Goal: Obtain resource: Download file/media

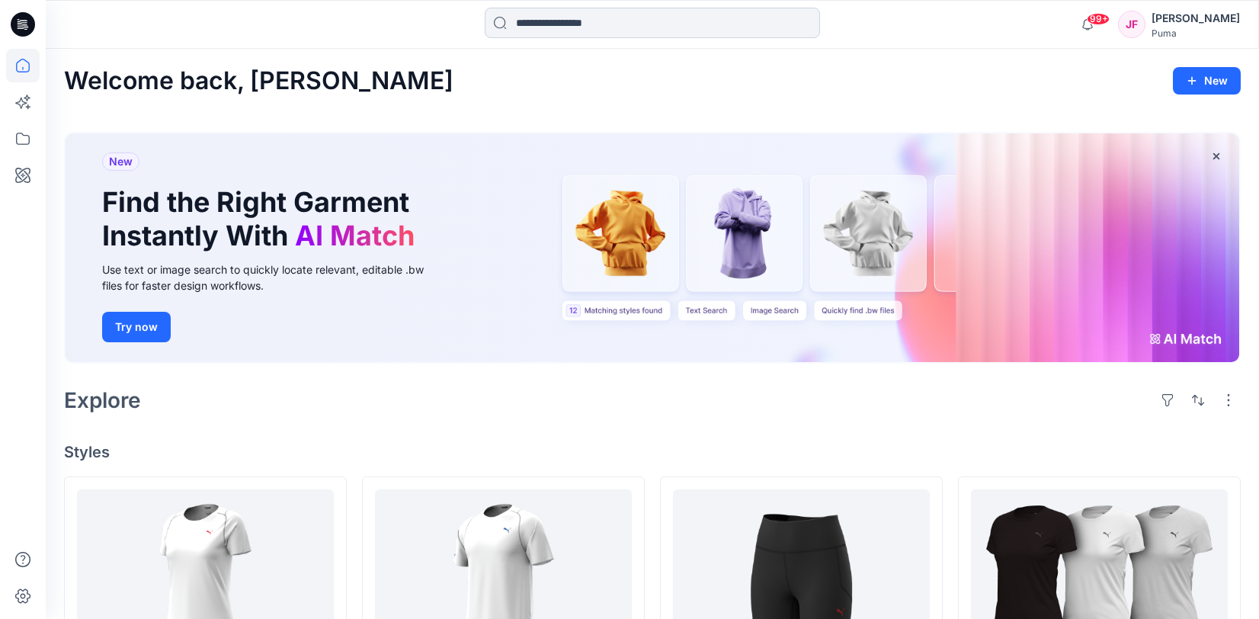
click at [566, 28] on input at bounding box center [652, 23] width 335 height 30
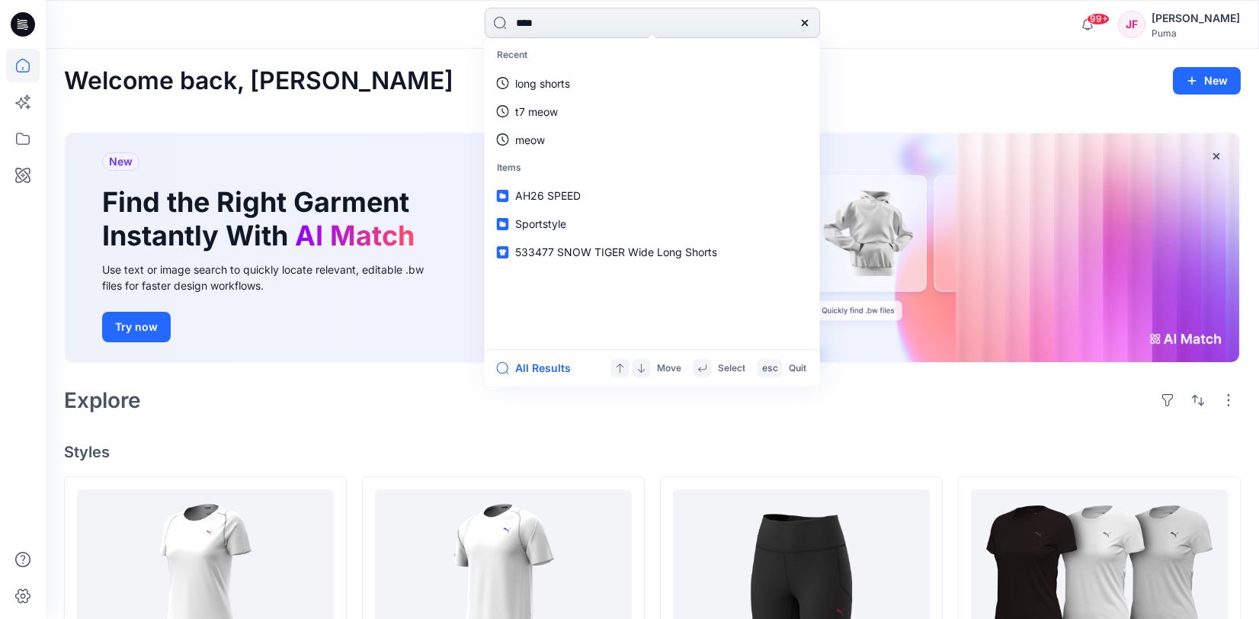
type input "*****"
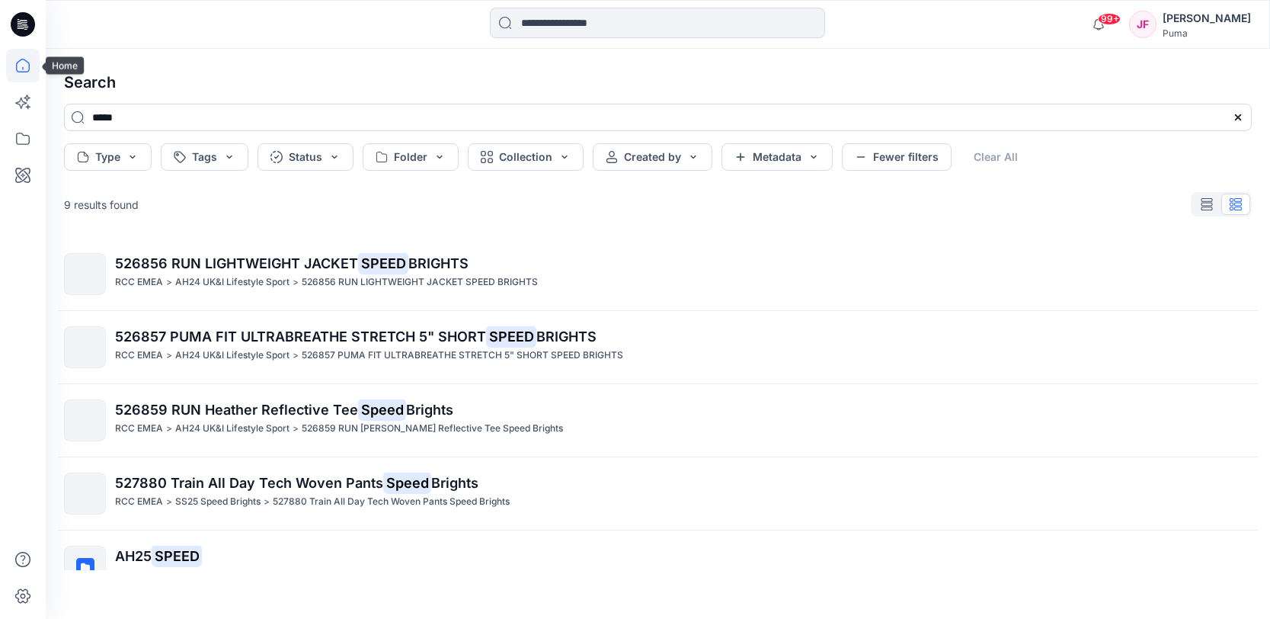
click at [24, 67] on icon at bounding box center [23, 66] width 34 height 34
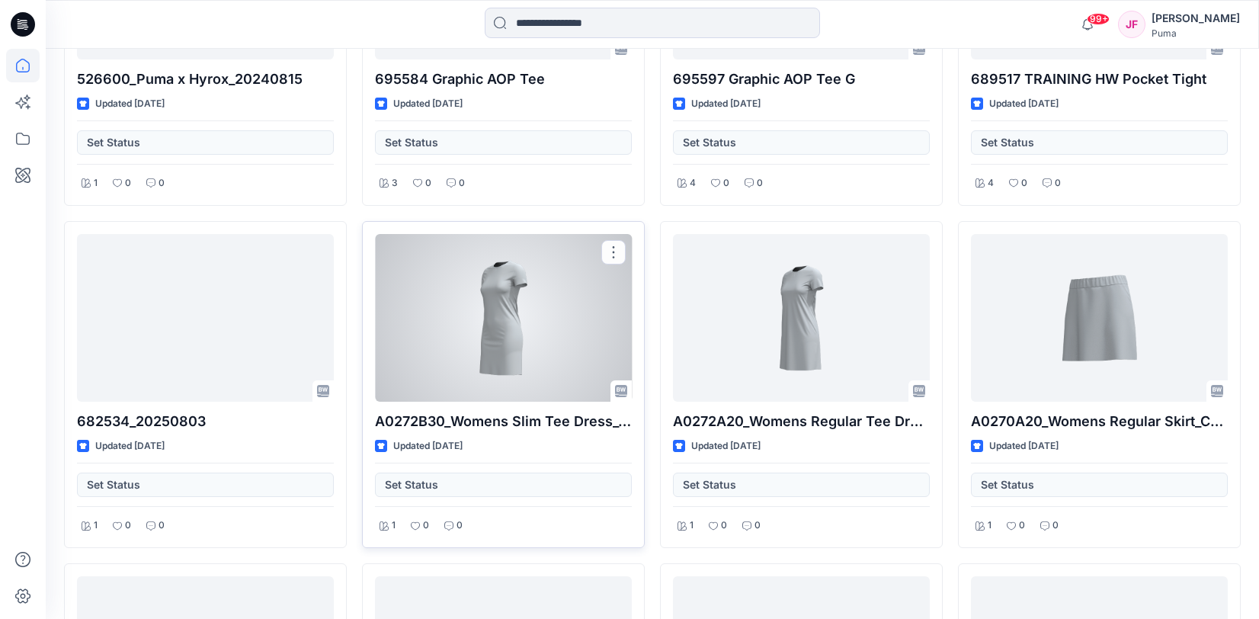
scroll to position [10178, 0]
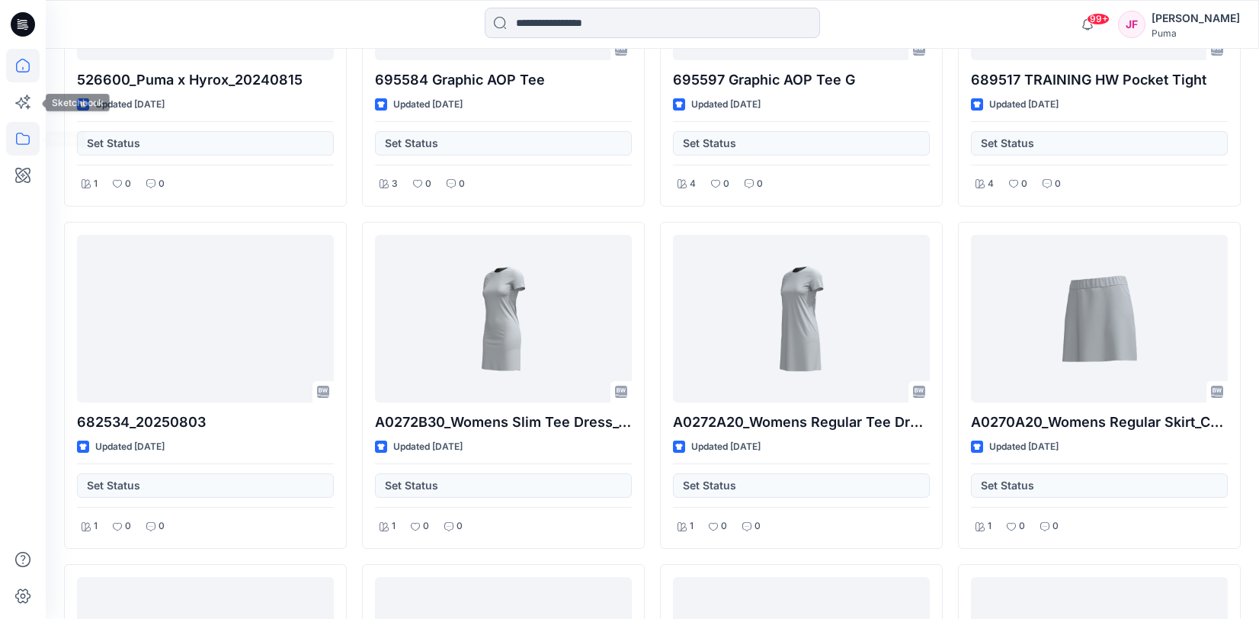
click at [30, 136] on icon at bounding box center [23, 139] width 34 height 34
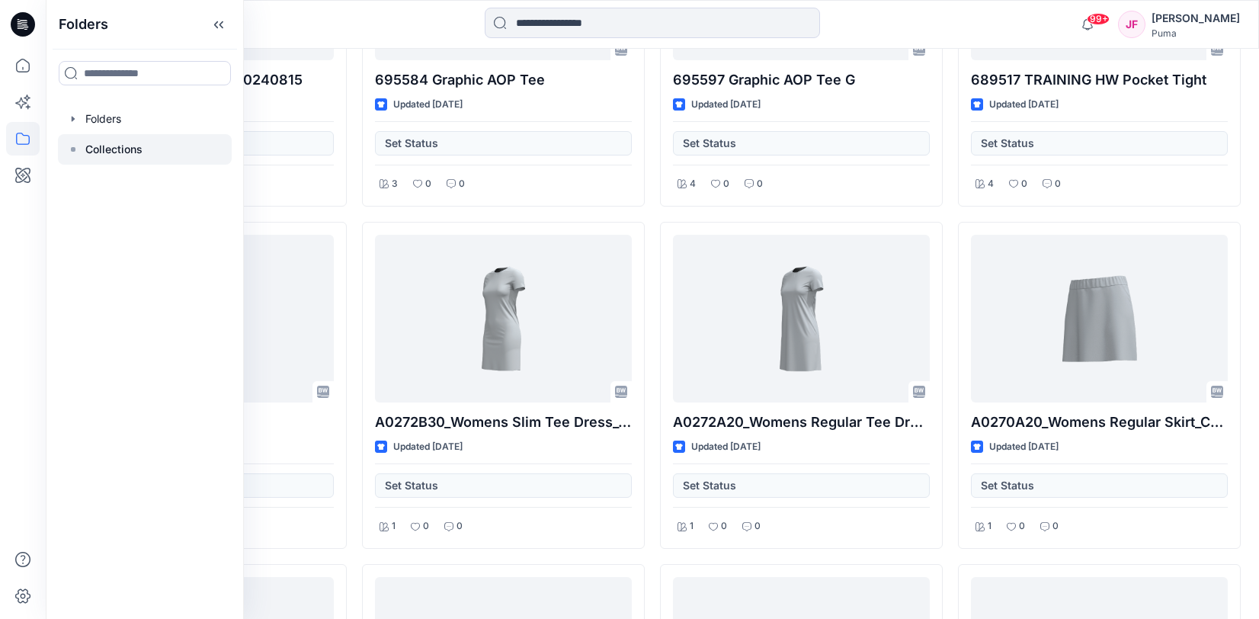
click at [109, 146] on p "Collections" at bounding box center [113, 149] width 57 height 18
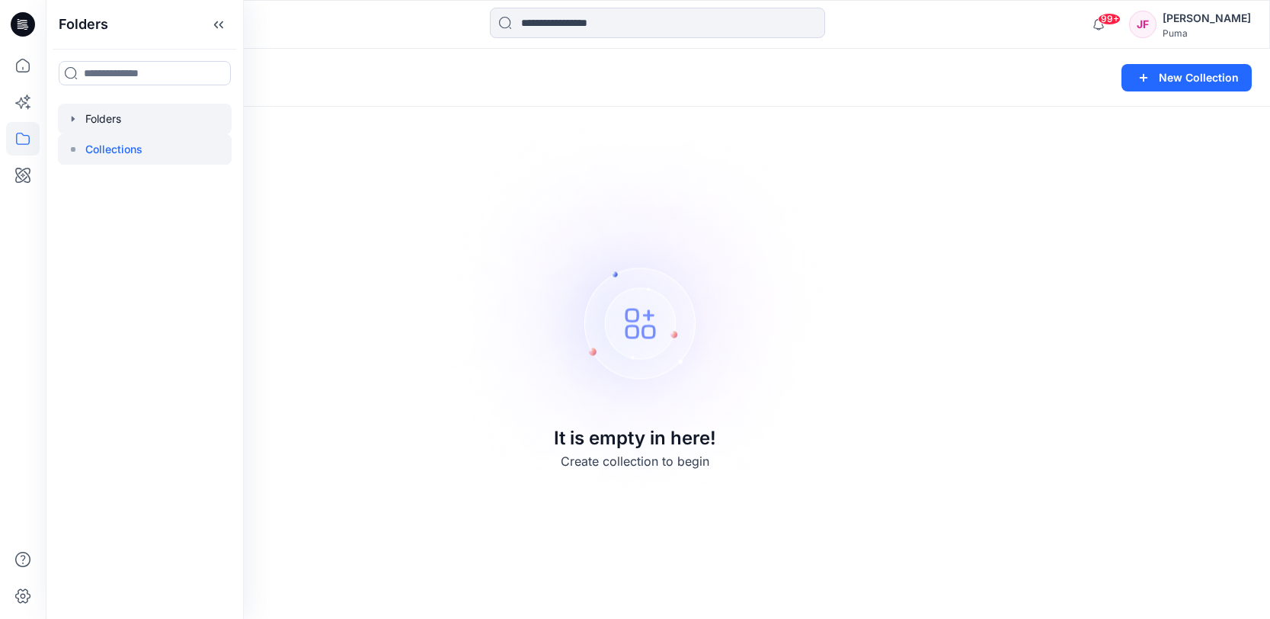
click at [136, 120] on div at bounding box center [145, 119] width 174 height 30
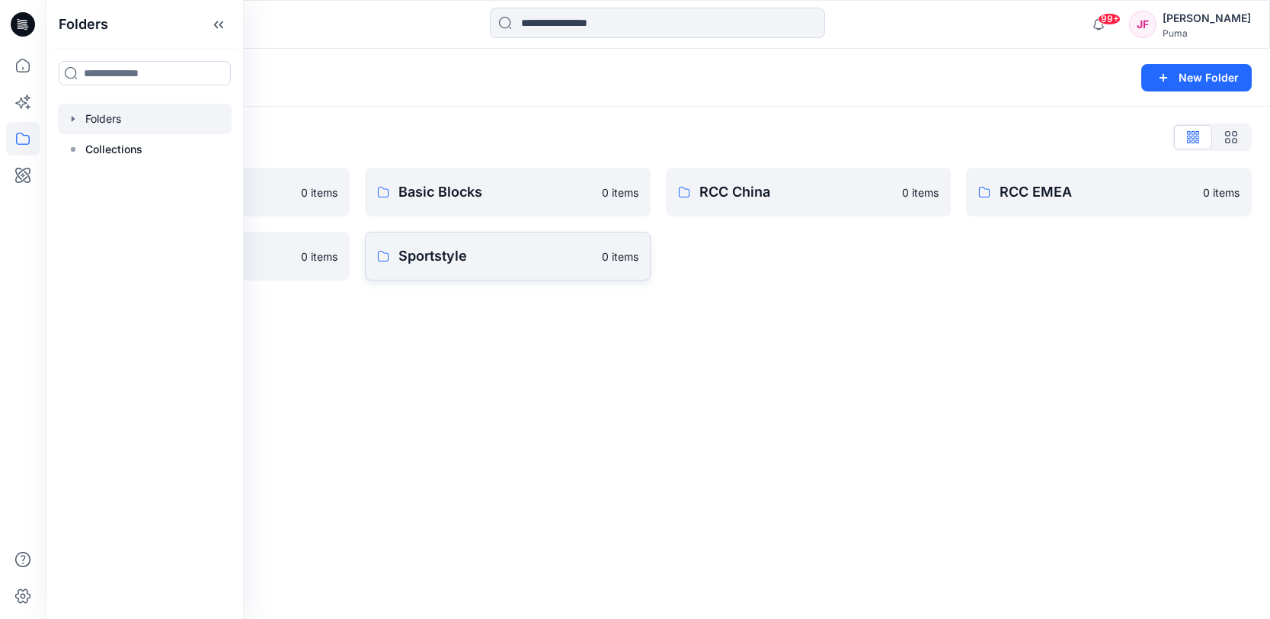
click at [520, 262] on p "Sportstyle" at bounding box center [496, 255] width 194 height 21
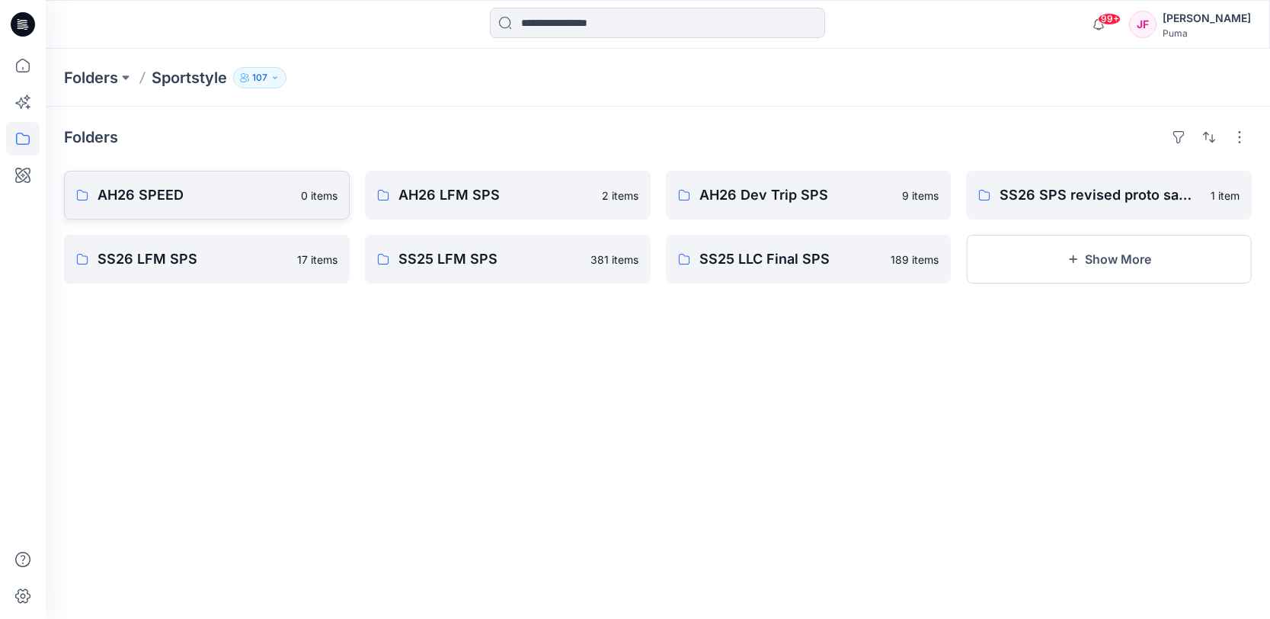
click at [241, 194] on p "AH26 SPEED" at bounding box center [195, 194] width 194 height 21
click at [1035, 270] on button "Show More" at bounding box center [1109, 259] width 286 height 49
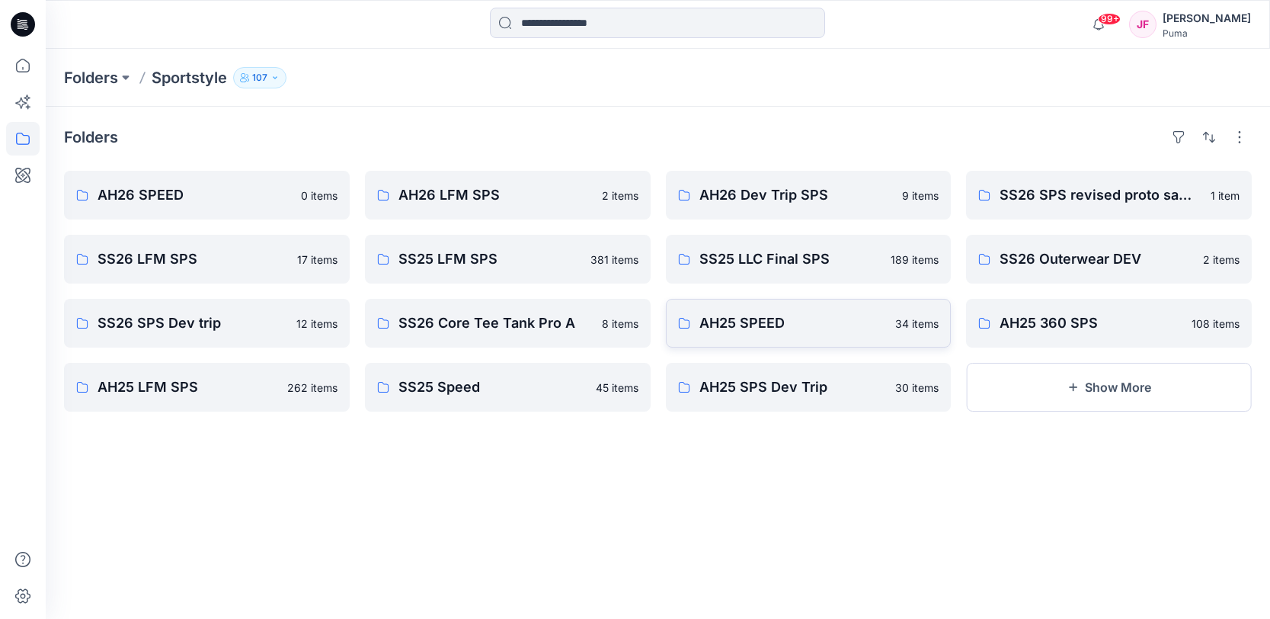
click at [731, 325] on p "AH25 SPEED" at bounding box center [792, 322] width 187 height 21
drag, startPoint x: 535, startPoint y: 384, endPoint x: 544, endPoint y: 392, distance: 11.9
click at [535, 384] on p "SS25 Speed" at bounding box center [493, 386] width 188 height 21
click at [1069, 386] on icon "button" at bounding box center [1073, 387] width 12 height 12
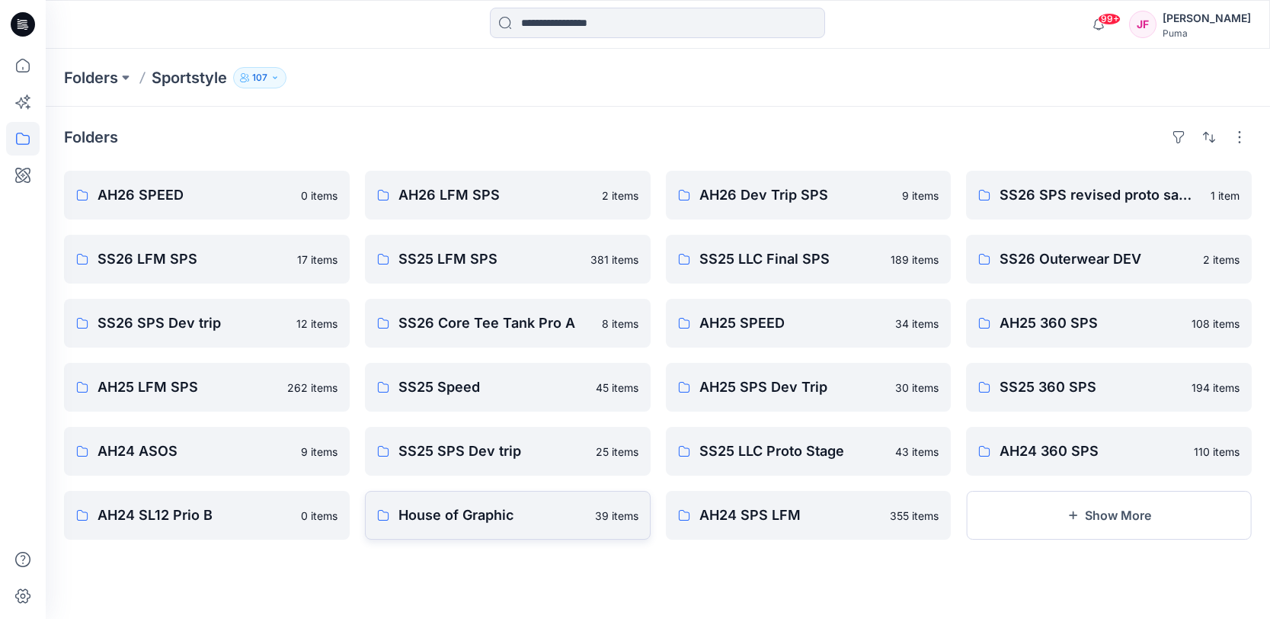
click at [570, 511] on p "House of Graphic" at bounding box center [492, 514] width 187 height 21
click at [1045, 522] on button "Show More" at bounding box center [1109, 515] width 286 height 49
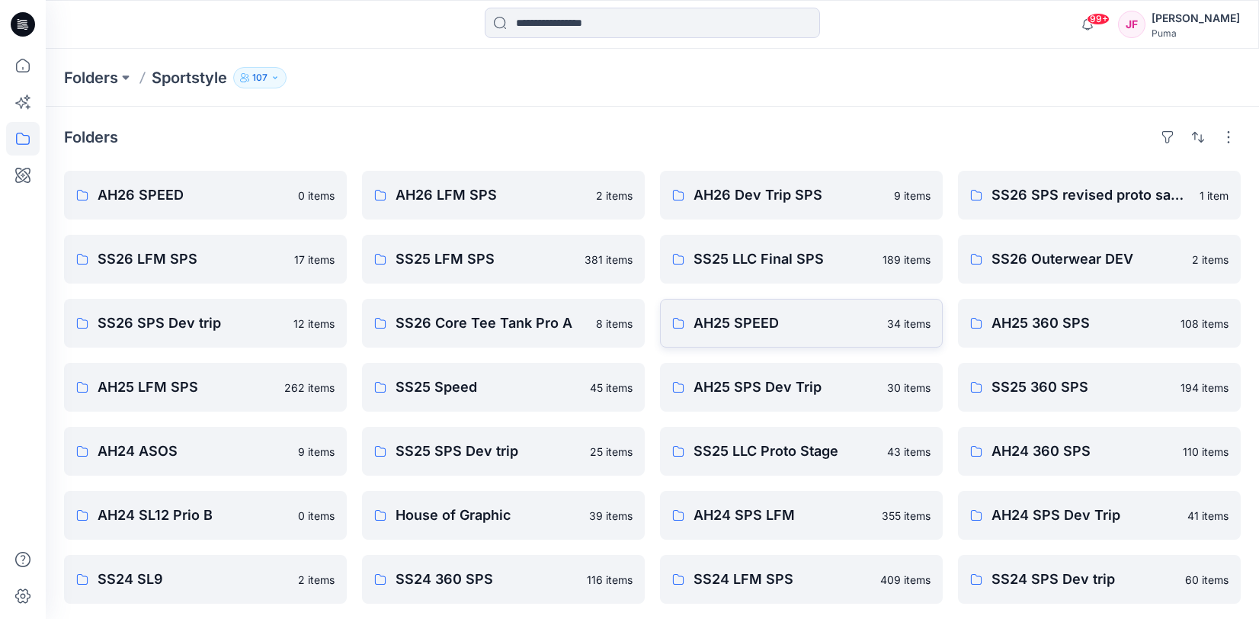
click at [849, 331] on p "AH25 SPEED" at bounding box center [785, 322] width 184 height 21
click at [456, 384] on p "SS25 Speed" at bounding box center [487, 386] width 185 height 21
click at [248, 261] on p "SS26 LFM SPS" at bounding box center [191, 258] width 187 height 21
click at [421, 258] on p "SS25 LFM SPS" at bounding box center [485, 258] width 180 height 21
click at [610, 22] on input at bounding box center [652, 23] width 335 height 30
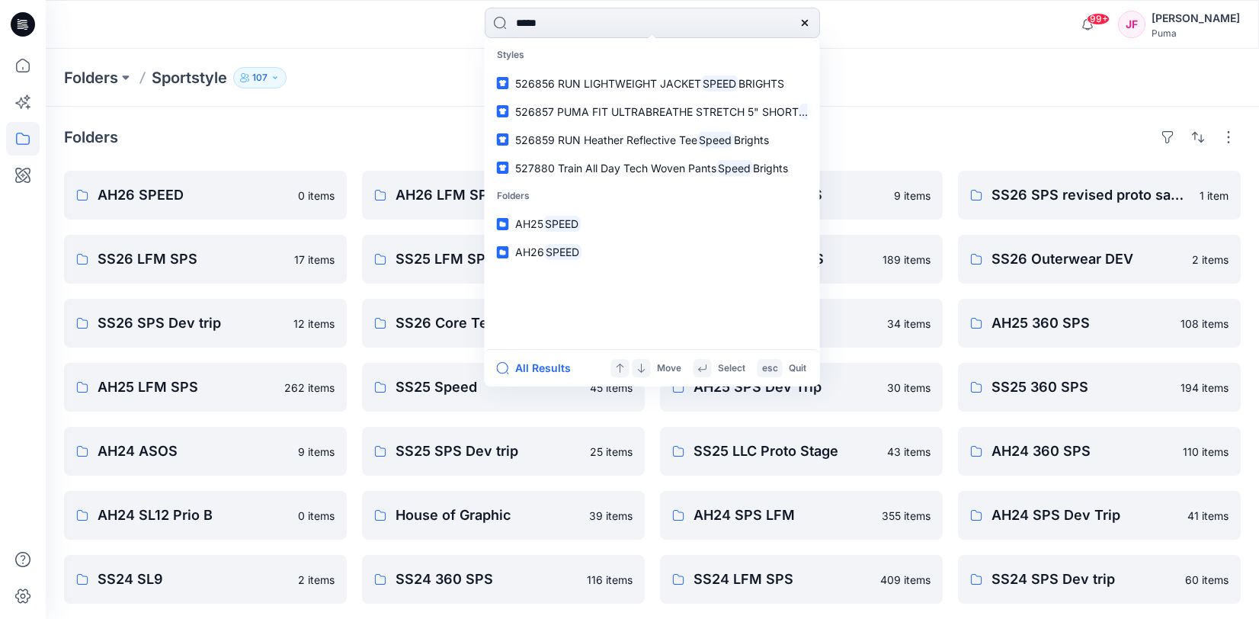
type input "*****"
click at [997, 149] on div "Folders" at bounding box center [652, 137] width 1176 height 24
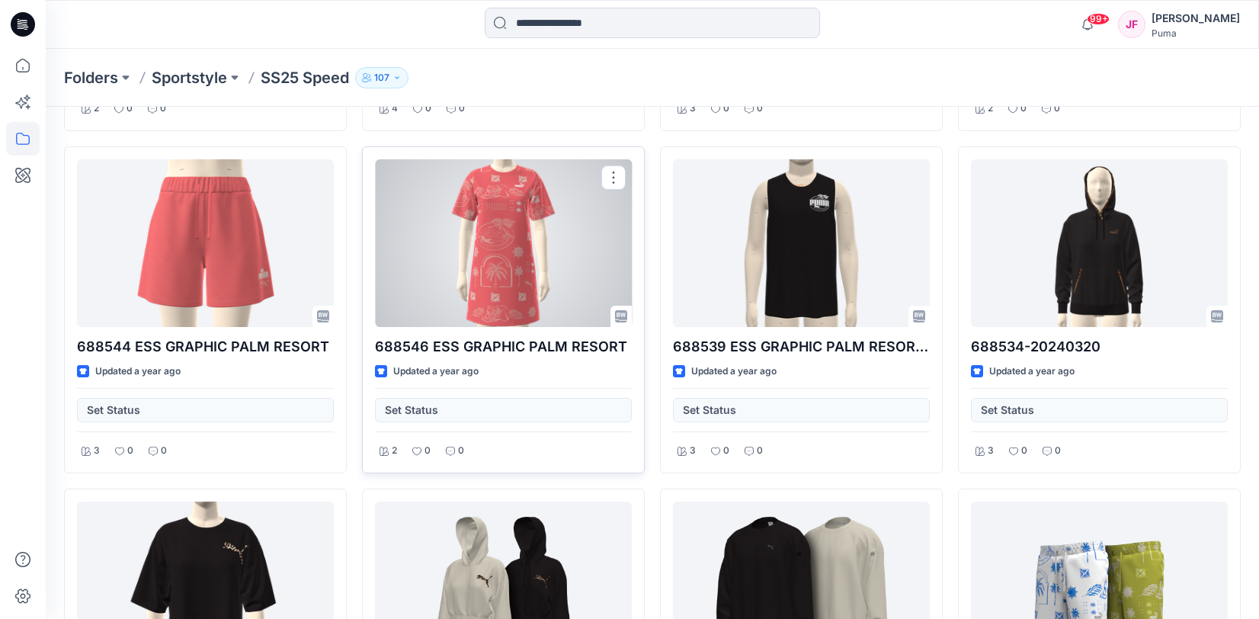
scroll to position [2747, 0]
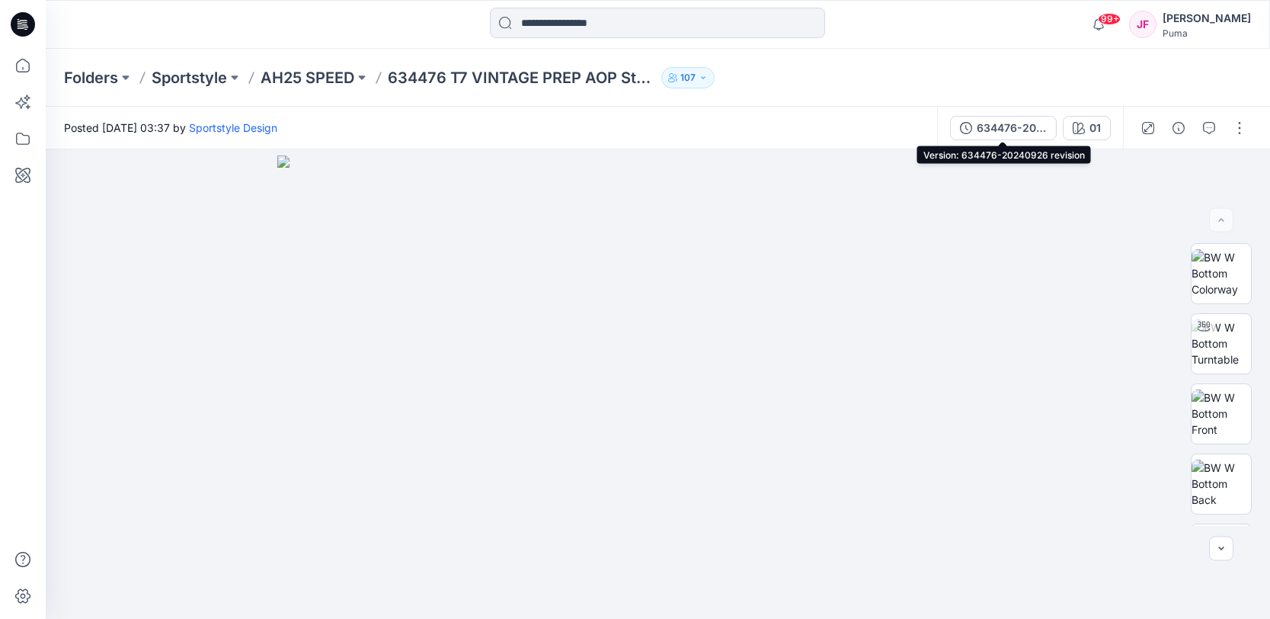
click at [1027, 133] on div "634476-20240926 revision" at bounding box center [1012, 128] width 70 height 17
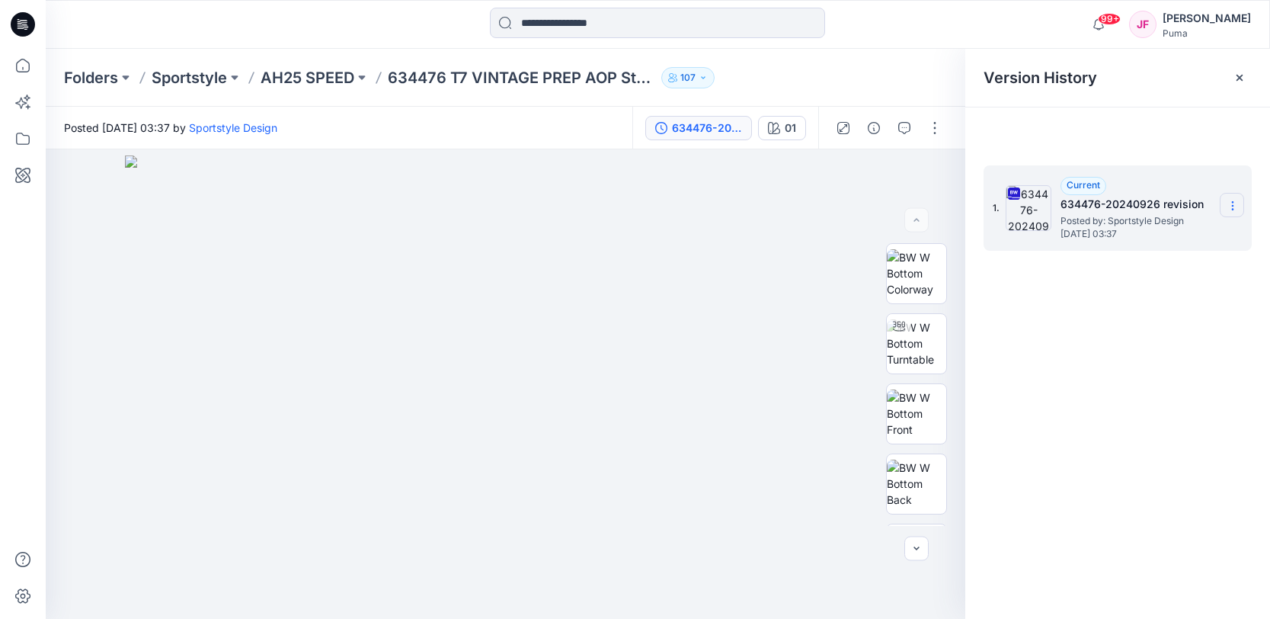
drag, startPoint x: 1230, startPoint y: 204, endPoint x: 1229, endPoint y: 213, distance: 8.4
click at [1230, 206] on icon at bounding box center [1233, 206] width 12 height 12
click at [1155, 238] on span "Download Source BW File" at bounding box center [1156, 235] width 128 height 18
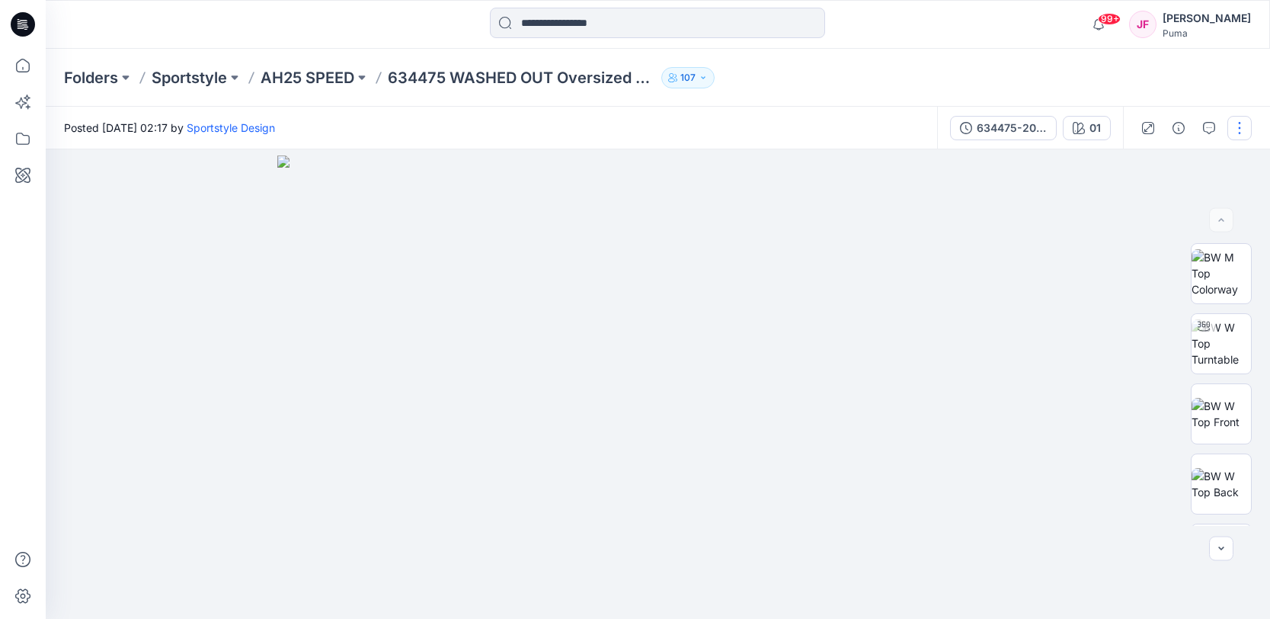
click at [1244, 126] on button "button" at bounding box center [1240, 128] width 24 height 24
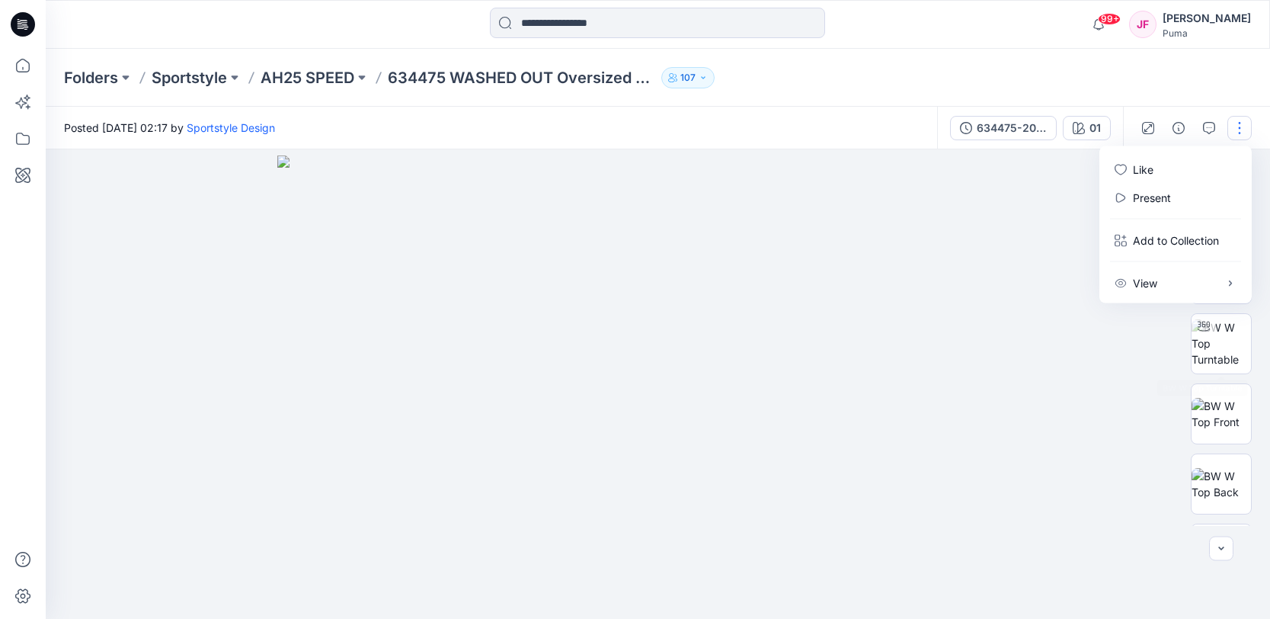
click at [1081, 384] on div at bounding box center [658, 383] width 1224 height 469
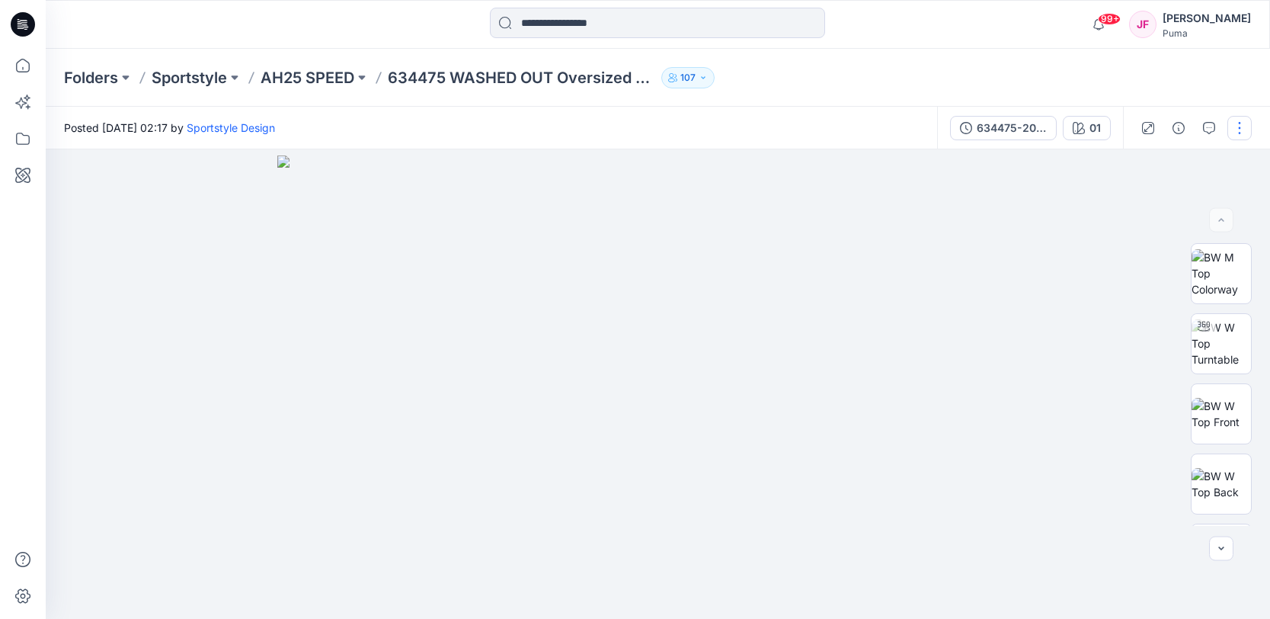
click at [1245, 138] on button "button" at bounding box center [1240, 128] width 24 height 24
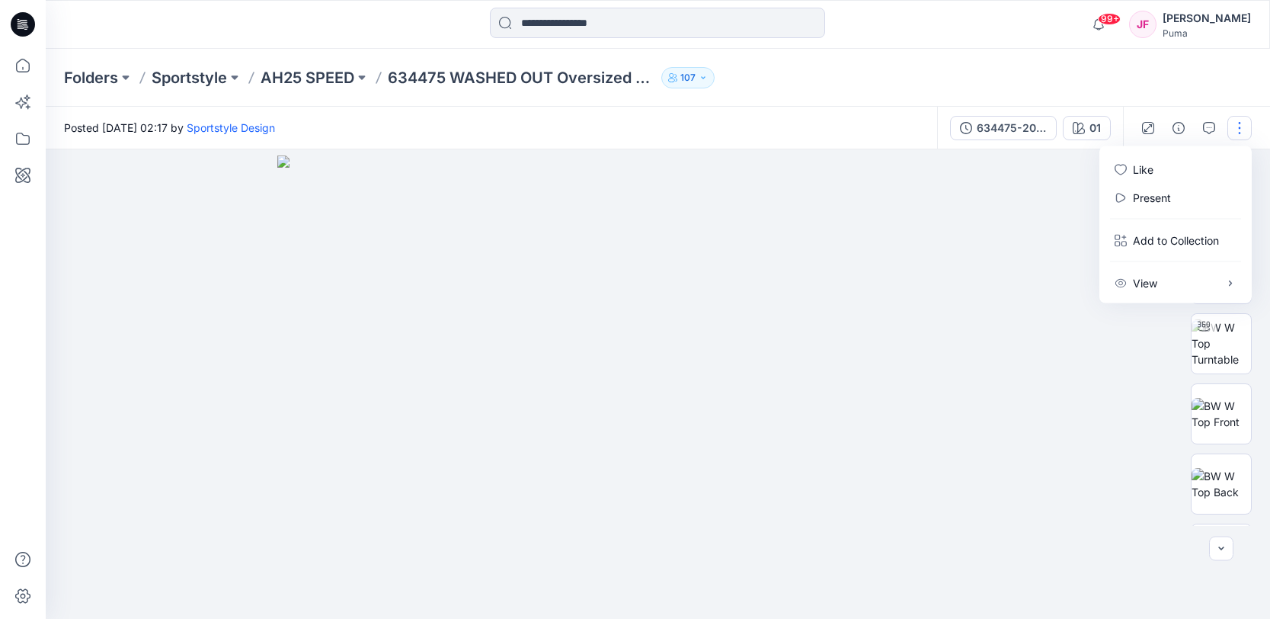
click at [1039, 228] on div at bounding box center [658, 383] width 1224 height 469
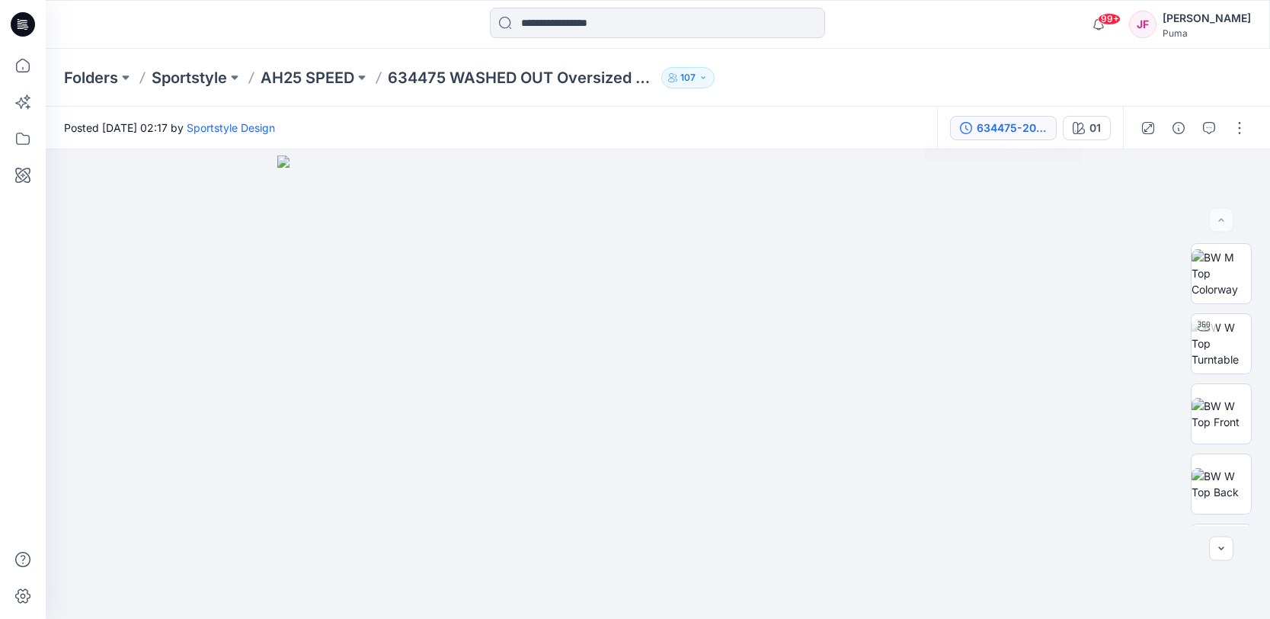
click at [1022, 130] on div "634475-20240926 revision" at bounding box center [1012, 128] width 70 height 17
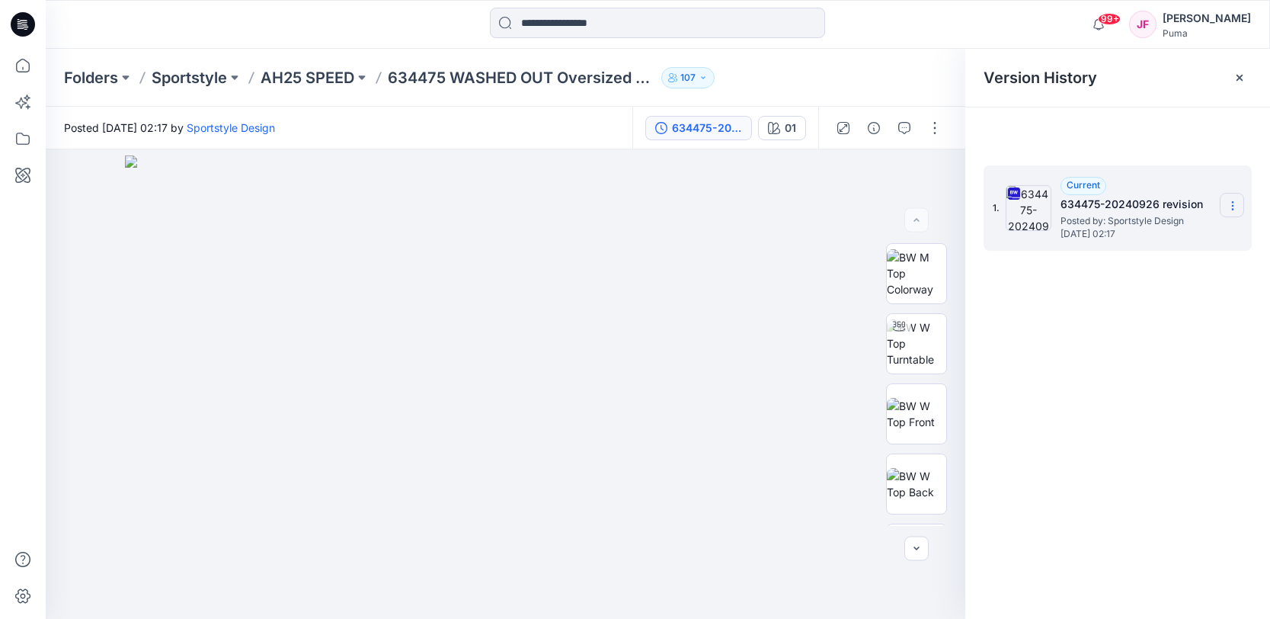
click at [1225, 202] on section at bounding box center [1232, 205] width 24 height 24
click at [1151, 230] on span "Download Source BW File" at bounding box center [1156, 235] width 128 height 18
click at [1053, 432] on div "1. Current 634475-20240926 revision Posted by: Sportstyle Design [DATE] 02:17" at bounding box center [1117, 394] width 305 height 491
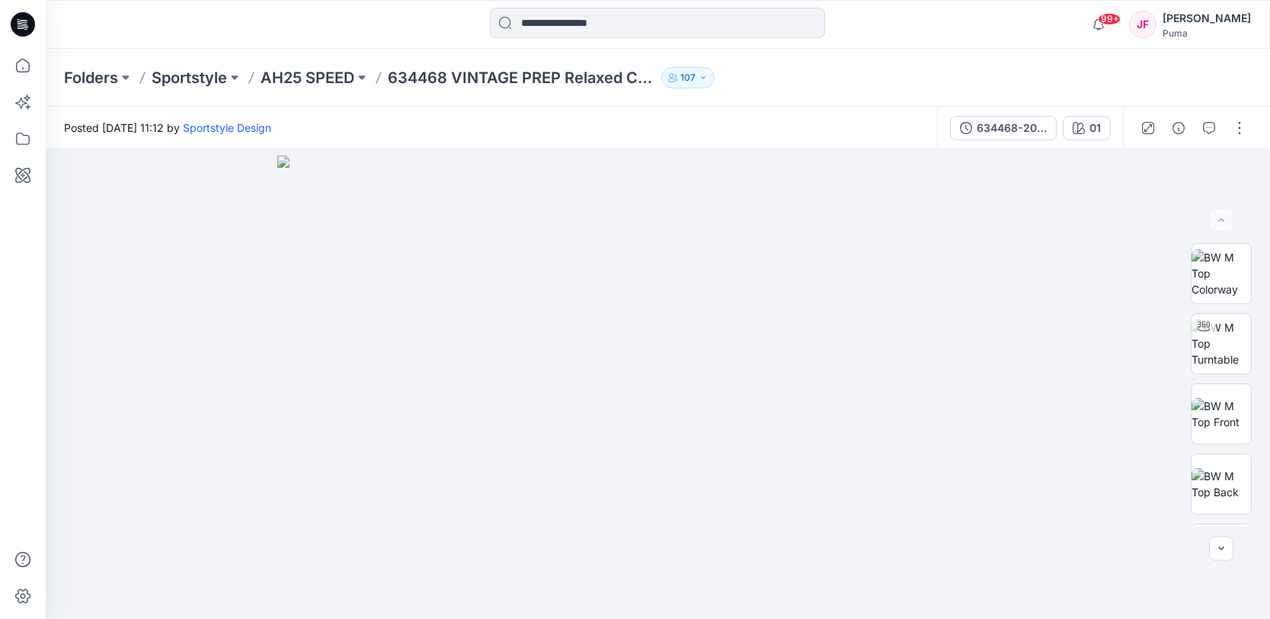
click at [1253, 126] on div at bounding box center [1193, 128] width 141 height 43
click at [1009, 130] on div "634468-20240913" at bounding box center [1012, 128] width 70 height 17
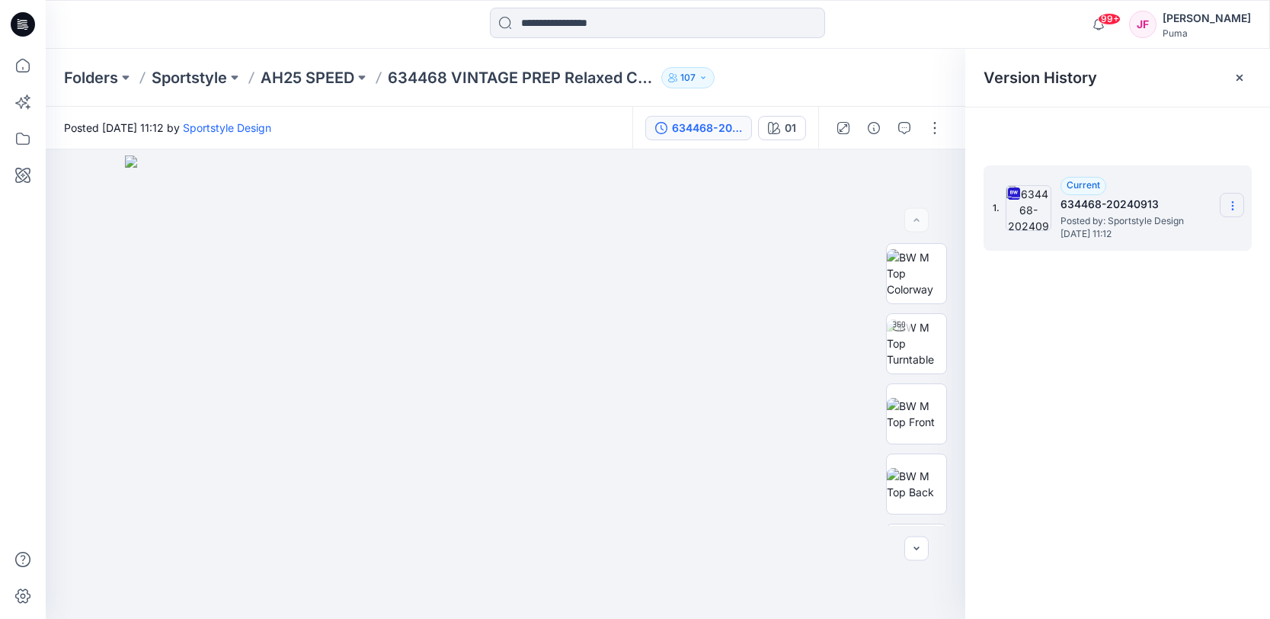
click at [1226, 204] on section at bounding box center [1232, 205] width 24 height 24
click at [1162, 238] on span "Download Source BW File" at bounding box center [1156, 235] width 128 height 18
click at [1130, 402] on div "1. Current 634468-20240913 Posted by: Sportstyle Design Thursday, September 26,…" at bounding box center [1117, 394] width 305 height 491
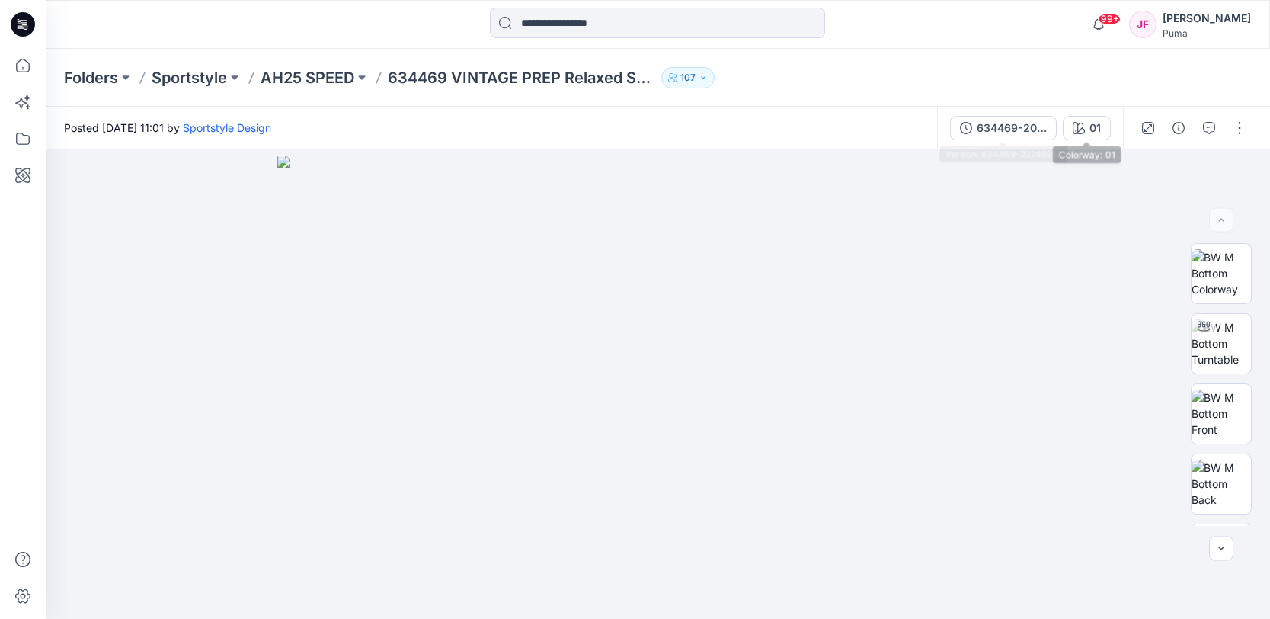
click at [1016, 122] on div "634469-20240913" at bounding box center [1012, 128] width 70 height 17
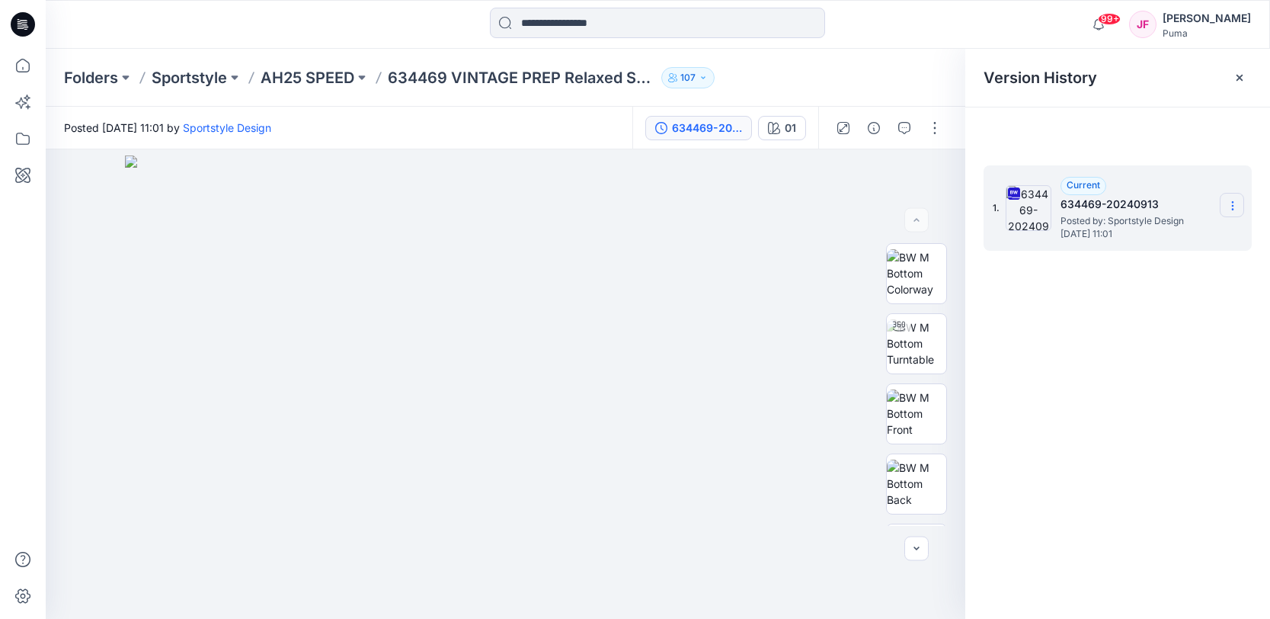
click at [1231, 201] on icon at bounding box center [1233, 206] width 12 height 12
click at [1174, 230] on span "Download Source BW File" at bounding box center [1156, 235] width 128 height 18
drag, startPoint x: 1138, startPoint y: 411, endPoint x: 1121, endPoint y: 415, distance: 17.2
click at [1135, 412] on div "1. Current 634469-20240913 Posted by: Sportstyle Design [DATE] 11:01" at bounding box center [1117, 394] width 305 height 491
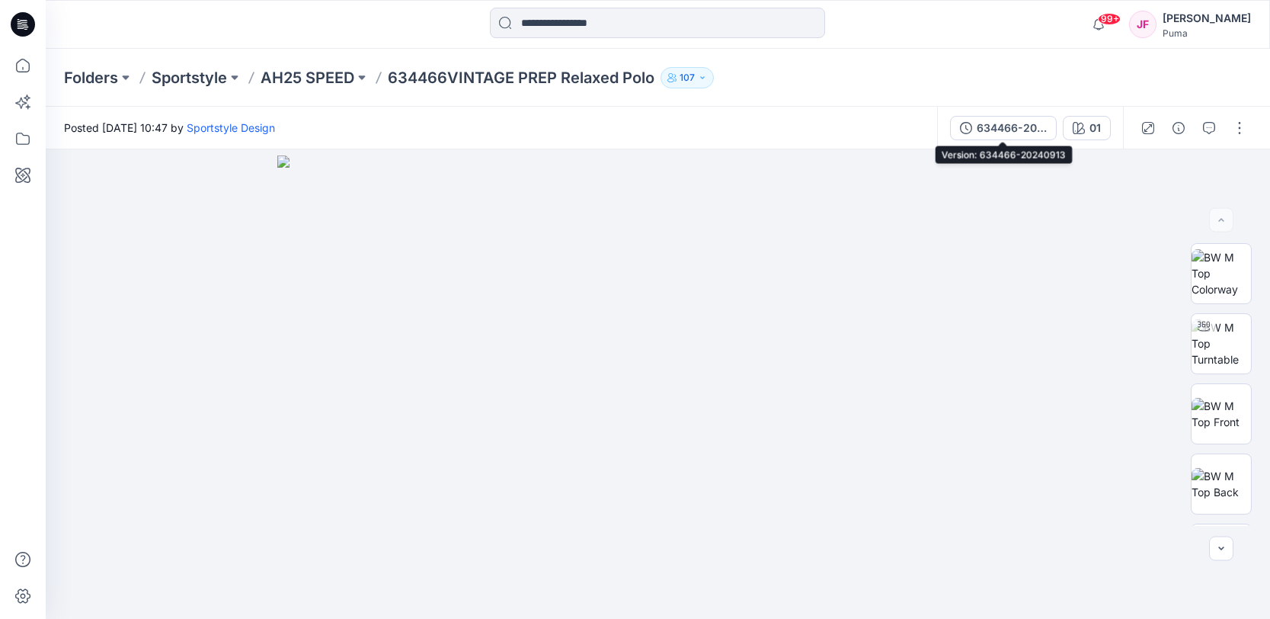
drag, startPoint x: 1029, startPoint y: 126, endPoint x: 1044, endPoint y: 142, distance: 22.1
click at [1029, 126] on div "634466-20240913" at bounding box center [1012, 128] width 70 height 17
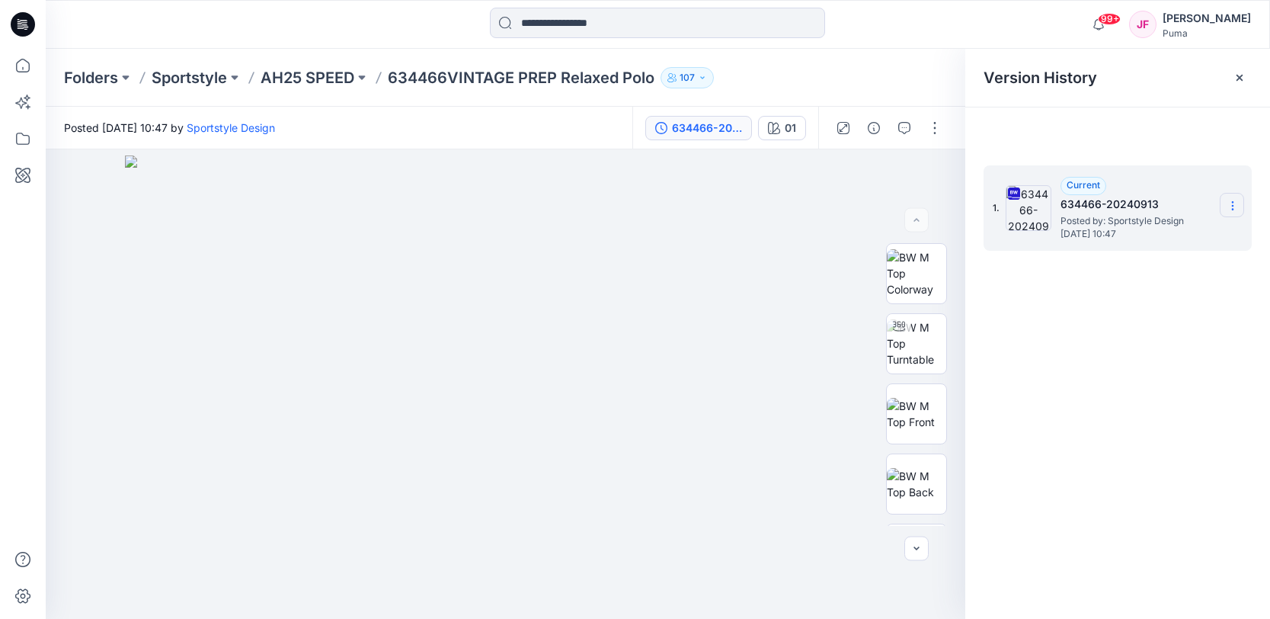
click at [1232, 206] on icon at bounding box center [1232, 206] width 1 height 1
drag, startPoint x: 1182, startPoint y: 238, endPoint x: 1176, endPoint y: 245, distance: 8.7
click at [1182, 238] on span "Download Source BW File" at bounding box center [1156, 235] width 128 height 18
click at [1103, 421] on div "1. Current 634466-20240913 Posted by: Sportstyle Design Thursday, September 26,…" at bounding box center [1117, 394] width 305 height 491
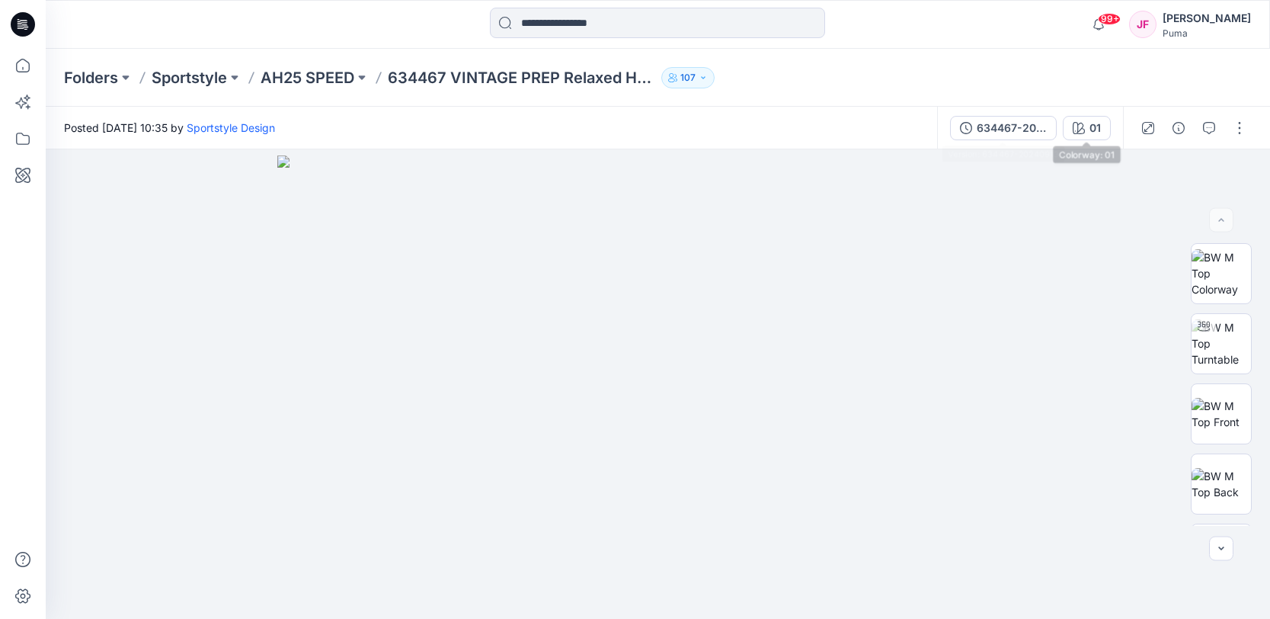
click at [1039, 127] on div "634467-20240913" at bounding box center [1012, 128] width 70 height 17
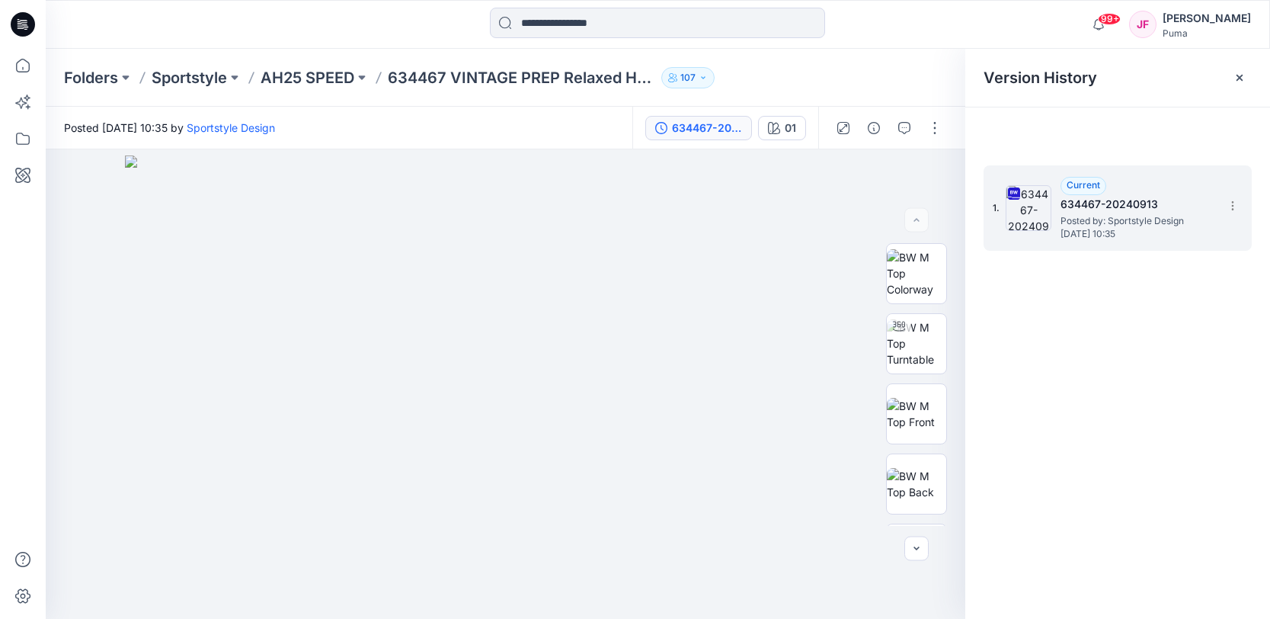
click at [1229, 210] on icon at bounding box center [1233, 206] width 12 height 12
click at [1170, 241] on span "Download Source BW File" at bounding box center [1156, 235] width 128 height 18
click at [1113, 416] on div "1. Current 634467-20240913 Posted by: Sportstyle Design Thursday, September 26,…" at bounding box center [1117, 394] width 305 height 491
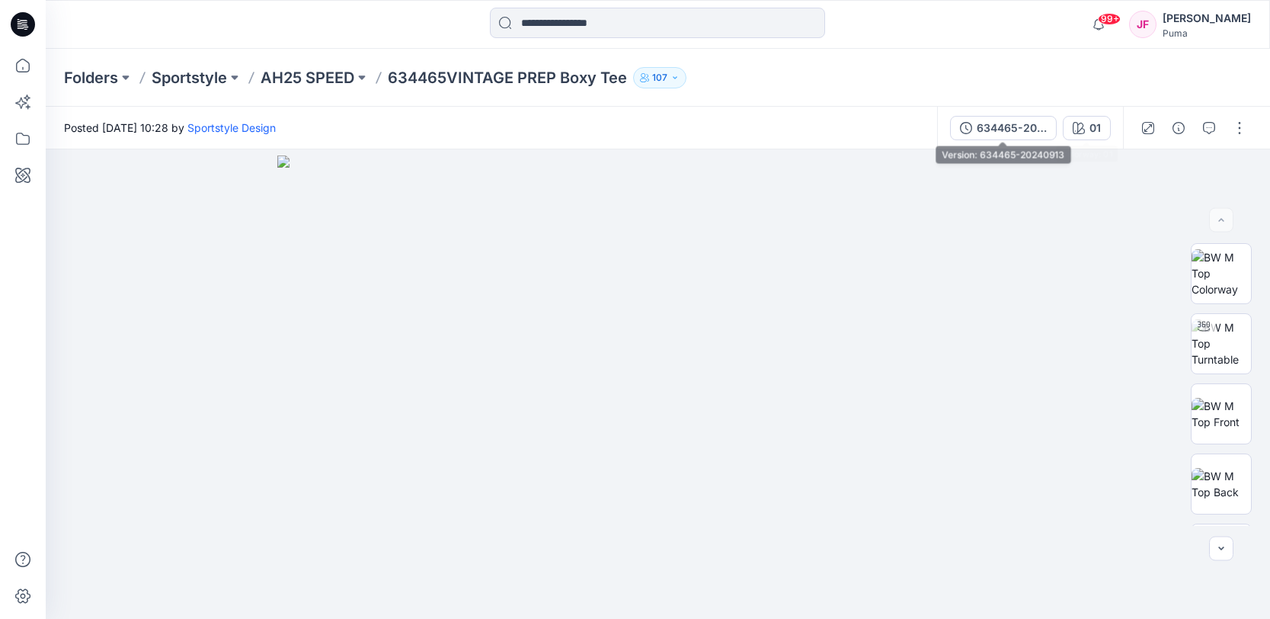
click at [1016, 122] on div "634465-20240913" at bounding box center [1012, 128] width 70 height 17
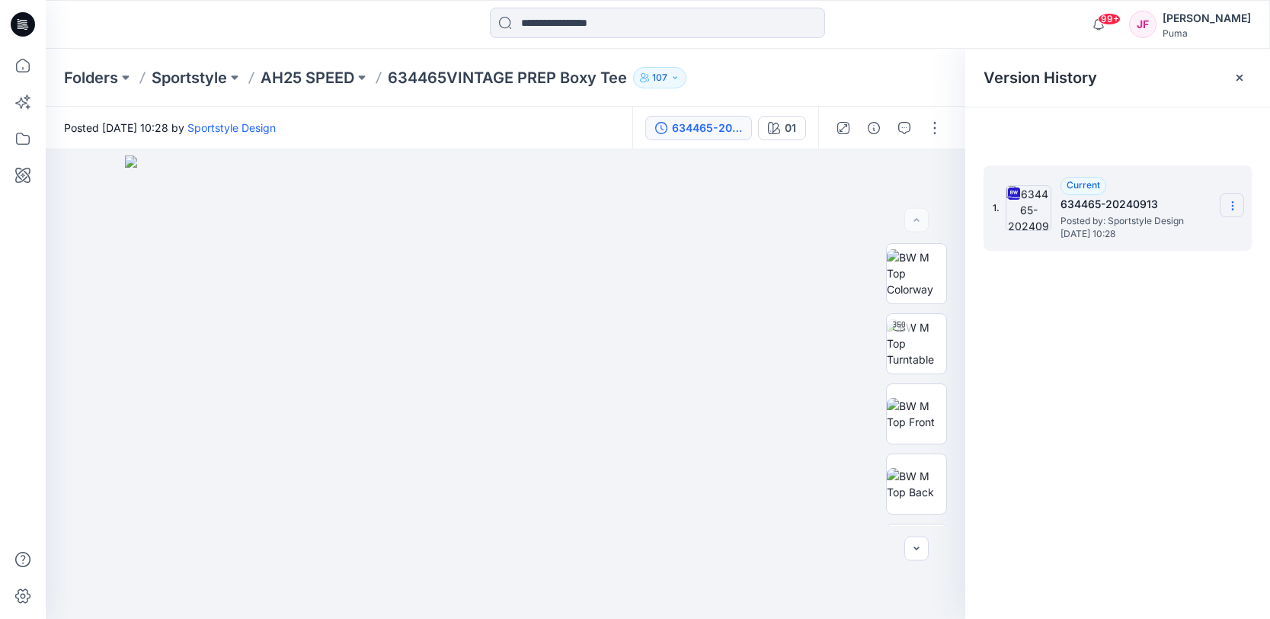
click at [1228, 203] on icon at bounding box center [1233, 206] width 12 height 12
drag, startPoint x: 1148, startPoint y: 232, endPoint x: 1143, endPoint y: 246, distance: 14.5
click at [1148, 232] on span "Download Source BW File" at bounding box center [1156, 235] width 128 height 18
click at [1093, 424] on div "1. Current 634465-20240913 Posted by: Sportstyle Design Thursday, September 26,…" at bounding box center [1117, 394] width 305 height 491
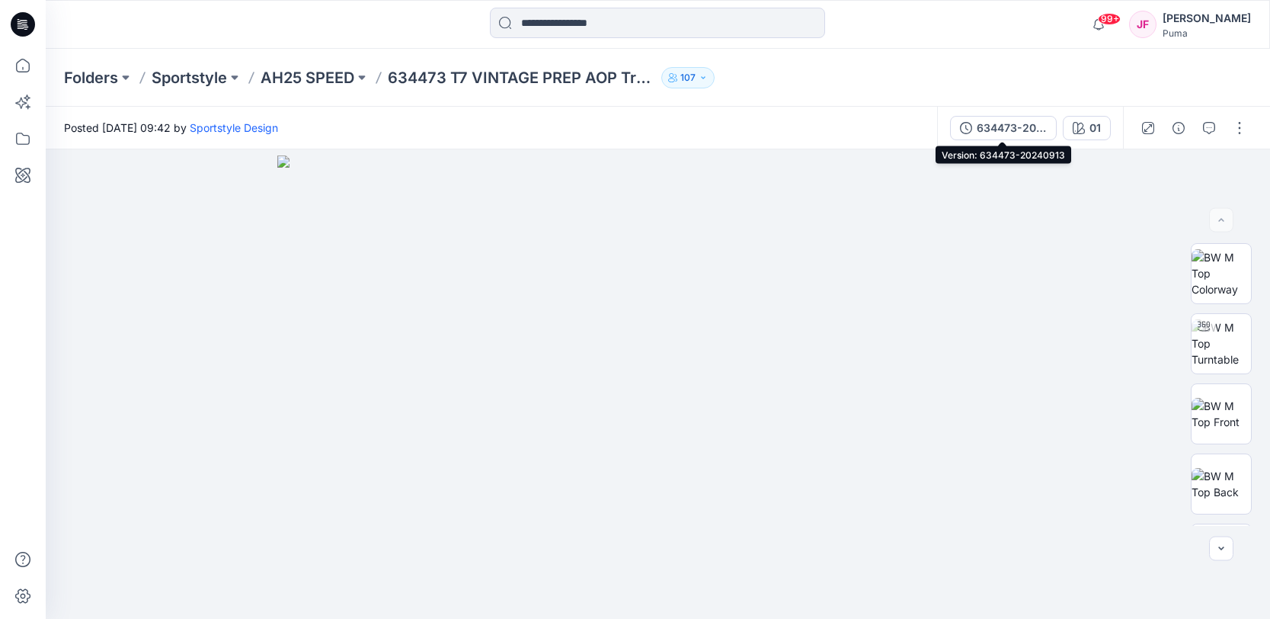
click at [1018, 127] on div "634473-20240913" at bounding box center [1012, 128] width 70 height 17
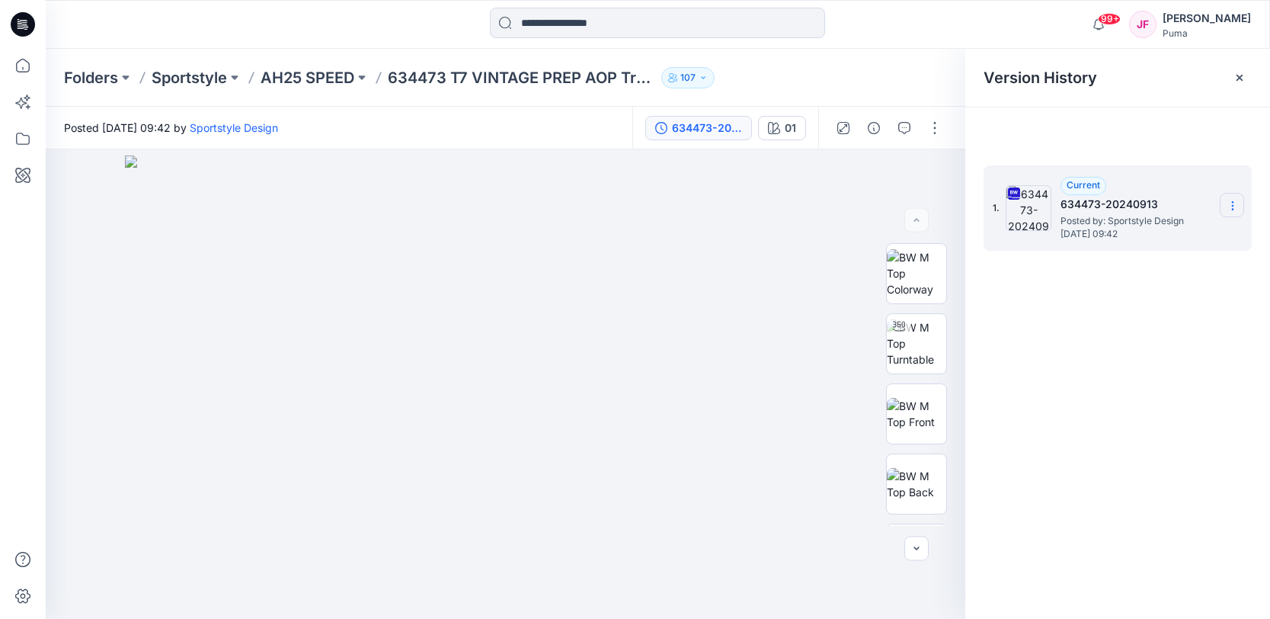
click at [1224, 206] on section at bounding box center [1232, 205] width 24 height 24
click at [1187, 238] on span "Download Source BW File" at bounding box center [1156, 235] width 128 height 18
click at [1098, 429] on div "1. Current 634473-20240913 Posted by: Sportstyle Design Thursday, September 26,…" at bounding box center [1117, 394] width 305 height 491
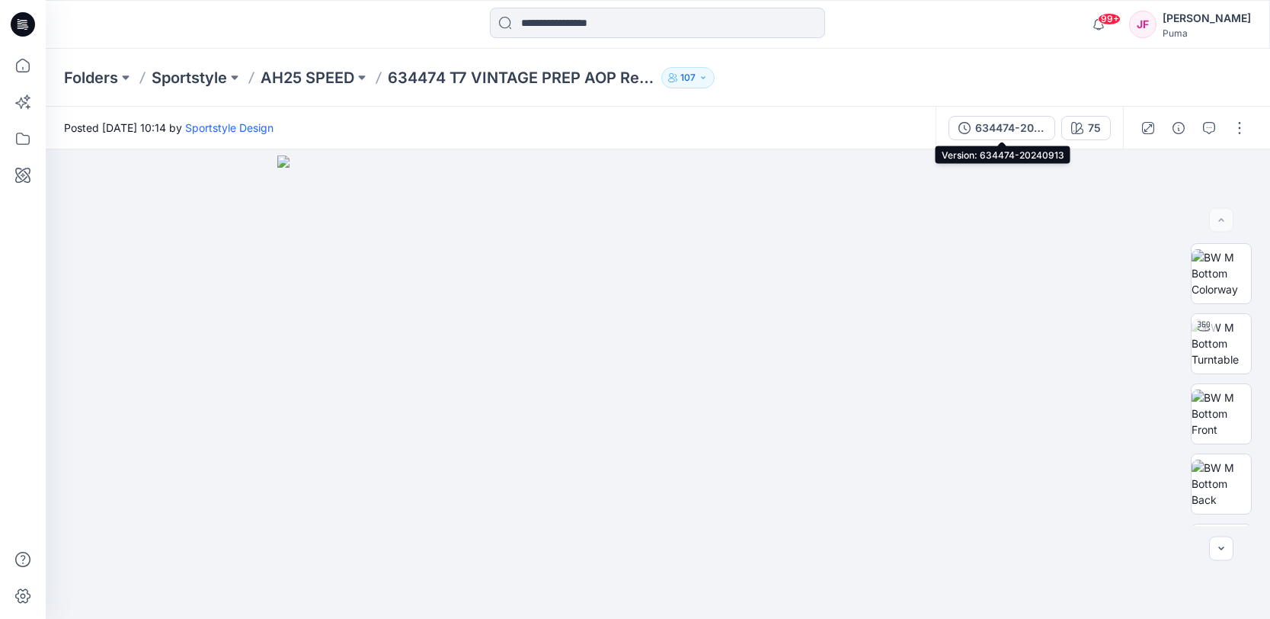
click at [1030, 125] on div "634474-20240913" at bounding box center [1010, 128] width 70 height 17
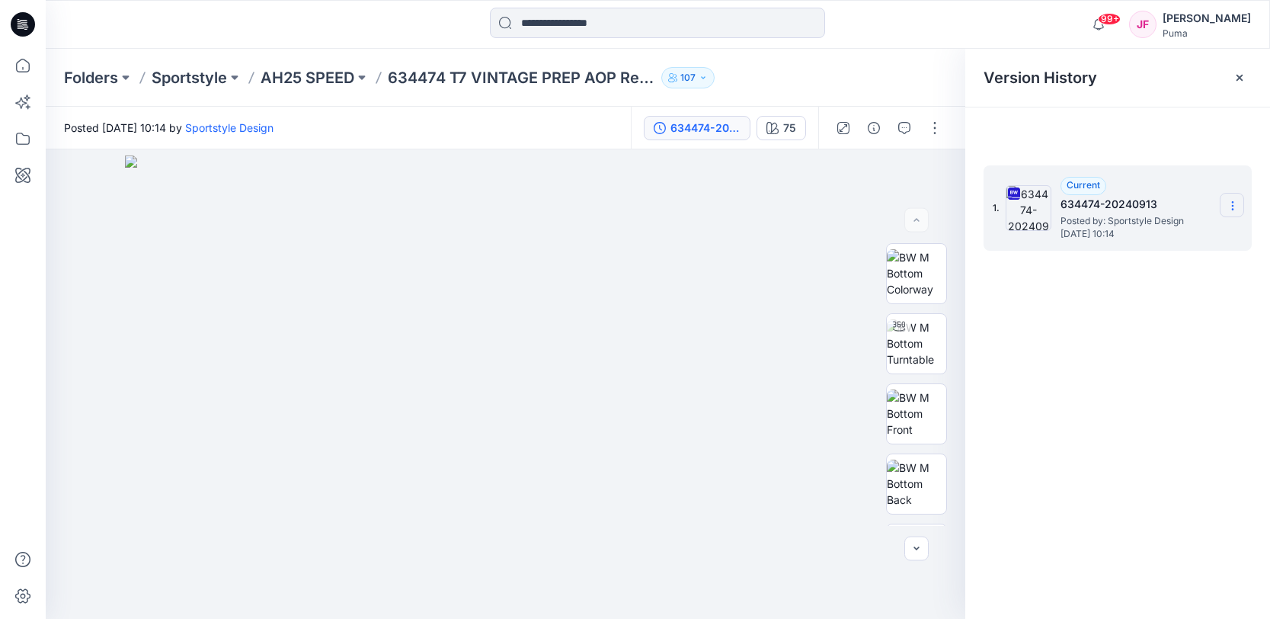
click at [1231, 204] on icon at bounding box center [1233, 206] width 12 height 12
click at [1176, 233] on span "Download Source BW File" at bounding box center [1156, 235] width 128 height 18
click at [1081, 441] on div "1. Current 634474-20240913 Posted by: Sportstyle Design Thursday, September 26,…" at bounding box center [1117, 394] width 305 height 491
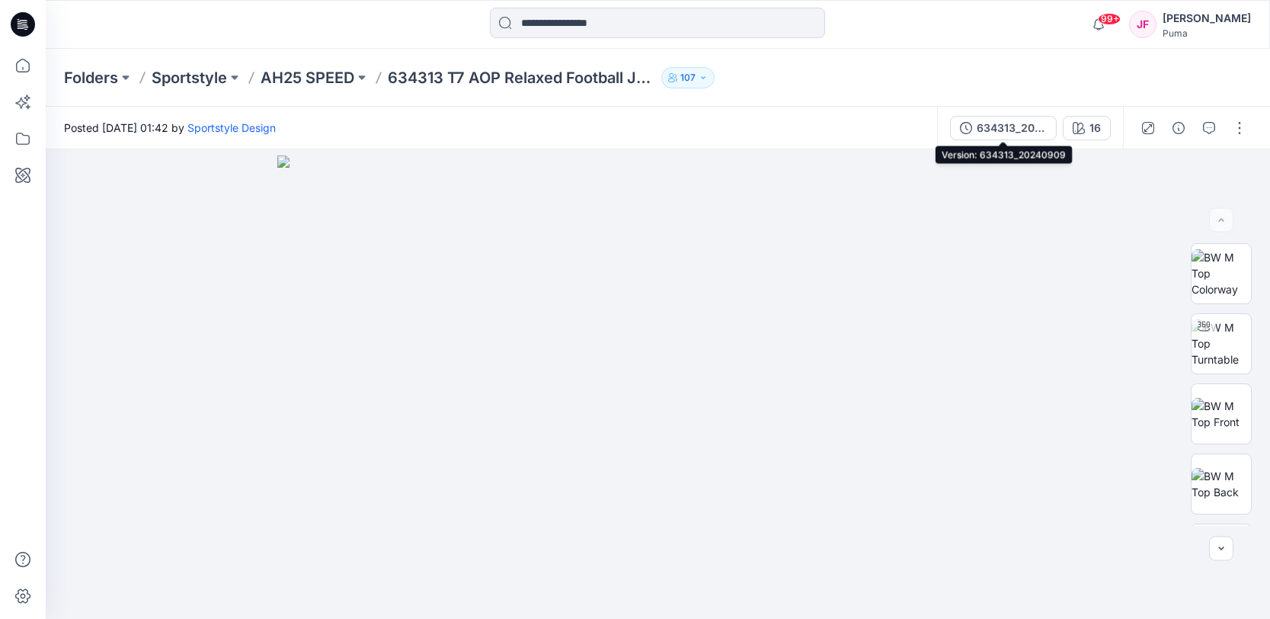
click at [1029, 130] on div "634313_20240909" at bounding box center [1012, 128] width 70 height 17
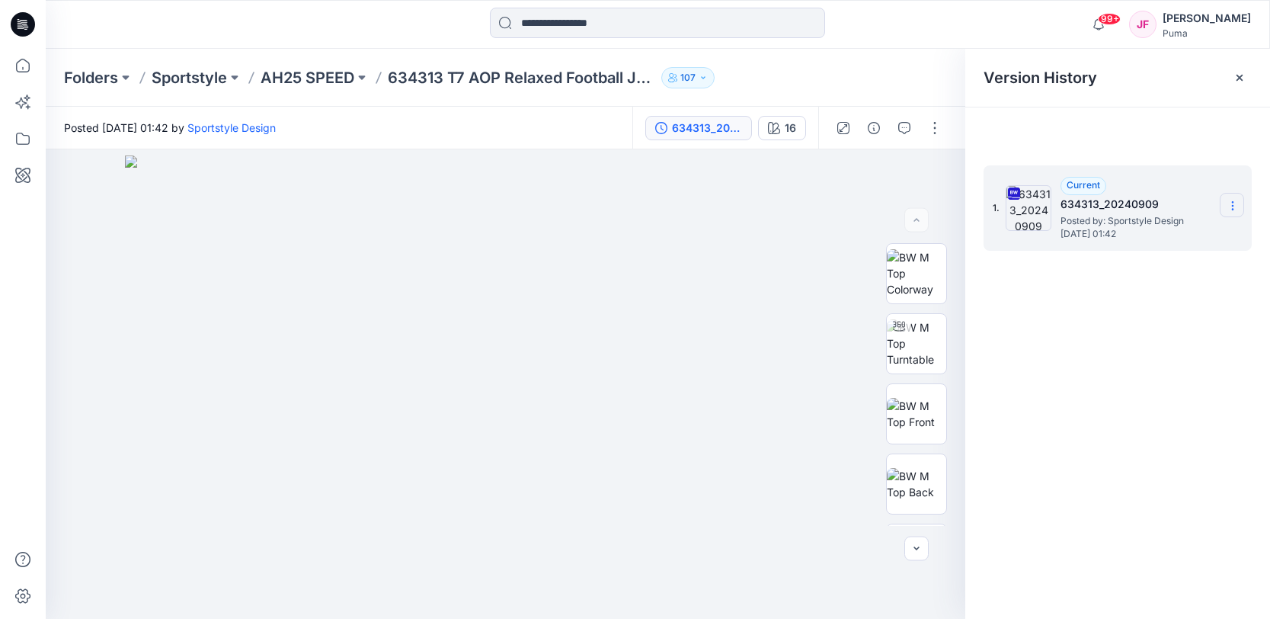
click at [1231, 203] on icon at bounding box center [1233, 206] width 12 height 12
click at [1189, 235] on span "Download Source BW File" at bounding box center [1156, 235] width 128 height 18
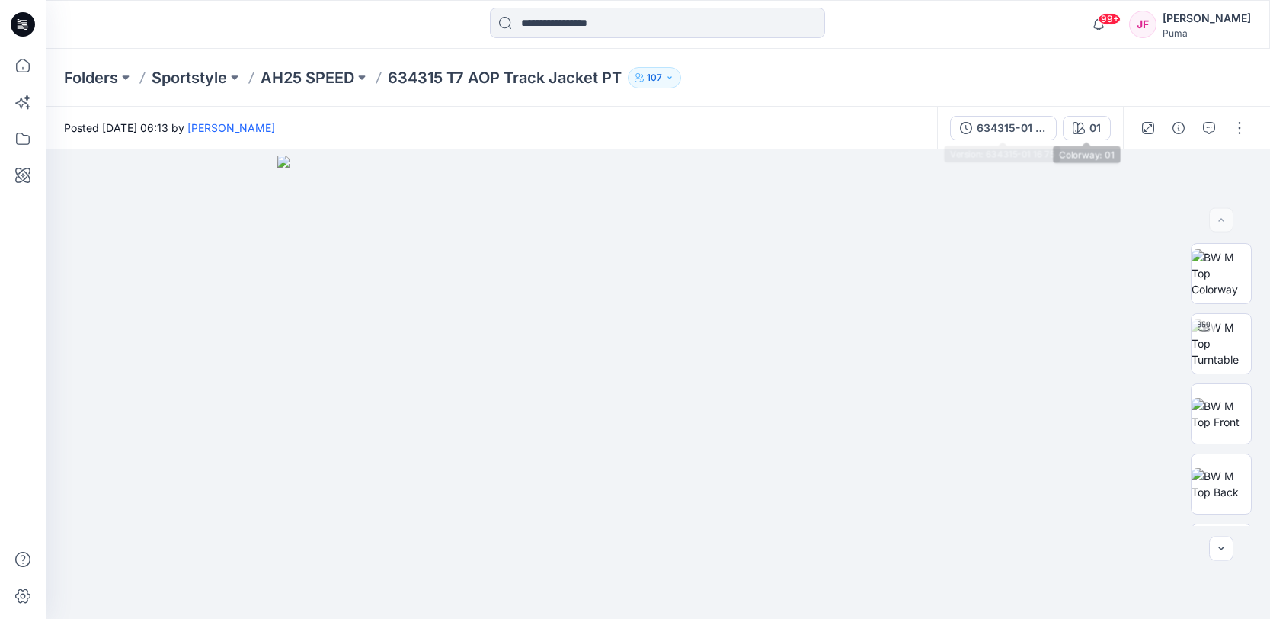
click at [1020, 129] on div "634315-01 16 75" at bounding box center [1012, 128] width 70 height 17
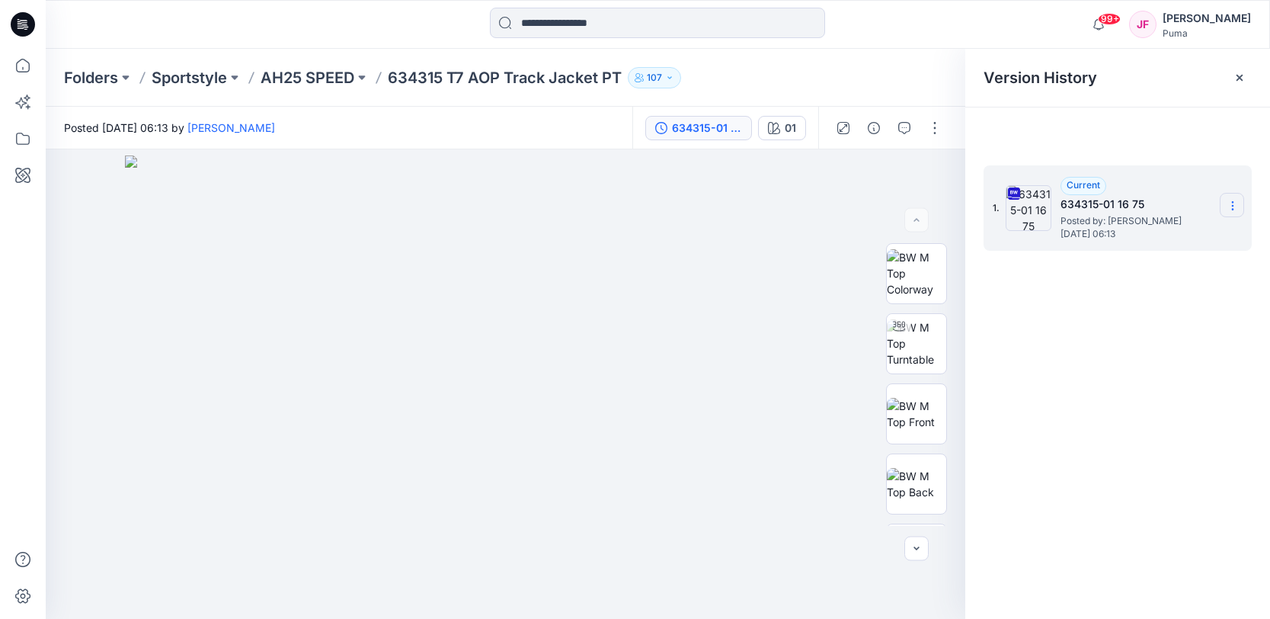
click at [1229, 210] on icon at bounding box center [1233, 206] width 12 height 12
click at [1155, 234] on span "Download Source BW File" at bounding box center [1156, 235] width 128 height 18
click at [1228, 208] on icon at bounding box center [1233, 206] width 12 height 12
click at [1175, 234] on span "Download Source BW File" at bounding box center [1156, 235] width 128 height 18
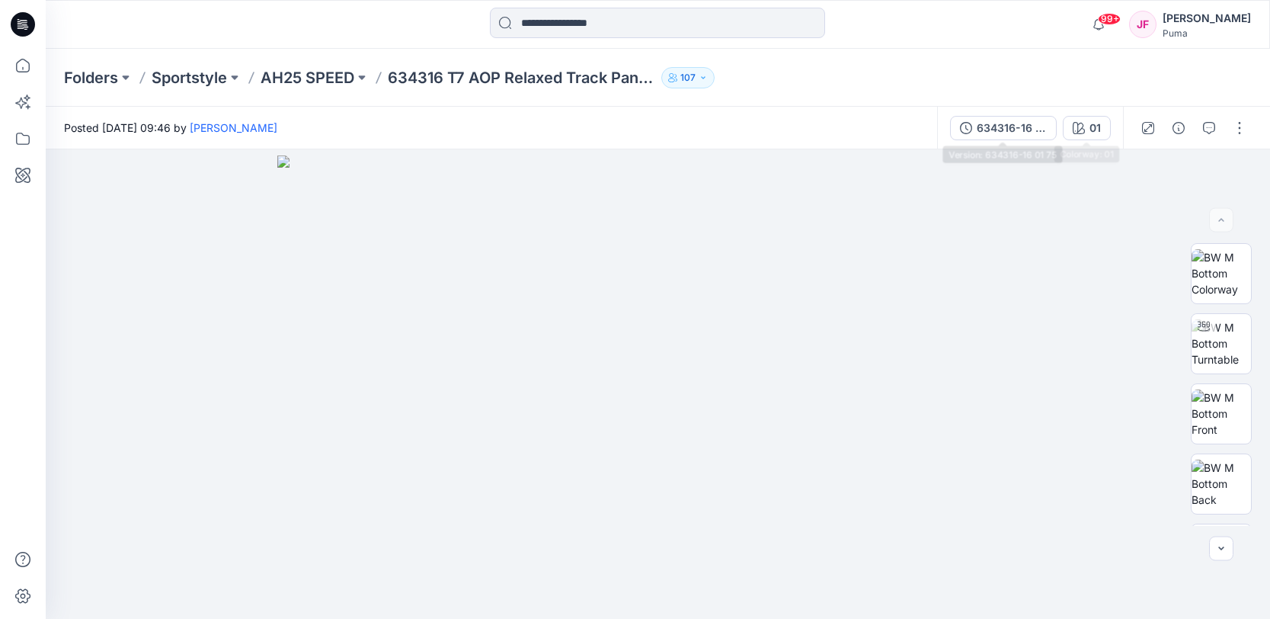
click at [1041, 130] on div "634316-16 01 75" at bounding box center [1012, 128] width 70 height 17
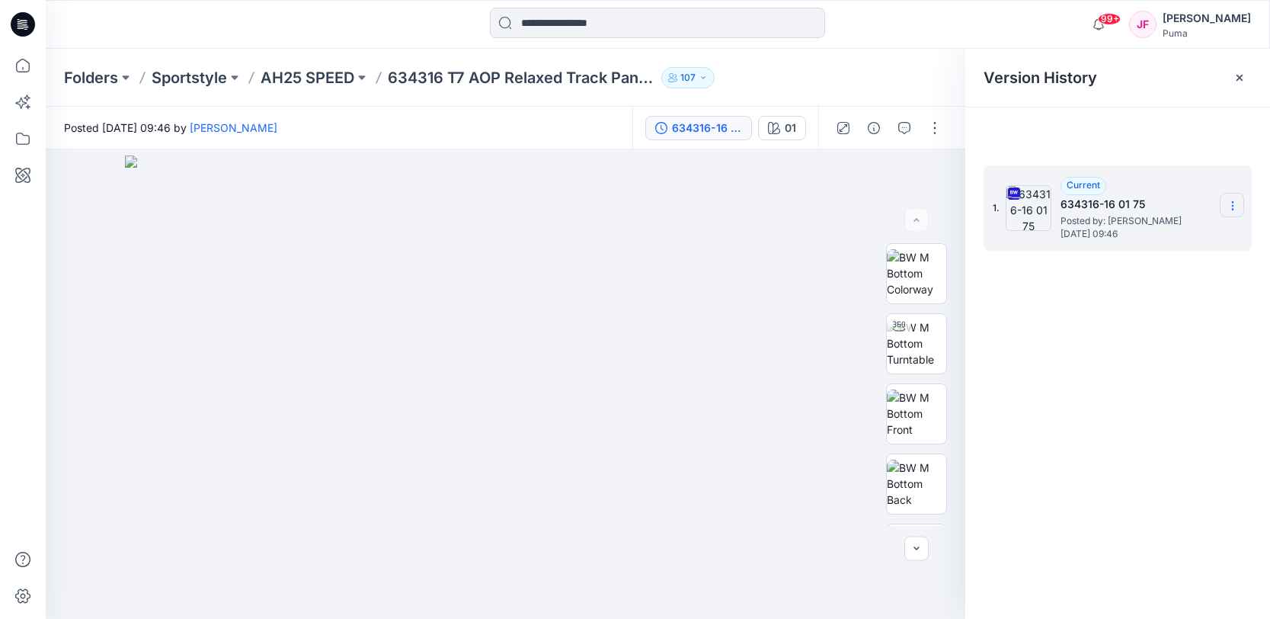
drag, startPoint x: 1228, startPoint y: 201, endPoint x: 1237, endPoint y: 211, distance: 13.5
click at [1228, 201] on icon at bounding box center [1233, 206] width 12 height 12
click at [1186, 238] on span "Download Source BW File" at bounding box center [1156, 235] width 128 height 18
click at [1230, 205] on icon at bounding box center [1233, 206] width 12 height 12
click at [1144, 238] on span "Download Source BW File" at bounding box center [1156, 235] width 128 height 18
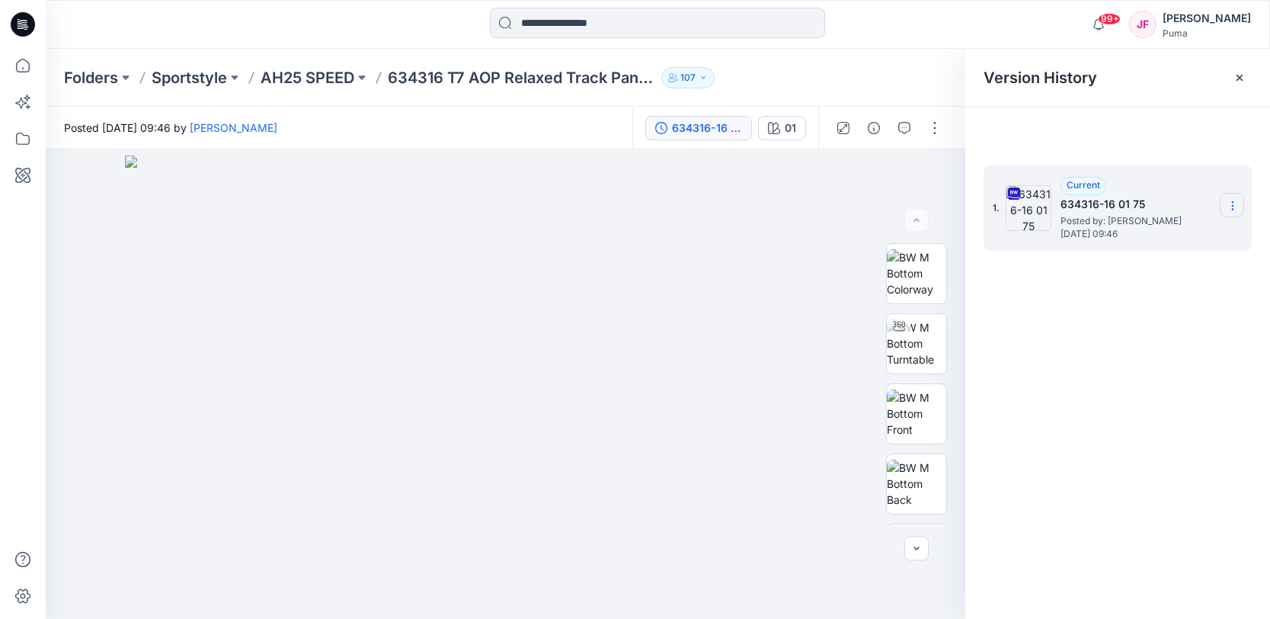
click at [1227, 208] on icon at bounding box center [1233, 206] width 12 height 12
click at [1173, 234] on span "Download Source BW File" at bounding box center [1156, 235] width 128 height 18
click at [464, 127] on div "Posted [DATE] 09:46 by [PERSON_NAME]" at bounding box center [339, 128] width 587 height 42
click at [277, 128] on link "[PERSON_NAME]" at bounding box center [234, 127] width 88 height 13
click at [1106, 403] on div "1. Current 634316-16 01 75 Posted by: [PERSON_NAME] [DATE] 09:46" at bounding box center [1117, 394] width 305 height 491
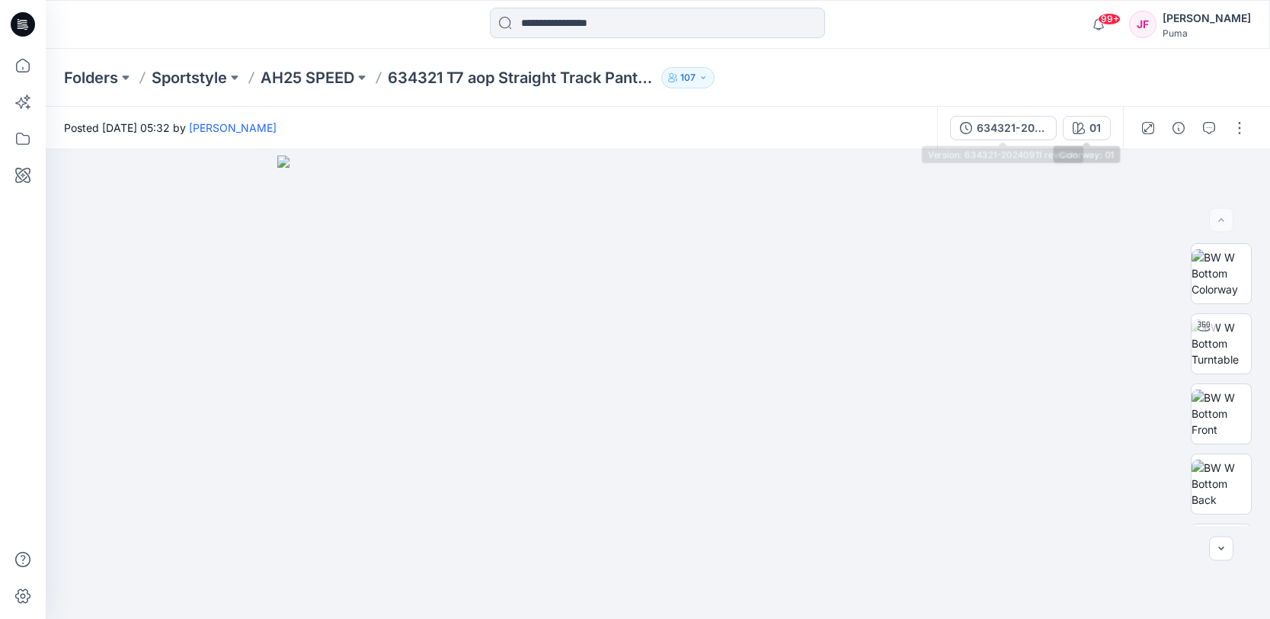
click at [992, 123] on div "634321-20240911 revision" at bounding box center [1012, 128] width 70 height 17
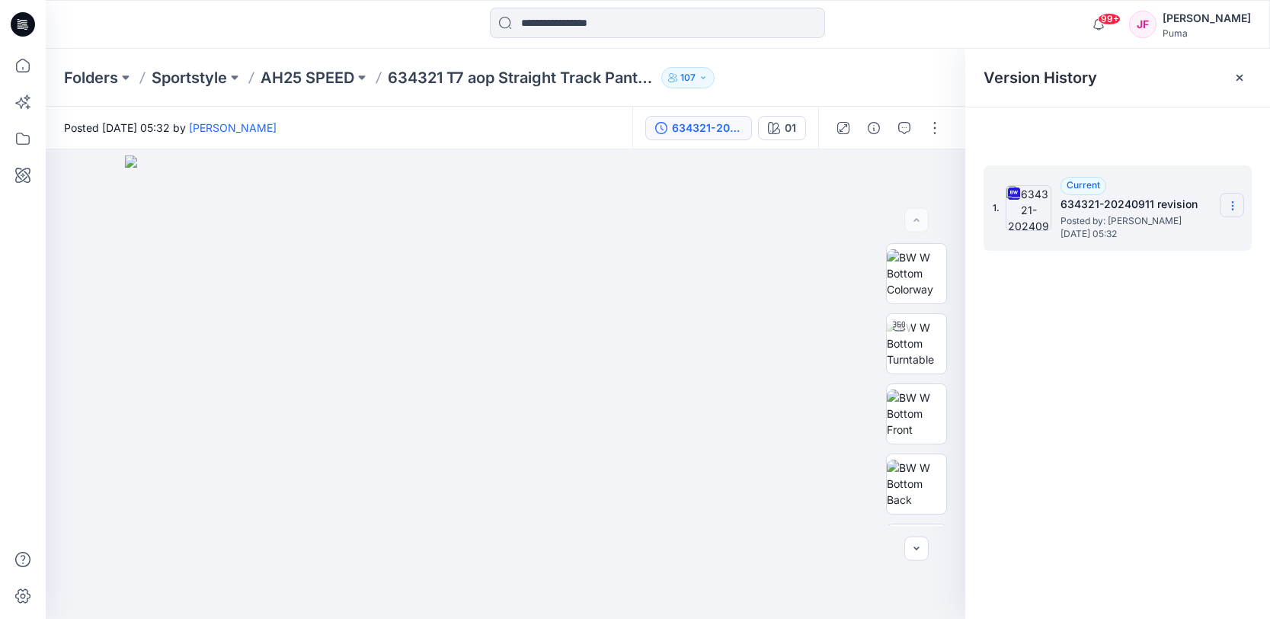
click at [1228, 204] on icon at bounding box center [1233, 206] width 12 height 12
click at [1153, 236] on span "Download Source BW File" at bounding box center [1156, 235] width 128 height 18
click at [1103, 428] on div "1. Current 634321-20240911 revision Posted by: [PERSON_NAME] [DATE] 05:32" at bounding box center [1117, 394] width 305 height 491
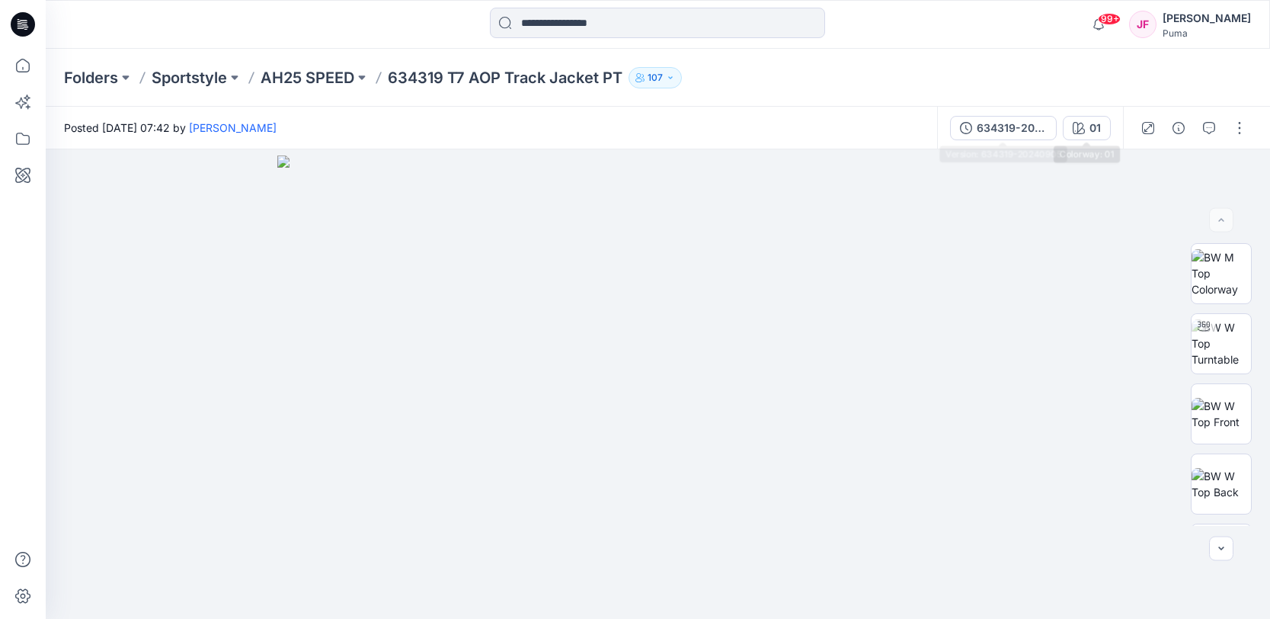
click at [1026, 125] on div "634319-20240905" at bounding box center [1012, 128] width 70 height 17
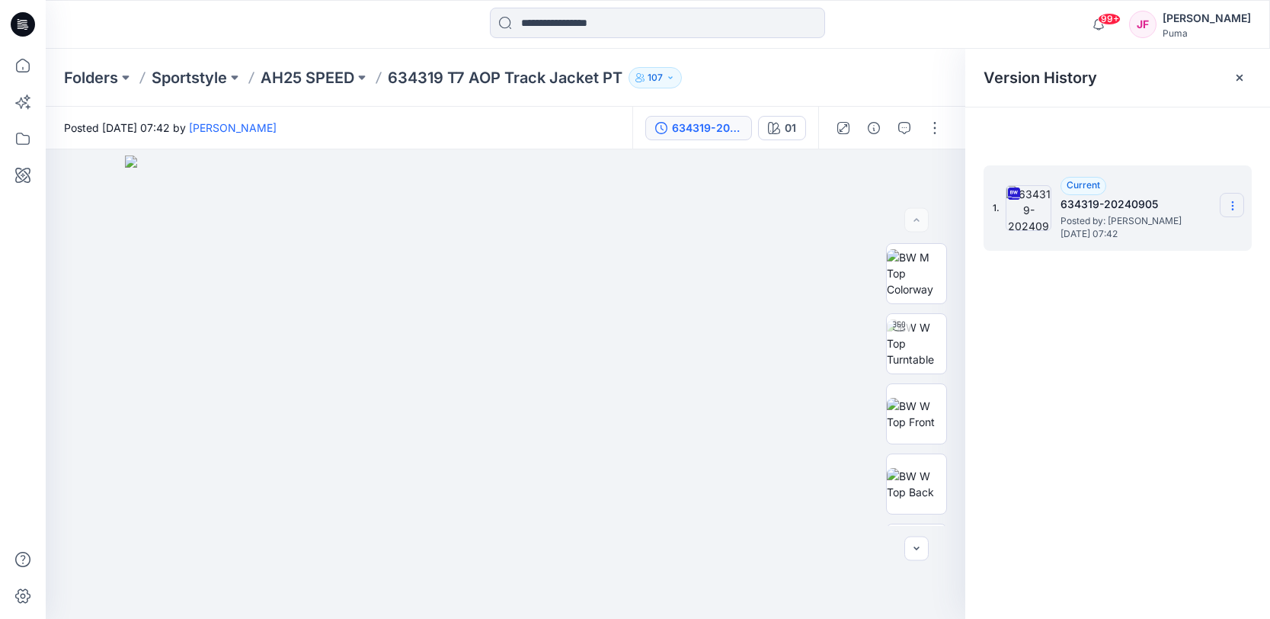
click at [1227, 203] on icon at bounding box center [1233, 206] width 12 height 12
click at [1173, 235] on span "Download Source BW File" at bounding box center [1156, 235] width 128 height 18
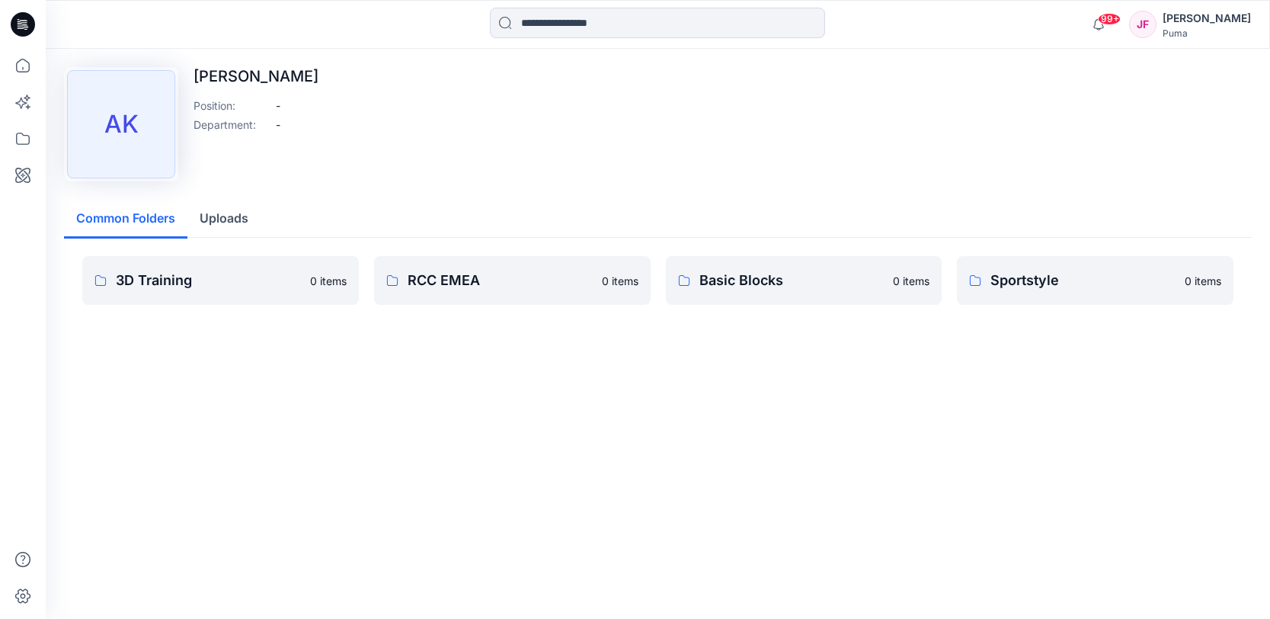
click at [1058, 286] on p "Sportstyle" at bounding box center [1083, 280] width 185 height 21
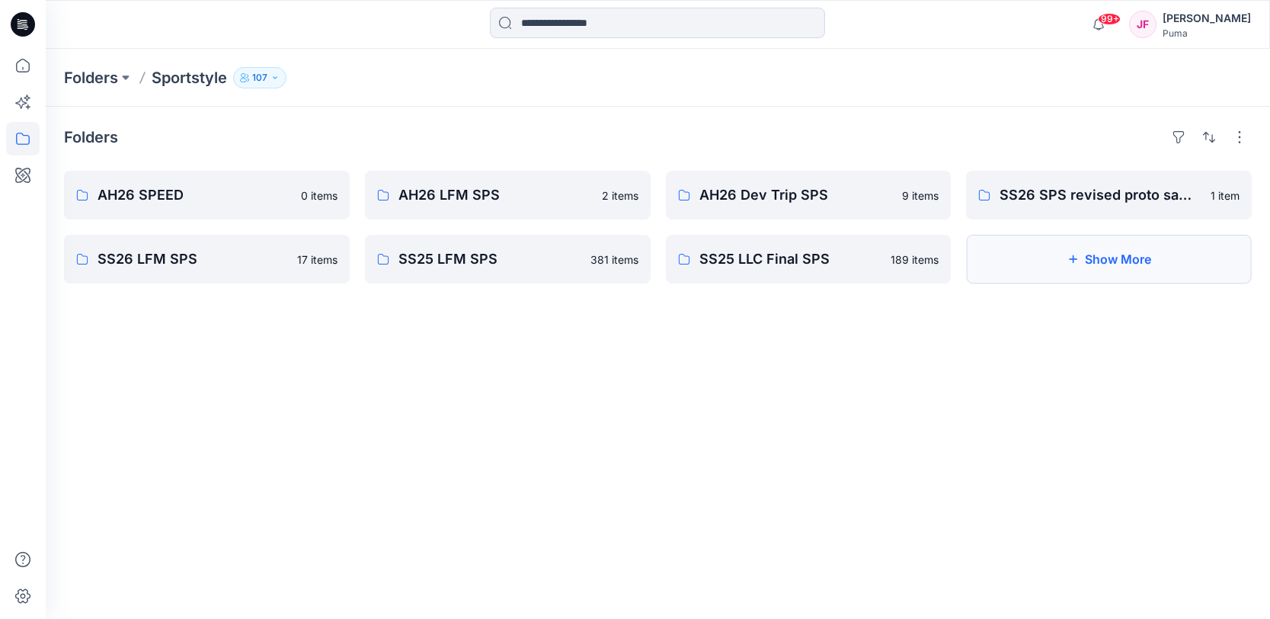
click at [1079, 269] on button "Show More" at bounding box center [1109, 259] width 286 height 49
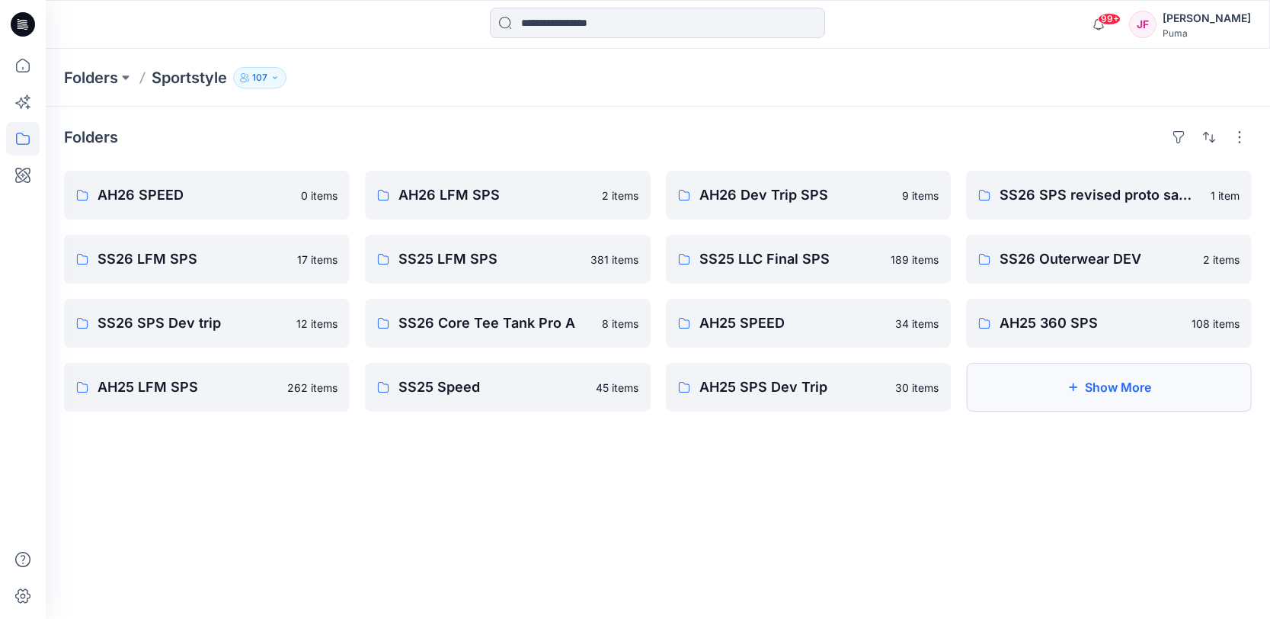
click at [1092, 392] on button "Show More" at bounding box center [1109, 387] width 286 height 49
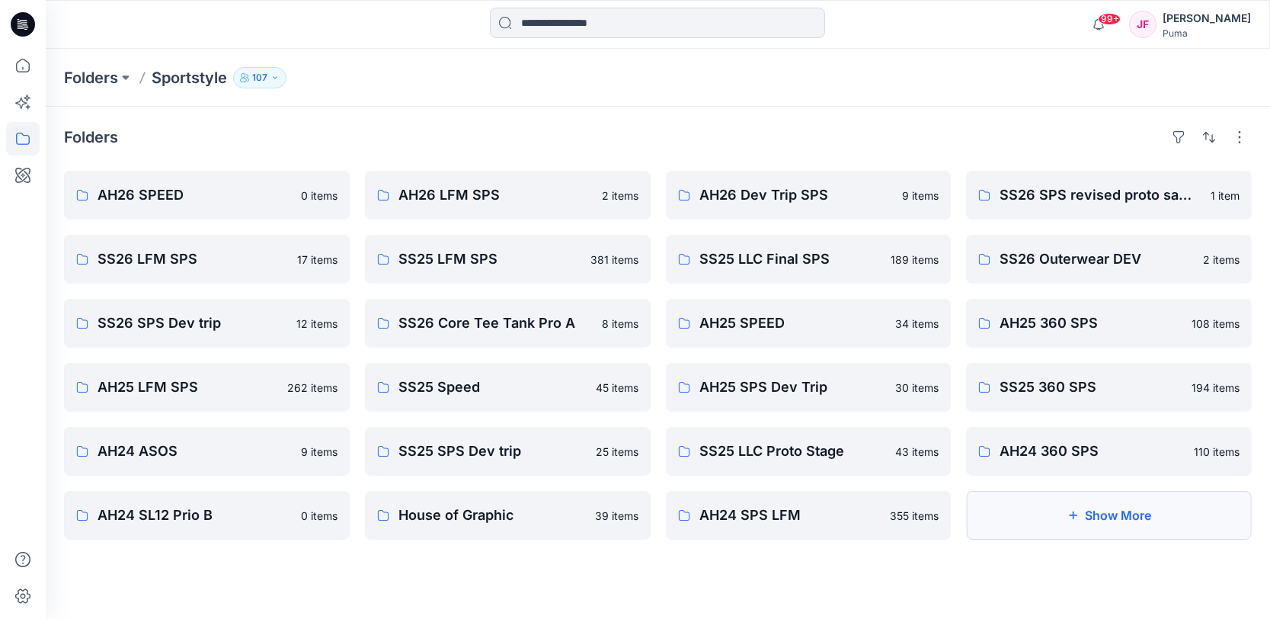
click at [1048, 526] on button "Show More" at bounding box center [1109, 515] width 286 height 49
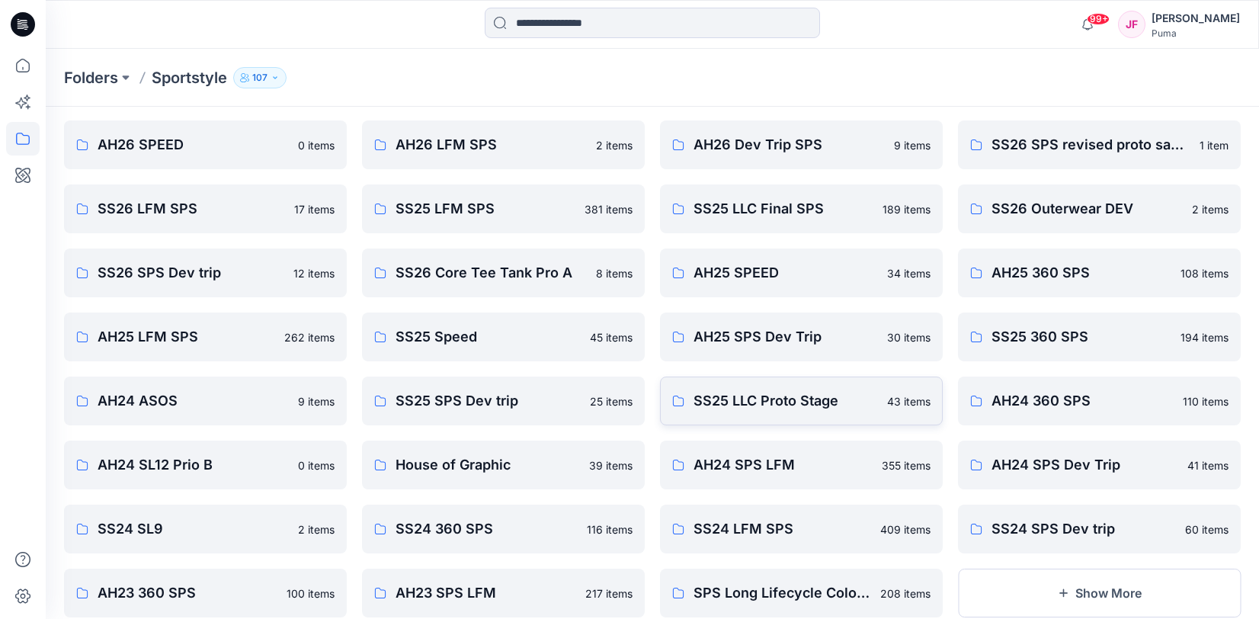
scroll to position [91, 0]
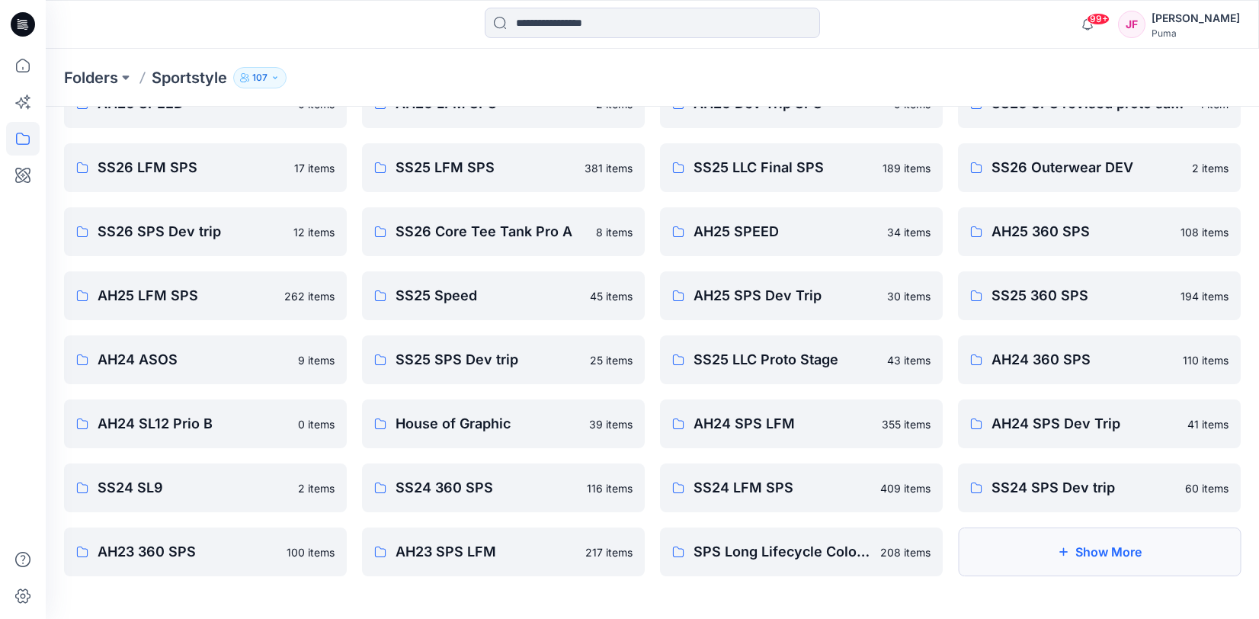
click at [1112, 559] on button "Show More" at bounding box center [1099, 551] width 283 height 49
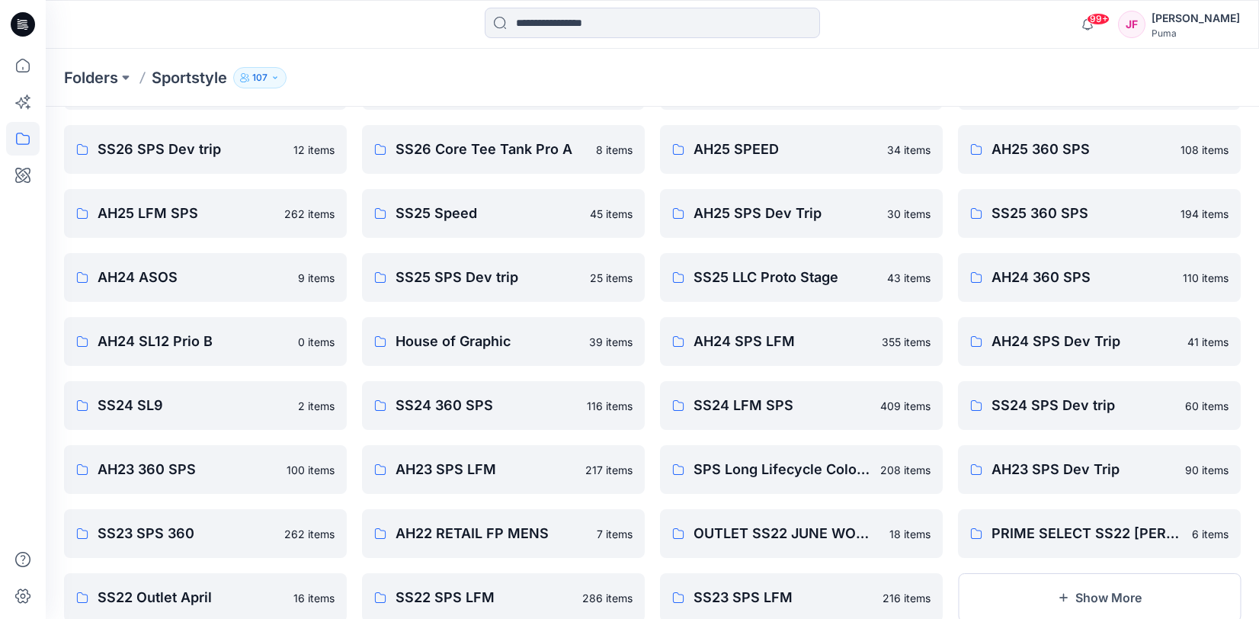
scroll to position [219, 0]
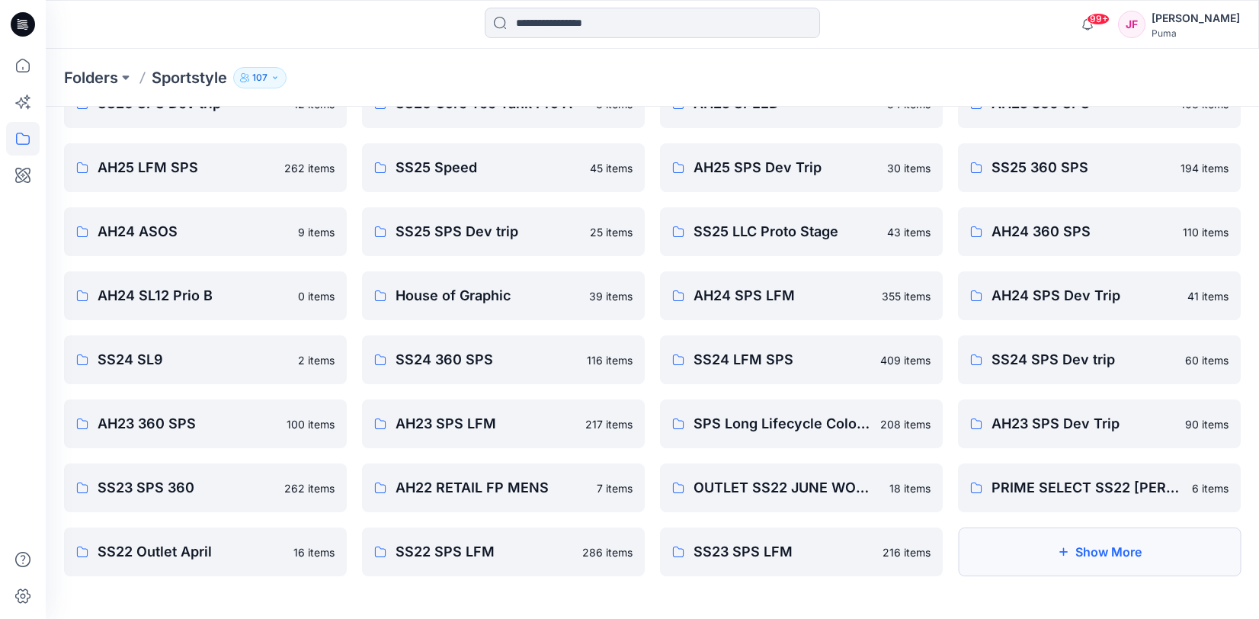
click at [1071, 558] on button "Show More" at bounding box center [1099, 551] width 283 height 49
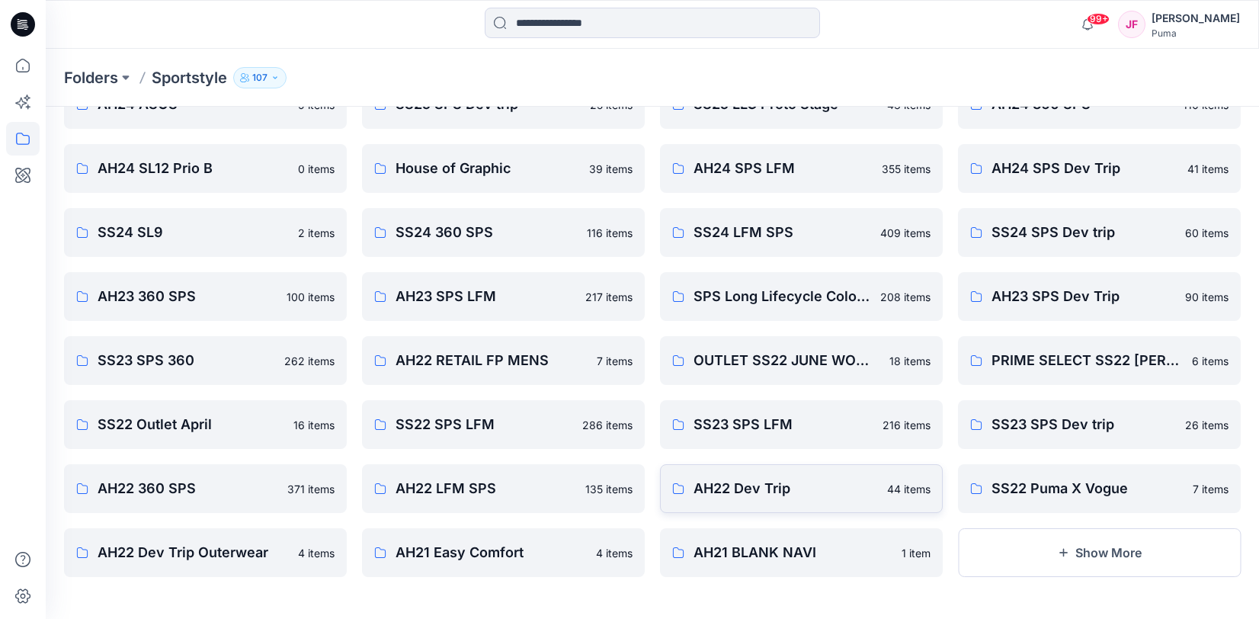
scroll to position [347, 0]
click at [1034, 565] on button "Show More" at bounding box center [1099, 551] width 283 height 49
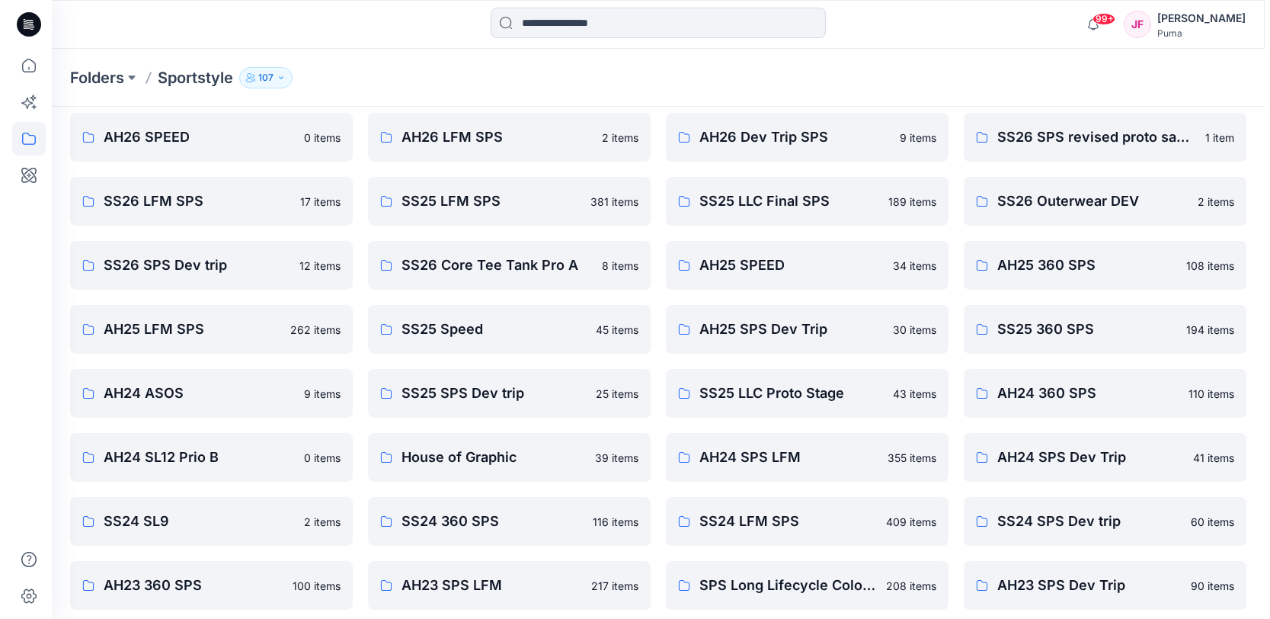
scroll to position [0, 0]
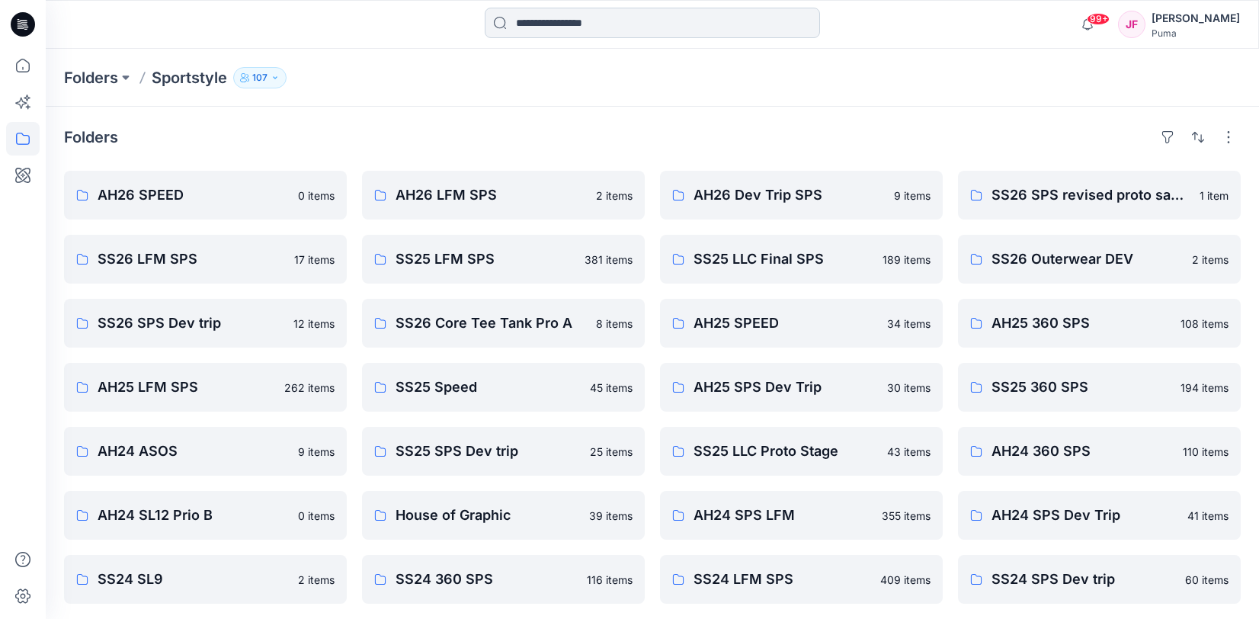
click at [630, 24] on input at bounding box center [652, 23] width 335 height 30
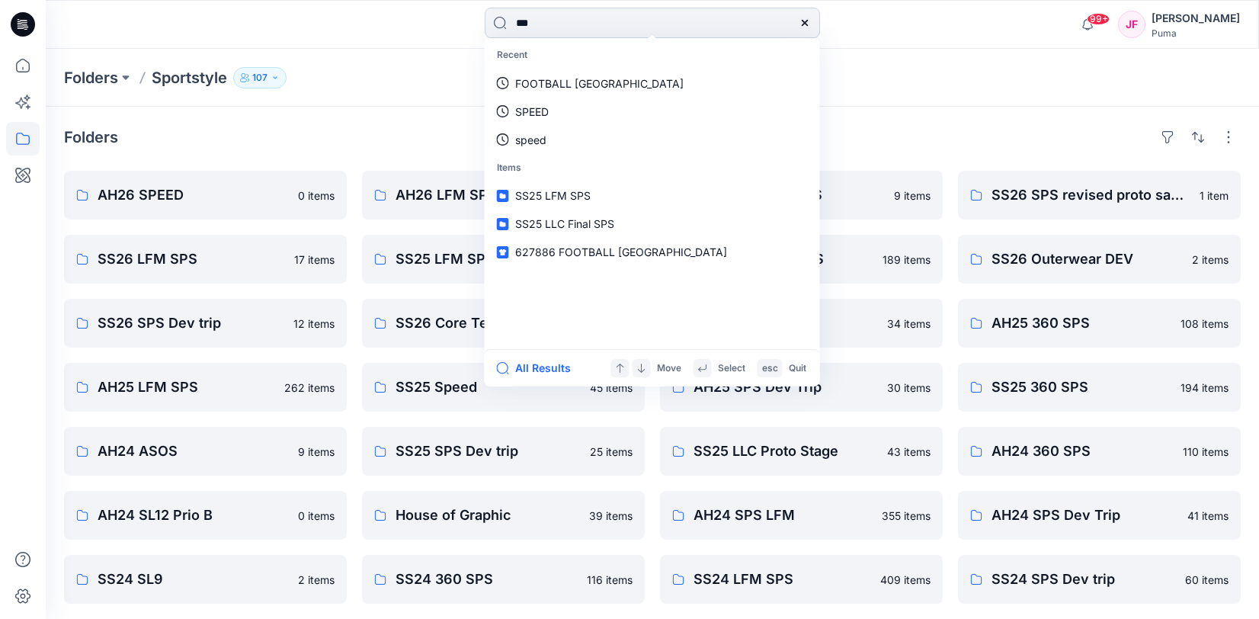
type input "****"
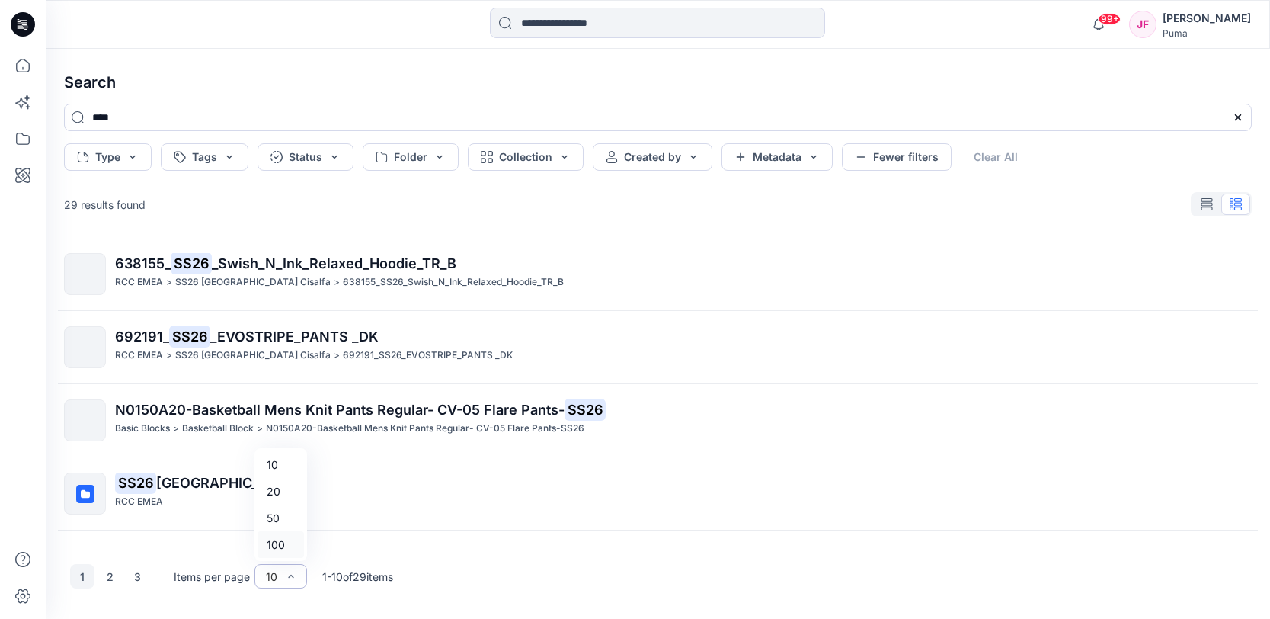
click at [284, 545] on div "100" at bounding box center [281, 544] width 46 height 27
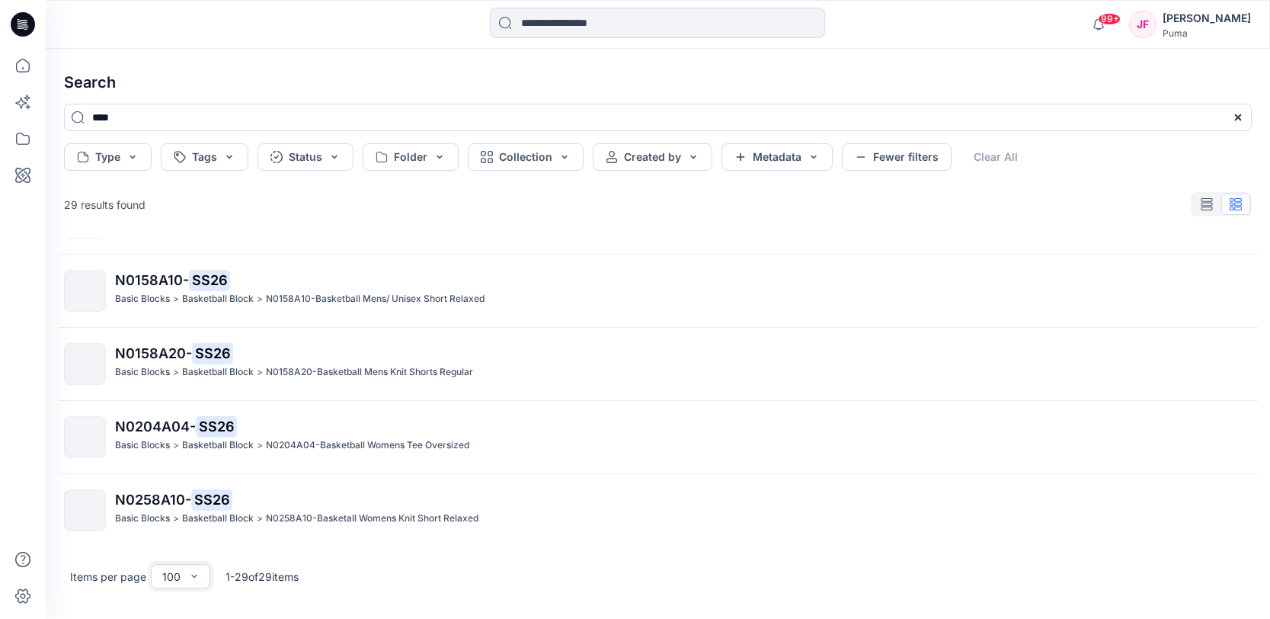
scroll to position [1813, 0]
click at [386, 117] on input "****" at bounding box center [658, 117] width 1188 height 27
click at [386, 122] on input "****" at bounding box center [658, 117] width 1188 height 27
type input "*******"
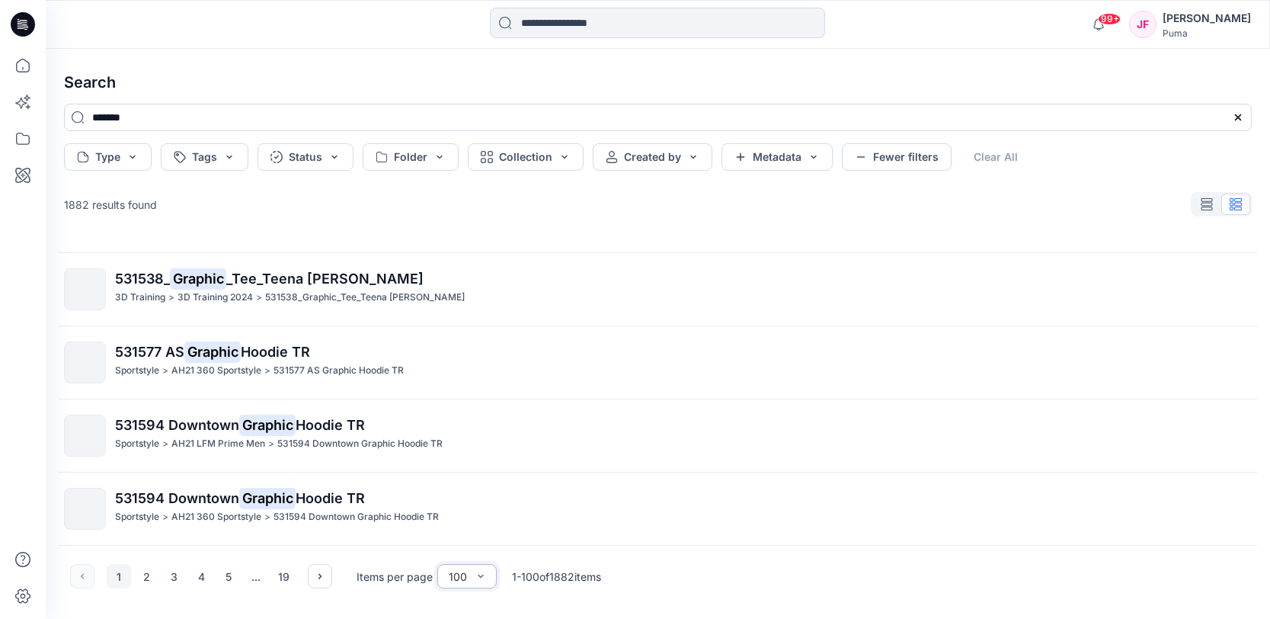
click at [479, 582] on div at bounding box center [481, 576] width 12 height 23
click at [466, 548] on div "100" at bounding box center [466, 544] width 53 height 27
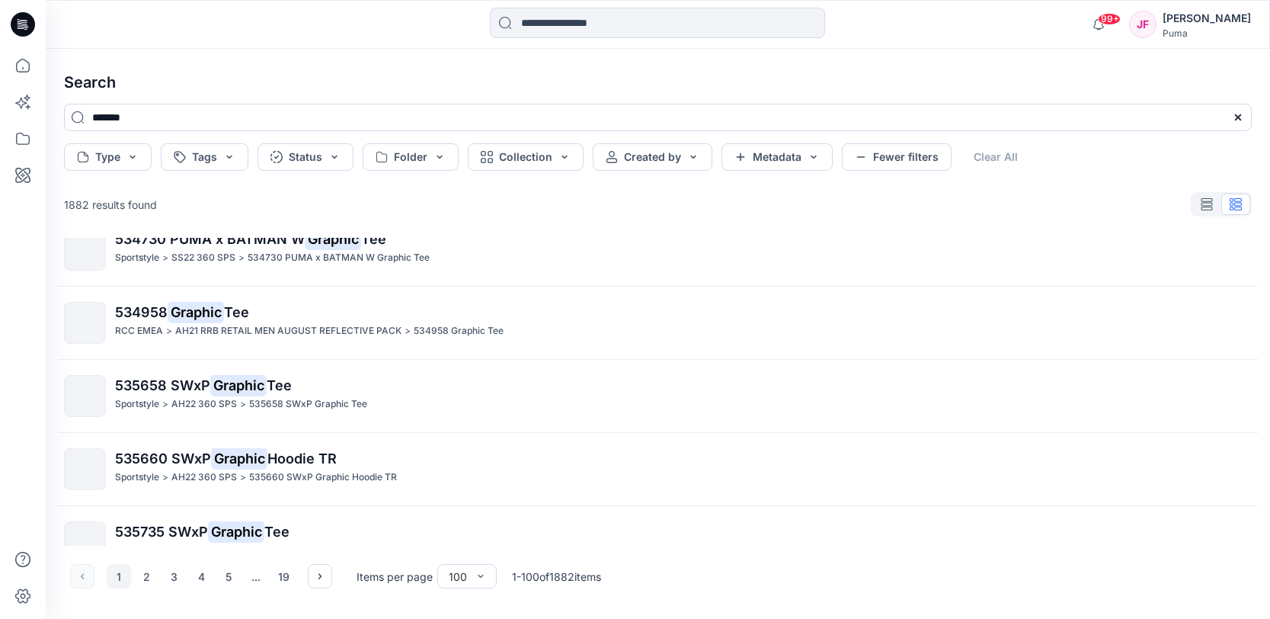
scroll to position [7007, 0]
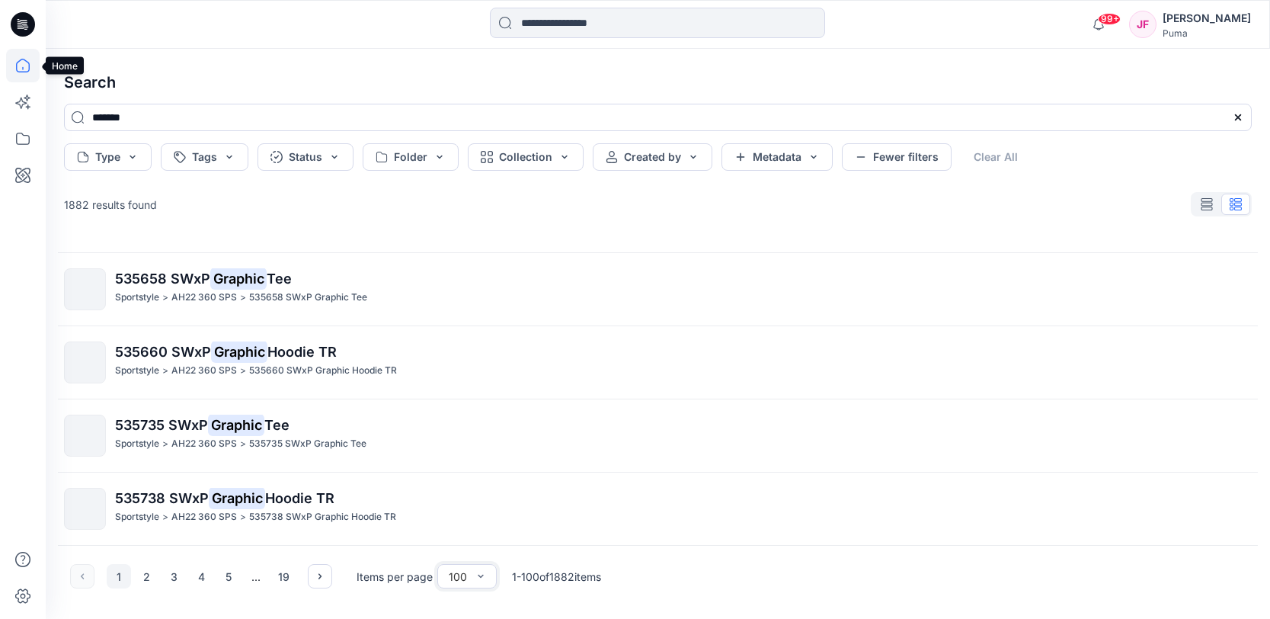
click at [24, 70] on icon at bounding box center [23, 66] width 34 height 34
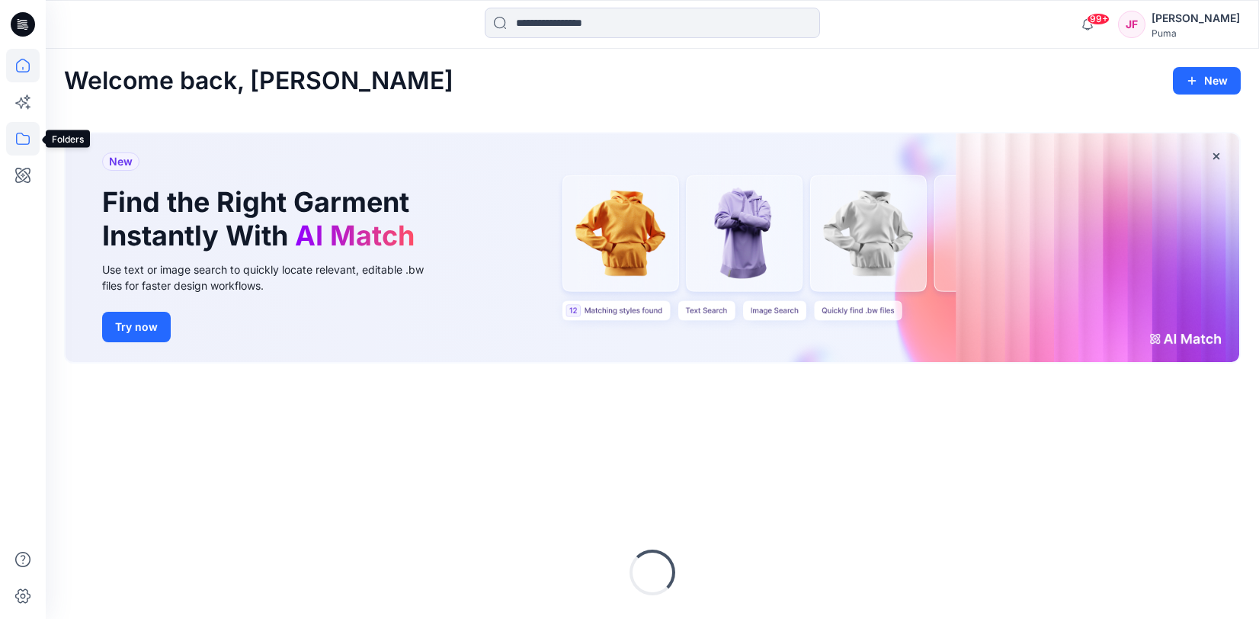
click at [27, 136] on icon at bounding box center [23, 139] width 34 height 34
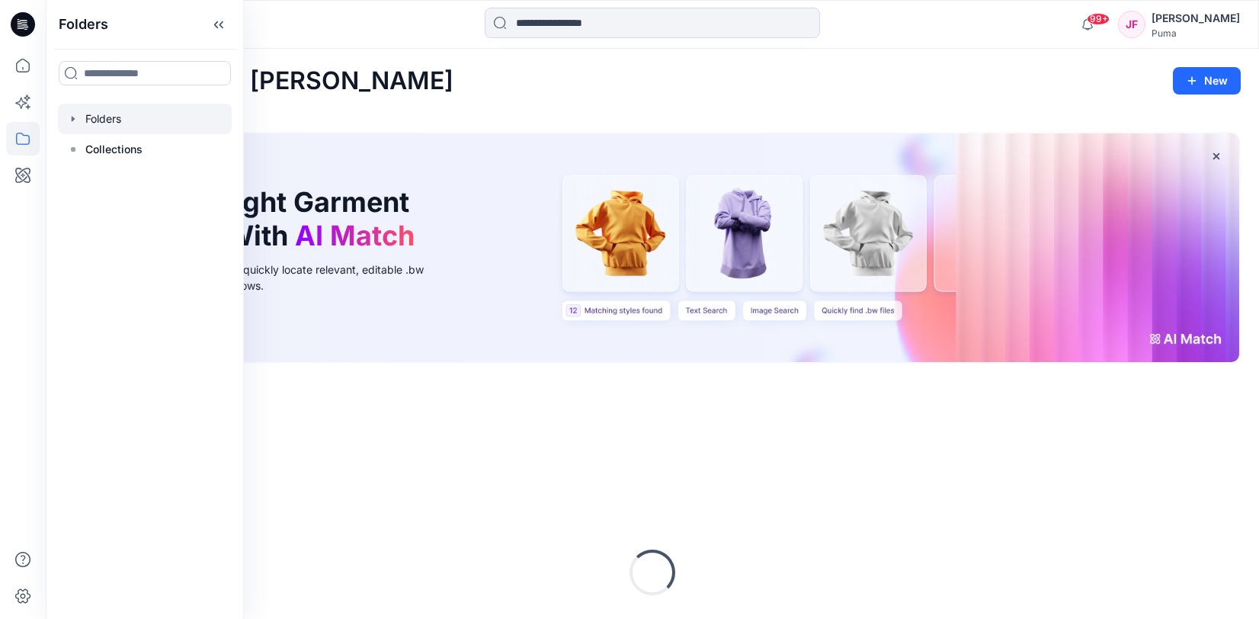
click at [112, 109] on div at bounding box center [145, 119] width 174 height 30
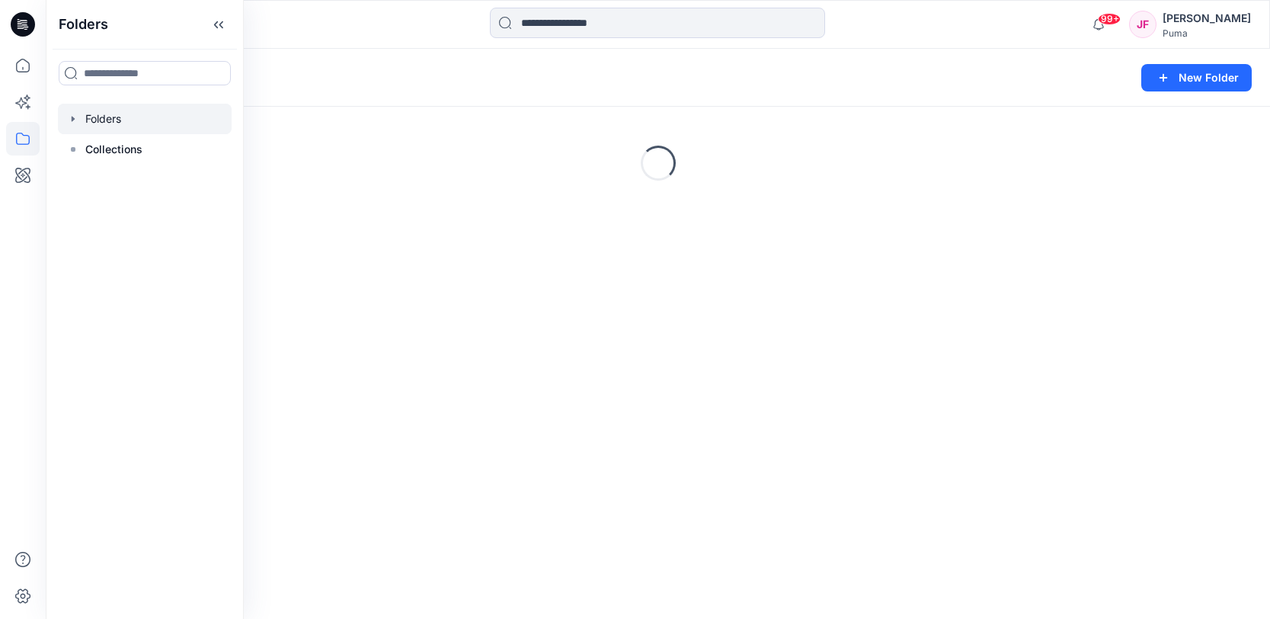
click at [411, 11] on div at bounding box center [658, 25] width 612 height 34
click at [560, 29] on input at bounding box center [657, 23] width 335 height 30
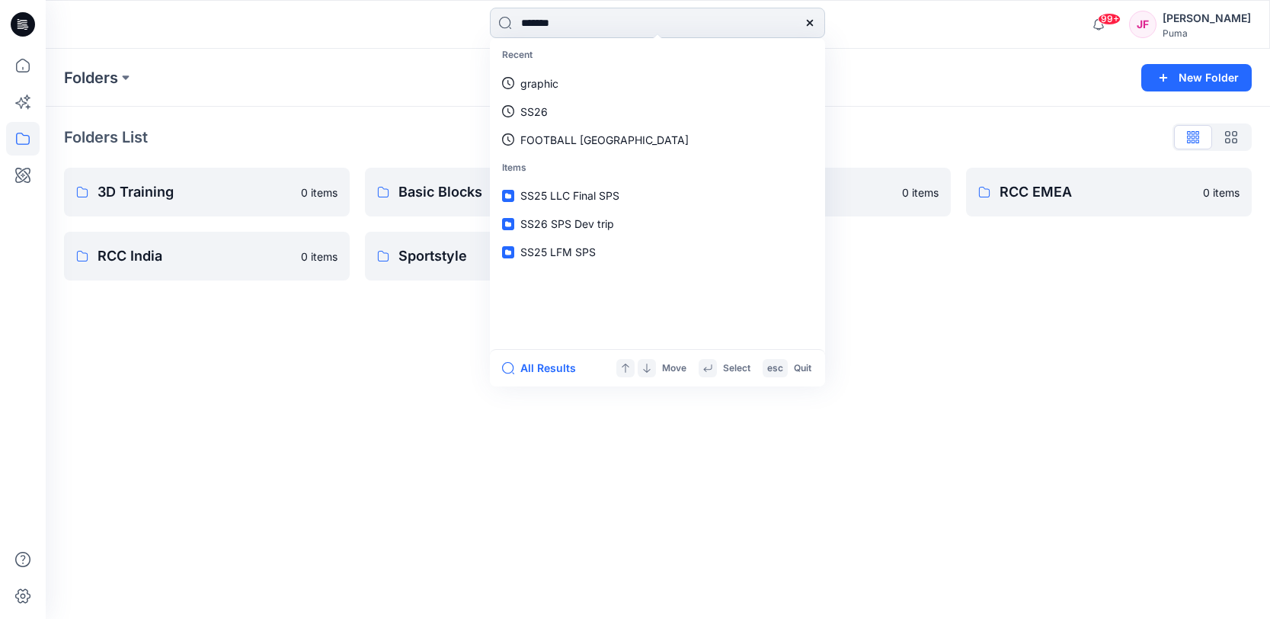
type input "********"
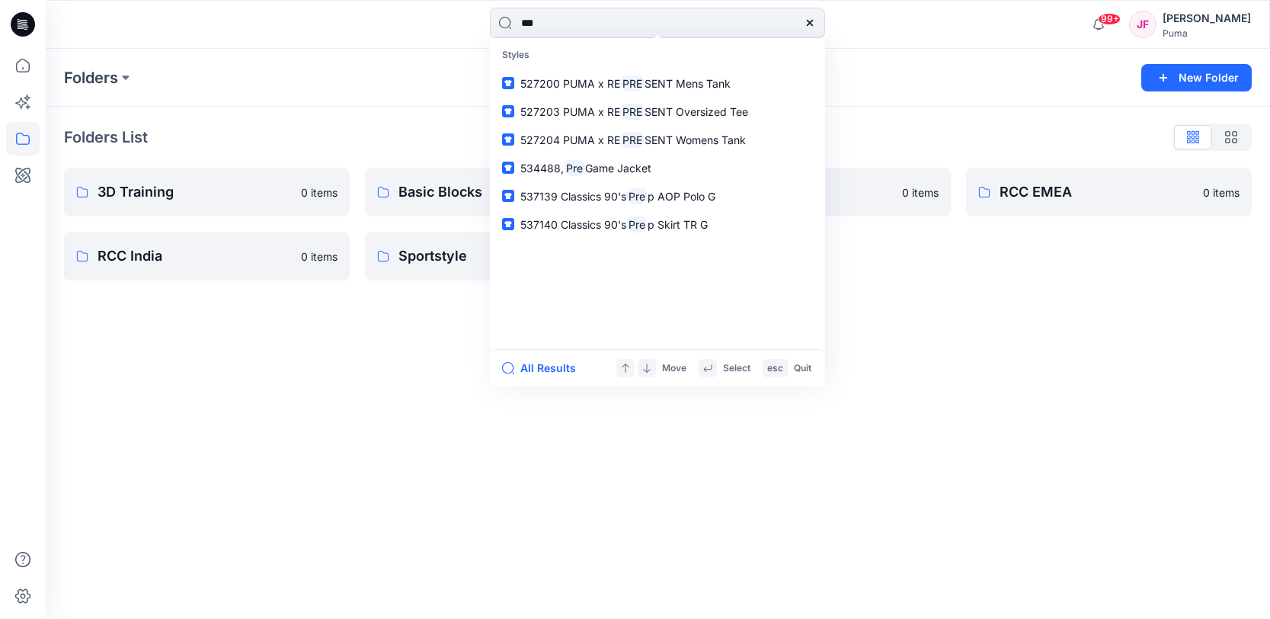
type input "***"
click at [315, 152] on div "Folders List 3D Training 0 items RCC India 0 items Basic Blocks 0 items Sportst…" at bounding box center [658, 203] width 1224 height 192
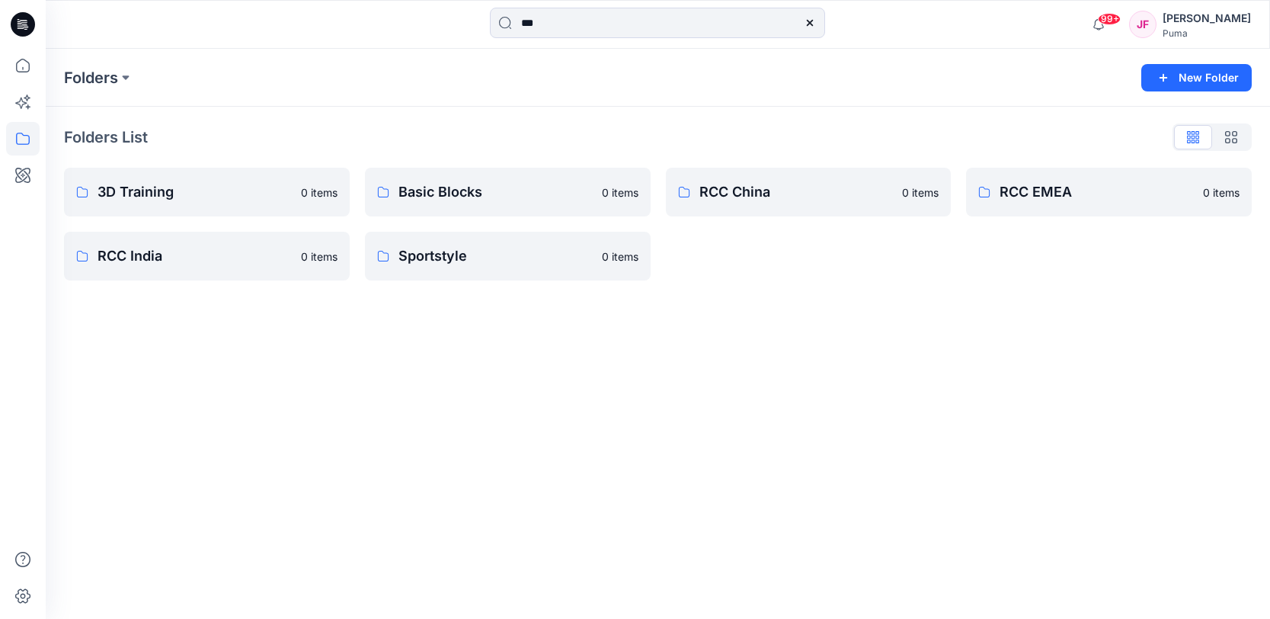
drag, startPoint x: 508, startPoint y: 436, endPoint x: 516, endPoint y: 441, distance: 9.3
click at [508, 439] on div "Folders New Folder Folders List 3D Training 0 items RCC India 0 items Basic Blo…" at bounding box center [658, 334] width 1224 height 570
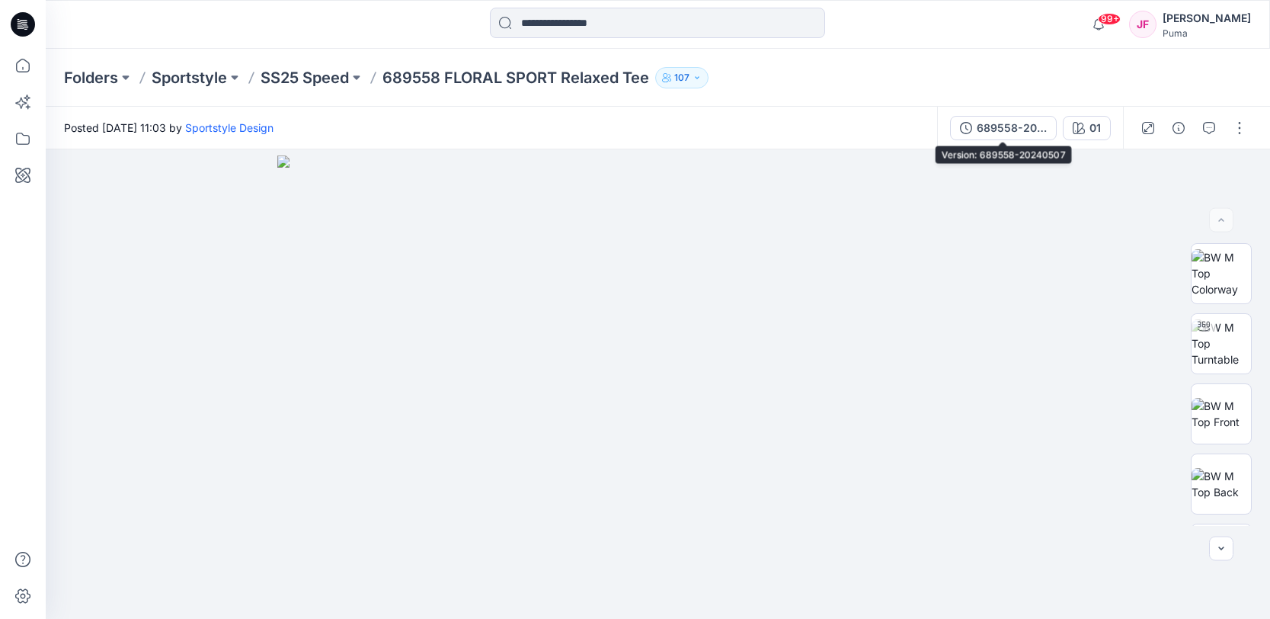
click at [1015, 124] on div "689558-20240507" at bounding box center [1012, 128] width 70 height 17
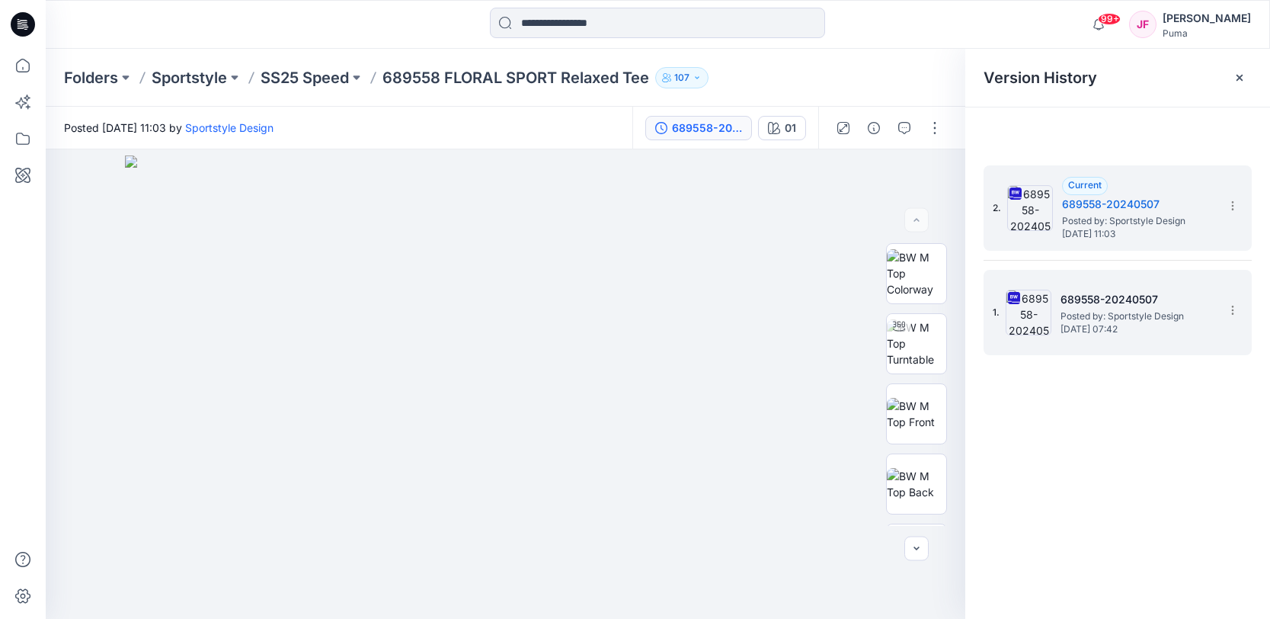
click at [1159, 296] on h5 "689558-20240507" at bounding box center [1137, 299] width 152 height 18
click at [1076, 165] on div "2. Current 689558-20240507 Posted by: Sportstyle Design Wednesday, May 29, 2024…" at bounding box center [1118, 207] width 268 height 85
click at [1119, 219] on span "Posted by: Sportstyle Design" at bounding box center [1138, 220] width 152 height 15
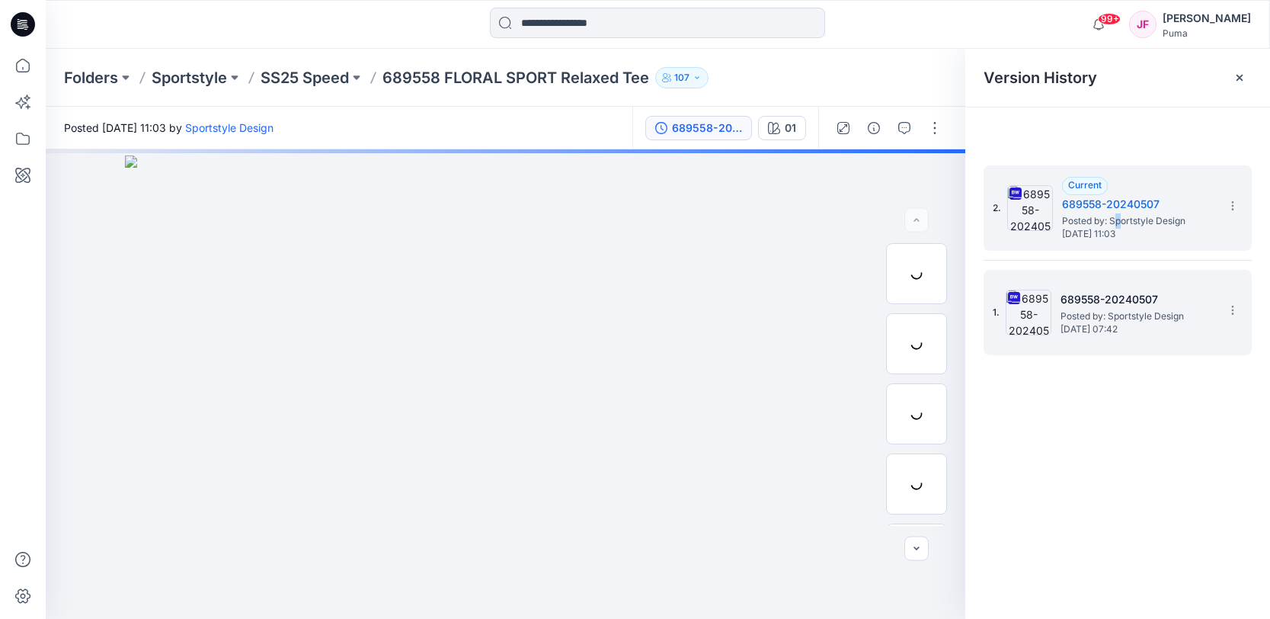
click at [1144, 318] on span "Posted by: Sportstyle Design" at bounding box center [1137, 316] width 152 height 15
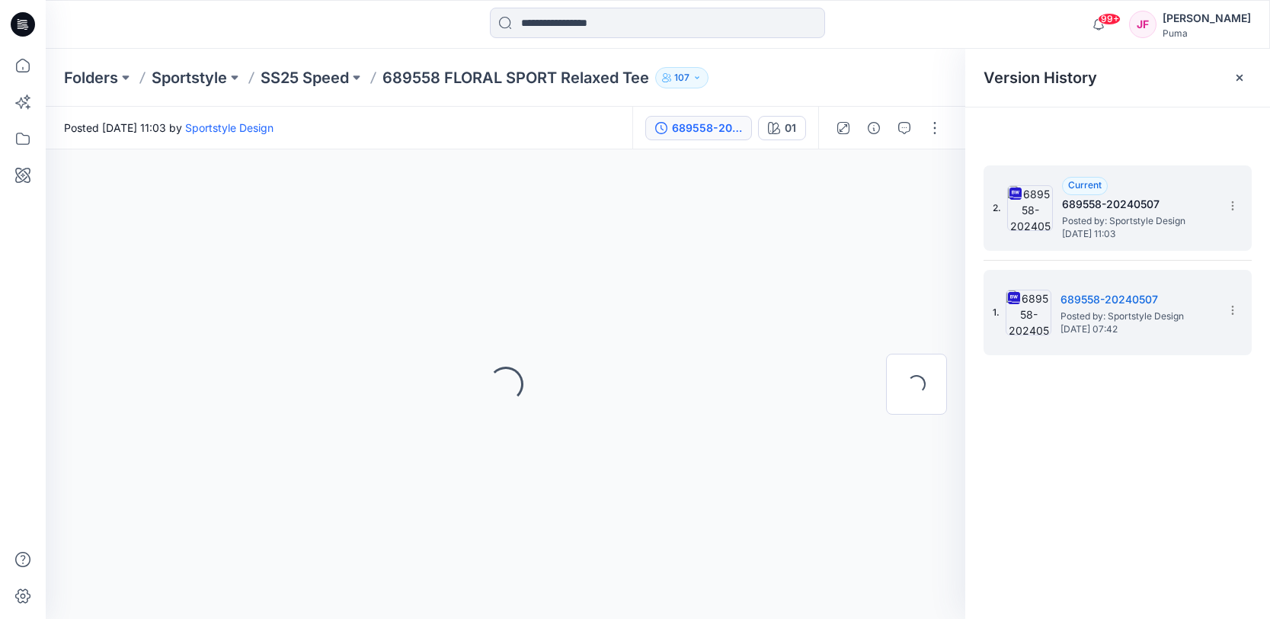
click at [1167, 205] on h5 "689558-20240507" at bounding box center [1138, 204] width 152 height 18
click at [1227, 205] on icon at bounding box center [1233, 206] width 12 height 12
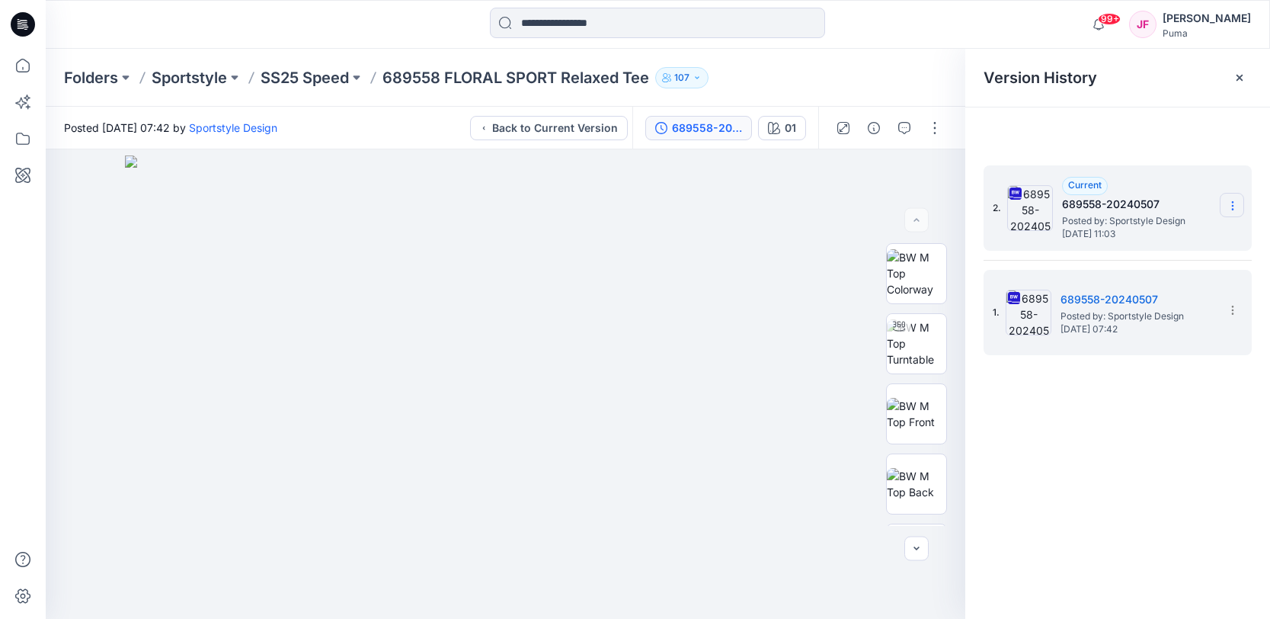
click at [1226, 205] on section at bounding box center [1232, 205] width 24 height 24
click at [1198, 231] on span "Download Source BW File" at bounding box center [1156, 235] width 128 height 18
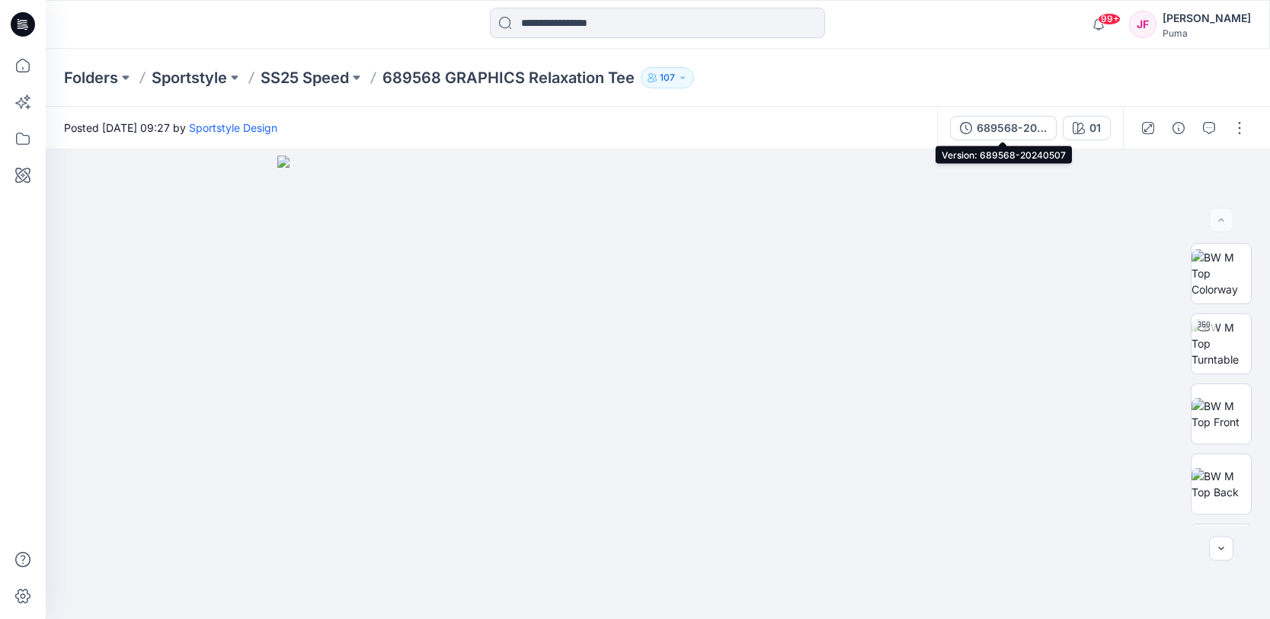
click at [1018, 131] on div "689568-20240507" at bounding box center [1012, 128] width 70 height 17
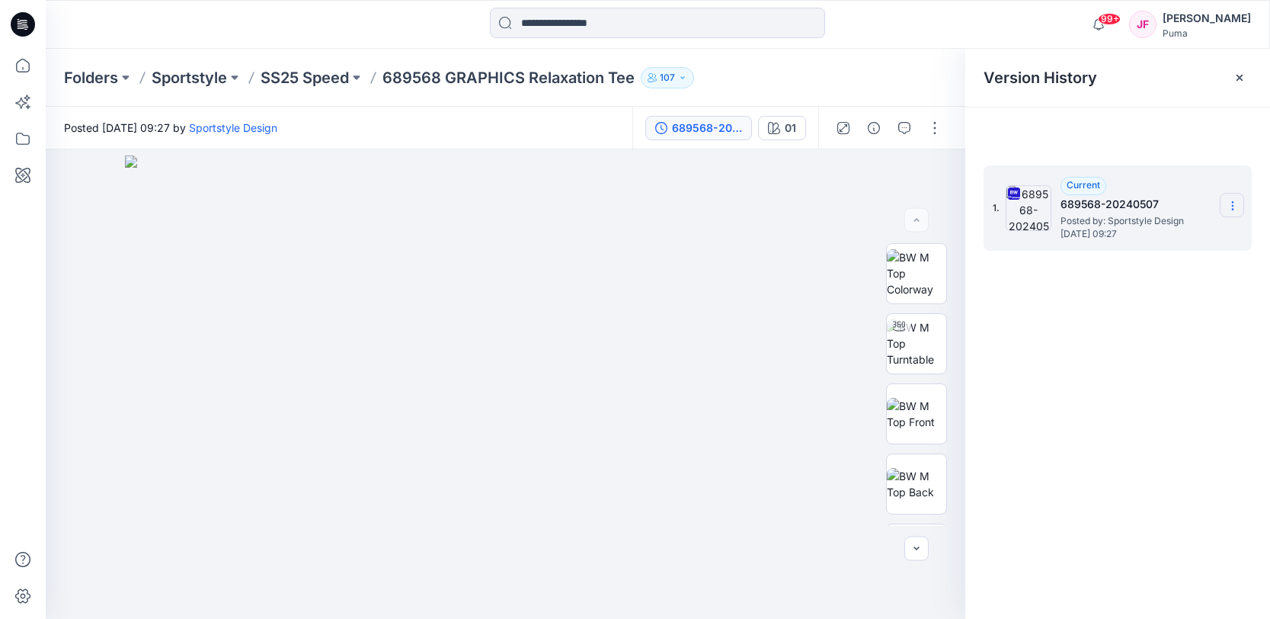
click at [1236, 202] on icon at bounding box center [1233, 206] width 12 height 12
click at [1173, 233] on span "Download Source BW File" at bounding box center [1156, 235] width 128 height 18
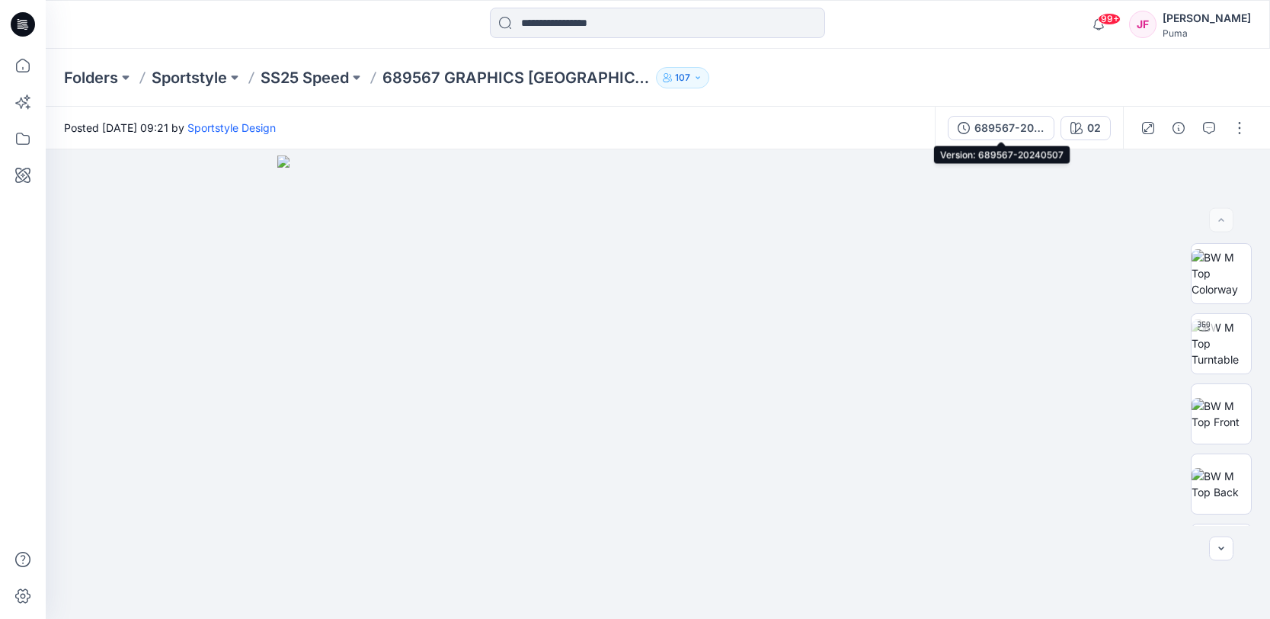
click at [1007, 121] on div "689567-20240507" at bounding box center [1010, 128] width 70 height 17
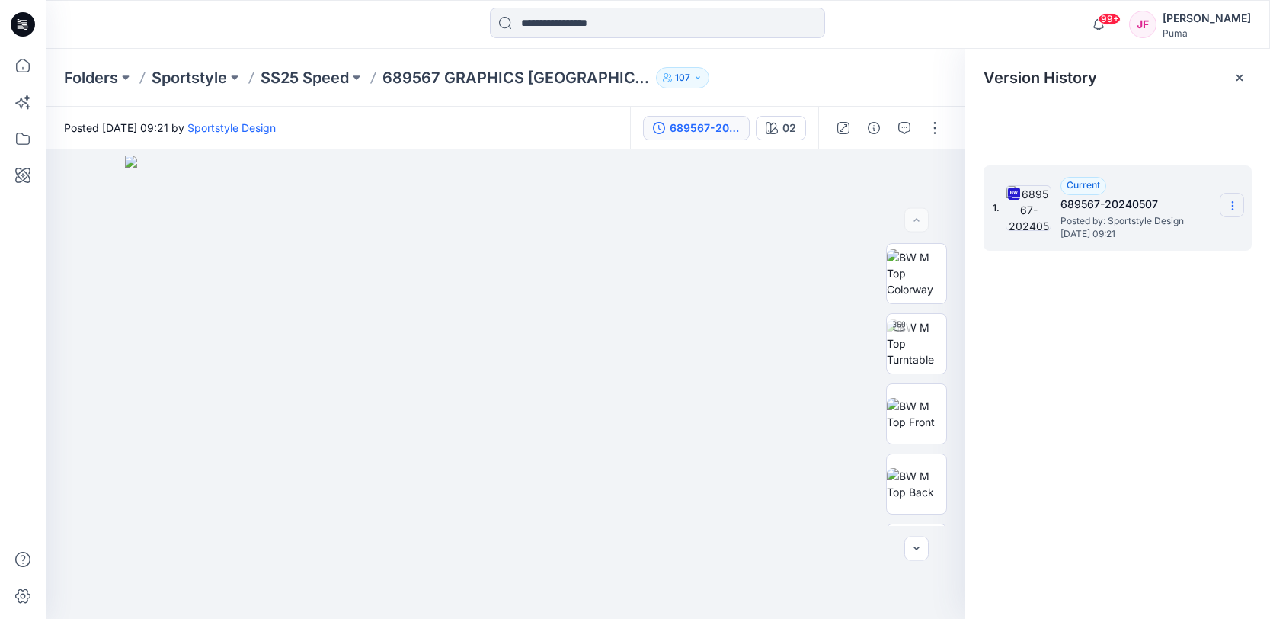
click at [1233, 208] on icon at bounding box center [1233, 206] width 12 height 12
click at [1189, 234] on span "Download Source BW File" at bounding box center [1156, 235] width 128 height 18
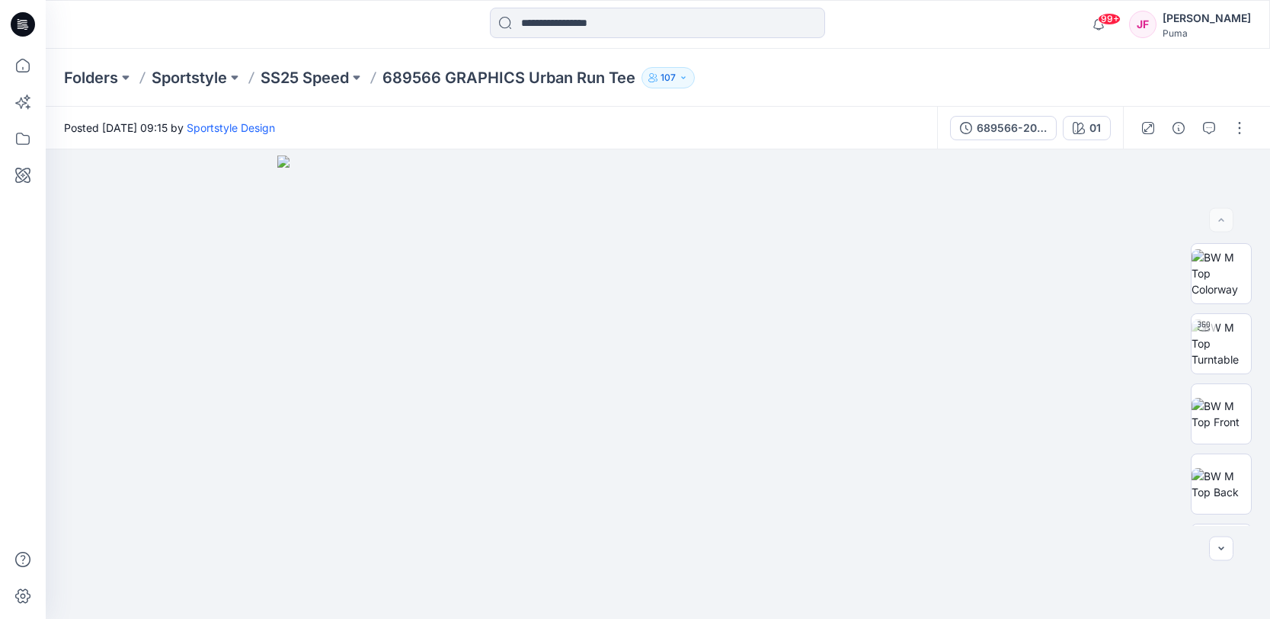
click at [1000, 129] on div "689566-20240507" at bounding box center [1012, 128] width 70 height 17
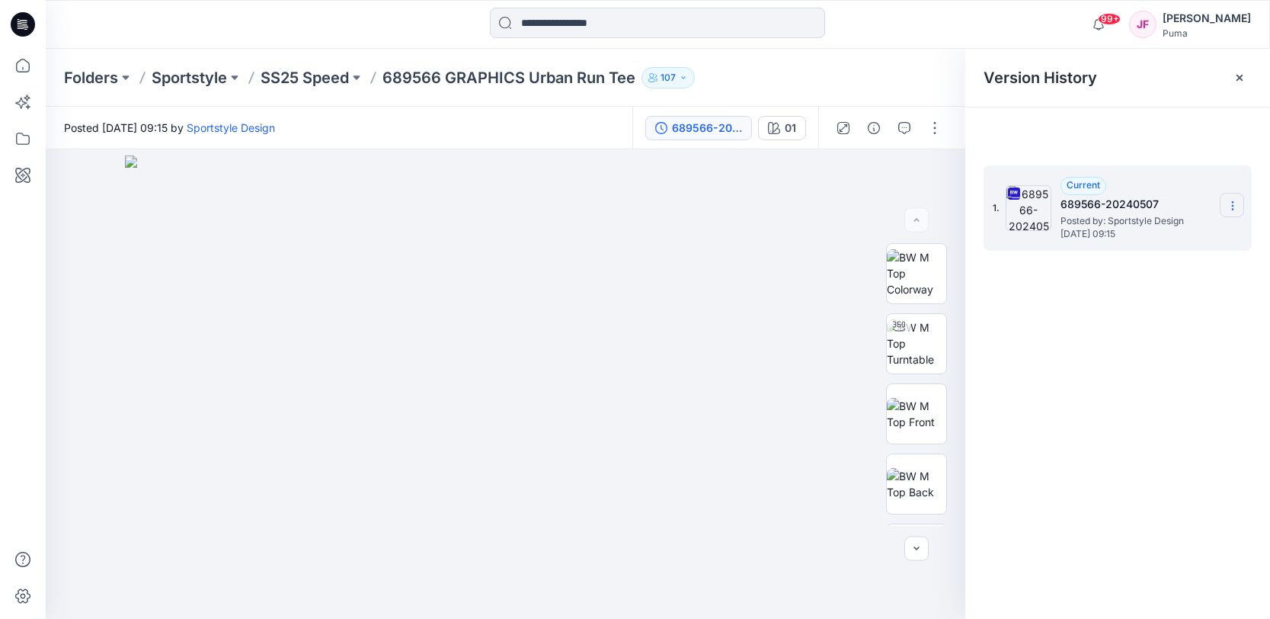
click at [1228, 206] on icon at bounding box center [1233, 206] width 12 height 12
click at [1184, 235] on span "Download Source BW File" at bounding box center [1156, 235] width 128 height 18
click at [1225, 206] on section at bounding box center [1232, 205] width 24 height 24
click at [1129, 405] on div "1. Current 689566-20240507 Posted by: Sportstyle Design Wednesday, May 29, 2024…" at bounding box center [1117, 394] width 305 height 491
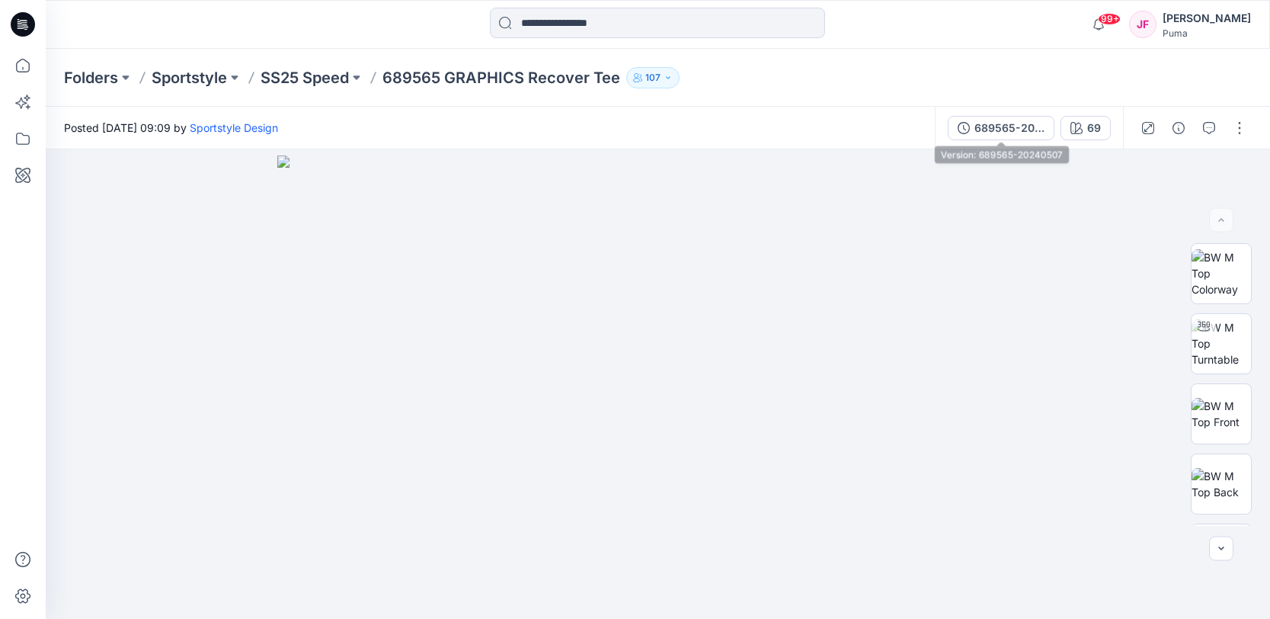
click at [992, 126] on div "689565-20240507" at bounding box center [1010, 128] width 70 height 17
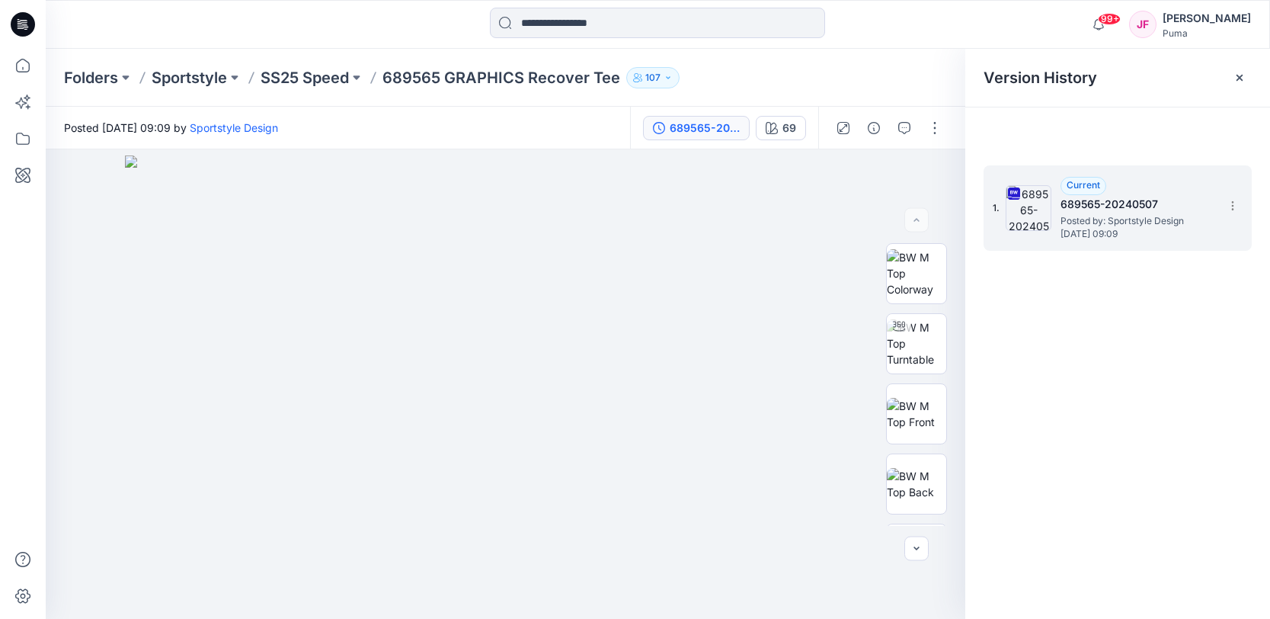
drag, startPoint x: 1229, startPoint y: 203, endPoint x: 1219, endPoint y: 205, distance: 10.0
click at [1229, 203] on icon at bounding box center [1233, 206] width 12 height 12
click at [1167, 237] on span "Download Source BW File" at bounding box center [1156, 235] width 128 height 18
click at [1102, 411] on div "1. Current 689565-20240507 Posted by: Sportstyle Design [DATE] 09:09" at bounding box center [1117, 394] width 305 height 491
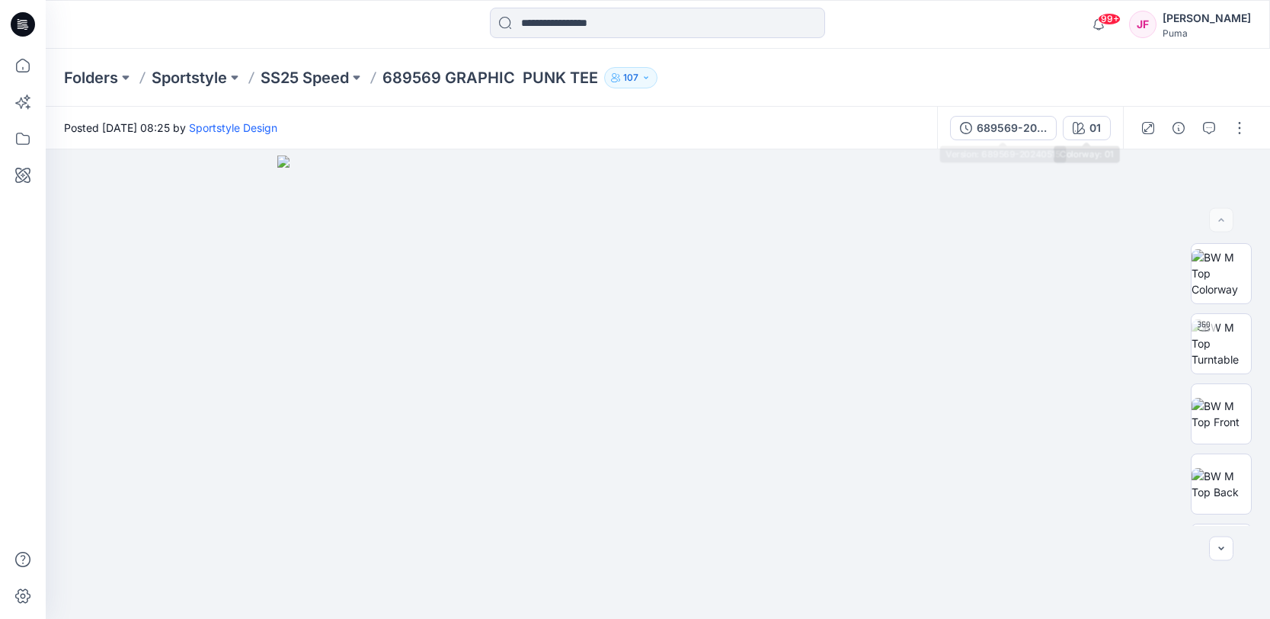
drag, startPoint x: 1009, startPoint y: 130, endPoint x: 1021, endPoint y: 138, distance: 14.8
click at [1009, 130] on div "689569-20240515" at bounding box center [1012, 128] width 70 height 17
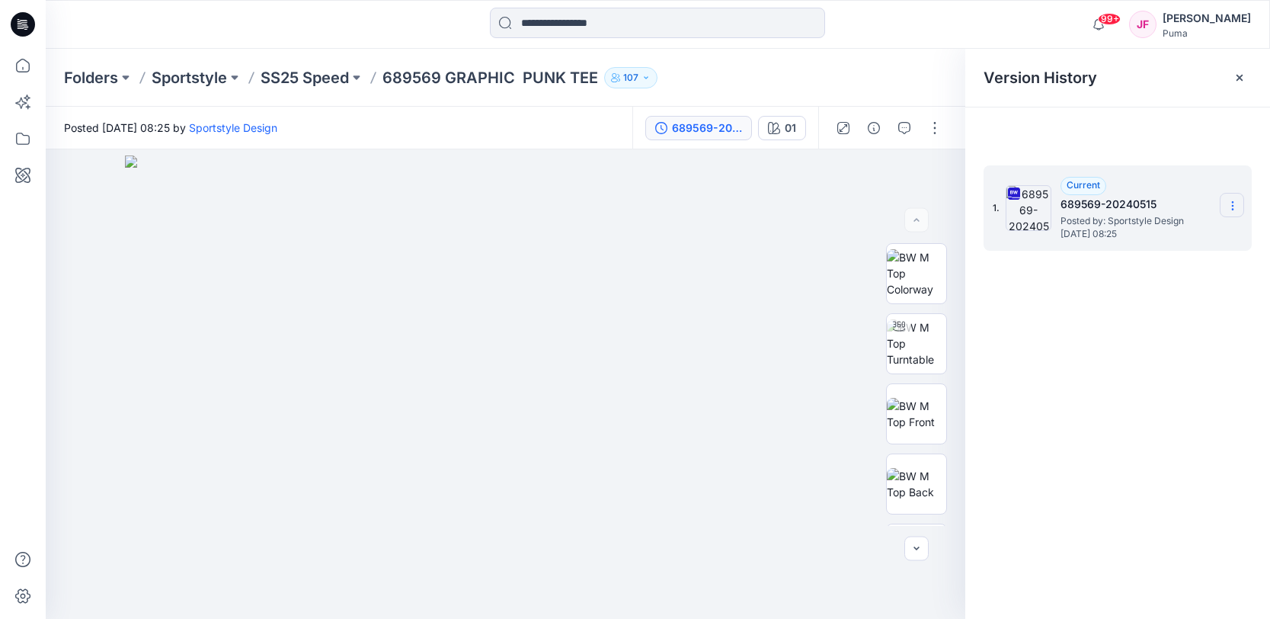
drag, startPoint x: 1232, startPoint y: 208, endPoint x: 1226, endPoint y: 215, distance: 9.2
click at [1229, 208] on icon at bounding box center [1233, 206] width 12 height 12
drag, startPoint x: 1153, startPoint y: 234, endPoint x: 1164, endPoint y: 240, distance: 12.3
click at [1153, 234] on span "Download Source BW File" at bounding box center [1156, 235] width 128 height 18
click at [1079, 441] on div "1. Current 689569-20240515 Posted by: Sportstyle Design Monday, May 27, 2024 08…" at bounding box center [1117, 394] width 305 height 491
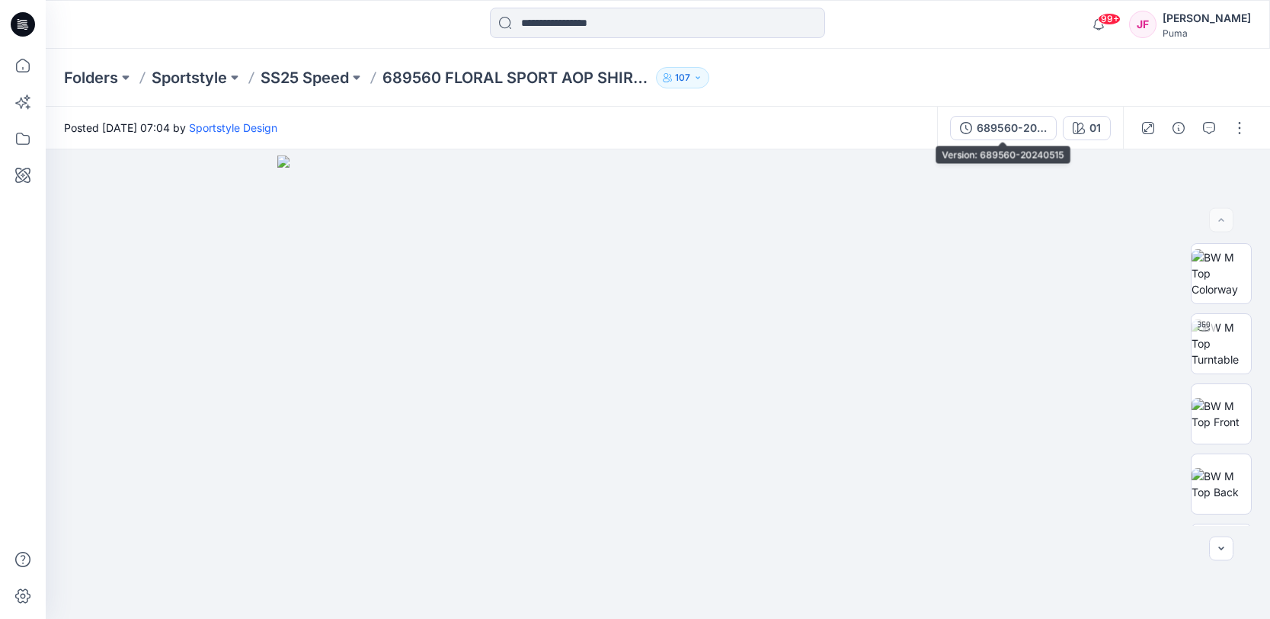
click at [1016, 130] on div "689560-20240515" at bounding box center [1012, 128] width 70 height 17
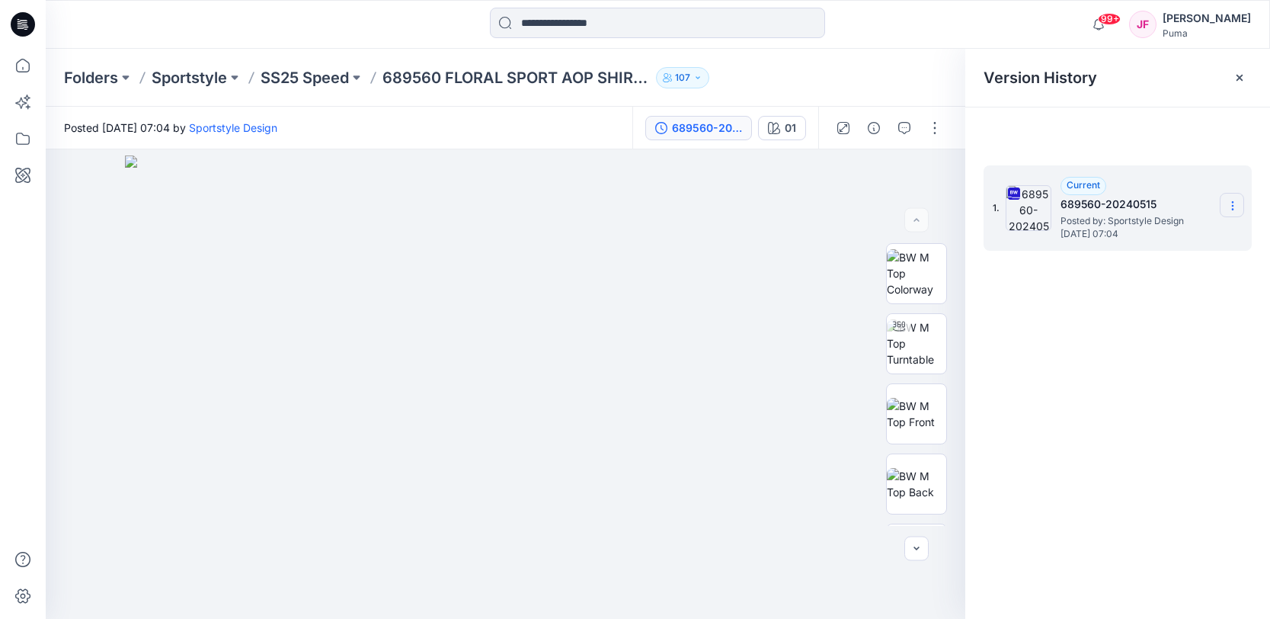
click at [1231, 207] on icon at bounding box center [1233, 206] width 12 height 12
click at [1187, 237] on span "Download Source BW File" at bounding box center [1156, 235] width 128 height 18
click at [911, 480] on img at bounding box center [916, 484] width 59 height 32
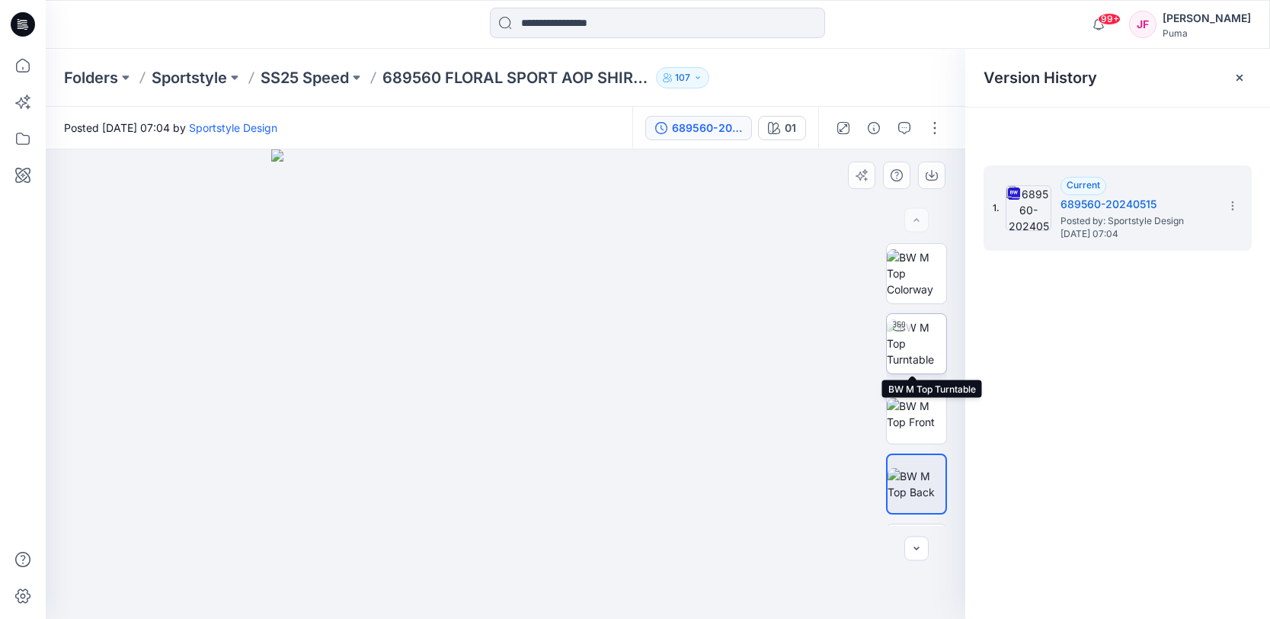
click at [909, 354] on img at bounding box center [916, 343] width 59 height 48
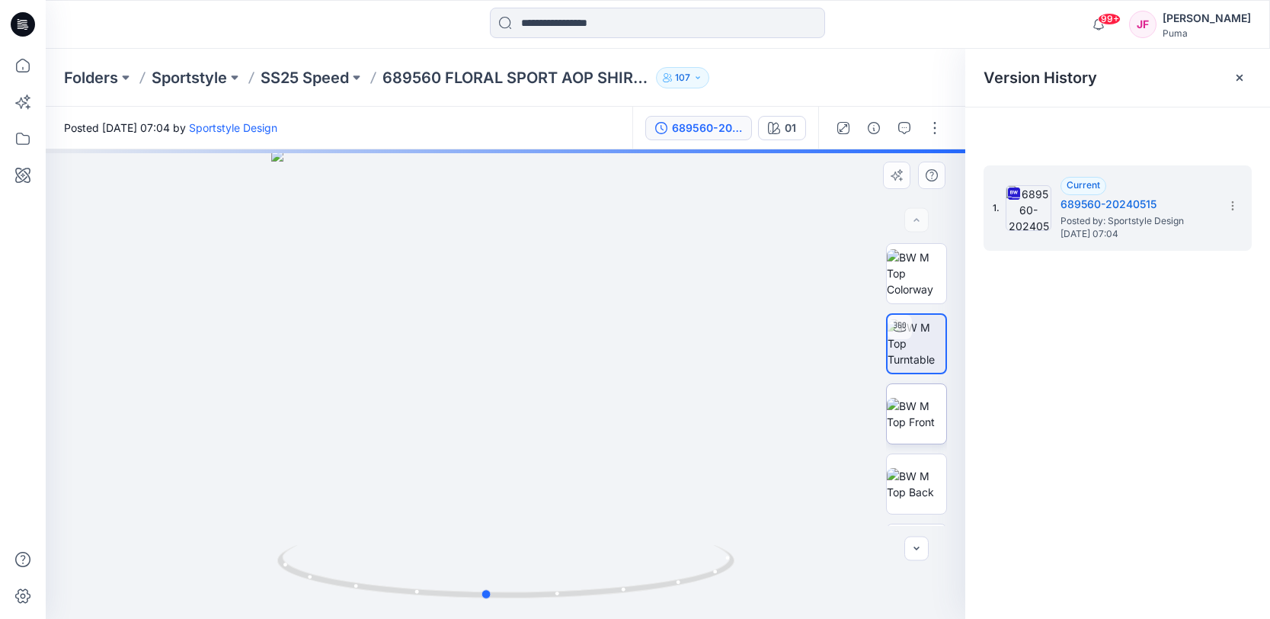
drag, startPoint x: 422, startPoint y: 421, endPoint x: 926, endPoint y: 430, distance: 503.7
click at [939, 436] on div "01 Loading... Material Properties Loading..." at bounding box center [506, 383] width 920 height 469
click at [1091, 443] on div "1. Current 689560-20240515 Posted by: Sportstyle Design Monday, May 27, 2024 07…" at bounding box center [1117, 394] width 305 height 491
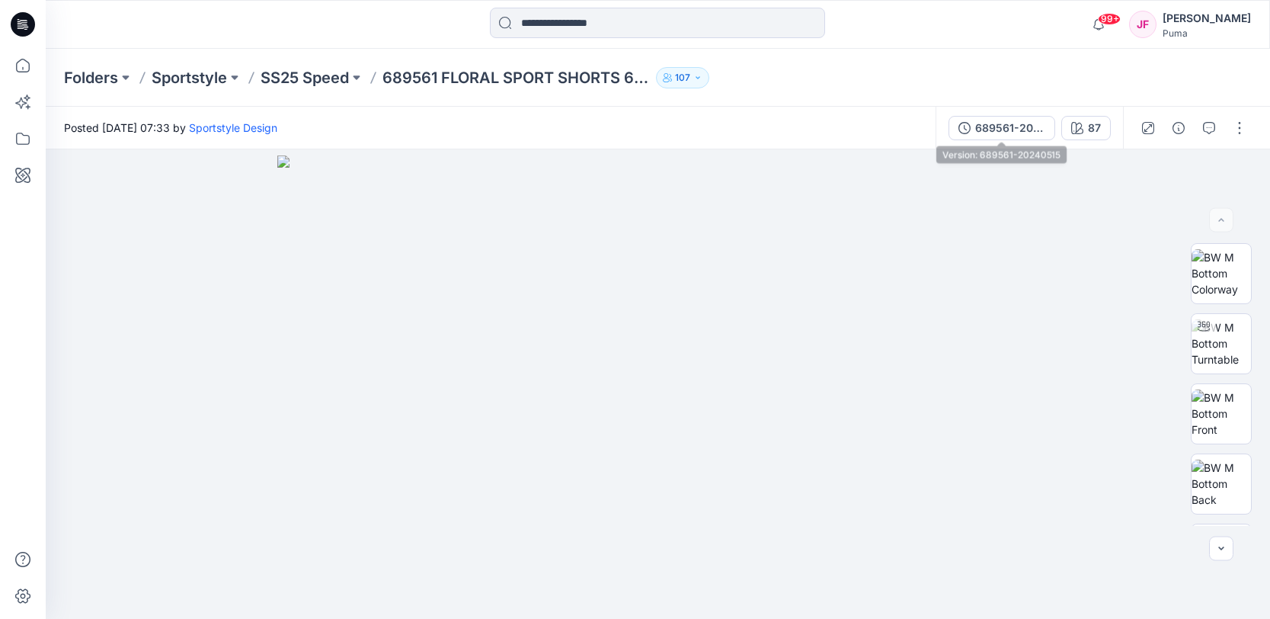
click at [1009, 130] on div "689561-20240515" at bounding box center [1010, 128] width 70 height 17
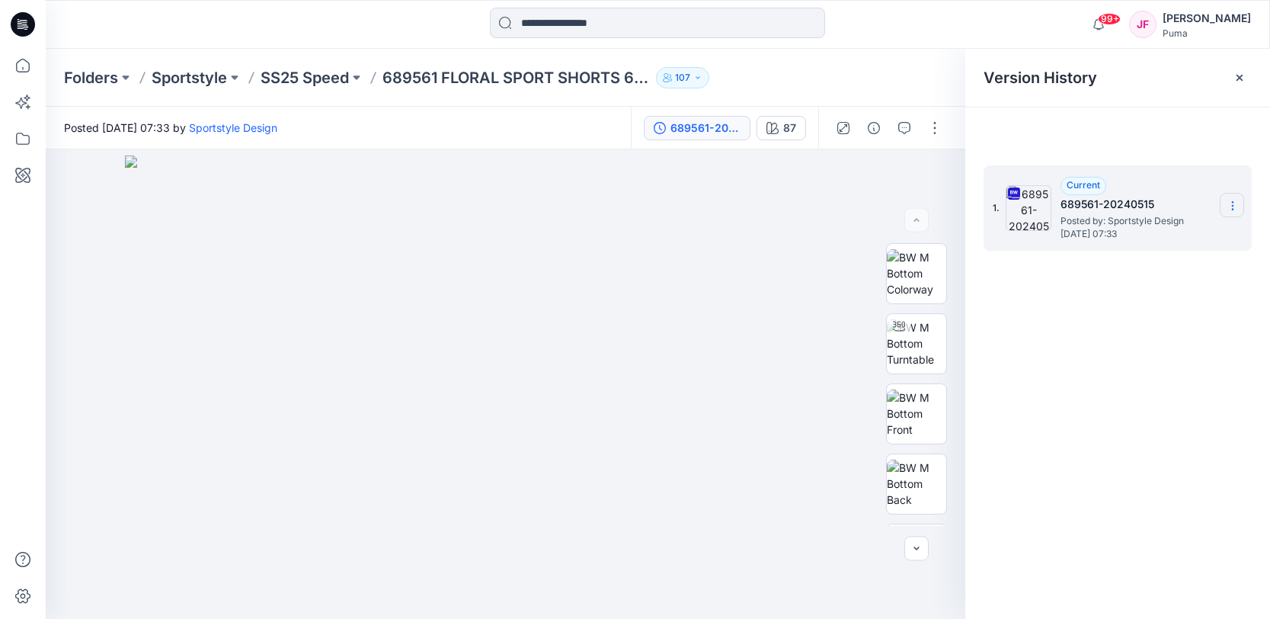
drag, startPoint x: 1237, startPoint y: 206, endPoint x: 1231, endPoint y: 214, distance: 10.4
click at [1231, 206] on icon at bounding box center [1233, 206] width 12 height 12
drag, startPoint x: 1183, startPoint y: 233, endPoint x: 1179, endPoint y: 242, distance: 9.5
click at [1183, 233] on span "Download Source BW File" at bounding box center [1156, 235] width 128 height 18
drag, startPoint x: 914, startPoint y: 332, endPoint x: 918, endPoint y: 340, distance: 8.9
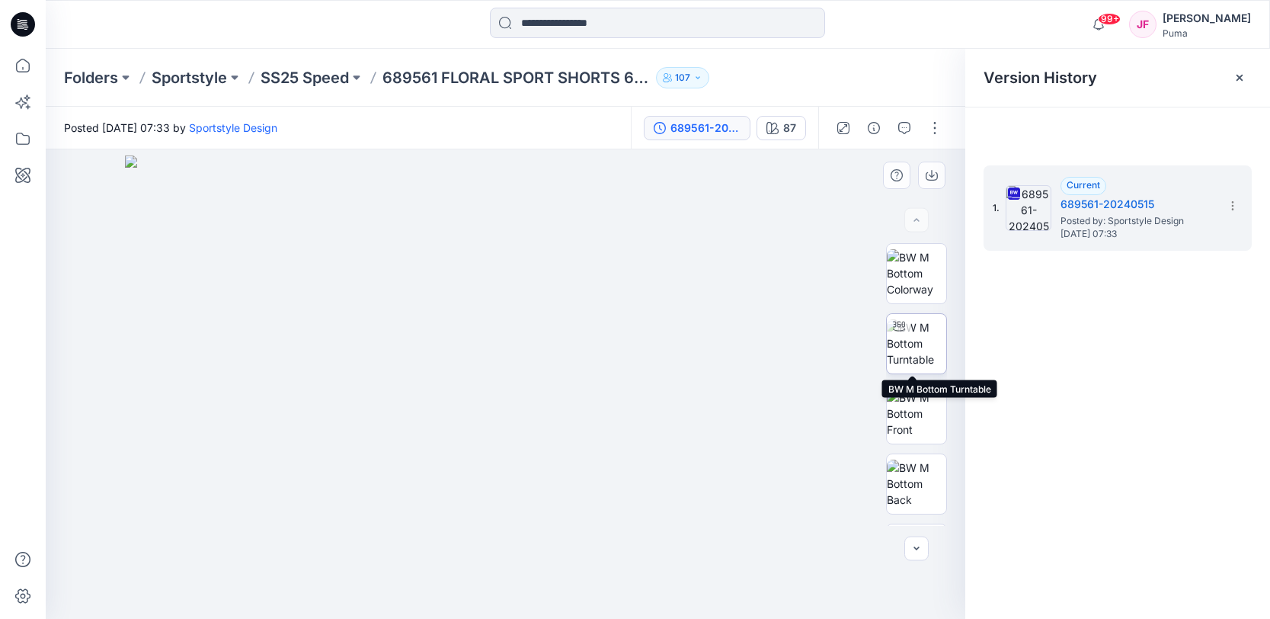
click at [914, 332] on img at bounding box center [916, 343] width 59 height 48
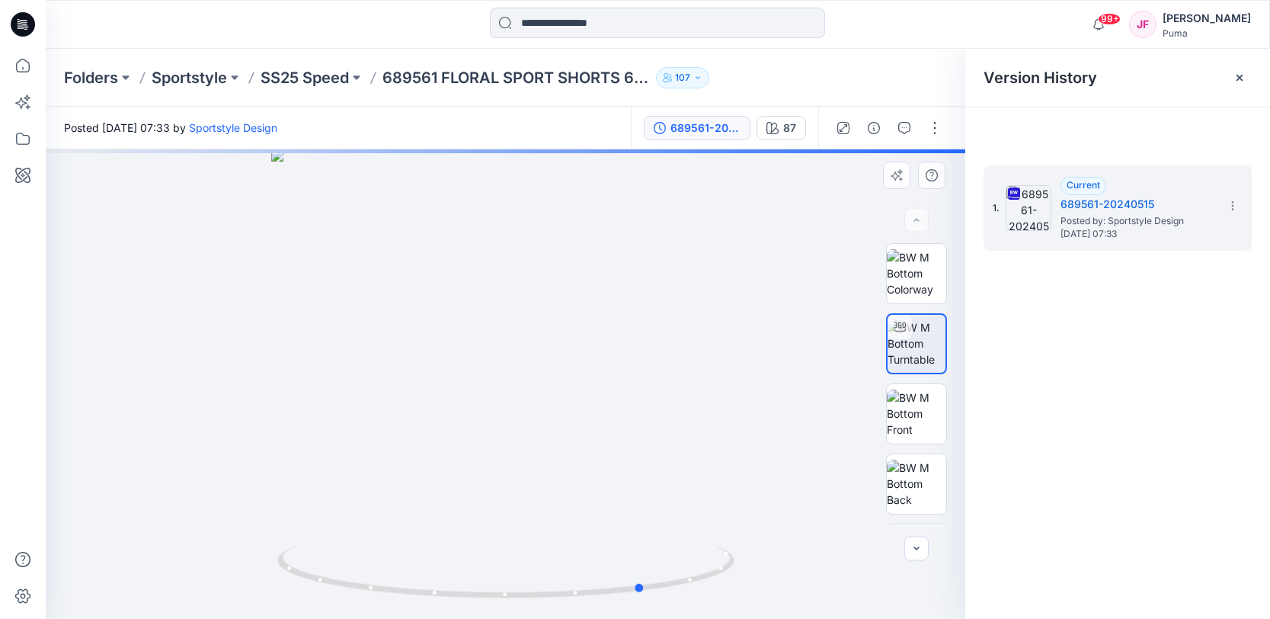
drag, startPoint x: 499, startPoint y: 319, endPoint x: 619, endPoint y: 319, distance: 119.6
click at [616, 318] on div at bounding box center [506, 383] width 920 height 469
drag, startPoint x: 907, startPoint y: 288, endPoint x: 904, endPoint y: 307, distance: 19.2
click at [907, 288] on img at bounding box center [916, 273] width 59 height 48
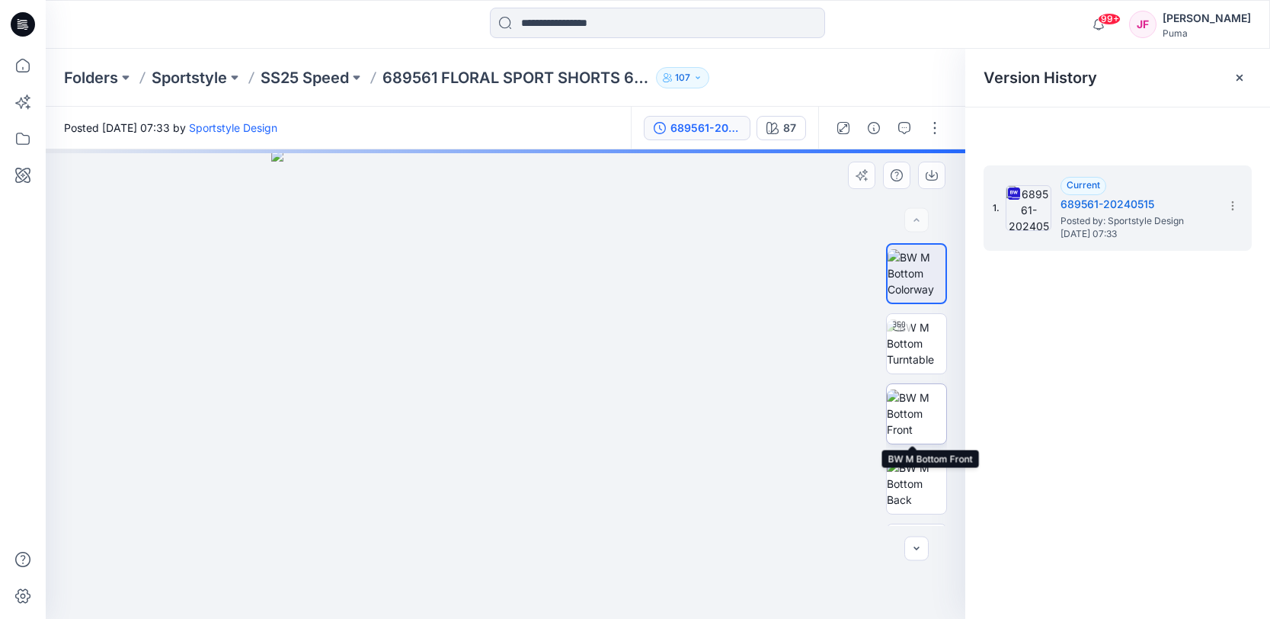
click at [921, 432] on img at bounding box center [916, 413] width 59 height 48
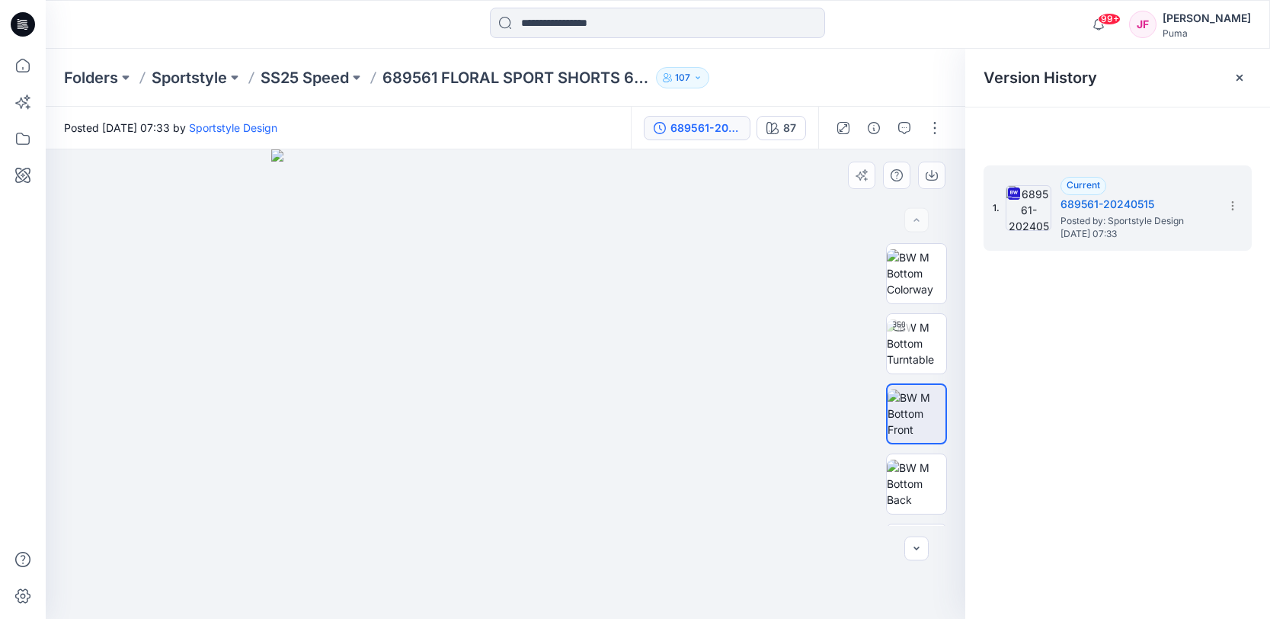
drag, startPoint x: 502, startPoint y: 339, endPoint x: 526, endPoint y: 344, distance: 24.2
click at [530, 341] on img at bounding box center [505, 383] width 469 height 469
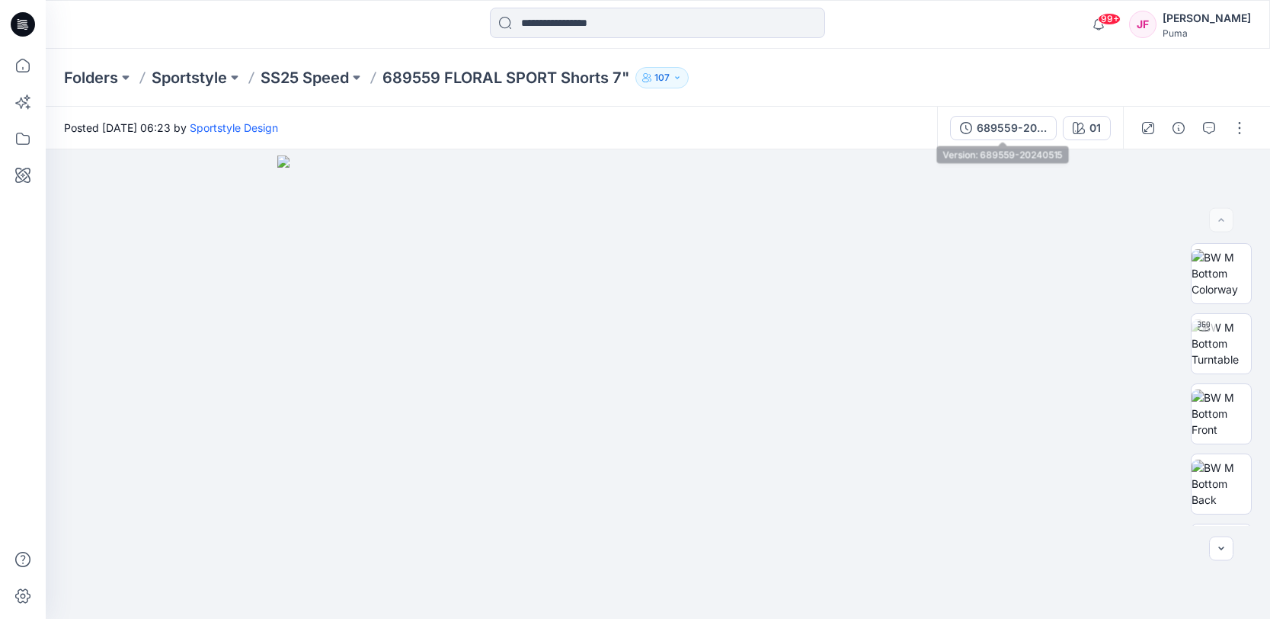
click at [1011, 126] on div "689559-20240515" at bounding box center [1012, 128] width 70 height 17
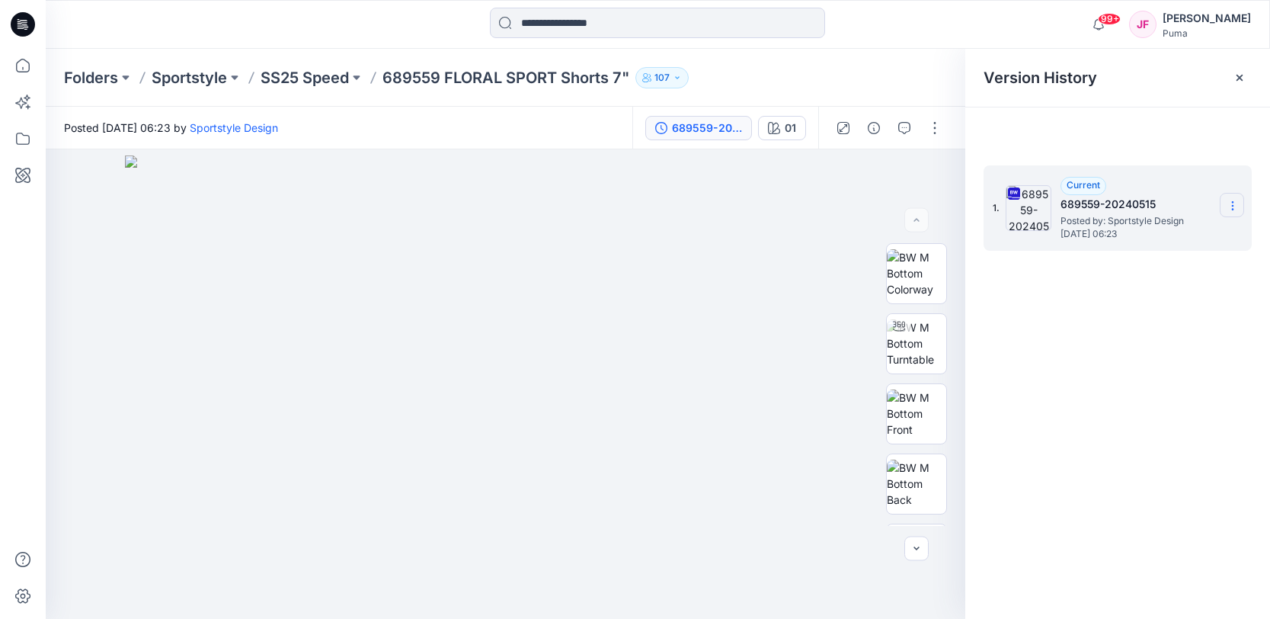
drag, startPoint x: 1239, startPoint y: 208, endPoint x: 1227, endPoint y: 212, distance: 12.8
click at [1239, 208] on section at bounding box center [1232, 205] width 24 height 24
click at [1165, 236] on span "Download Source BW File" at bounding box center [1156, 235] width 128 height 18
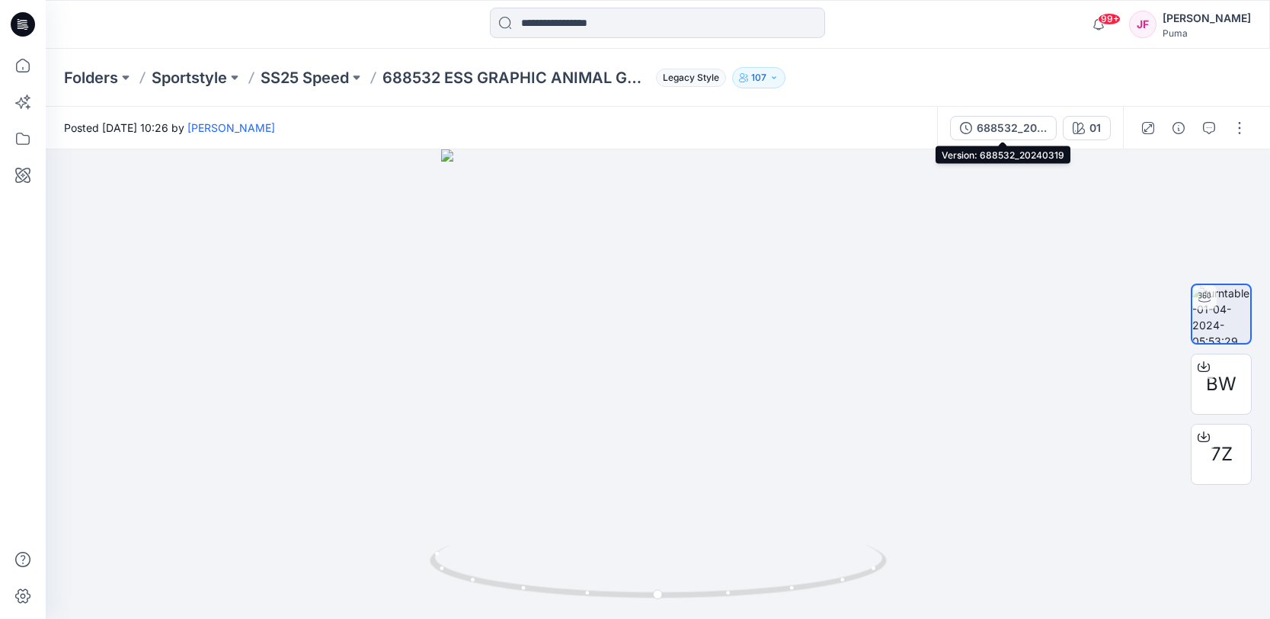
drag, startPoint x: 1011, startPoint y: 120, endPoint x: 1005, endPoint y: 130, distance: 12.3
click at [1011, 120] on div "688532_20240319" at bounding box center [1012, 128] width 70 height 17
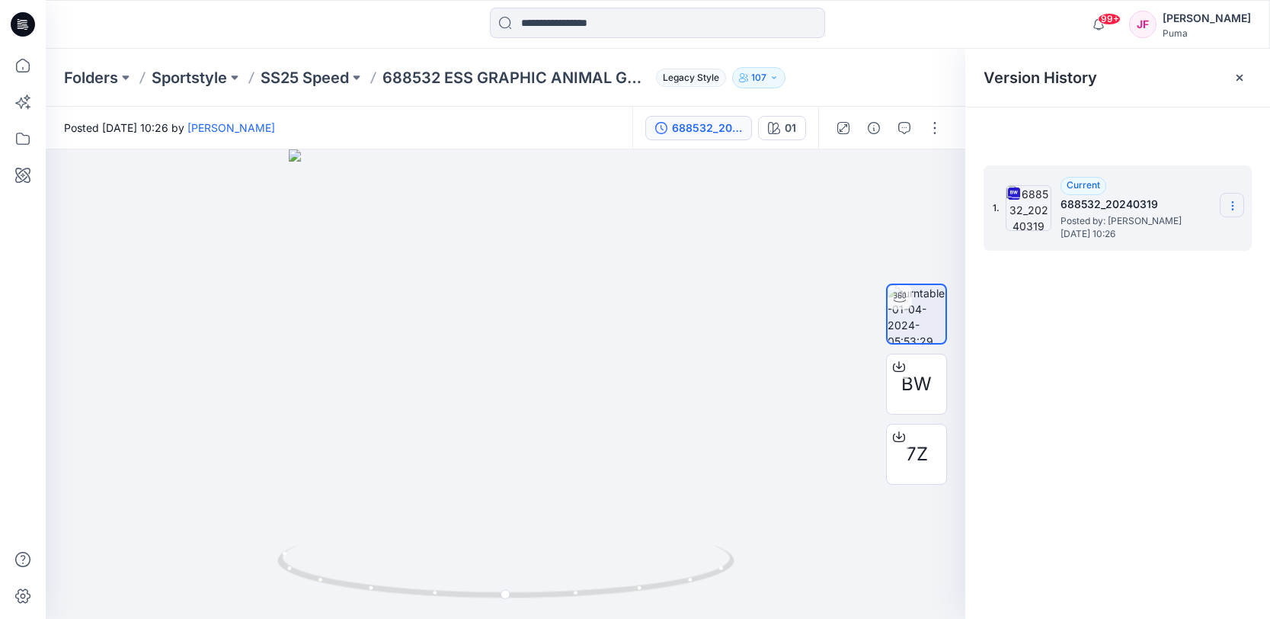
click at [1233, 202] on icon at bounding box center [1232, 202] width 1 height 1
click at [1177, 230] on span "Download Source BW File" at bounding box center [1156, 235] width 128 height 18
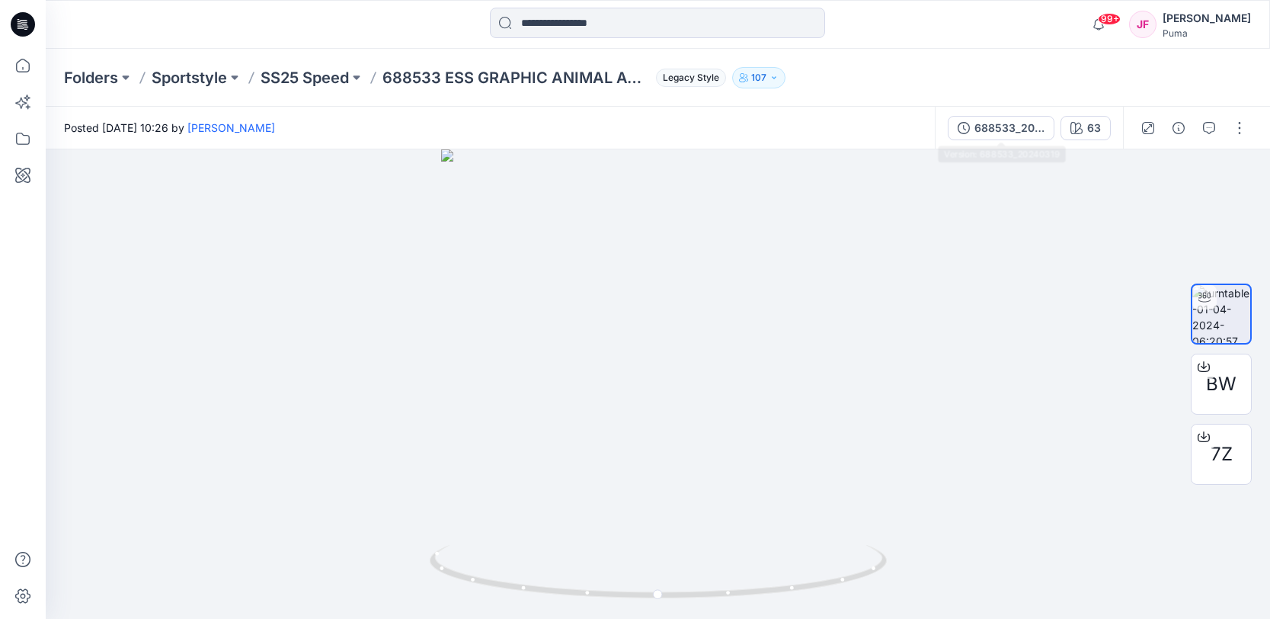
click at [1017, 123] on div "688533_20240319" at bounding box center [1010, 128] width 70 height 17
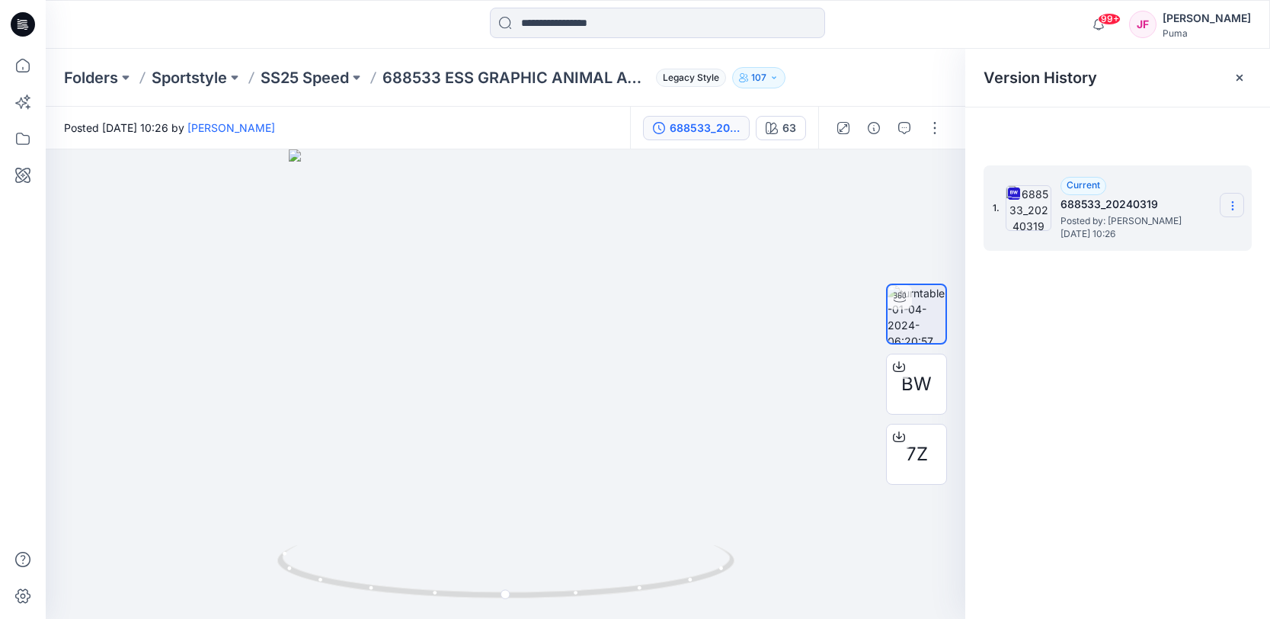
click at [1234, 205] on icon at bounding box center [1233, 206] width 12 height 12
click at [1122, 226] on span "Download Source BW File" at bounding box center [1156, 235] width 128 height 18
click at [1113, 421] on div "1. Current 688533_20240319 Posted by: [PERSON_NAME] [DATE] 10:26" at bounding box center [1117, 394] width 305 height 491
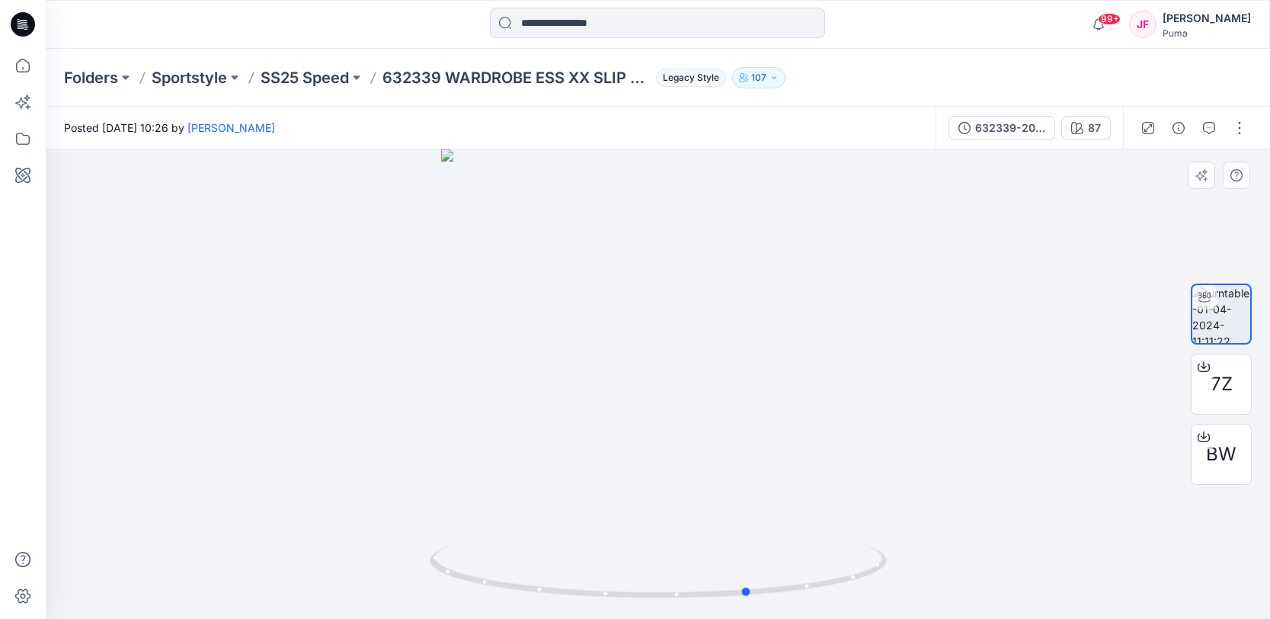
drag, startPoint x: 669, startPoint y: 433, endPoint x: 716, endPoint y: 453, distance: 51.2
click at [726, 440] on div at bounding box center [658, 383] width 1224 height 469
drag, startPoint x: 651, startPoint y: 469, endPoint x: 691, endPoint y: 466, distance: 39.7
click at [730, 471] on div at bounding box center [658, 383] width 1224 height 469
drag, startPoint x: 668, startPoint y: 464, endPoint x: 777, endPoint y: 466, distance: 109.0
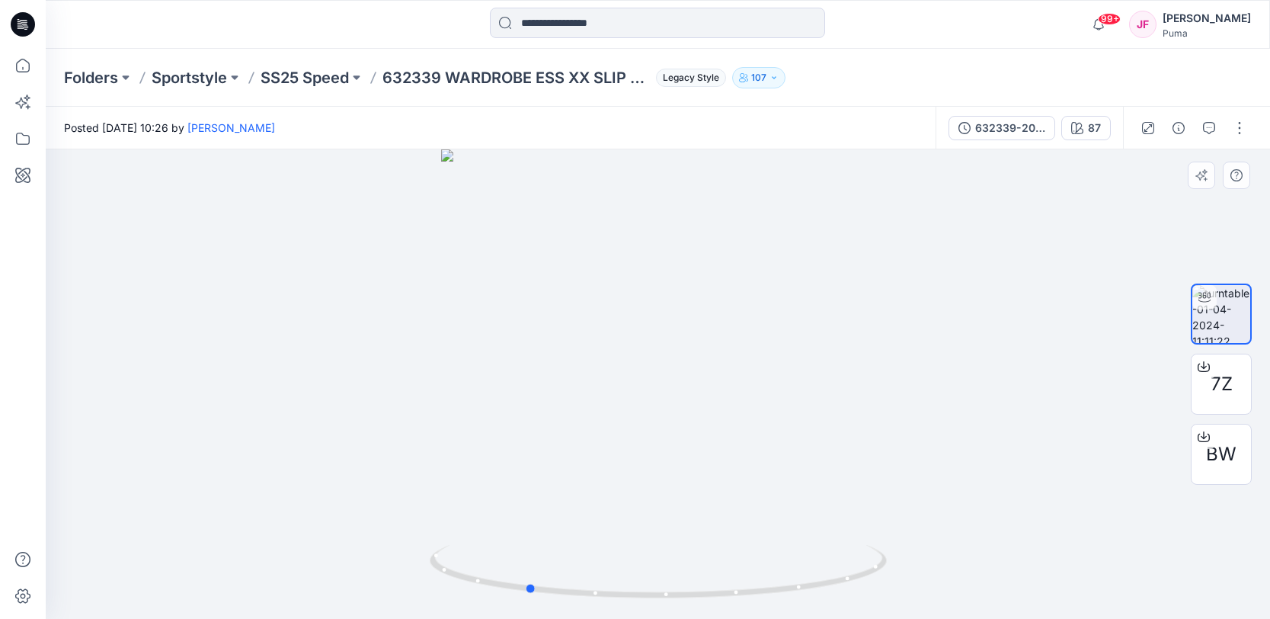
click at [783, 463] on div at bounding box center [658, 383] width 1224 height 469
drag, startPoint x: 698, startPoint y: 482, endPoint x: 768, endPoint y: 475, distance: 70.4
click at [795, 476] on div at bounding box center [658, 383] width 1224 height 469
click at [1010, 135] on div "688547-20240319" at bounding box center [1012, 128] width 70 height 17
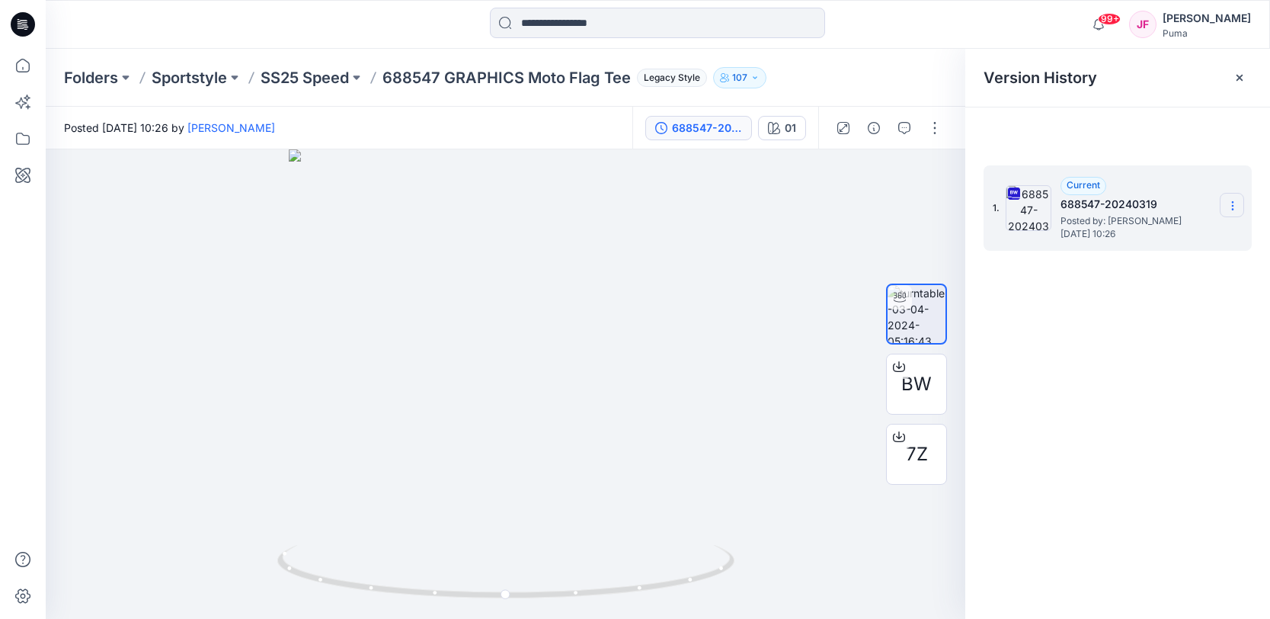
click at [1228, 205] on icon at bounding box center [1233, 206] width 12 height 12
click at [1146, 237] on span "Download Source BW File" at bounding box center [1156, 235] width 128 height 18
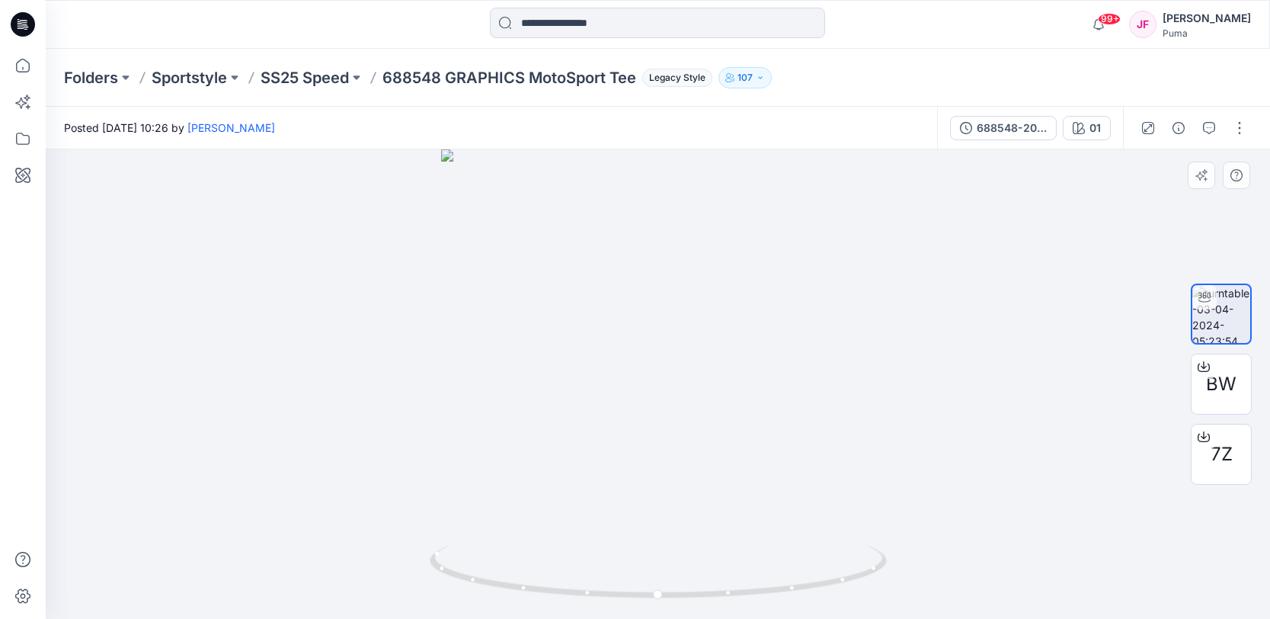
click at [1194, 246] on div "BW 7Z" at bounding box center [1221, 384] width 61 height 283
click at [1215, 387] on span "BW" at bounding box center [1221, 383] width 30 height 27
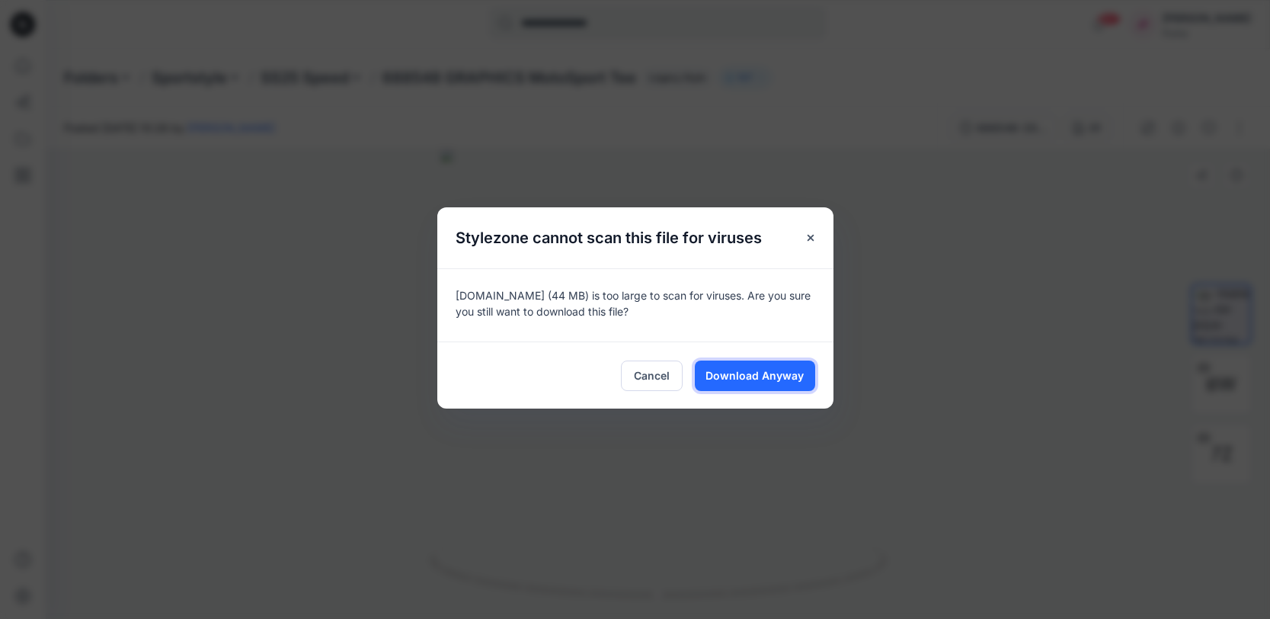
click at [744, 377] on span "Download Anyway" at bounding box center [755, 375] width 98 height 16
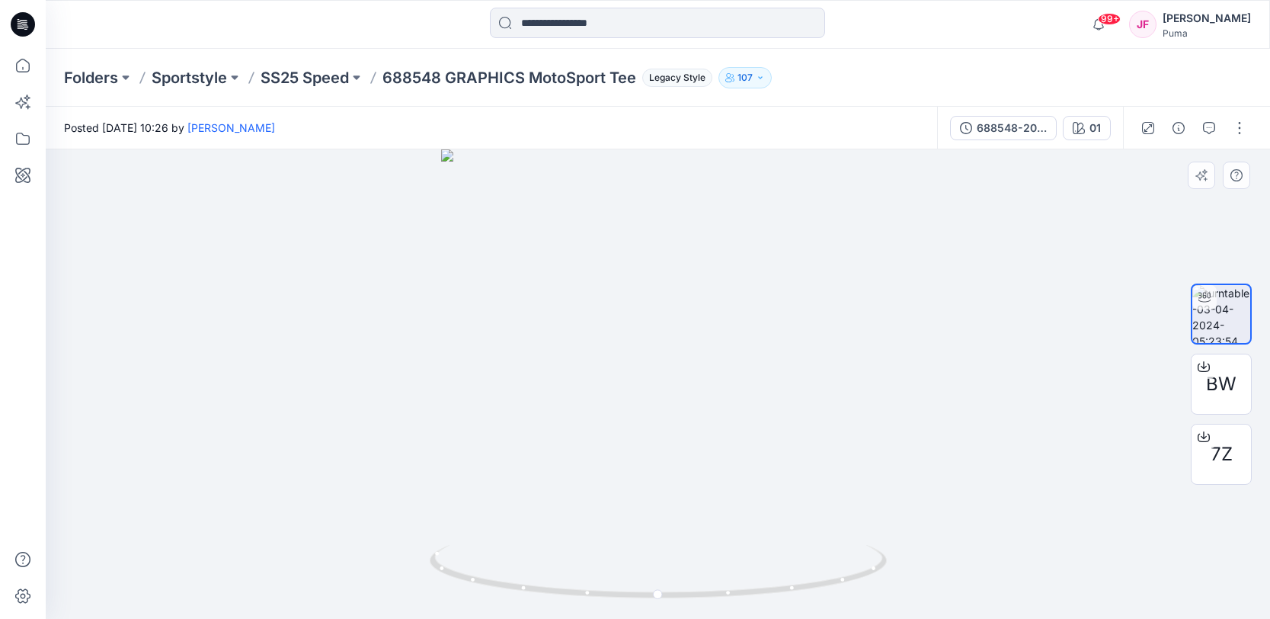
click at [1034, 383] on div at bounding box center [658, 383] width 1224 height 469
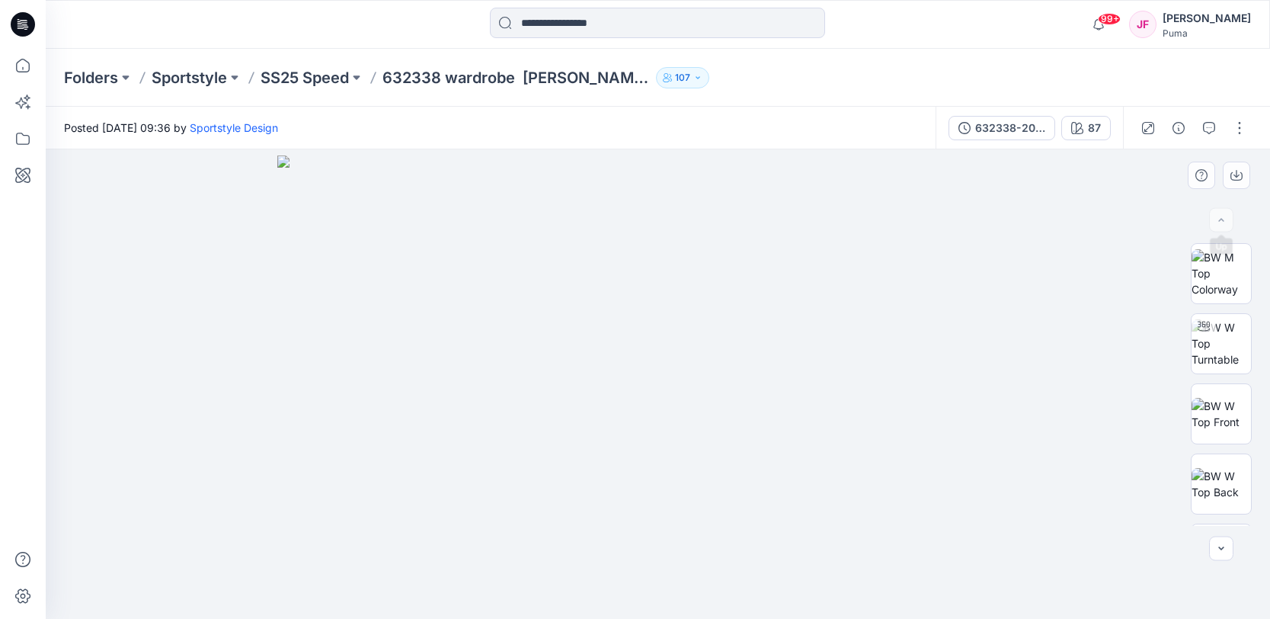
click at [1174, 204] on div at bounding box center [658, 383] width 1224 height 469
click at [1013, 120] on div "632338-20240430" at bounding box center [1010, 128] width 70 height 17
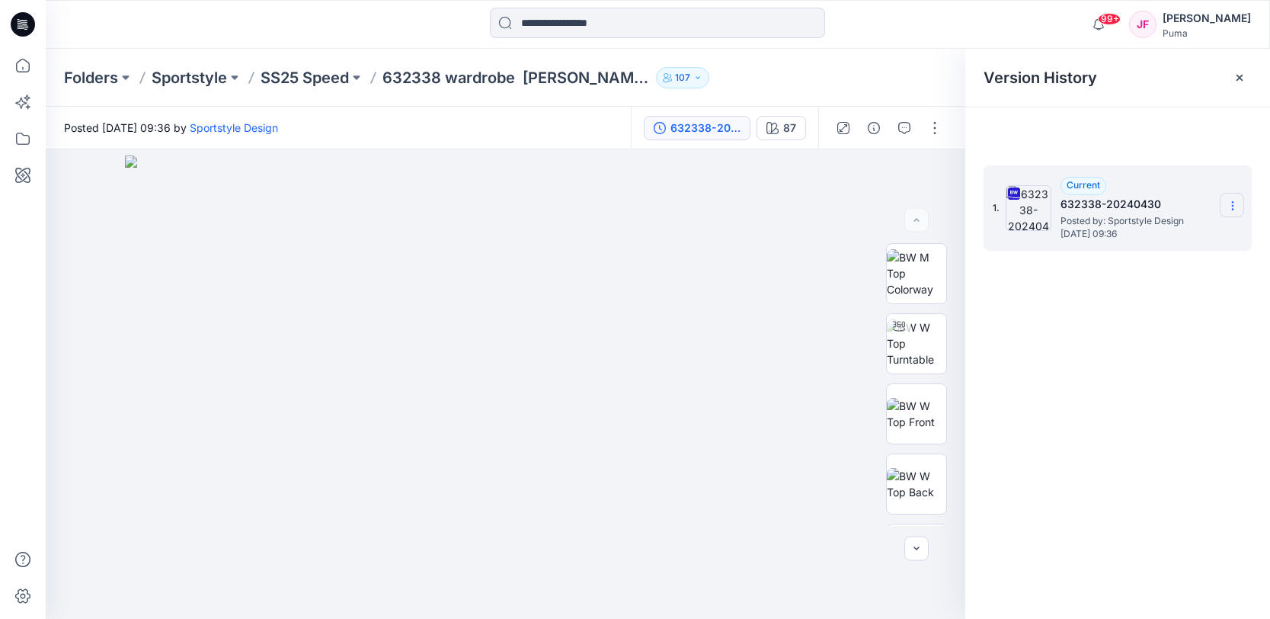
click at [1234, 208] on icon at bounding box center [1233, 206] width 12 height 12
click at [1208, 235] on span "Download Source BW File" at bounding box center [1156, 235] width 128 height 18
click at [1091, 411] on div "1. Current 632338-20240430 Posted by: Sportstyle Design Tuesday, April 30, 2024…" at bounding box center [1117, 394] width 305 height 491
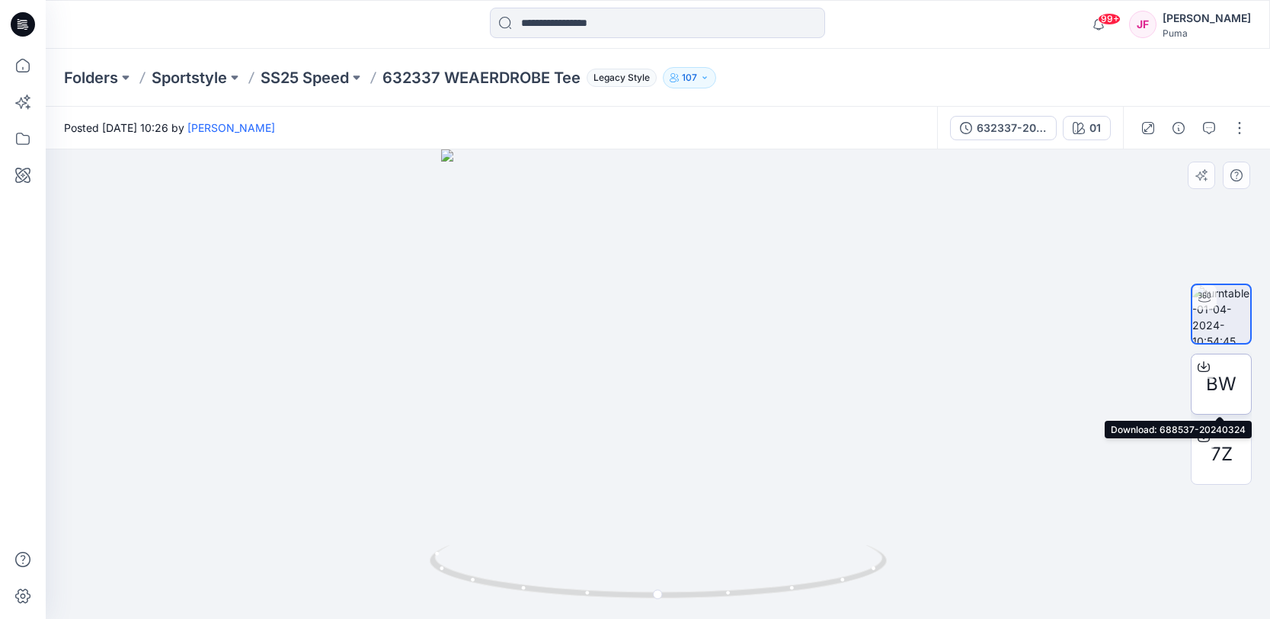
click at [1237, 386] on div "BW" at bounding box center [1221, 384] width 61 height 61
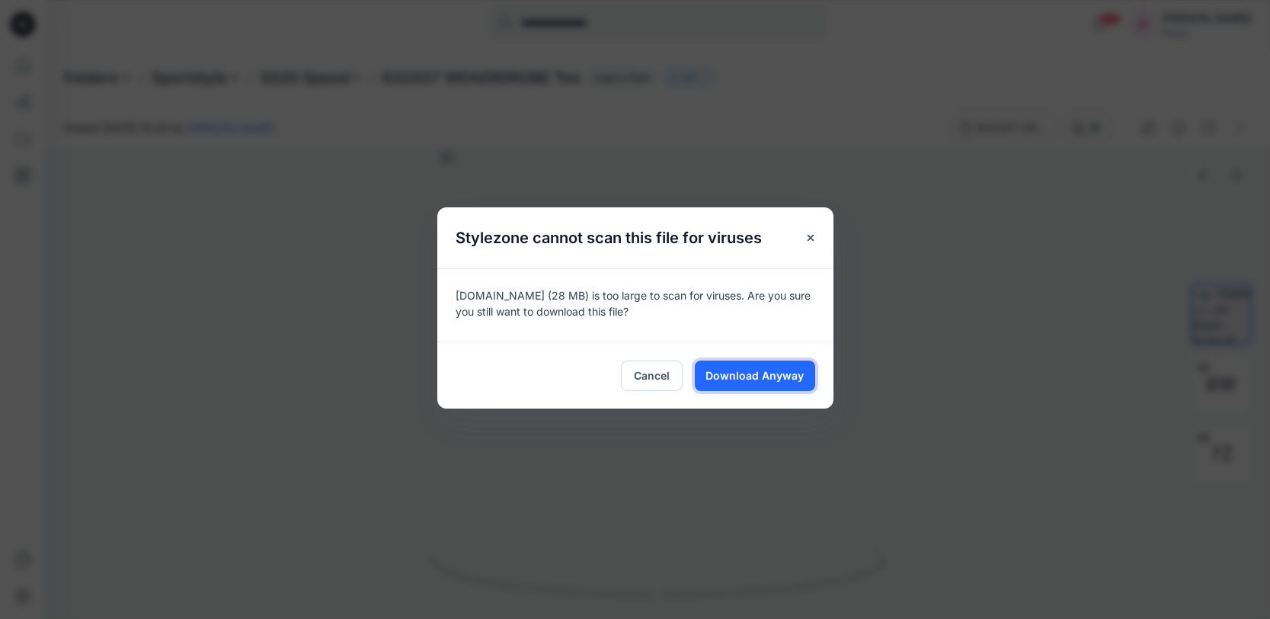
click at [784, 374] on span "Download Anyway" at bounding box center [755, 375] width 98 height 16
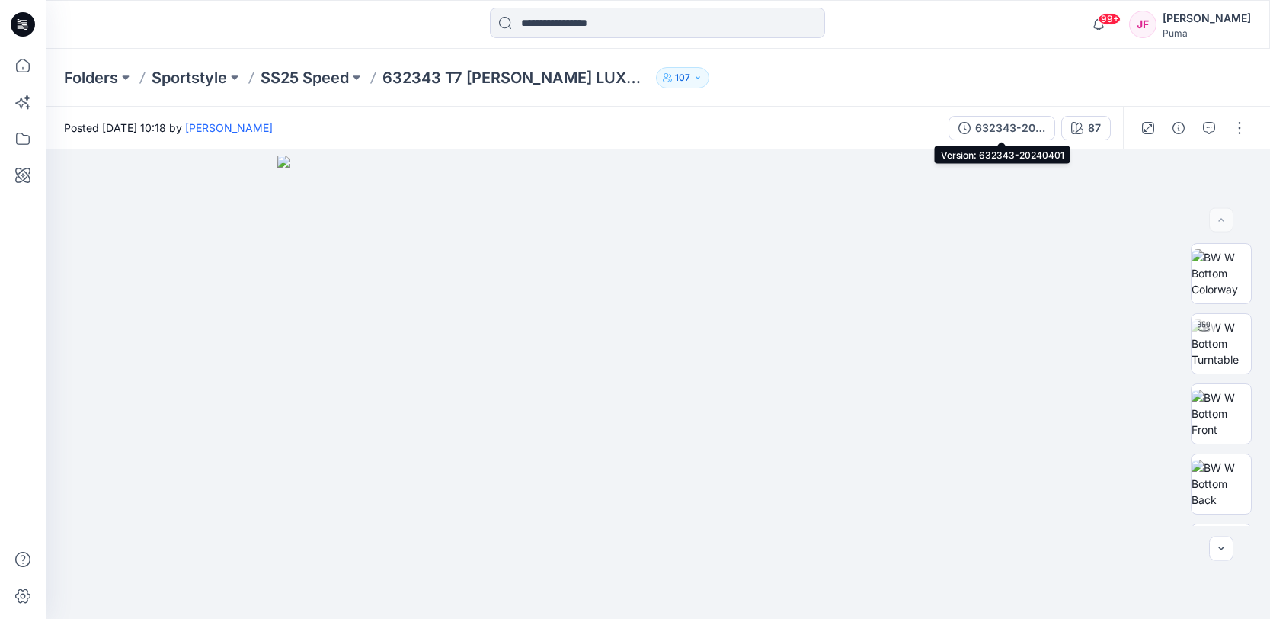
click at [1021, 132] on div "632343-20240401" at bounding box center [1010, 128] width 70 height 17
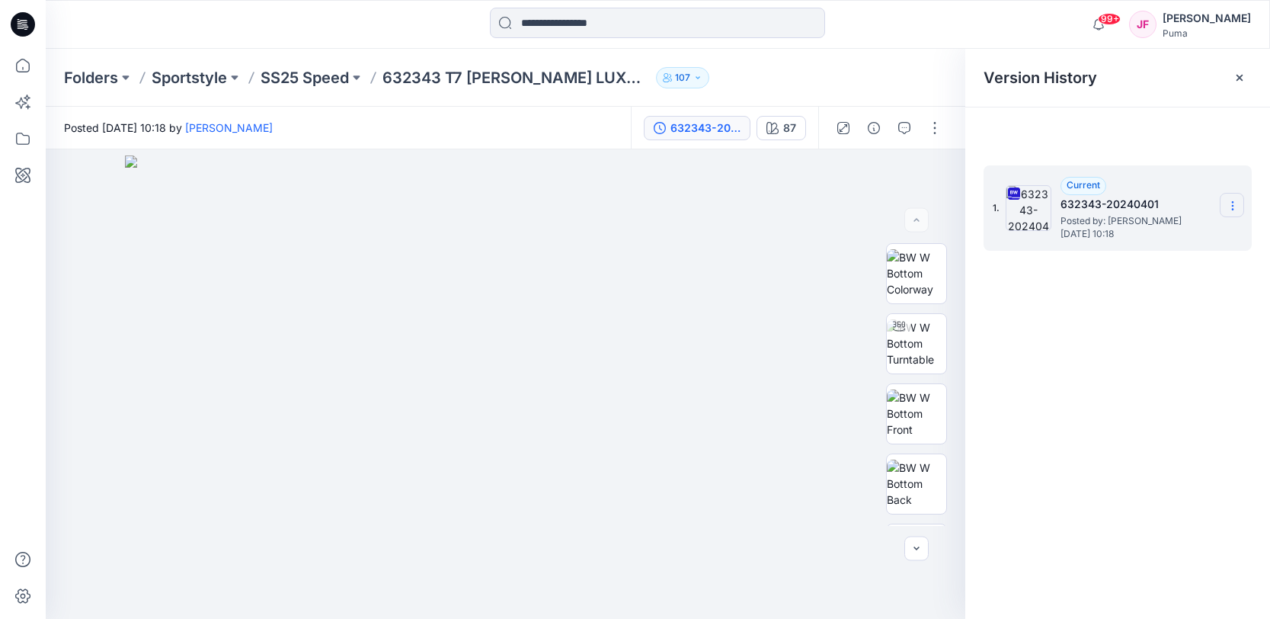
click at [1234, 203] on icon at bounding box center [1233, 206] width 12 height 12
click at [1168, 230] on span "Download Source BW File" at bounding box center [1156, 235] width 128 height 18
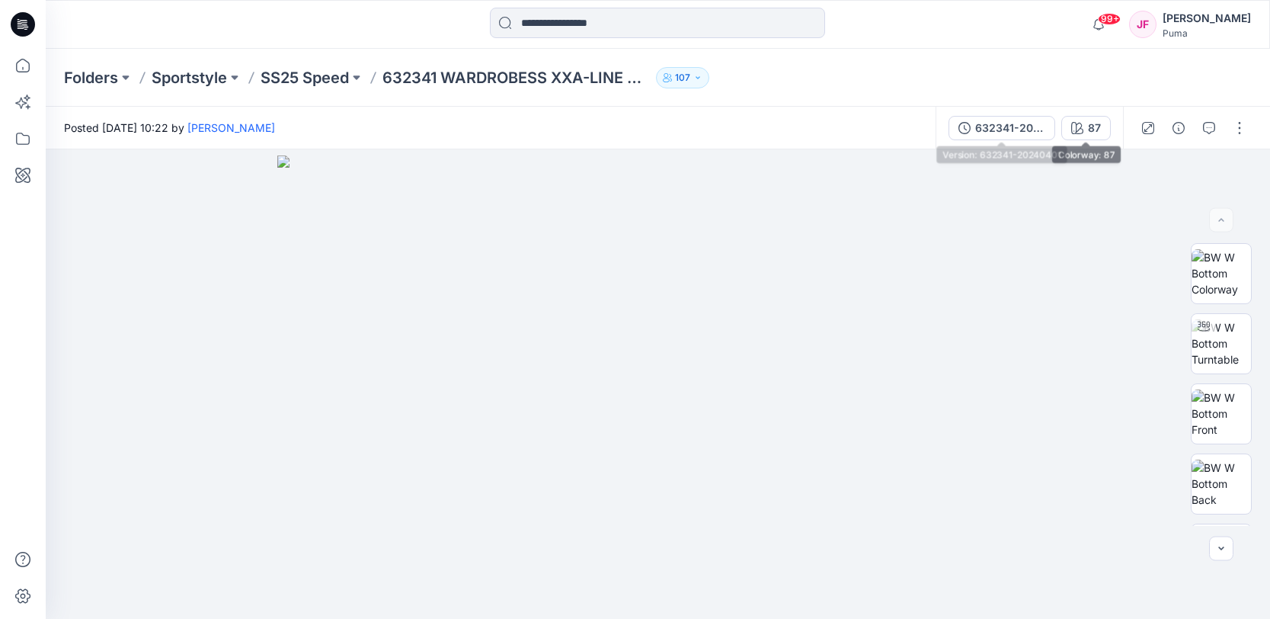
click at [1029, 121] on div "632341-20240401" at bounding box center [1010, 128] width 70 height 17
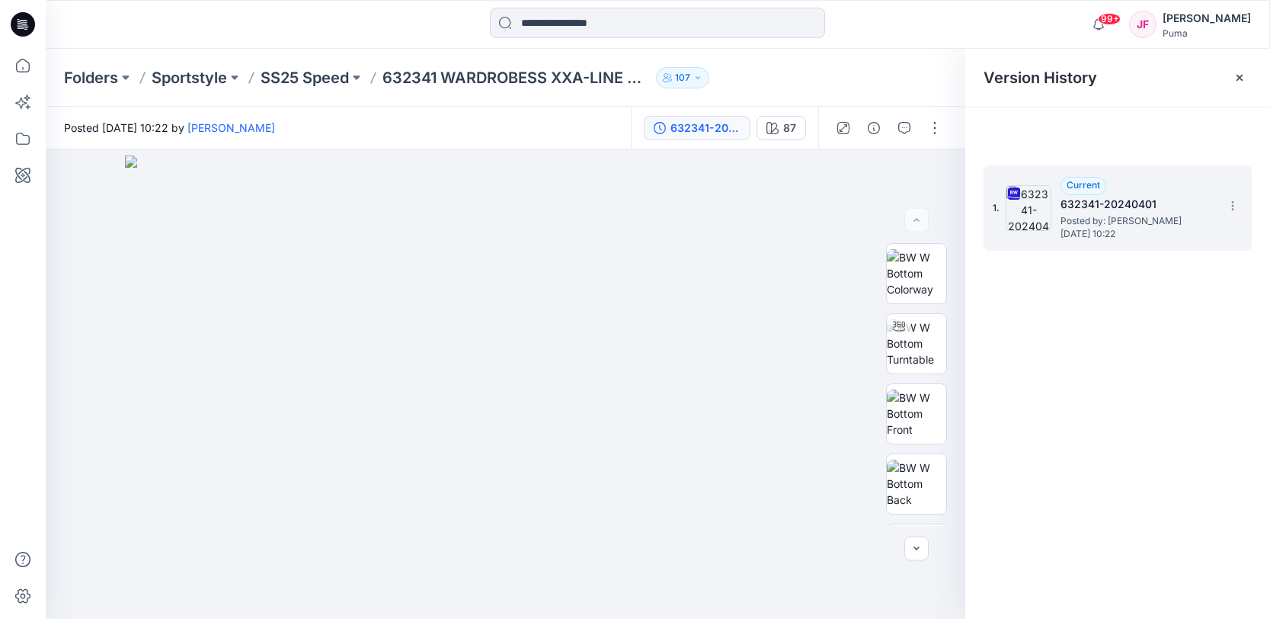
drag, startPoint x: 1235, startPoint y: 202, endPoint x: 1244, endPoint y: 213, distance: 14.0
click at [1237, 203] on icon at bounding box center [1233, 206] width 12 height 12
click at [1170, 236] on span "Download Source BW File" at bounding box center [1156, 235] width 128 height 18
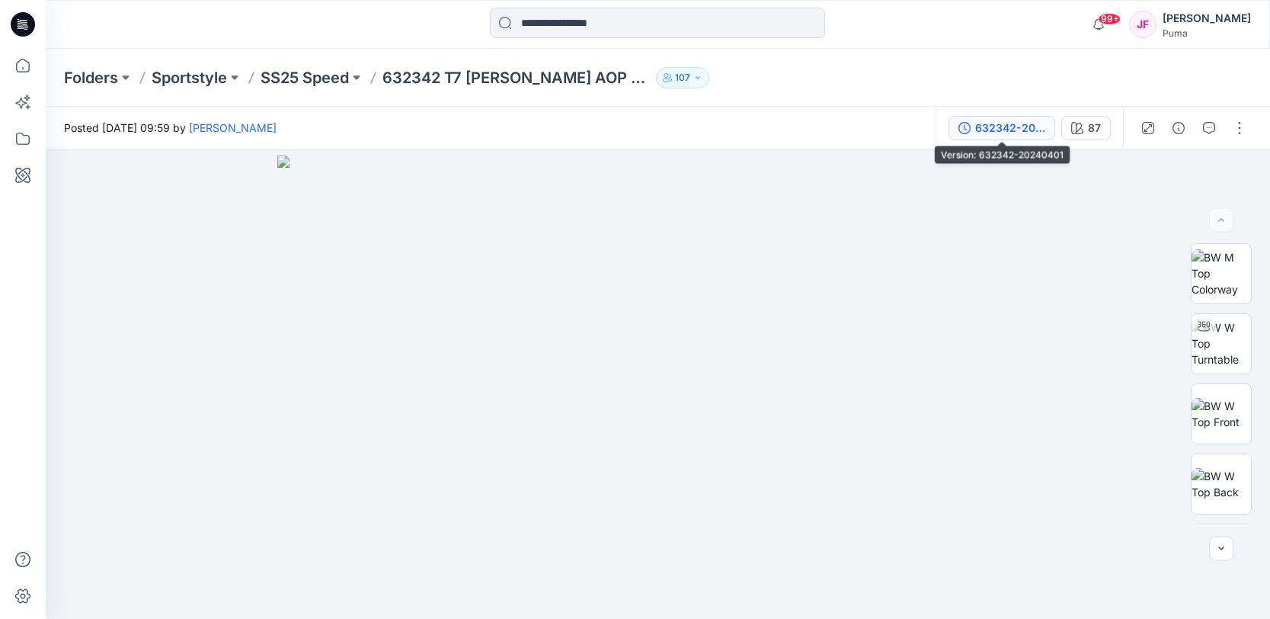
click at [1016, 130] on div "632342-20240401" at bounding box center [1010, 128] width 70 height 17
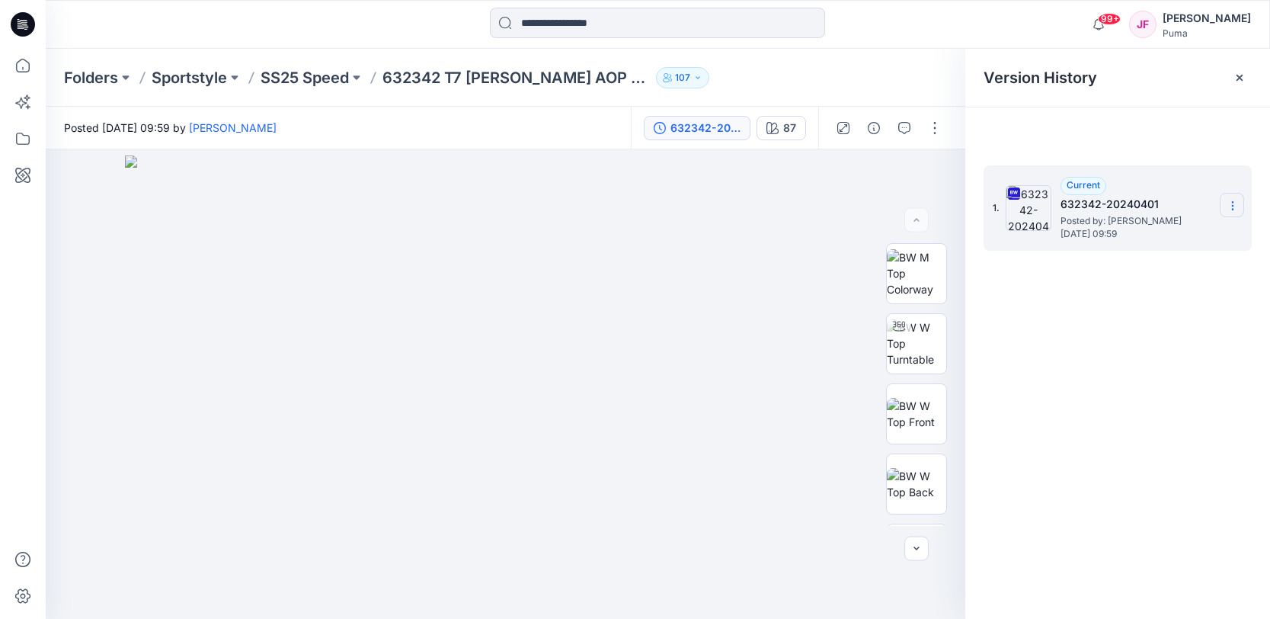
click at [1230, 198] on section at bounding box center [1232, 205] width 24 height 24
click at [1192, 233] on span "Download Source BW File" at bounding box center [1156, 235] width 128 height 18
click at [1108, 421] on div "1. Current 632342-20240401 Posted by: [PERSON_NAME] [DATE] 09:59" at bounding box center [1117, 394] width 305 height 491
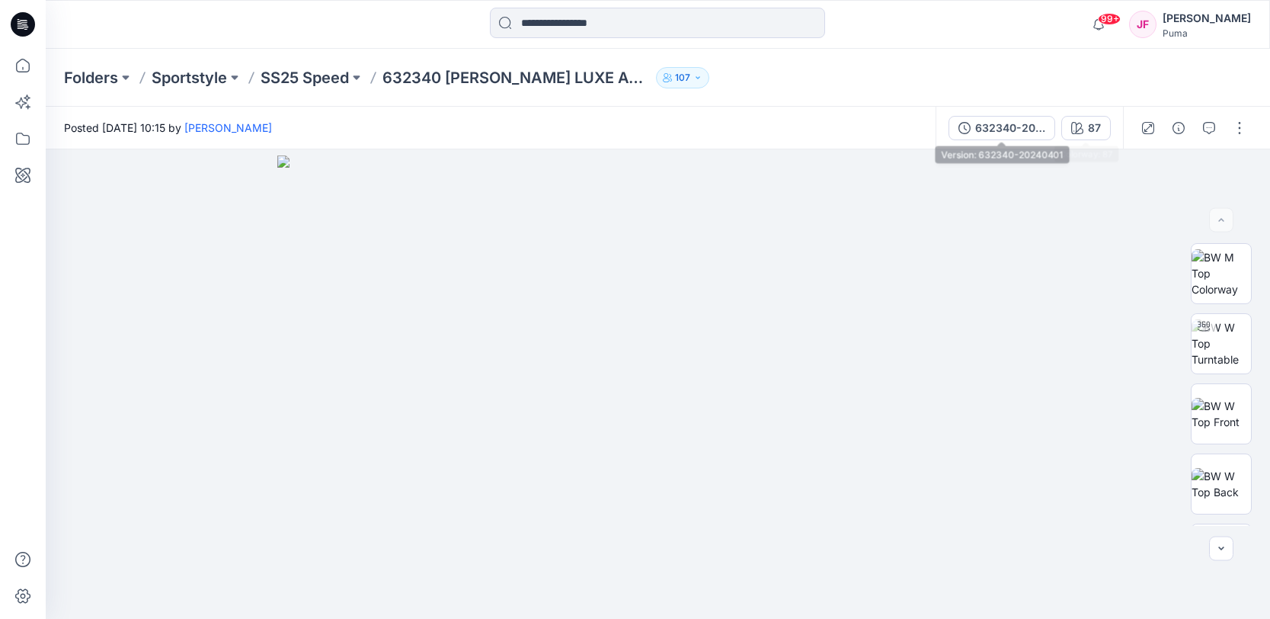
click at [1011, 128] on div "632340-20240401" at bounding box center [1010, 128] width 70 height 17
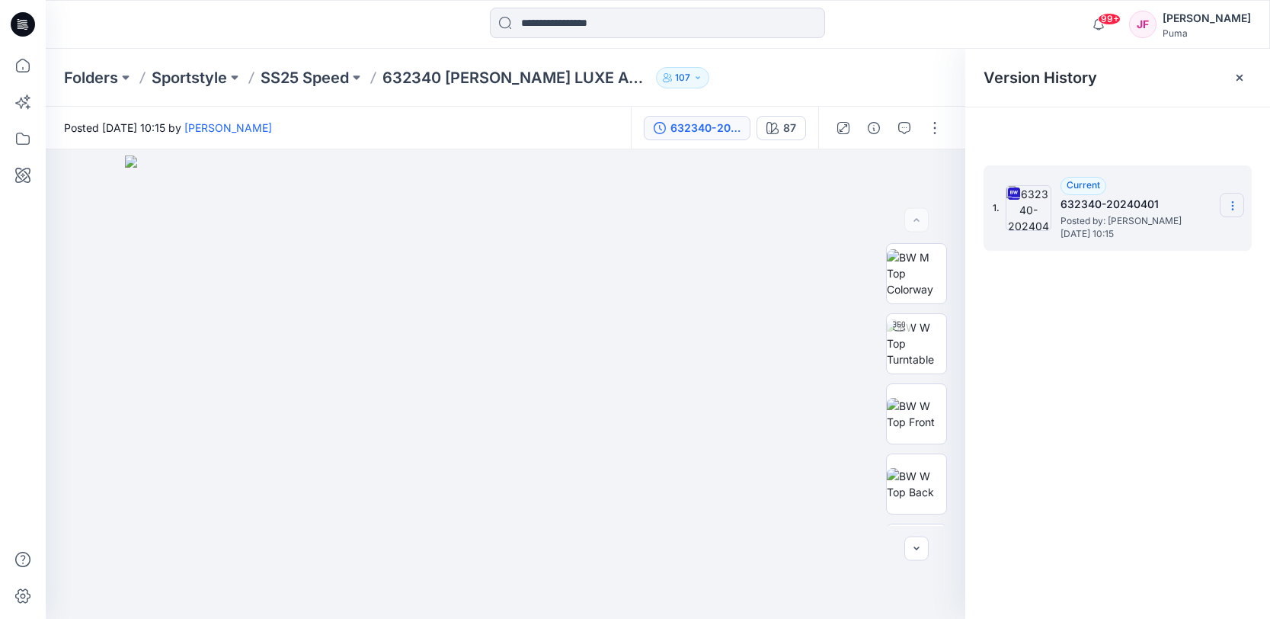
click at [1236, 204] on icon at bounding box center [1233, 206] width 12 height 12
click at [1151, 239] on span "Download Source BW File" at bounding box center [1156, 235] width 128 height 18
click at [1228, 204] on icon at bounding box center [1233, 206] width 12 height 12
click at [1170, 233] on span "Download Source BW File" at bounding box center [1156, 235] width 128 height 18
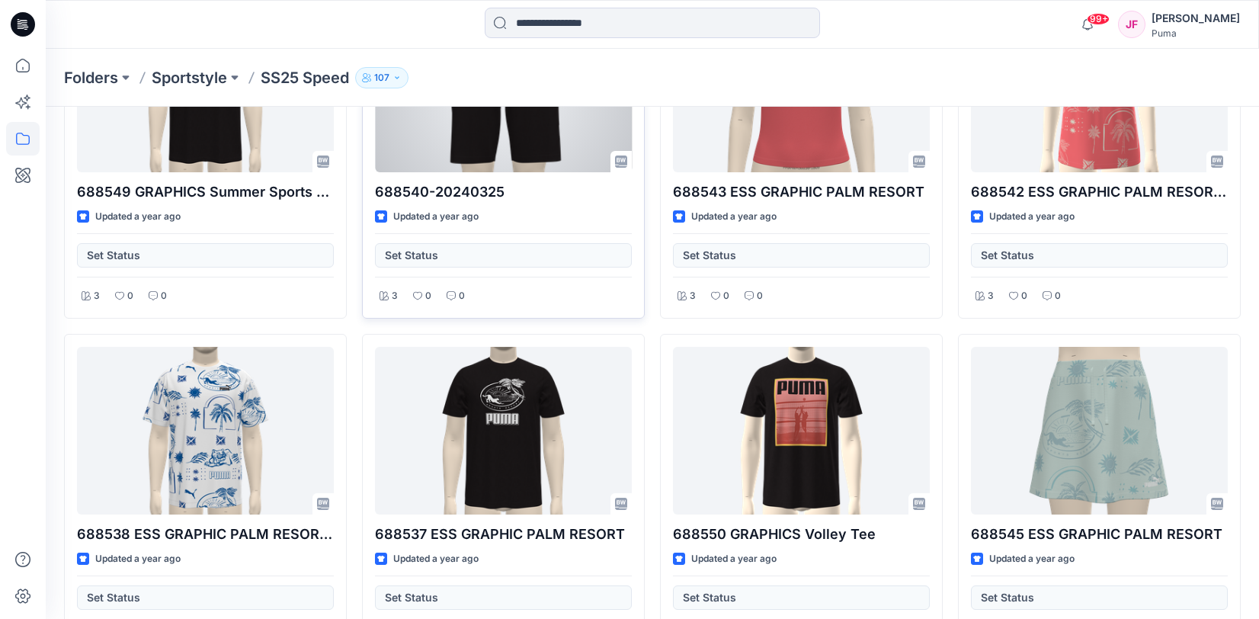
scroll to position [2471, 0]
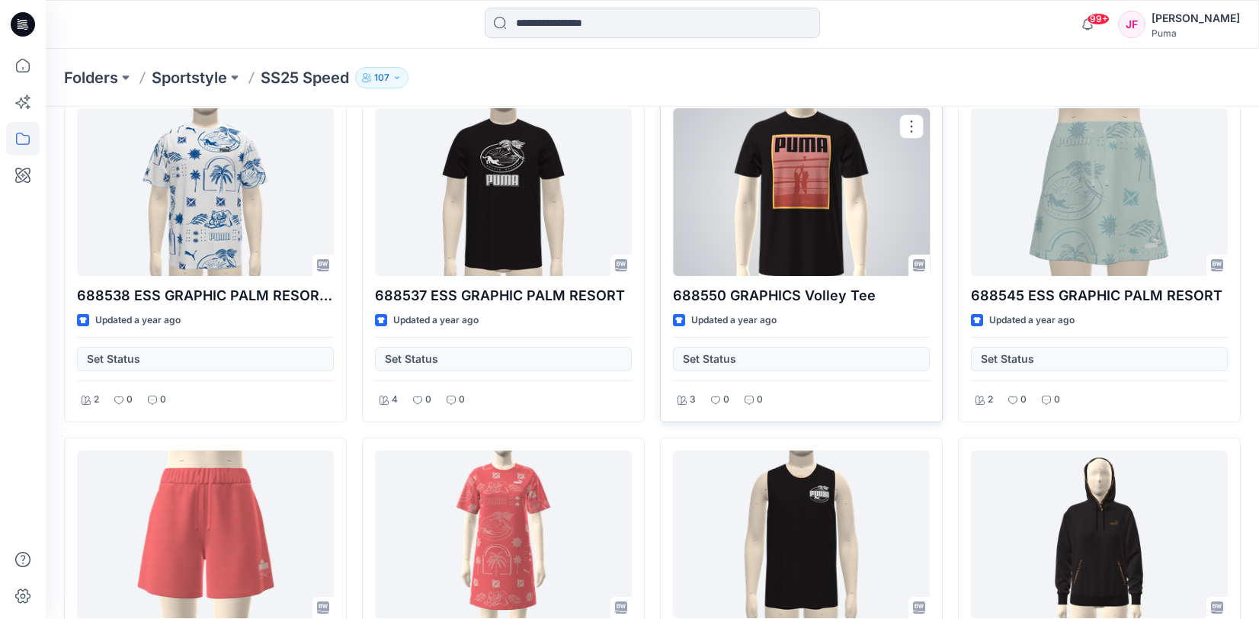
click at [788, 196] on div at bounding box center [801, 192] width 257 height 168
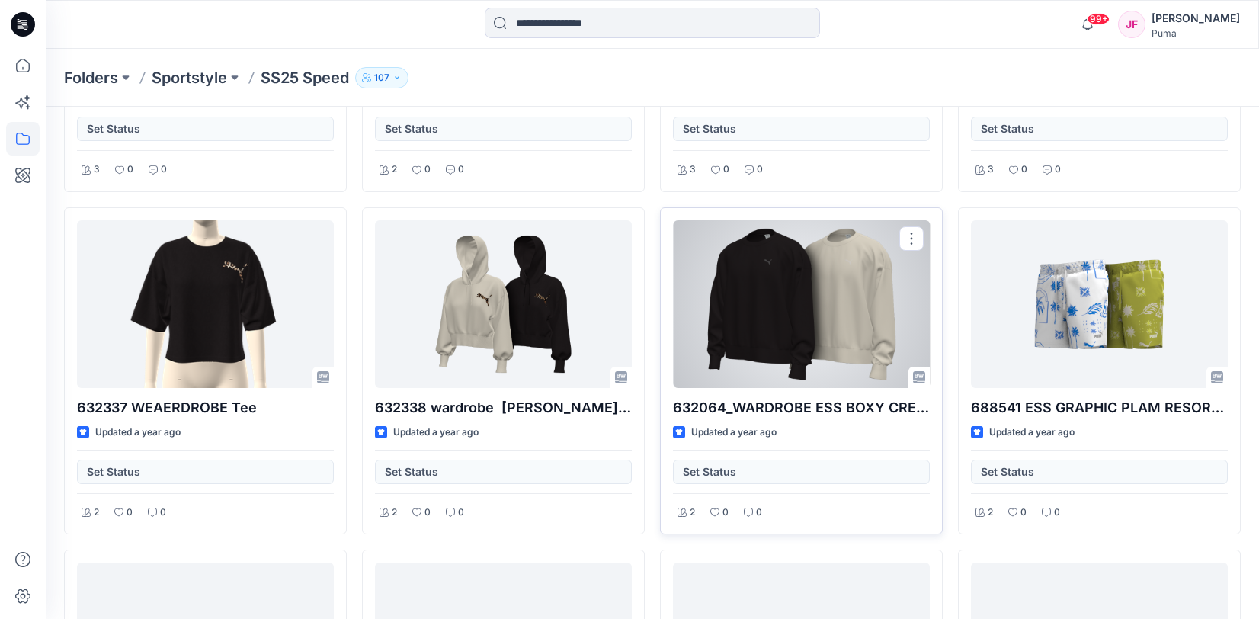
scroll to position [2848, 0]
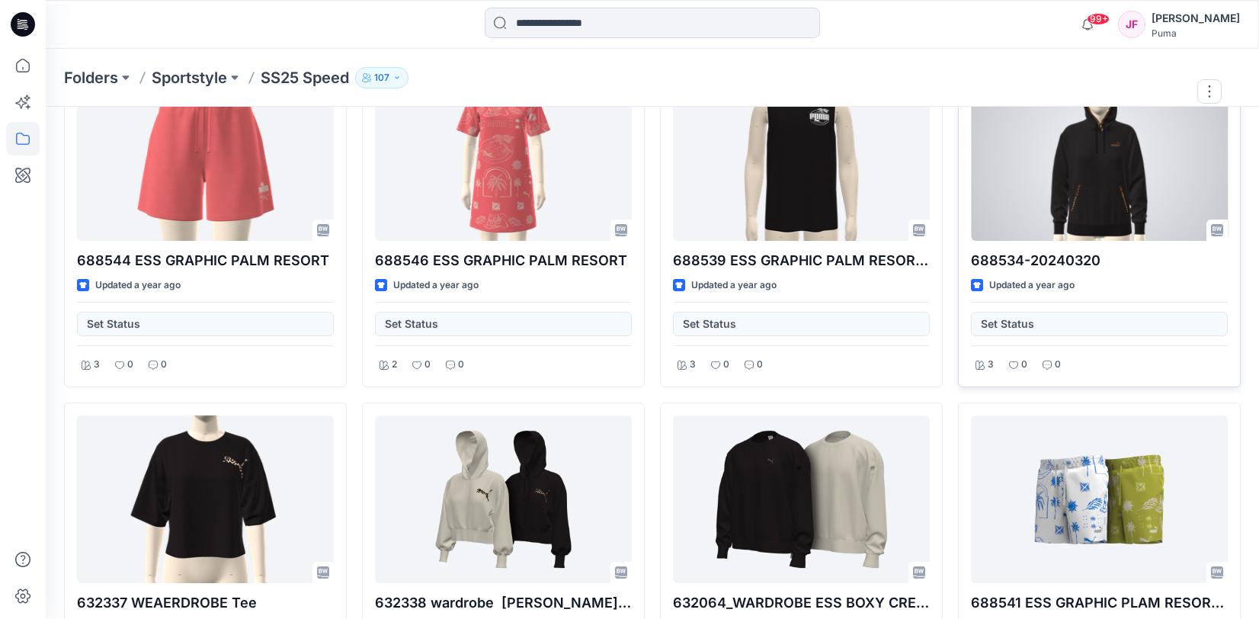
click at [1060, 192] on div at bounding box center [1099, 157] width 257 height 168
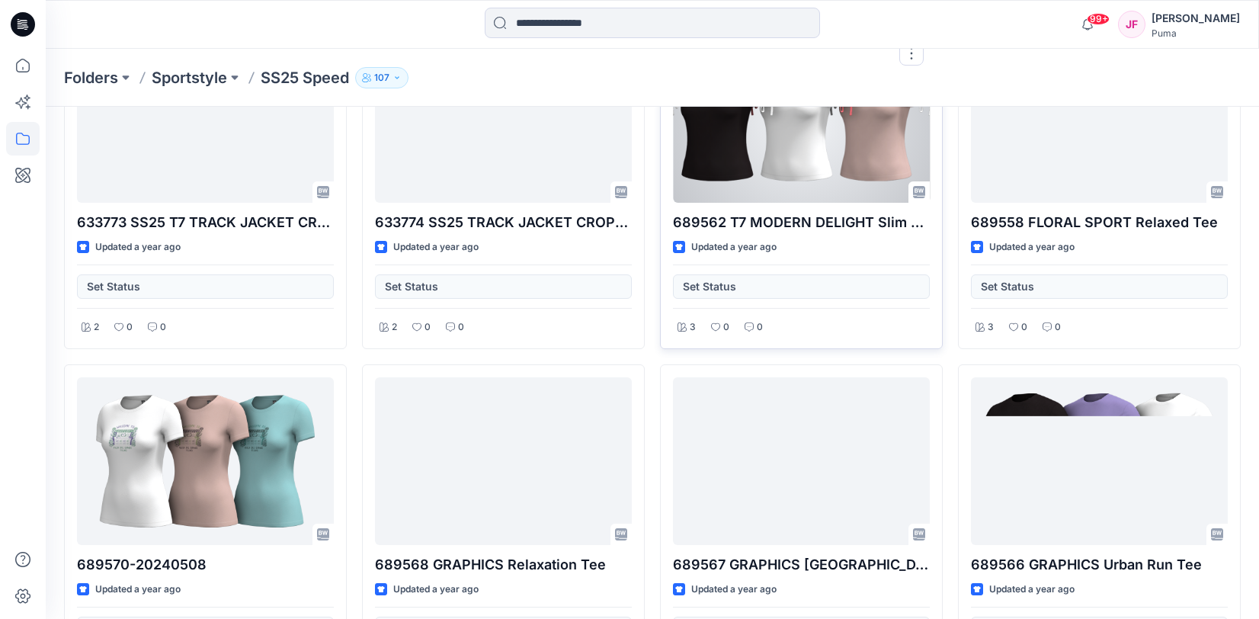
scroll to position [280, 0]
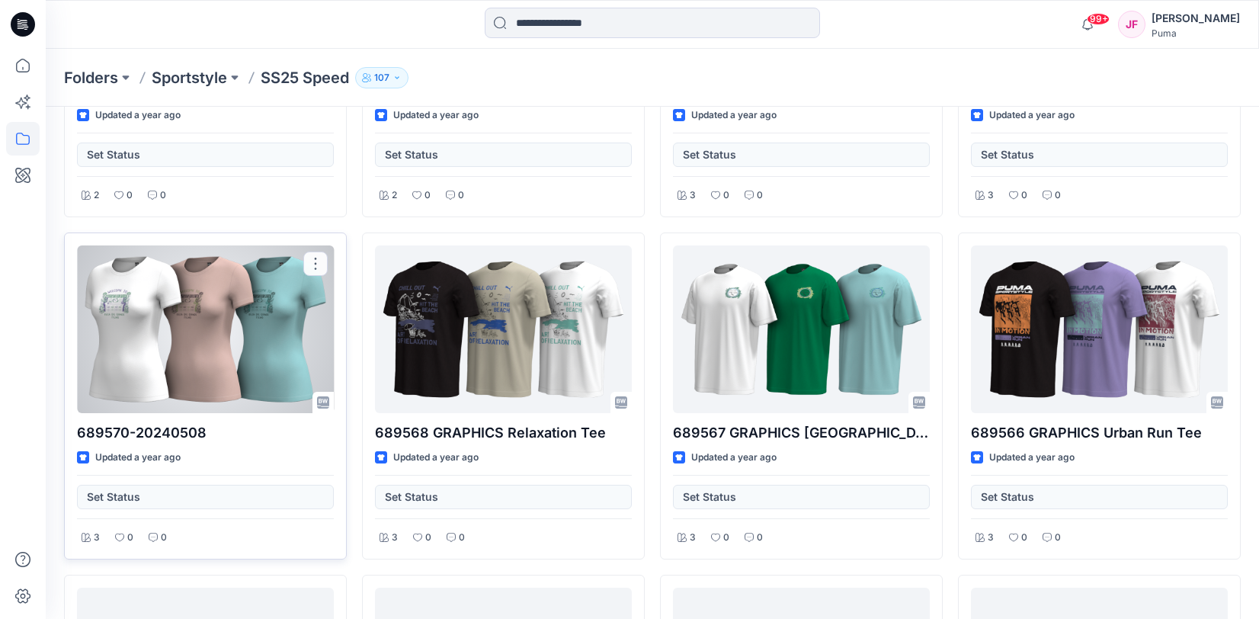
click at [185, 339] on div at bounding box center [205, 329] width 257 height 168
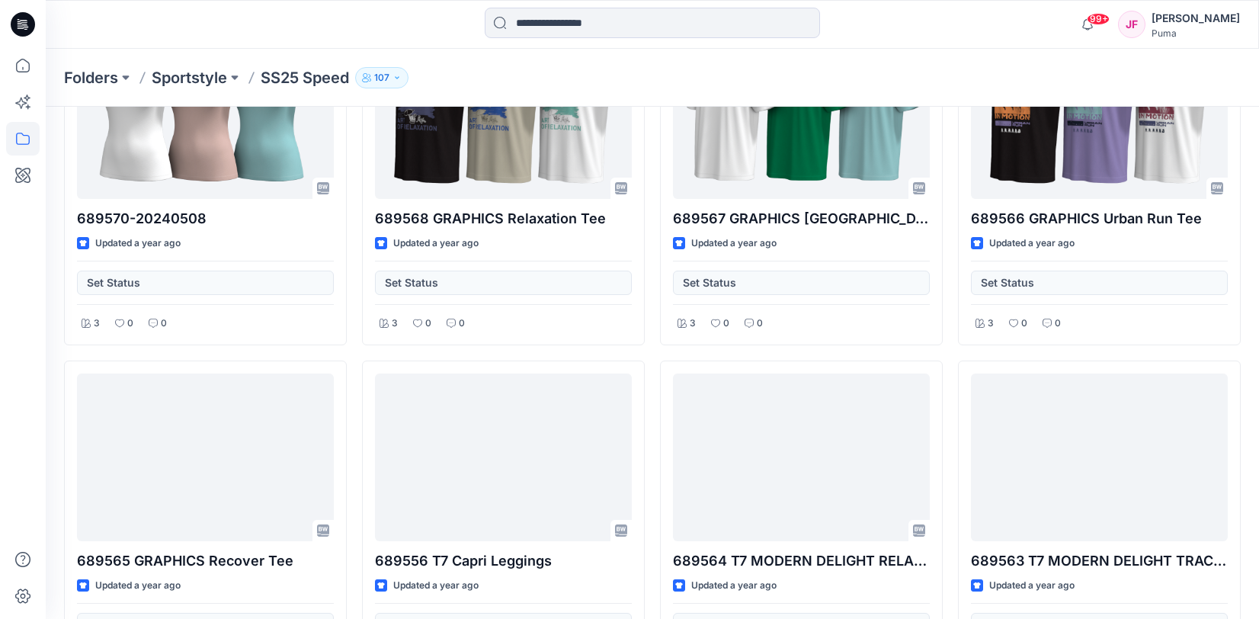
scroll to position [52, 0]
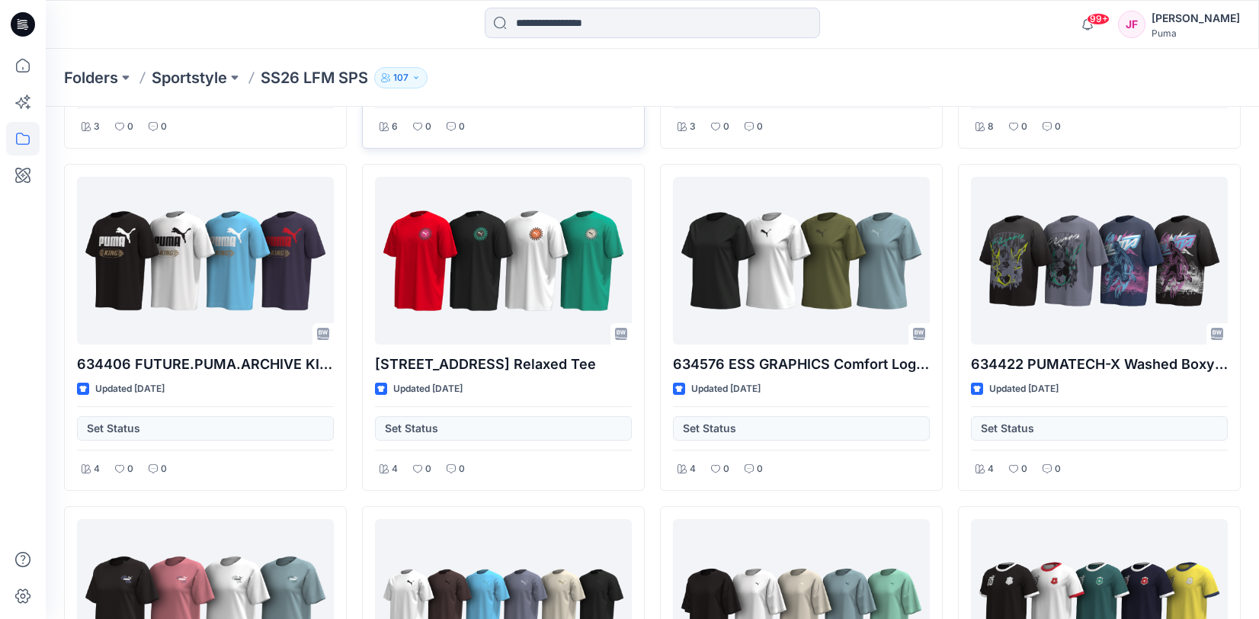
scroll to position [190, 0]
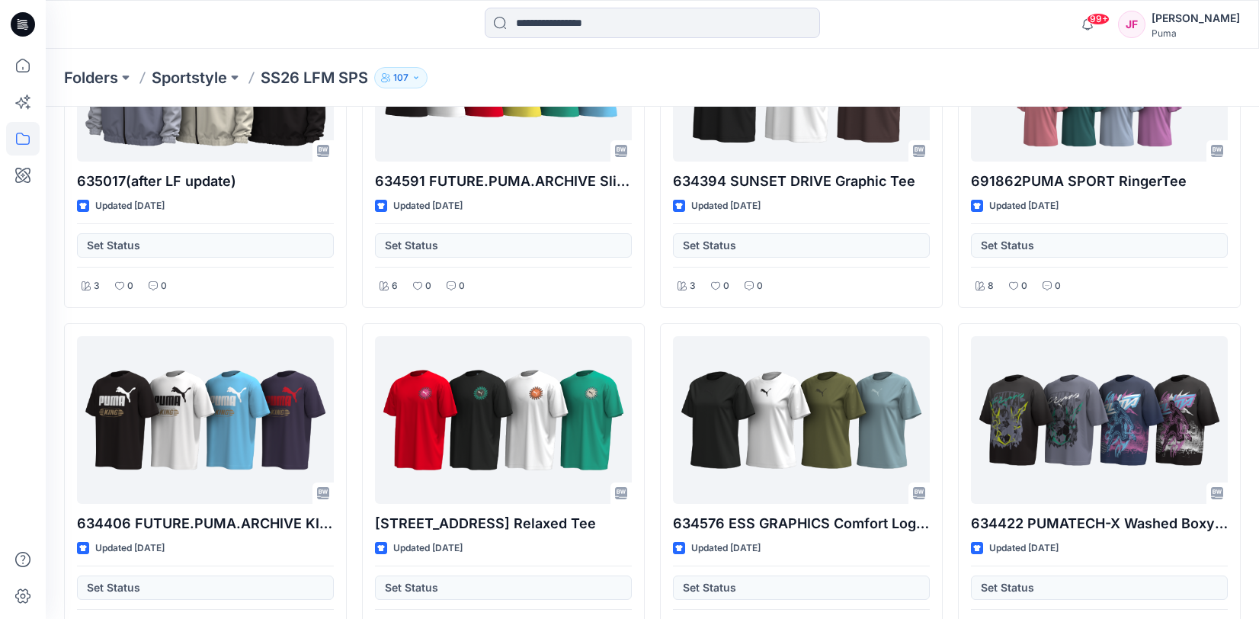
drag, startPoint x: 416, startPoint y: 78, endPoint x: 406, endPoint y: 74, distance: 10.6
click at [416, 78] on icon "button" at bounding box center [415, 77] width 9 height 9
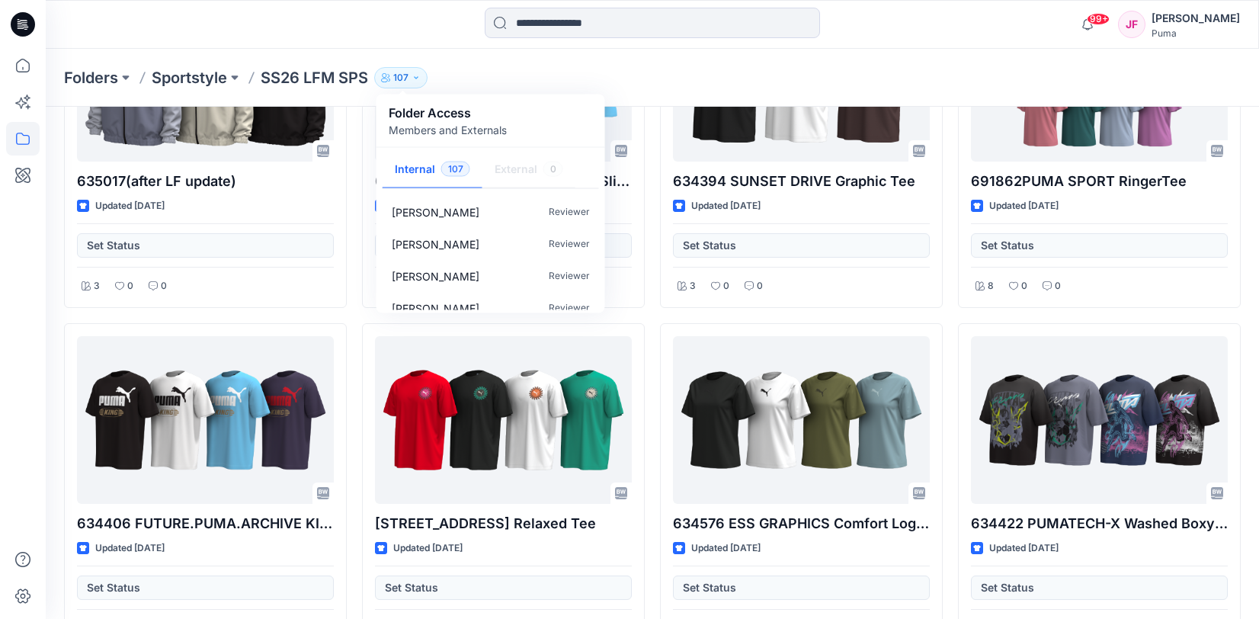
click at [472, 68] on div "Folders Sportstyle SS26 LFM SPS 107 Folder Access Members and Externals Interna…" at bounding box center [593, 77] width 1058 height 21
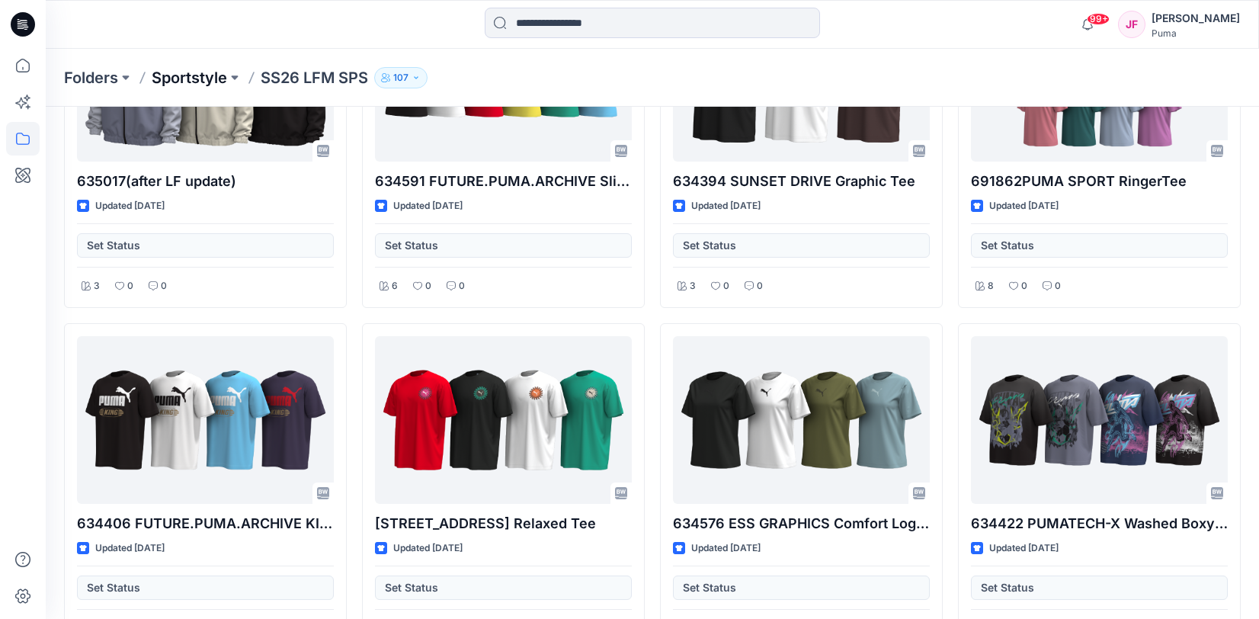
click at [216, 79] on p "Sportstyle" at bounding box center [189, 77] width 75 height 21
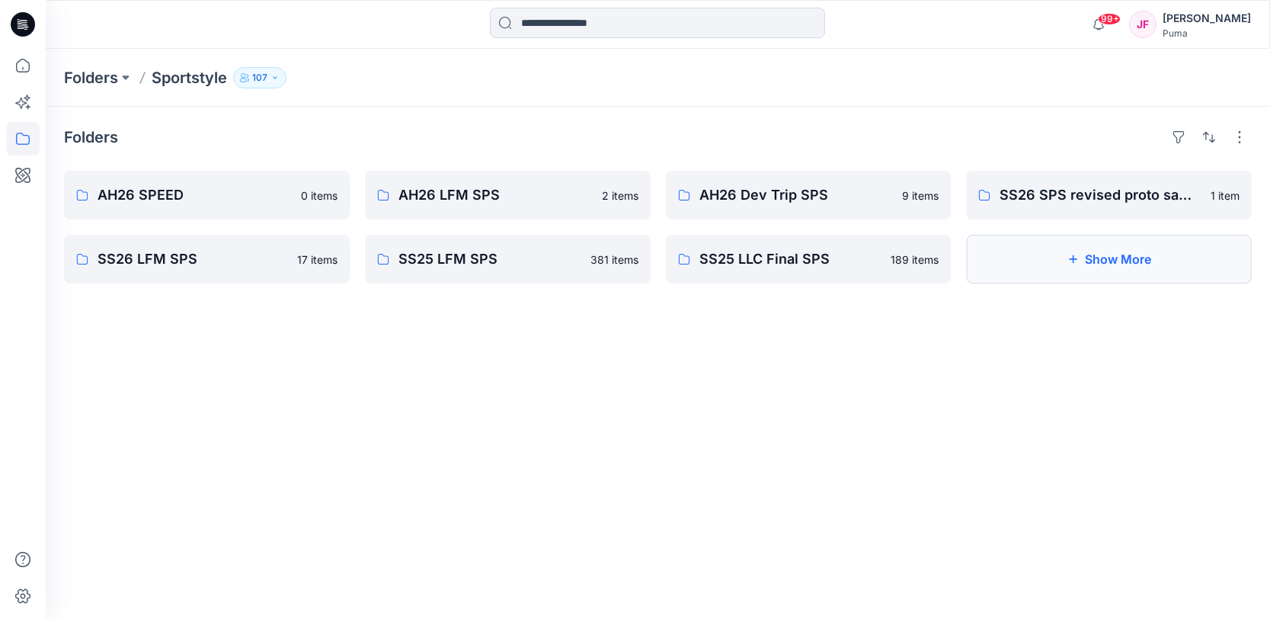
click at [1055, 274] on button "Show More" at bounding box center [1109, 259] width 286 height 49
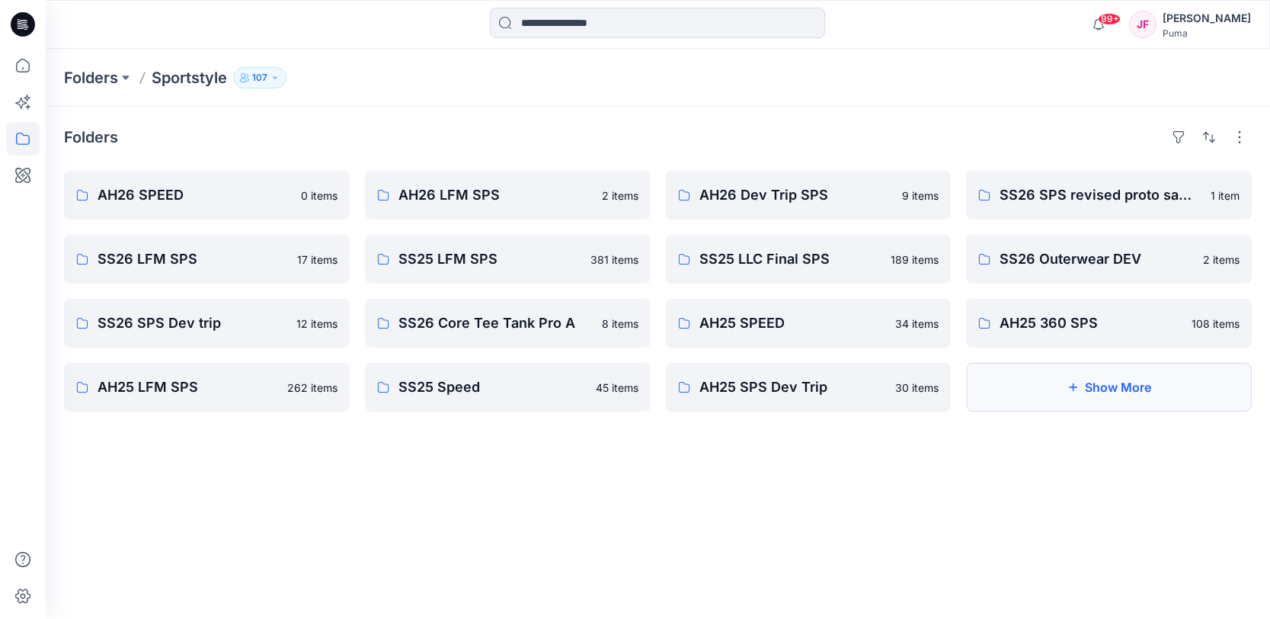
click at [1091, 399] on button "Show More" at bounding box center [1109, 387] width 286 height 49
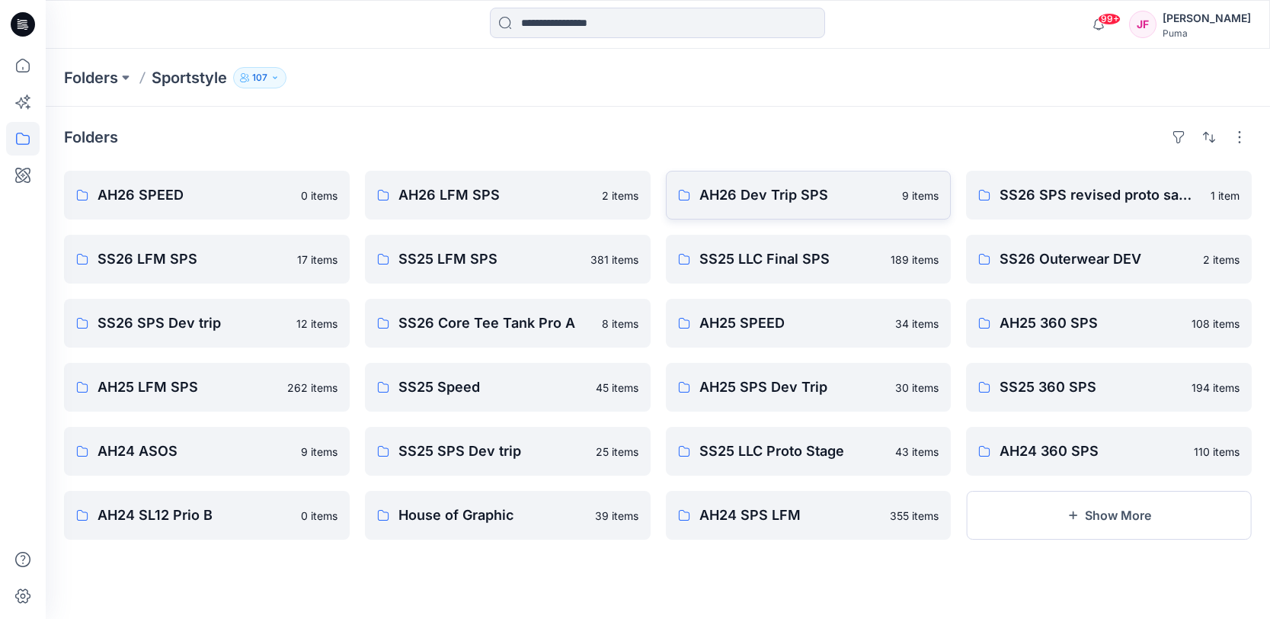
click at [805, 200] on p "AH26 Dev Trip SPS" at bounding box center [796, 194] width 194 height 21
click at [1035, 523] on button "Show More" at bounding box center [1109, 515] width 286 height 49
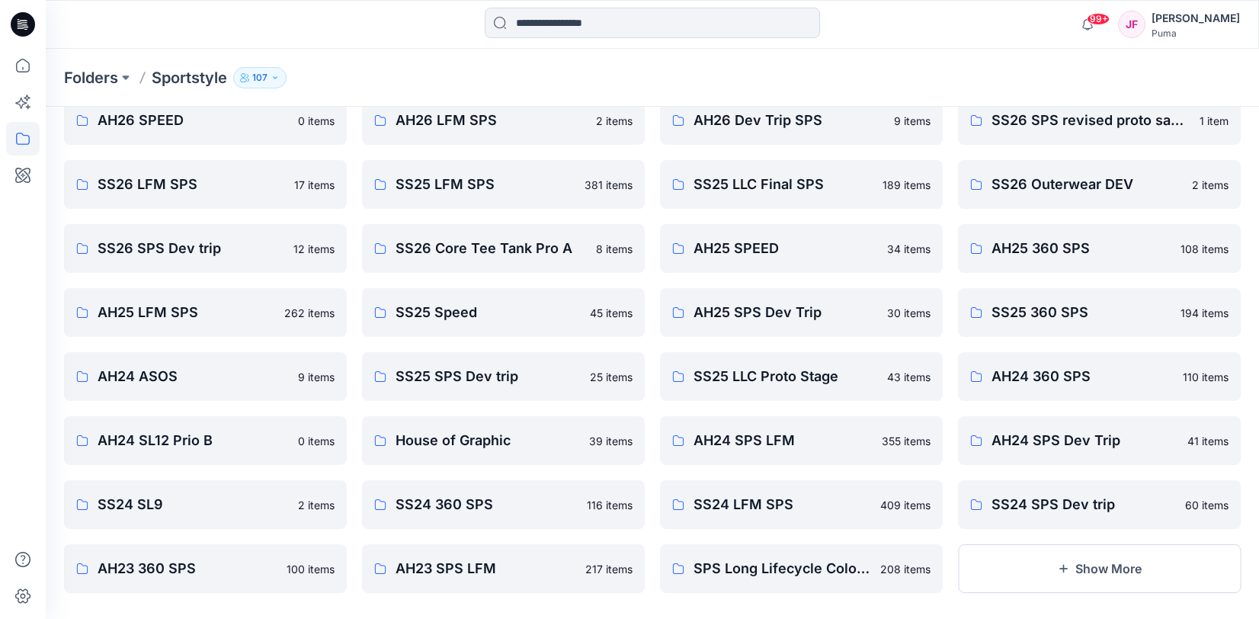
scroll to position [91, 0]
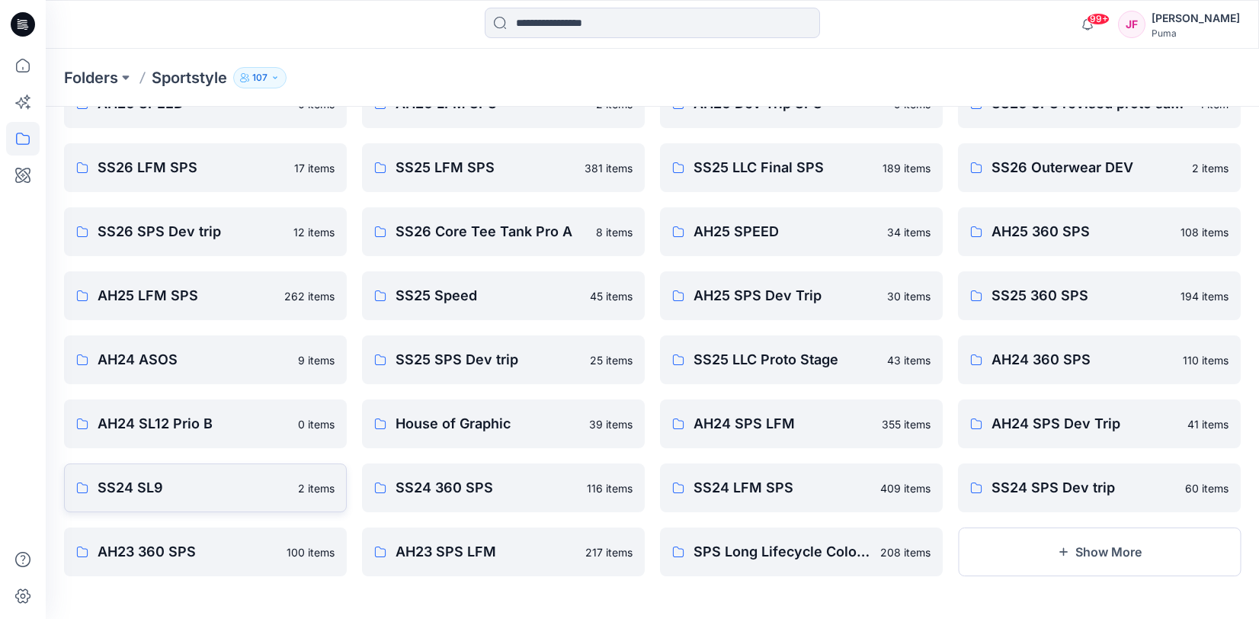
click at [292, 488] on link "SS24 SL9 2 items" at bounding box center [205, 487] width 283 height 49
click at [872, 488] on link "SS24 LFM SPS 409 items" at bounding box center [801, 487] width 283 height 49
click at [1061, 427] on p "AH24 SPS Dev Trip" at bounding box center [1084, 423] width 187 height 21
click at [829, 420] on p "AH24 SPS LFM" at bounding box center [782, 423] width 179 height 21
click at [1022, 365] on p "AH24 360 SPS" at bounding box center [1082, 359] width 182 height 21
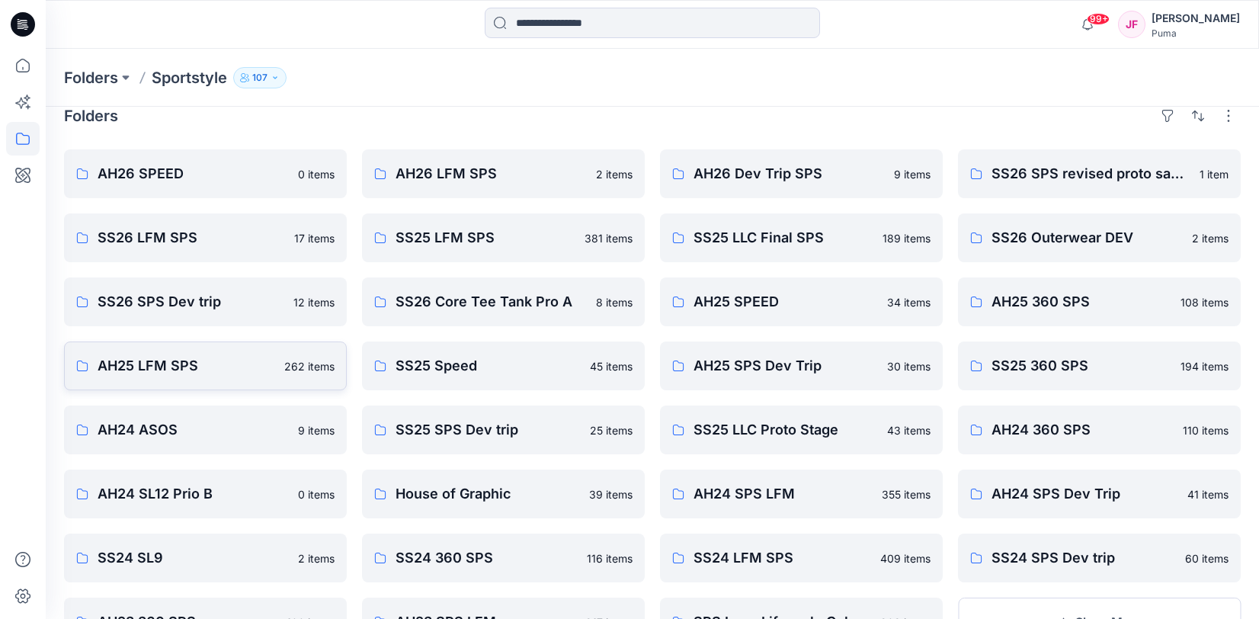
scroll to position [0, 0]
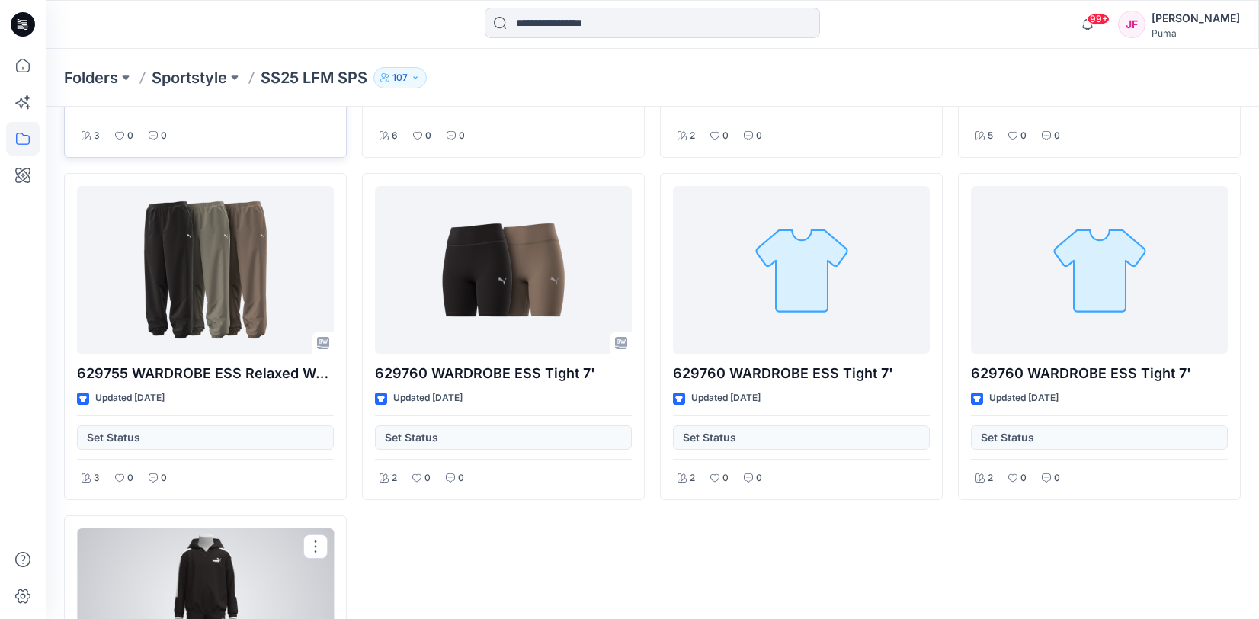
scroll to position [32408, 0]
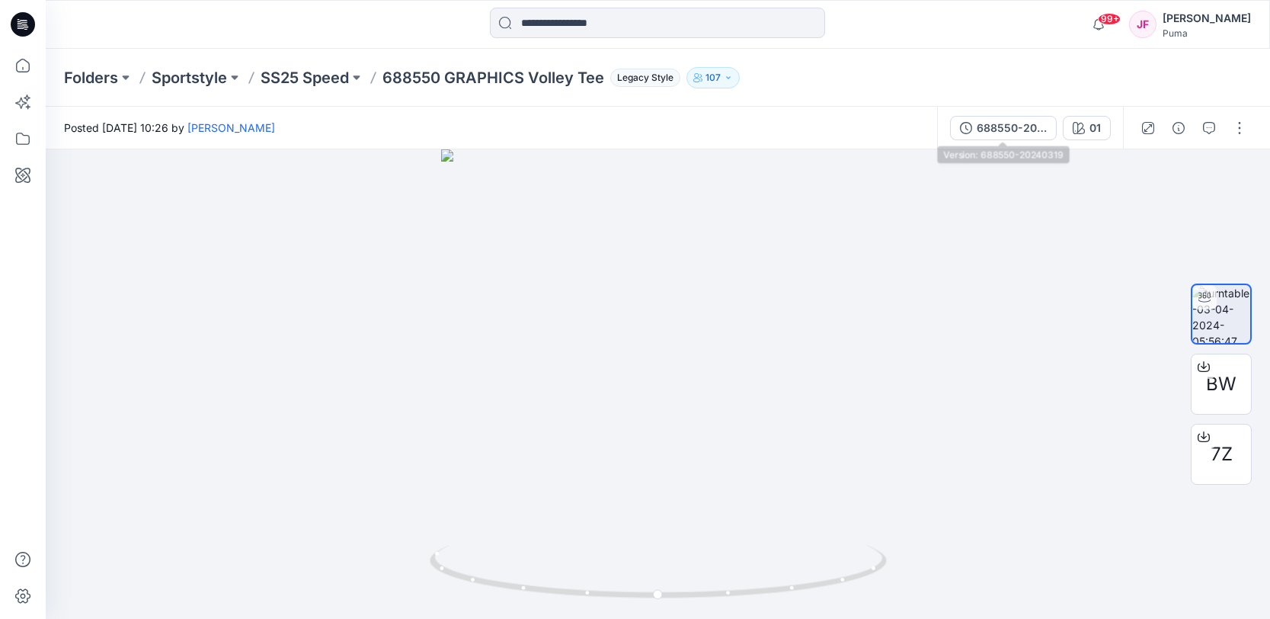
click at [1010, 132] on div "688550-20240319" at bounding box center [1012, 128] width 70 height 17
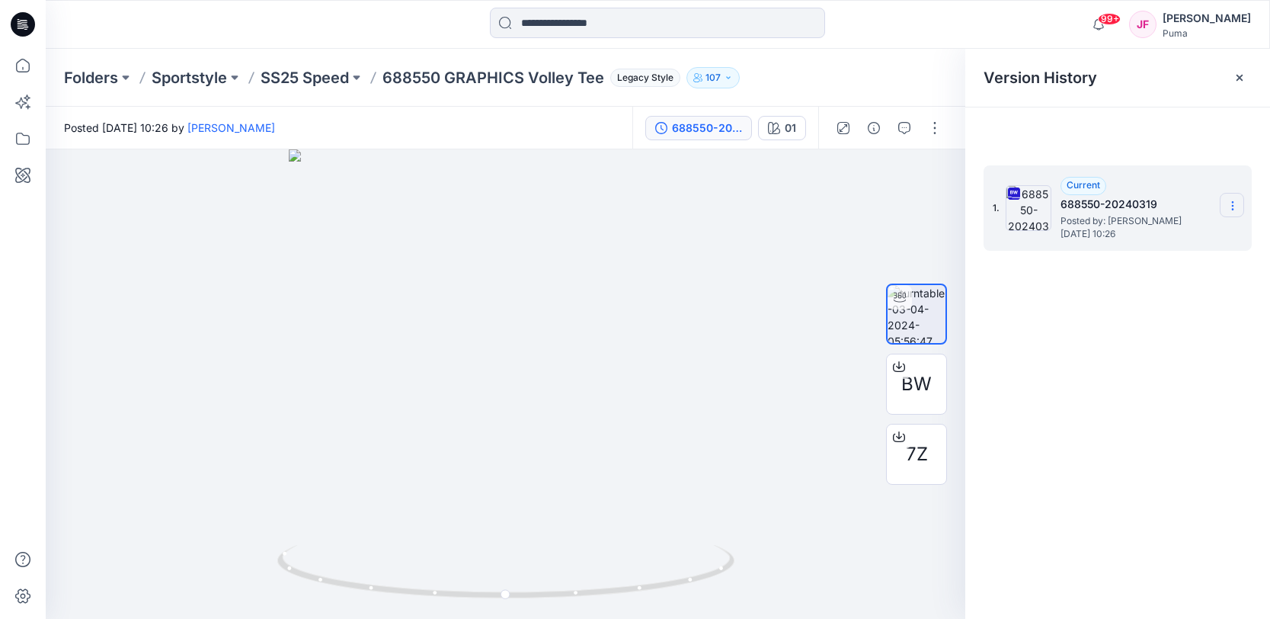
click at [1236, 213] on section at bounding box center [1232, 205] width 24 height 24
click at [1191, 234] on span "Download Source BW File" at bounding box center [1156, 235] width 128 height 18
drag, startPoint x: 1228, startPoint y: 205, endPoint x: 1221, endPoint y: 213, distance: 10.3
click at [1227, 207] on icon at bounding box center [1233, 206] width 12 height 12
click at [1144, 232] on span "Download Source BW File" at bounding box center [1156, 235] width 128 height 18
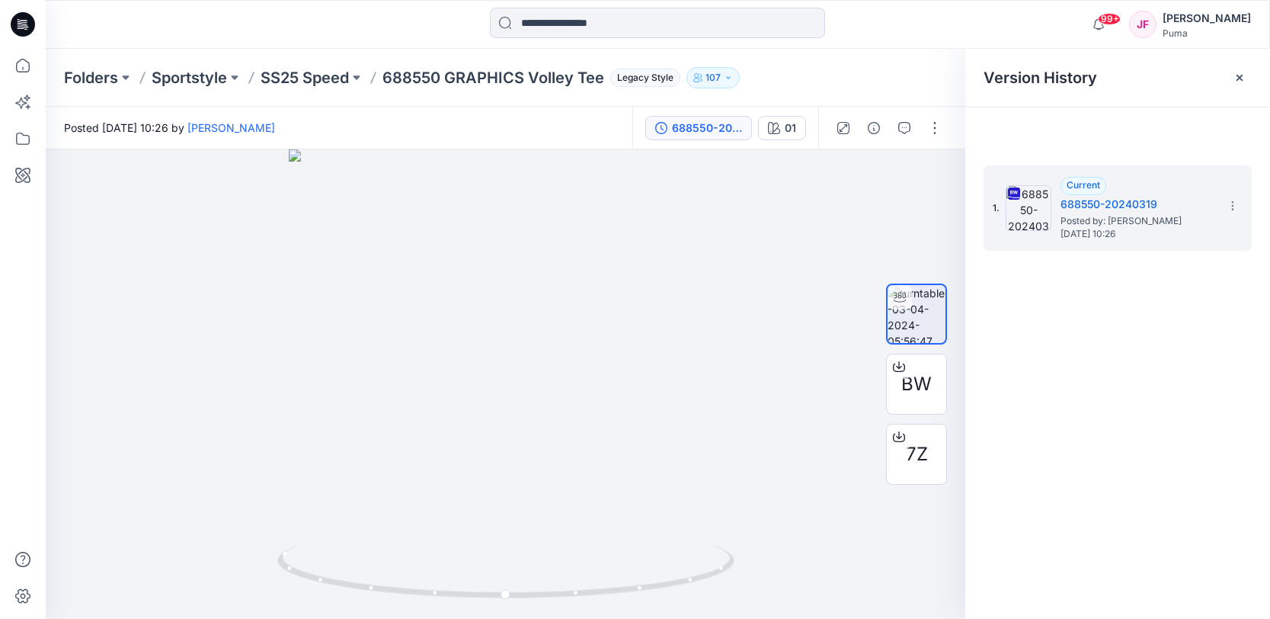
drag, startPoint x: 434, startPoint y: 51, endPoint x: 424, endPoint y: 57, distance: 11.0
click at [434, 53] on div "Folders Sportstyle SS25 Speed 688550 GRAPHICS Volley Tee Legacy Style 107" at bounding box center [658, 78] width 1224 height 58
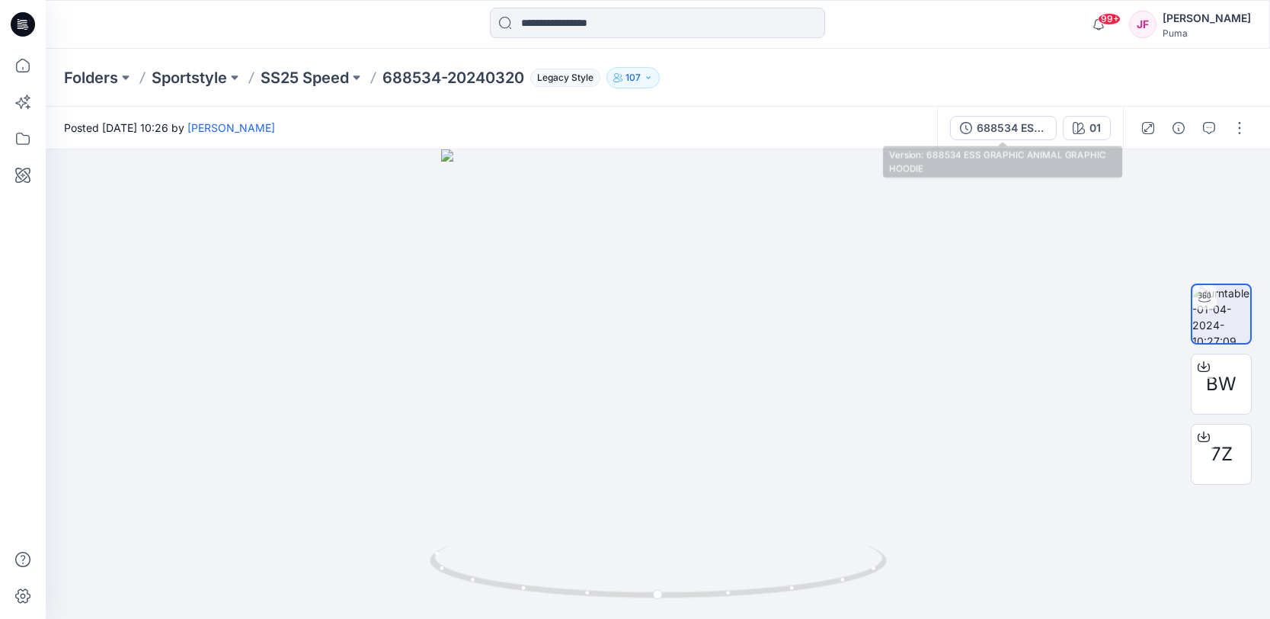
click at [1025, 125] on div "688534 ESS GRAPHIC ANIMAL GRAPHIC HOODIE" at bounding box center [1012, 128] width 70 height 17
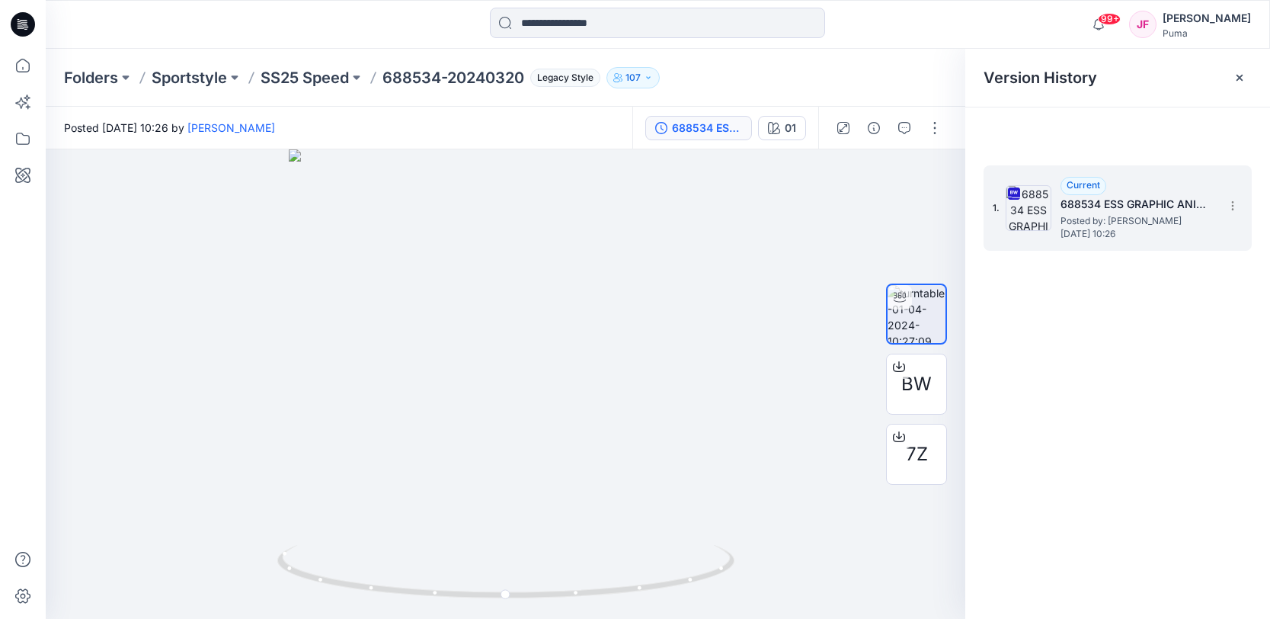
click at [1223, 204] on section at bounding box center [1232, 205] width 24 height 24
click at [1170, 233] on span "Download Source BW File" at bounding box center [1156, 235] width 128 height 18
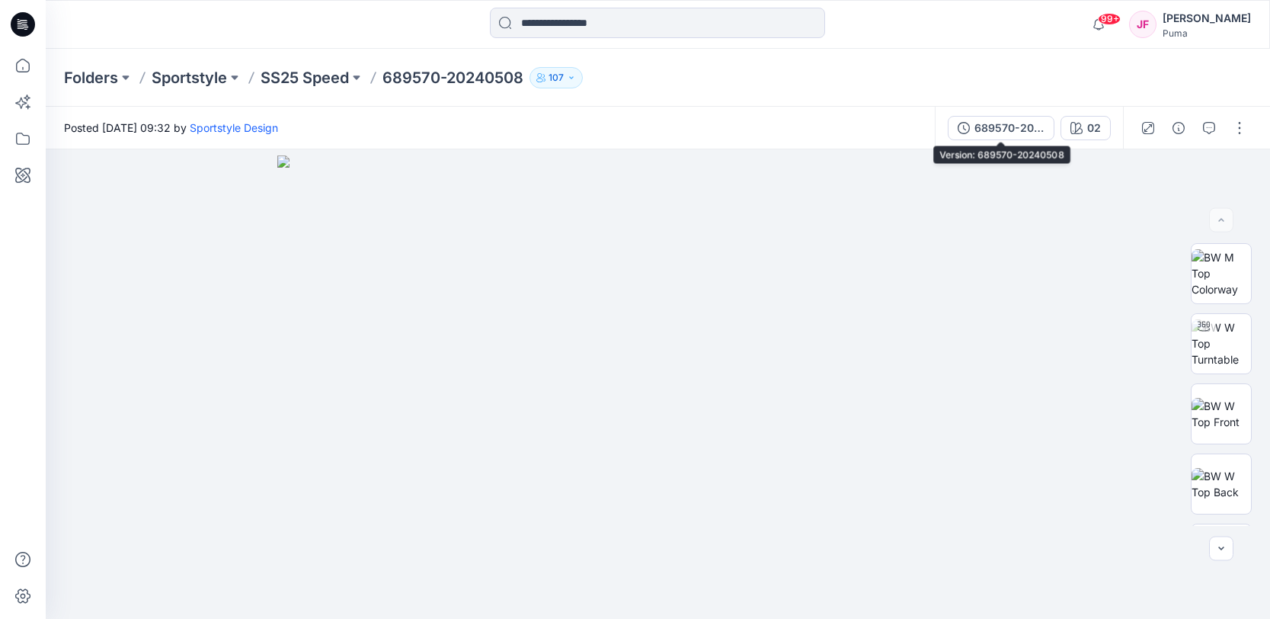
click at [1035, 126] on div "689570-20240508" at bounding box center [1010, 128] width 70 height 17
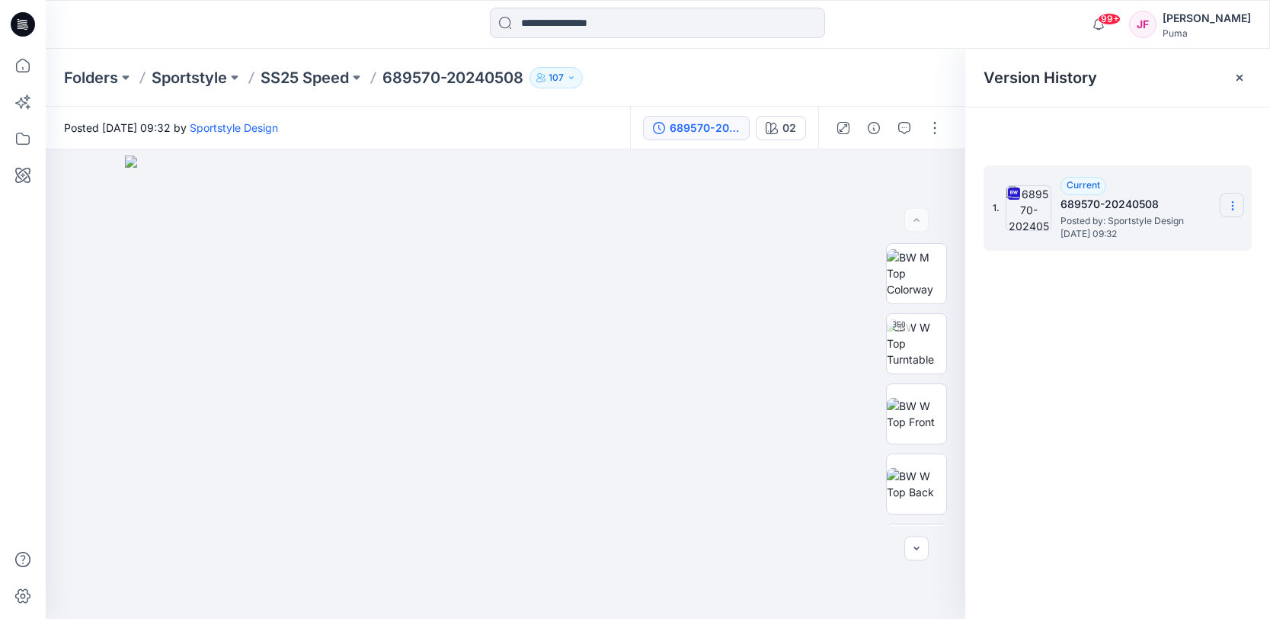
click at [1236, 206] on icon at bounding box center [1233, 206] width 12 height 12
click at [1171, 231] on span "Download Source BW File" at bounding box center [1156, 235] width 128 height 18
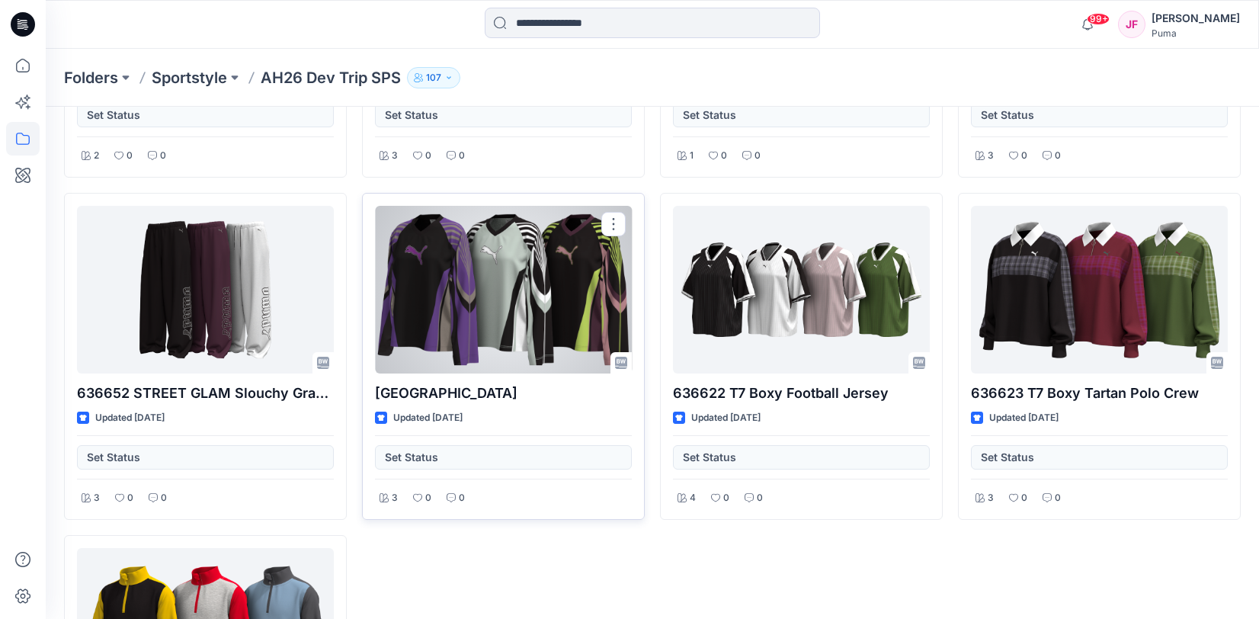
scroll to position [581, 0]
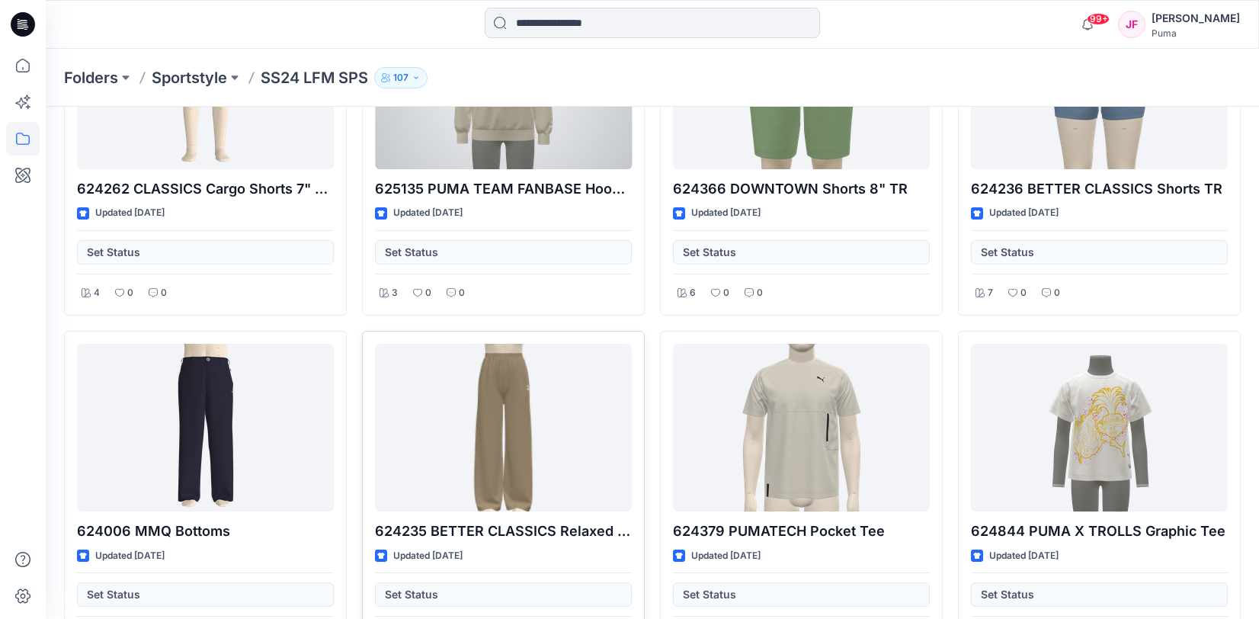
scroll to position [11427, 0]
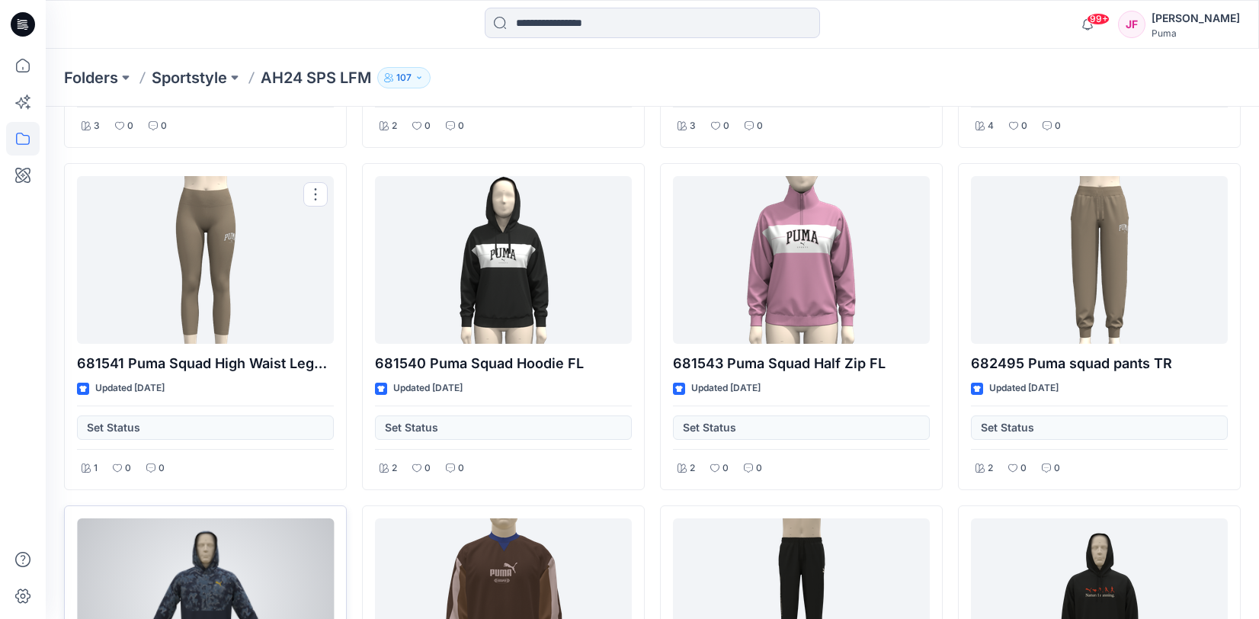
scroll to position [17063, 0]
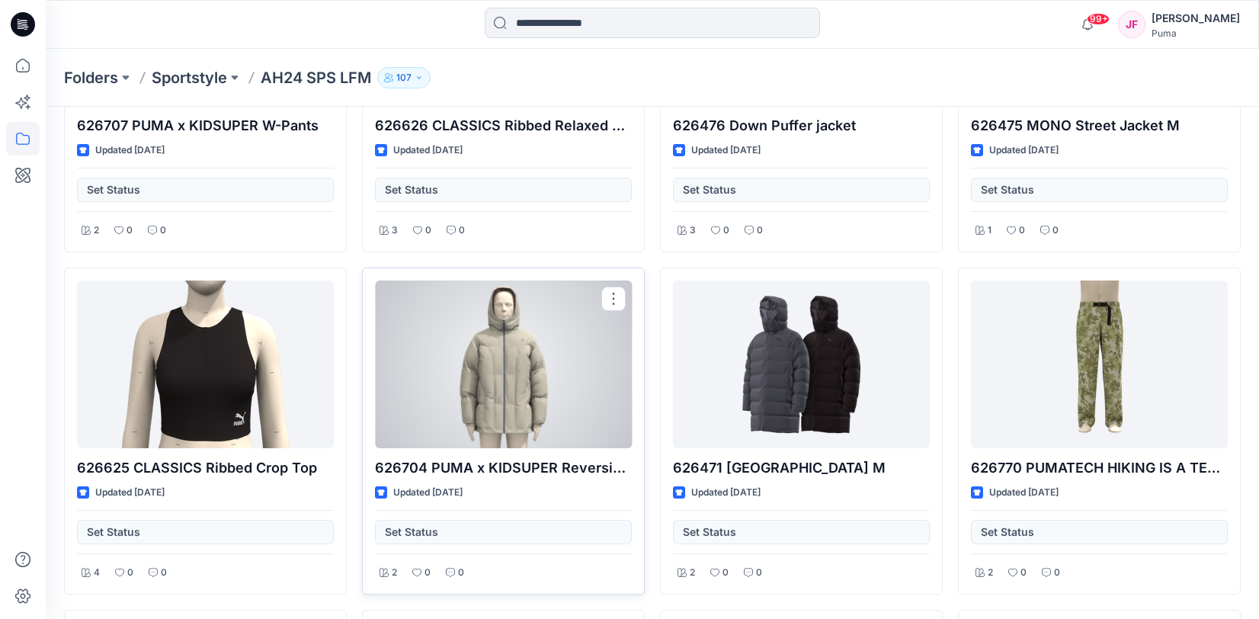
click at [396, 553] on div "2 0 0" at bounding box center [503, 567] width 257 height 29
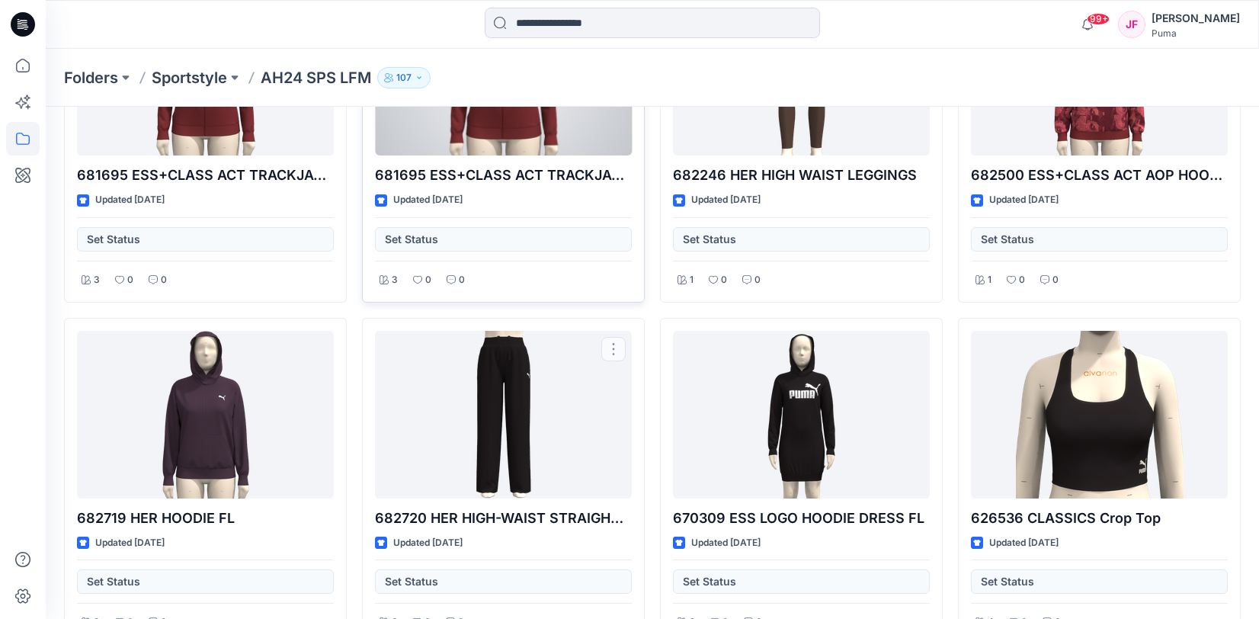
scroll to position [29494, 0]
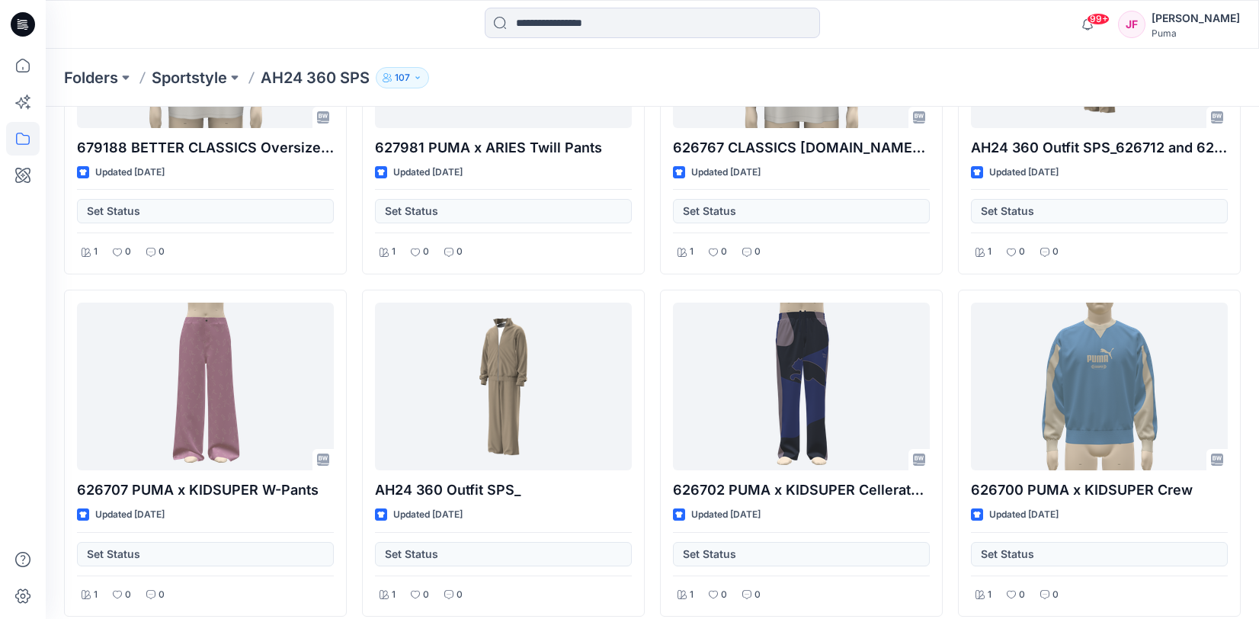
scroll to position [2864, 0]
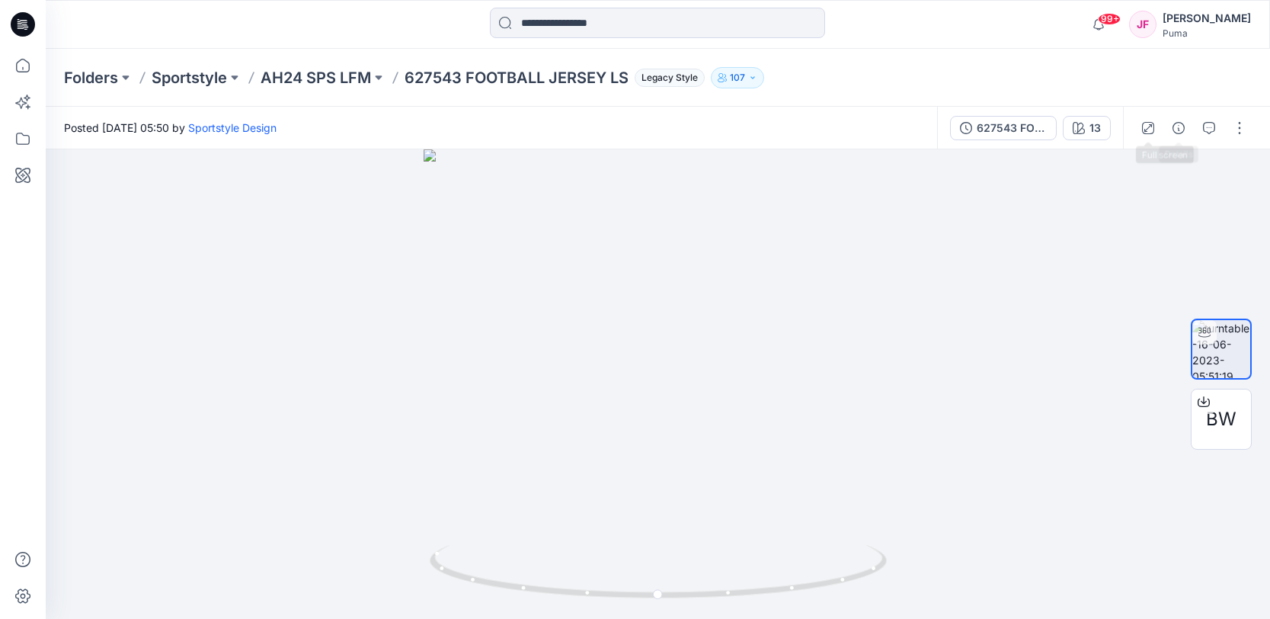
click at [1029, 126] on div "627543 FOOTBALL JERSEY LS" at bounding box center [1012, 128] width 70 height 17
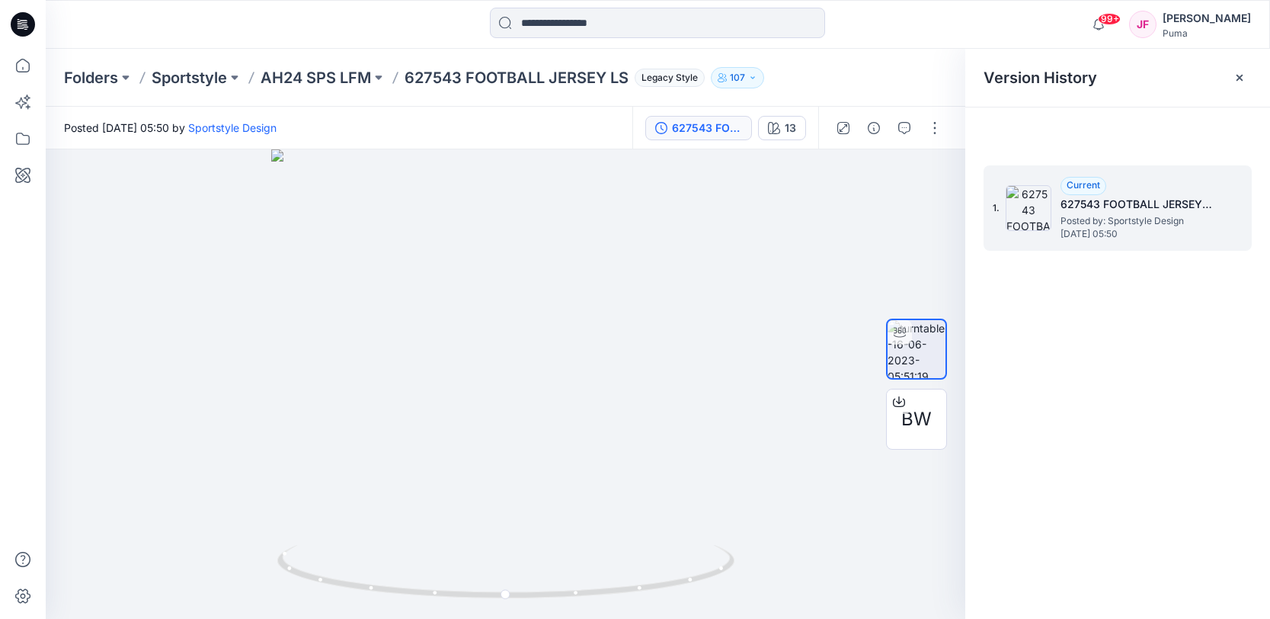
drag, startPoint x: 1223, startPoint y: 189, endPoint x: 1216, endPoint y: 200, distance: 13.3
click at [1223, 189] on div "1. Current 627543 FOOTBALL JERSEY LS Posted by: Sportstyle Design Friday, June …" at bounding box center [1118, 207] width 268 height 85
click at [899, 424] on div "BW" at bounding box center [916, 419] width 61 height 61
click at [917, 418] on span "BW" at bounding box center [916, 418] width 30 height 27
drag, startPoint x: 479, startPoint y: 75, endPoint x: 617, endPoint y: 66, distance: 138.3
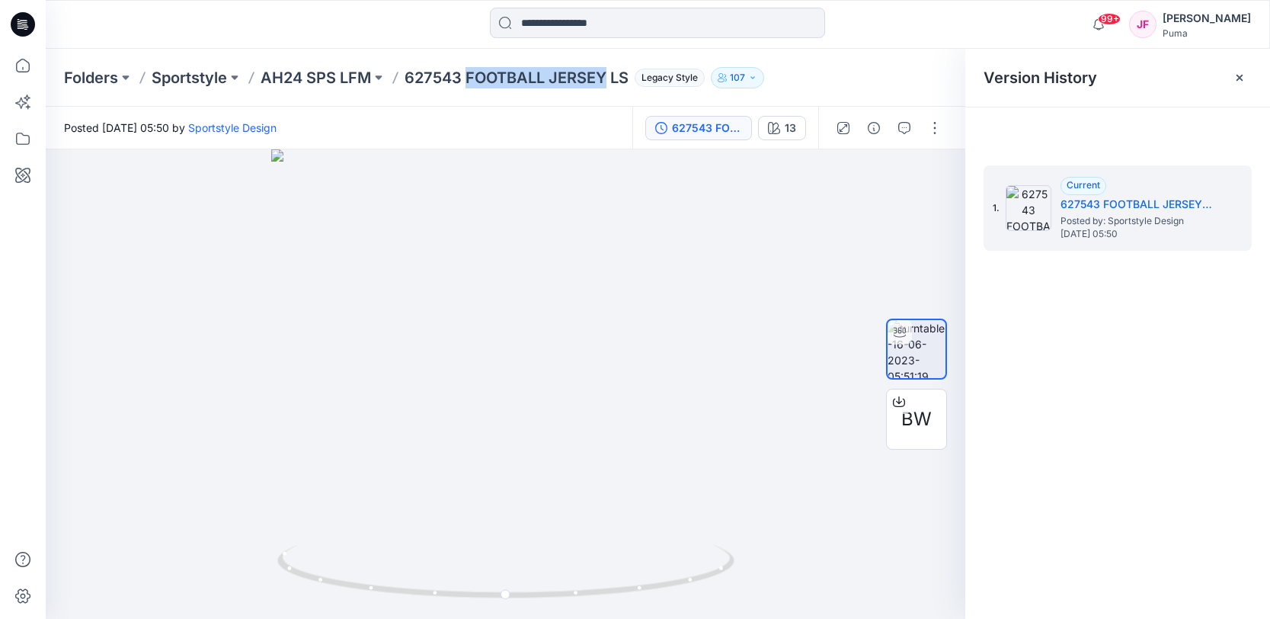
click at [607, 74] on p "627543 FOOTBALL JERSEY LS" at bounding box center [517, 77] width 224 height 21
copy p "FOOTBALL JERSEY"
click at [623, 23] on input at bounding box center [657, 23] width 335 height 30
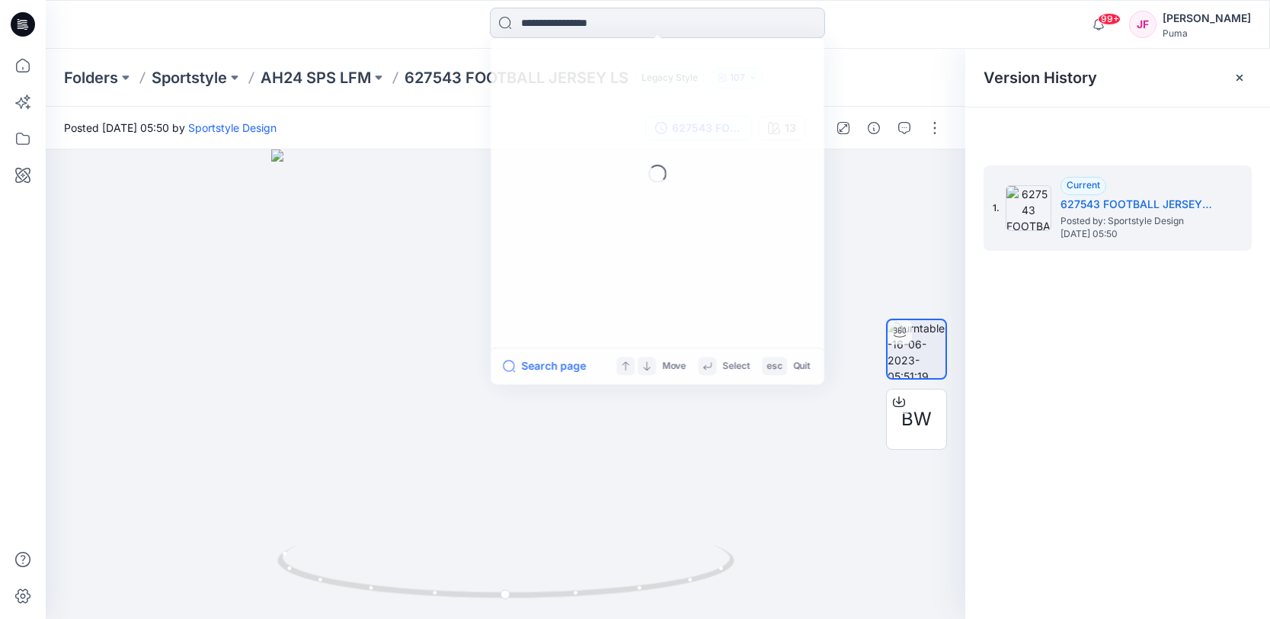
paste input "**********"
type input "**********"
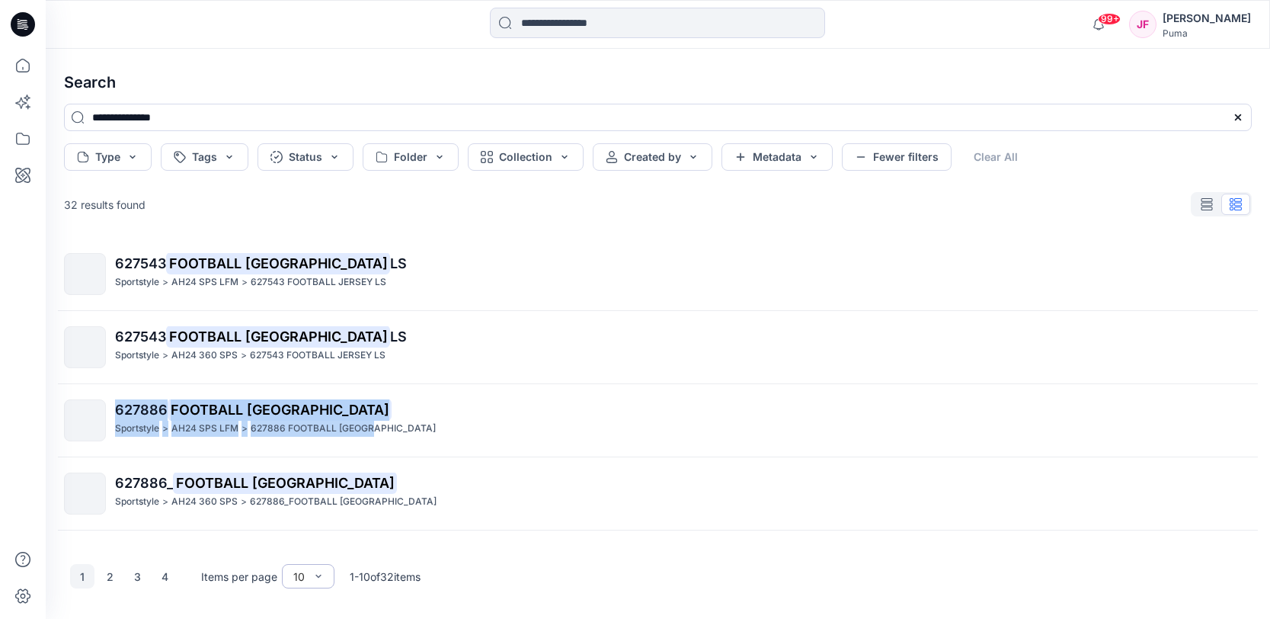
click at [290, 581] on div "10" at bounding box center [299, 576] width 27 height 16
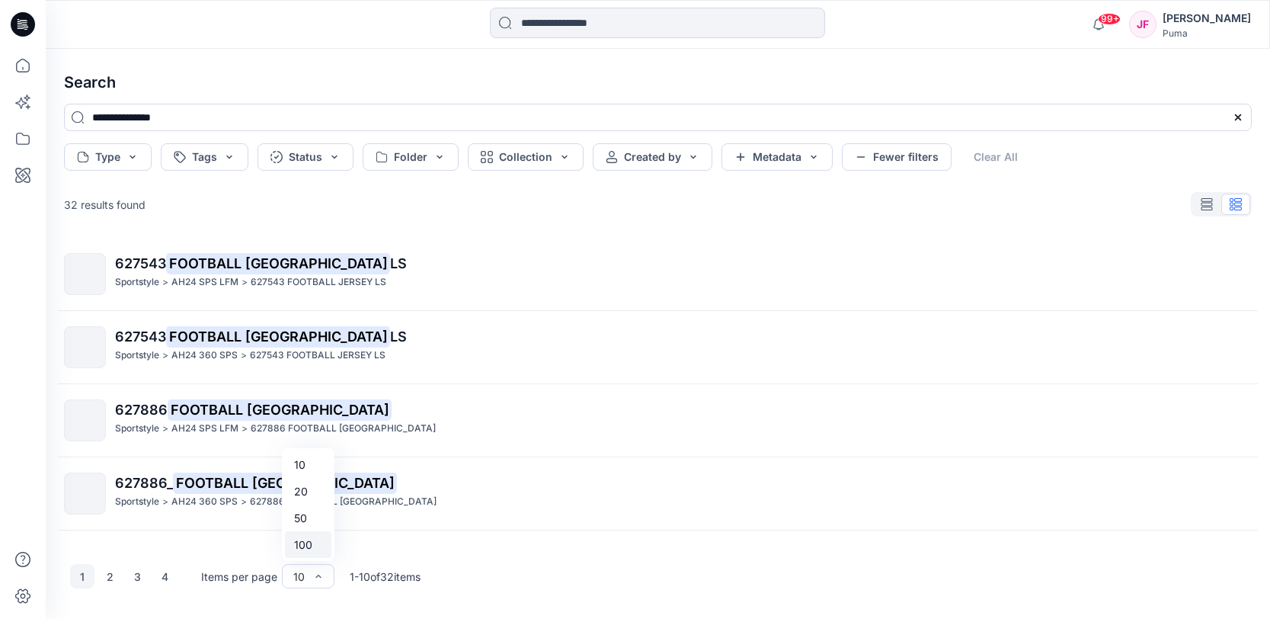
click at [302, 540] on div "100" at bounding box center [308, 544] width 46 height 27
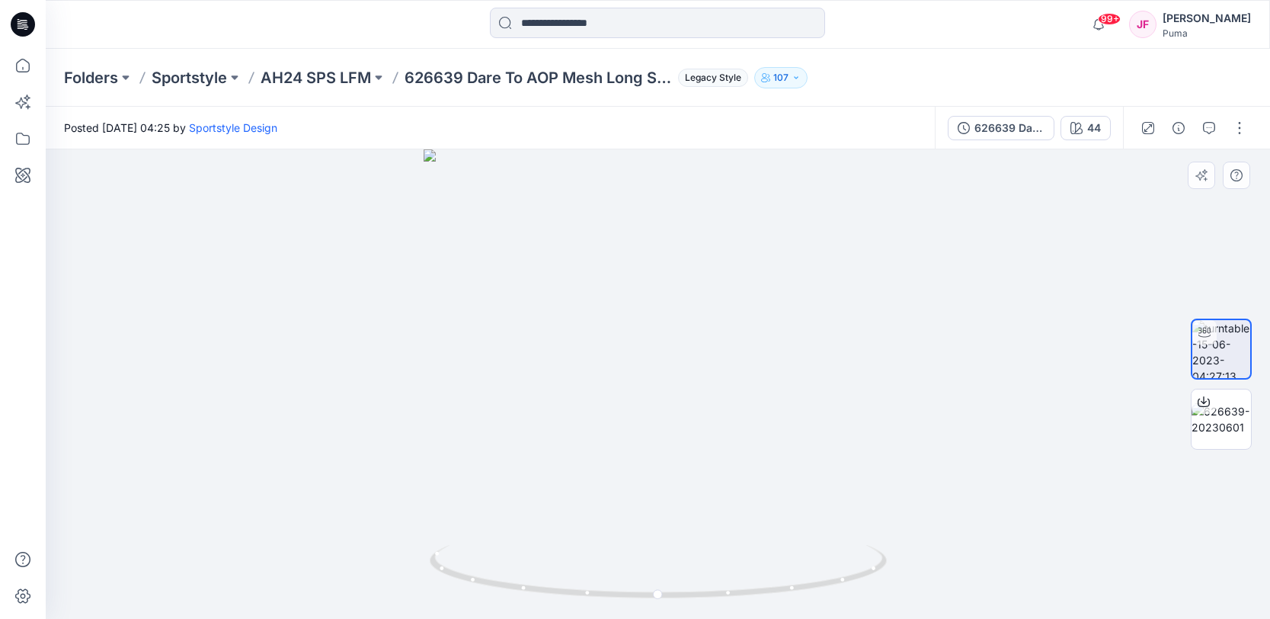
click at [1013, 463] on div at bounding box center [658, 383] width 1224 height 469
click at [1011, 132] on div "626639 Dare To AOP Mesh Long Sleeve Tee" at bounding box center [1010, 128] width 70 height 17
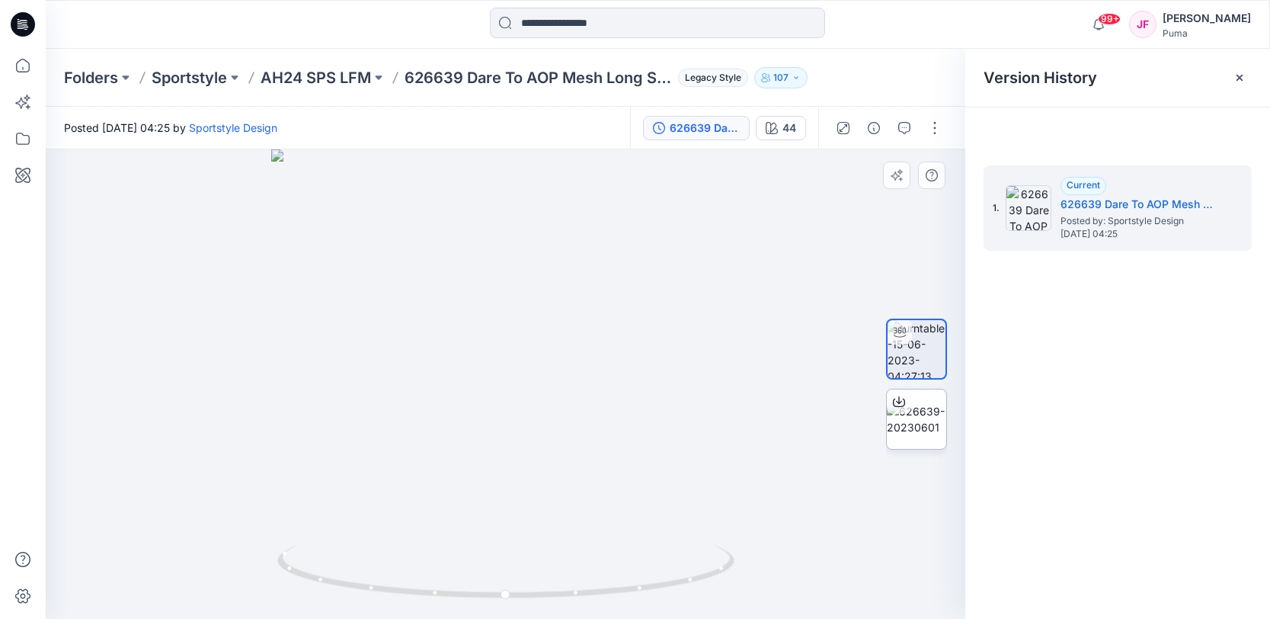
click at [925, 429] on img at bounding box center [916, 419] width 59 height 32
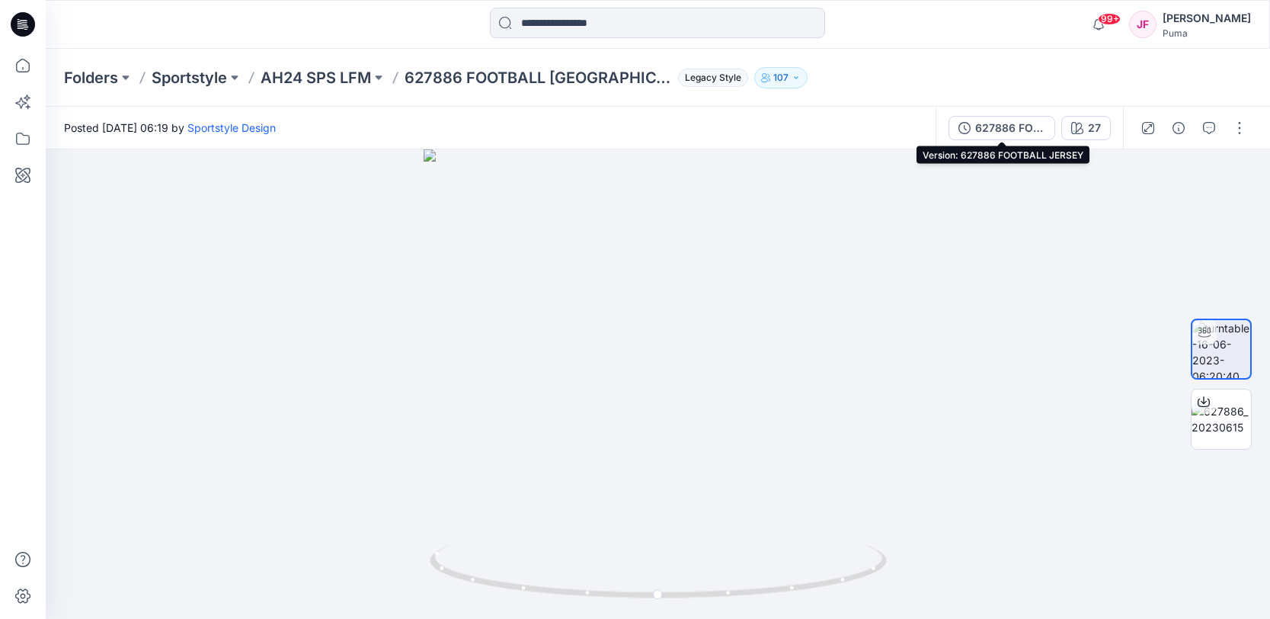
click at [1001, 124] on div "627886 FOOTBALL [GEOGRAPHIC_DATA]" at bounding box center [1010, 128] width 70 height 17
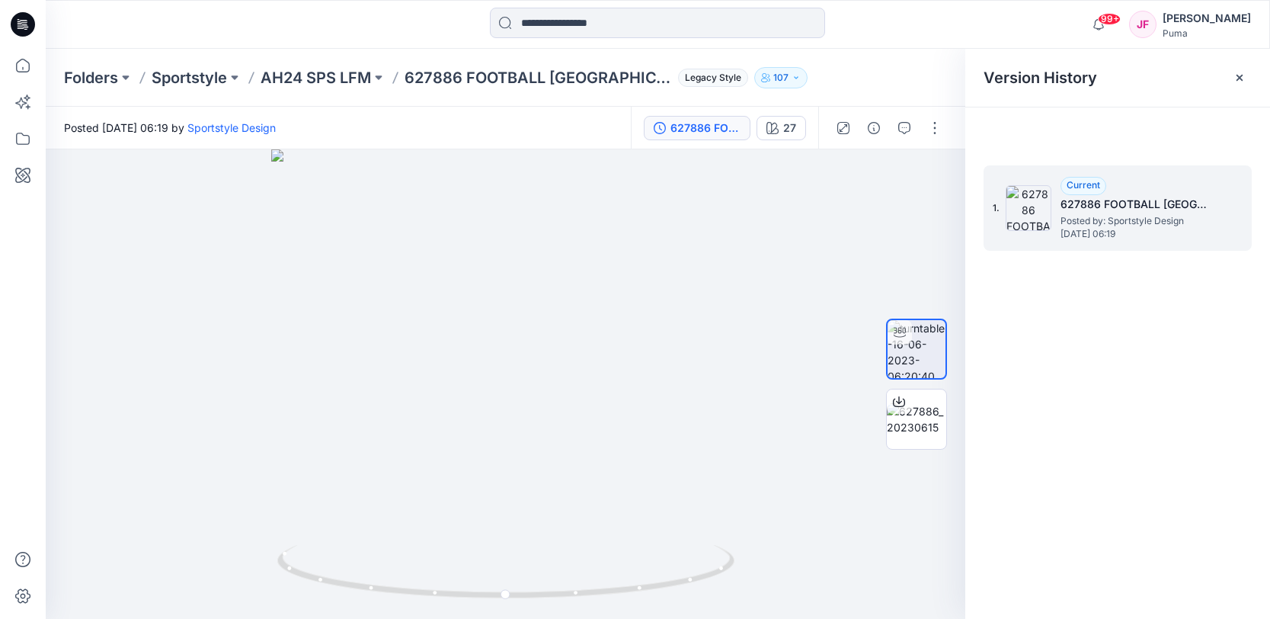
click at [1210, 205] on h5 "627886 FOOTBALL [GEOGRAPHIC_DATA]" at bounding box center [1137, 204] width 152 height 18
click at [938, 408] on img at bounding box center [916, 419] width 59 height 32
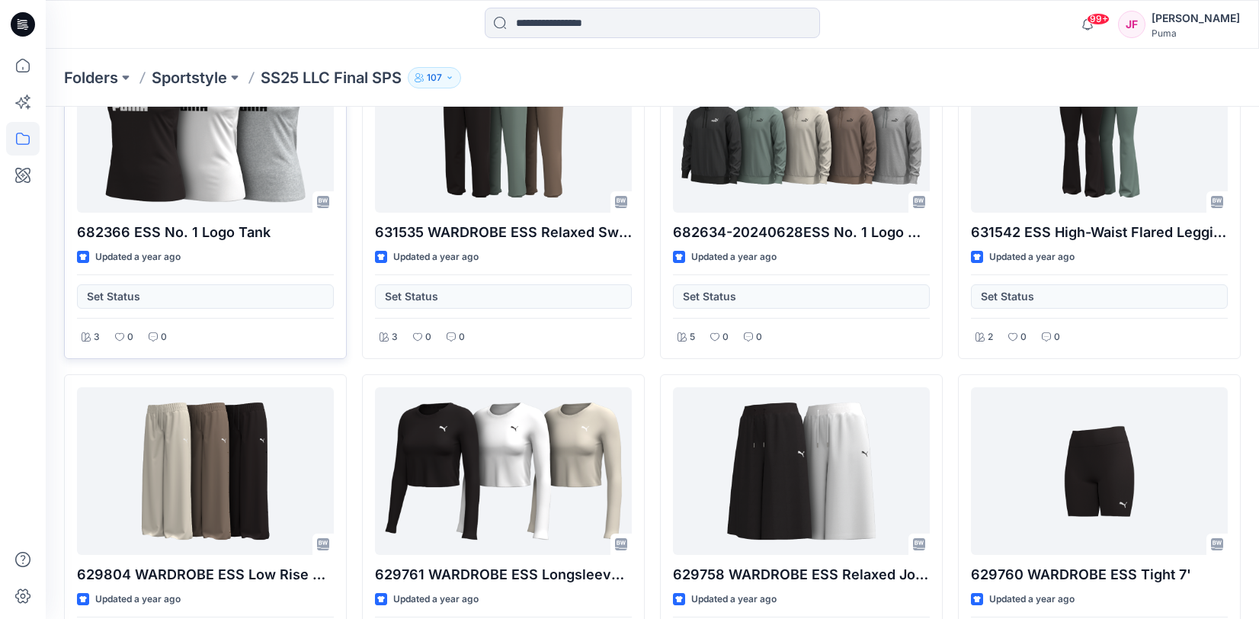
scroll to position [9322, 0]
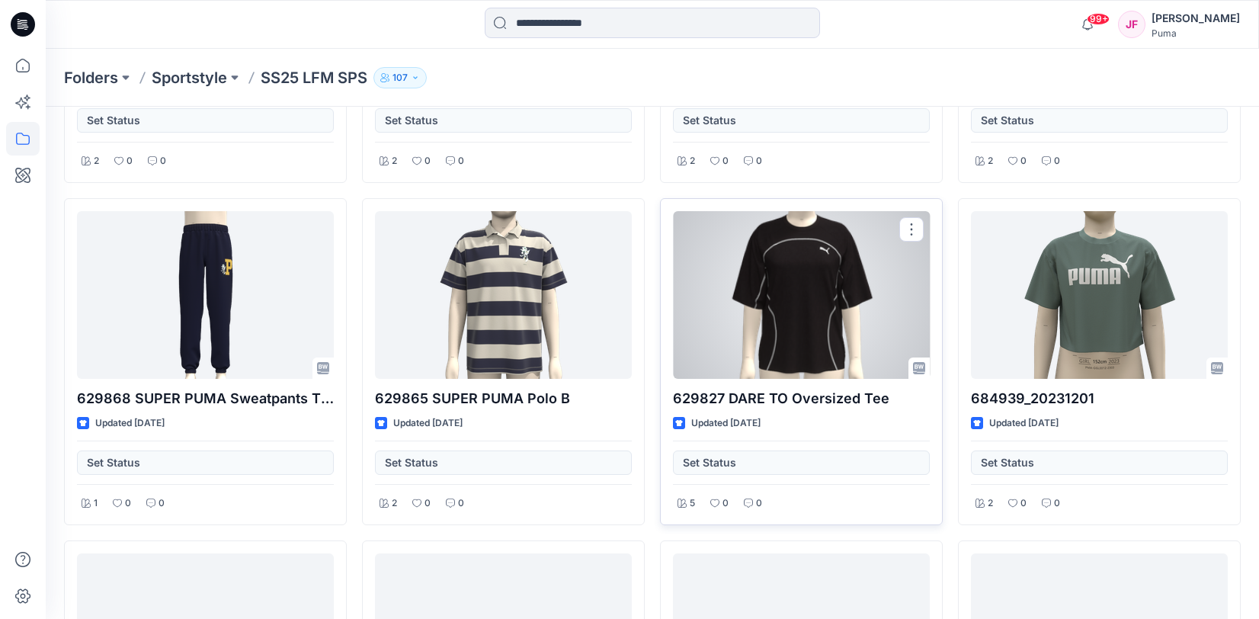
scroll to position [3516, 0]
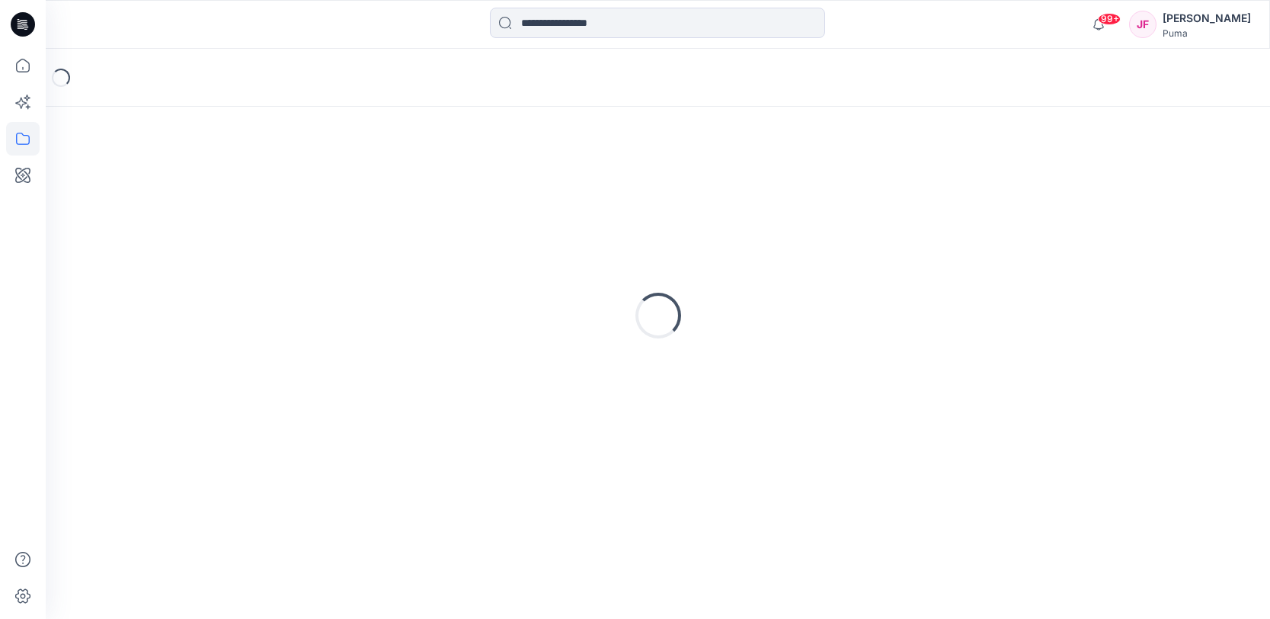
click at [818, 243] on div "Loading..." at bounding box center [658, 315] width 1188 height 381
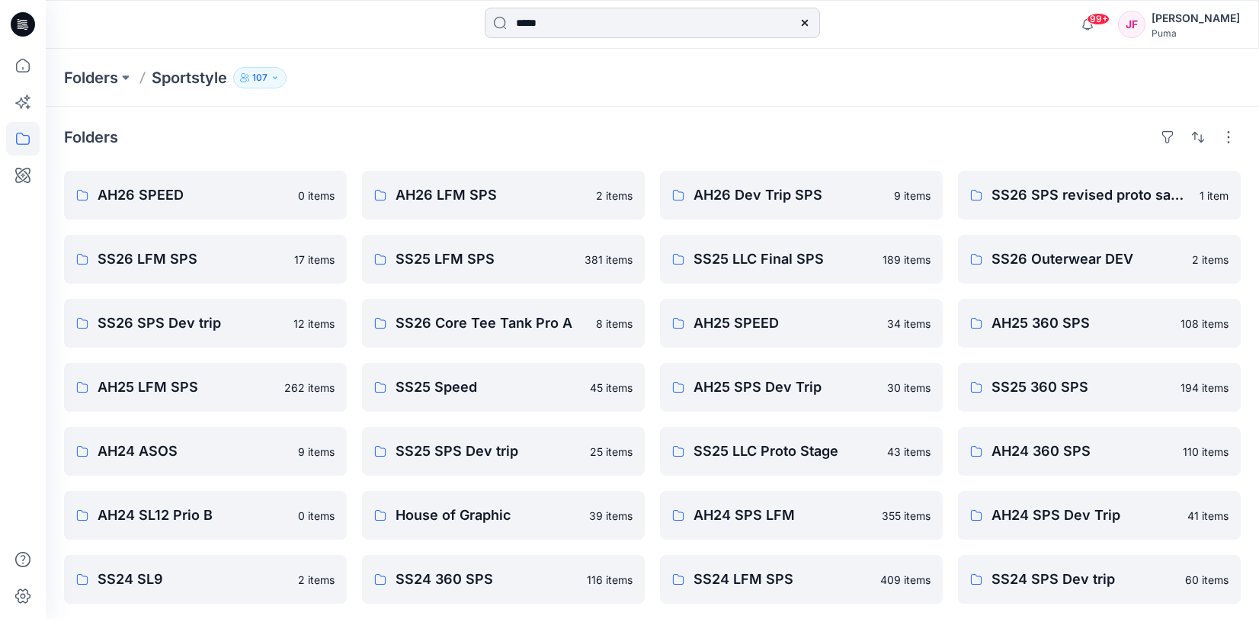
click at [538, 30] on input "*****" at bounding box center [652, 23] width 335 height 30
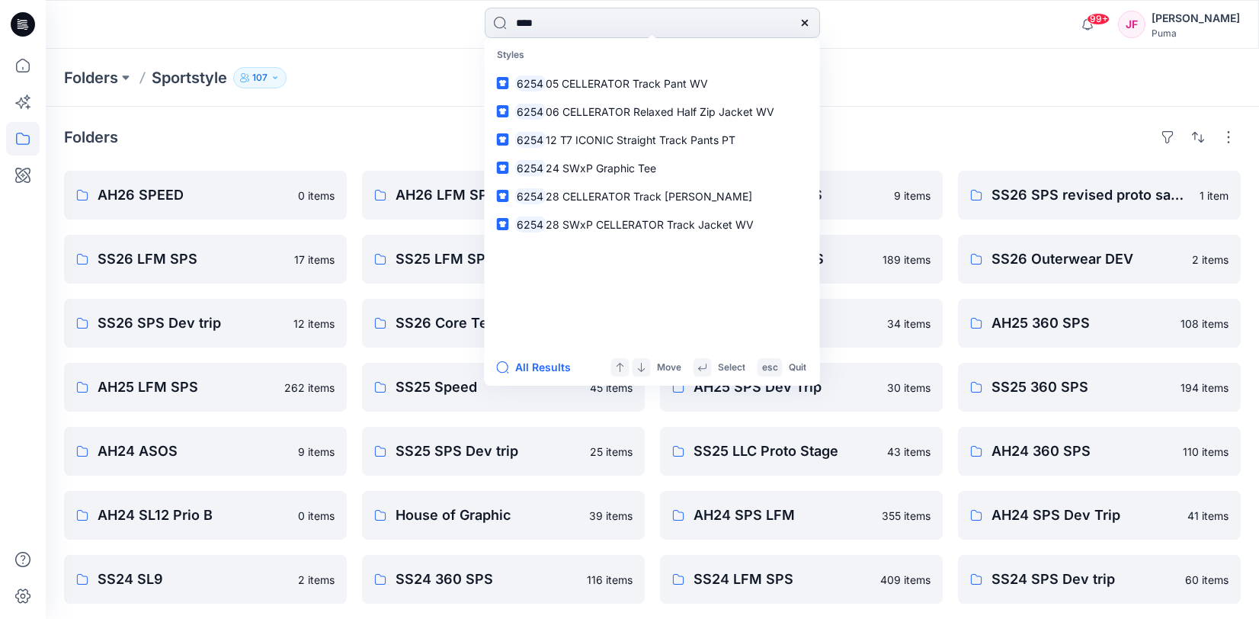
paste input "*******"
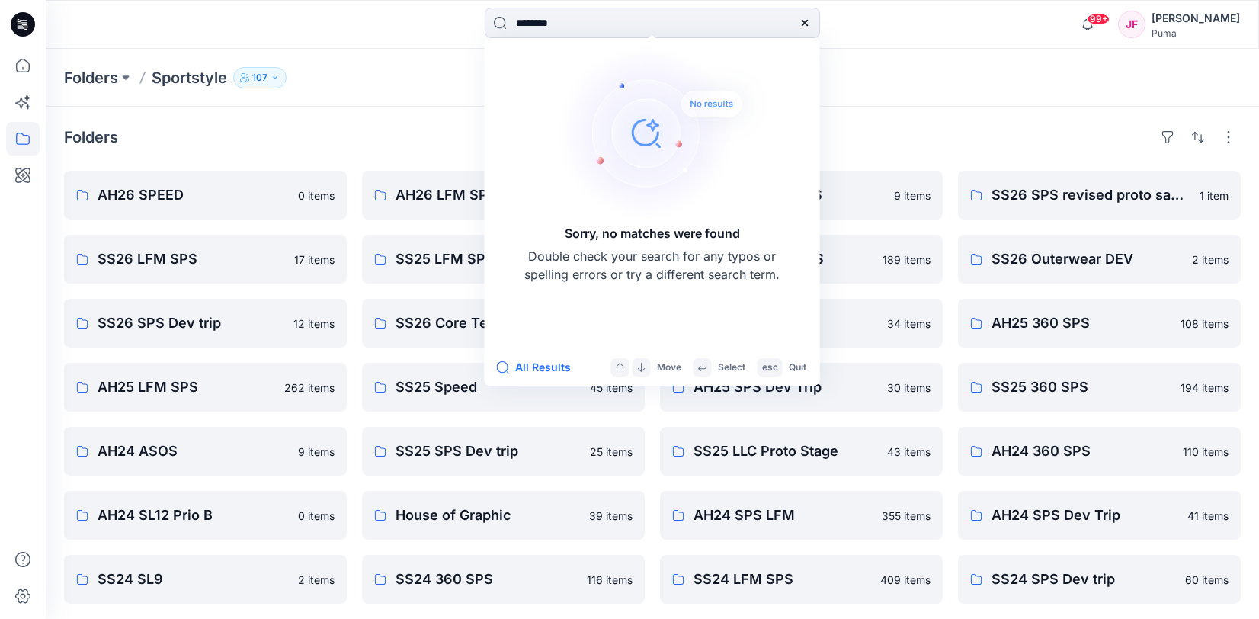
type input "*********"
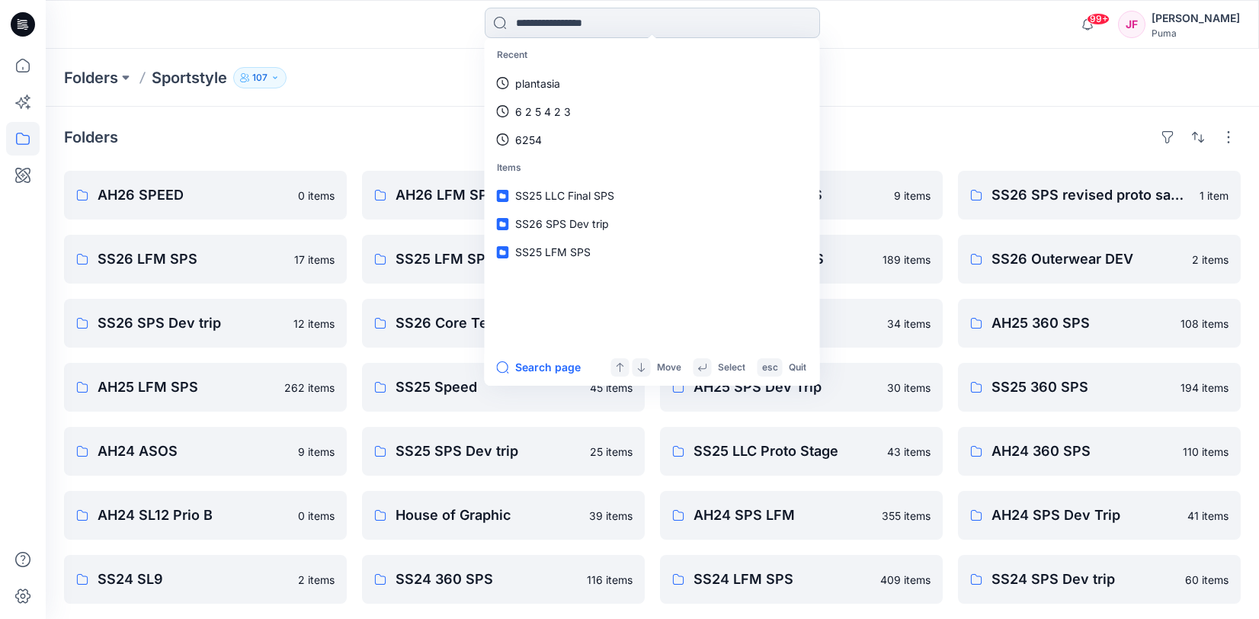
drag, startPoint x: 600, startPoint y: 25, endPoint x: 590, endPoint y: 23, distance: 10.2
click at [598, 24] on input at bounding box center [652, 23] width 335 height 30
drag, startPoint x: 645, startPoint y: 15, endPoint x: 637, endPoint y: 14, distance: 7.7
click at [637, 15] on input at bounding box center [652, 23] width 335 height 30
type input "**"
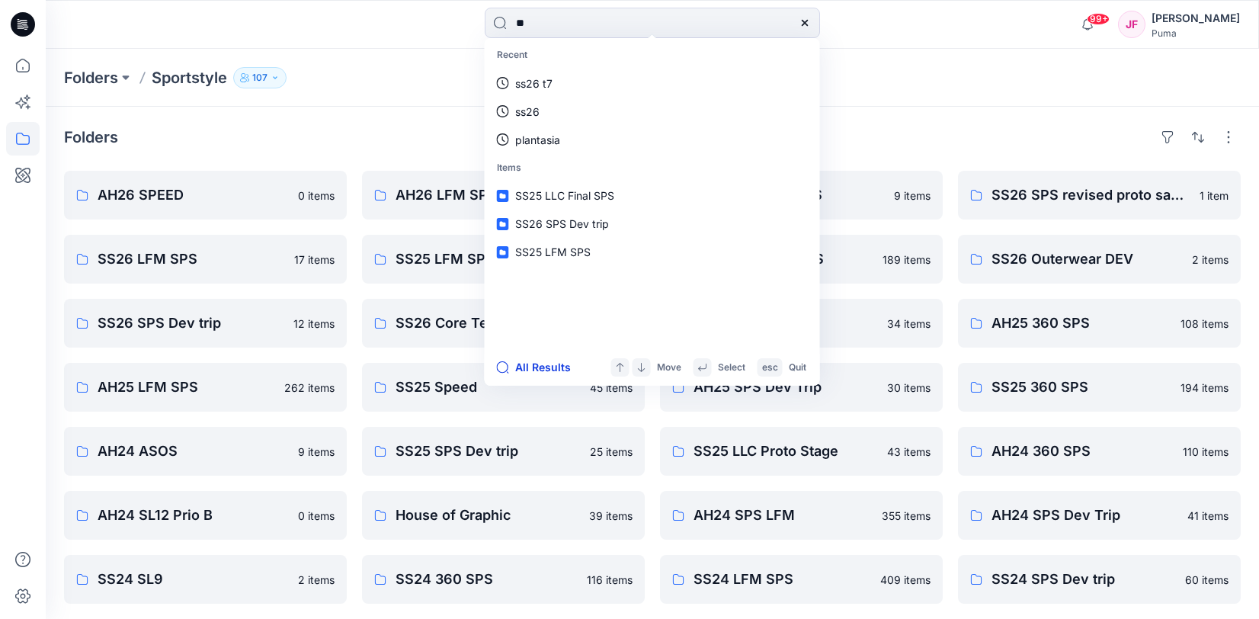
click at [539, 362] on button "All Results" at bounding box center [539, 367] width 84 height 18
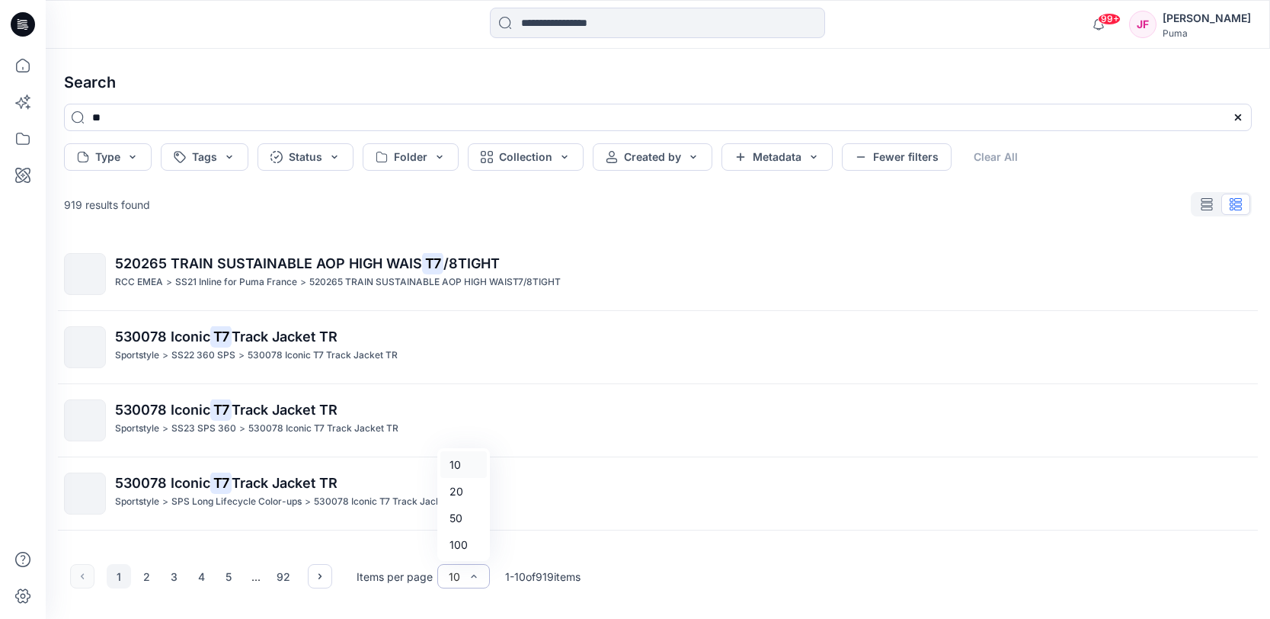
click at [453, 577] on div "10" at bounding box center [454, 576] width 11 height 16
click at [469, 543] on div "100" at bounding box center [463, 544] width 46 height 27
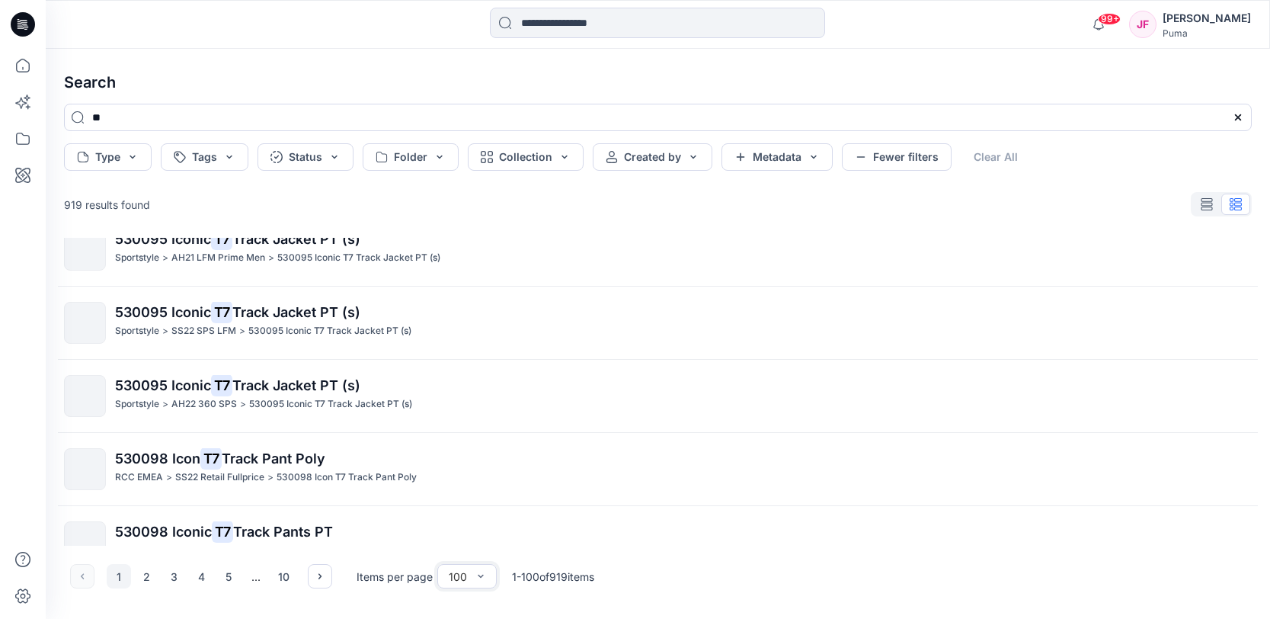
scroll to position [1945, 0]
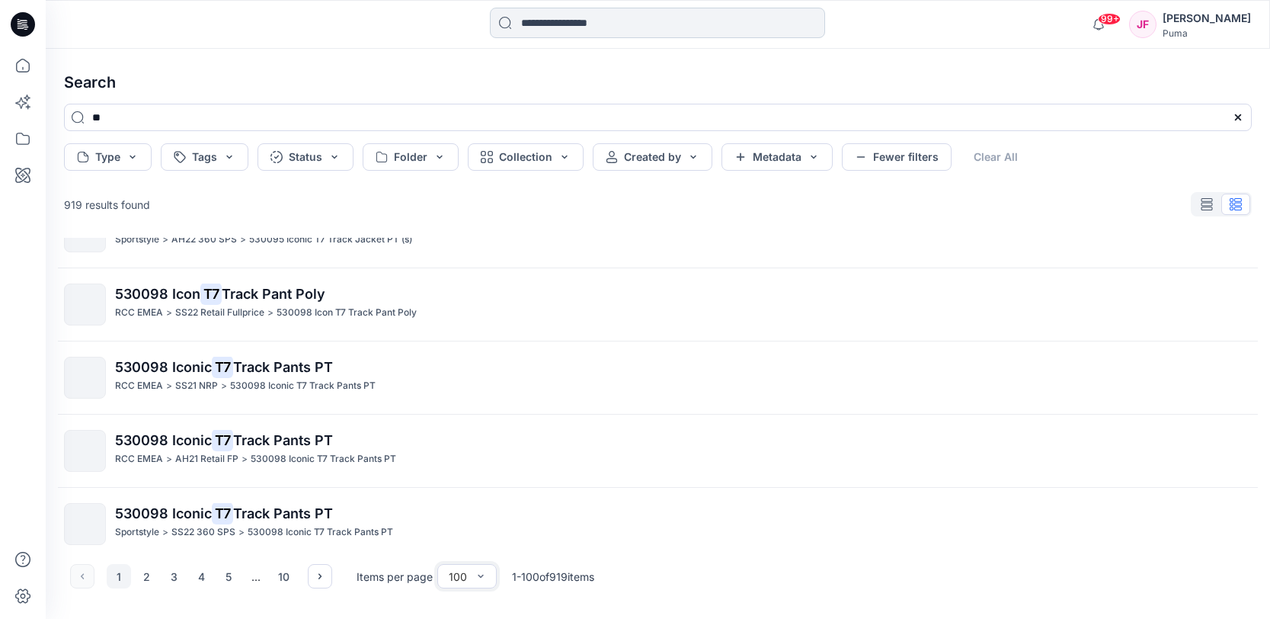
click at [564, 24] on input at bounding box center [657, 23] width 335 height 30
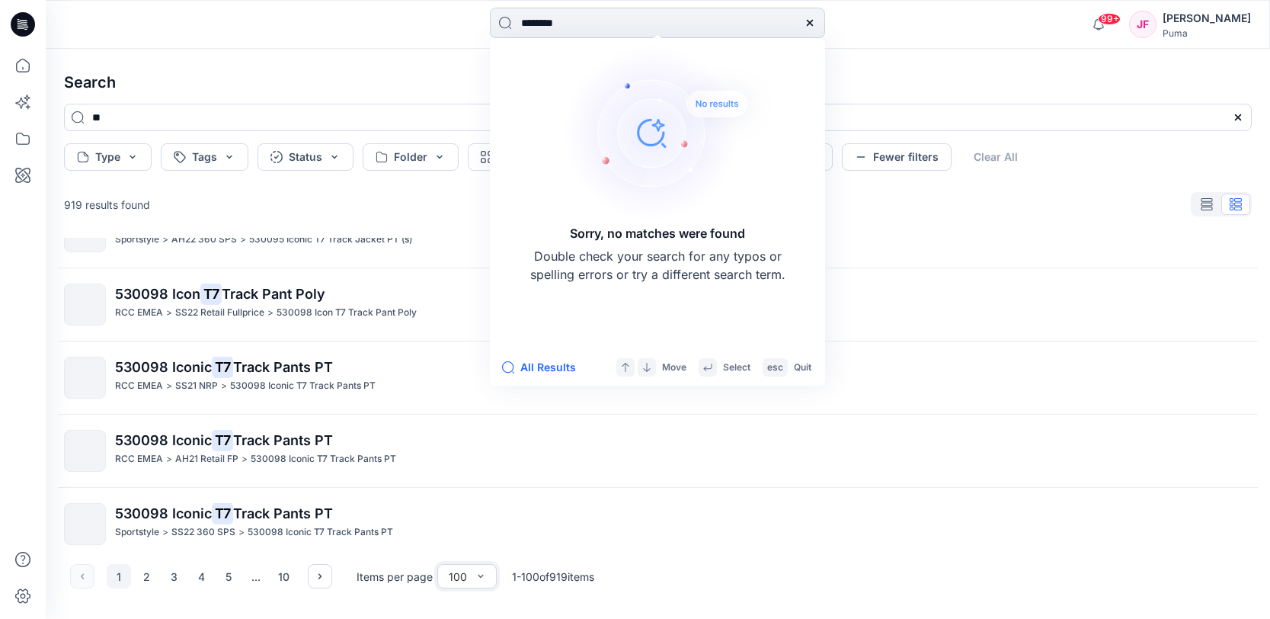
type input "*********"
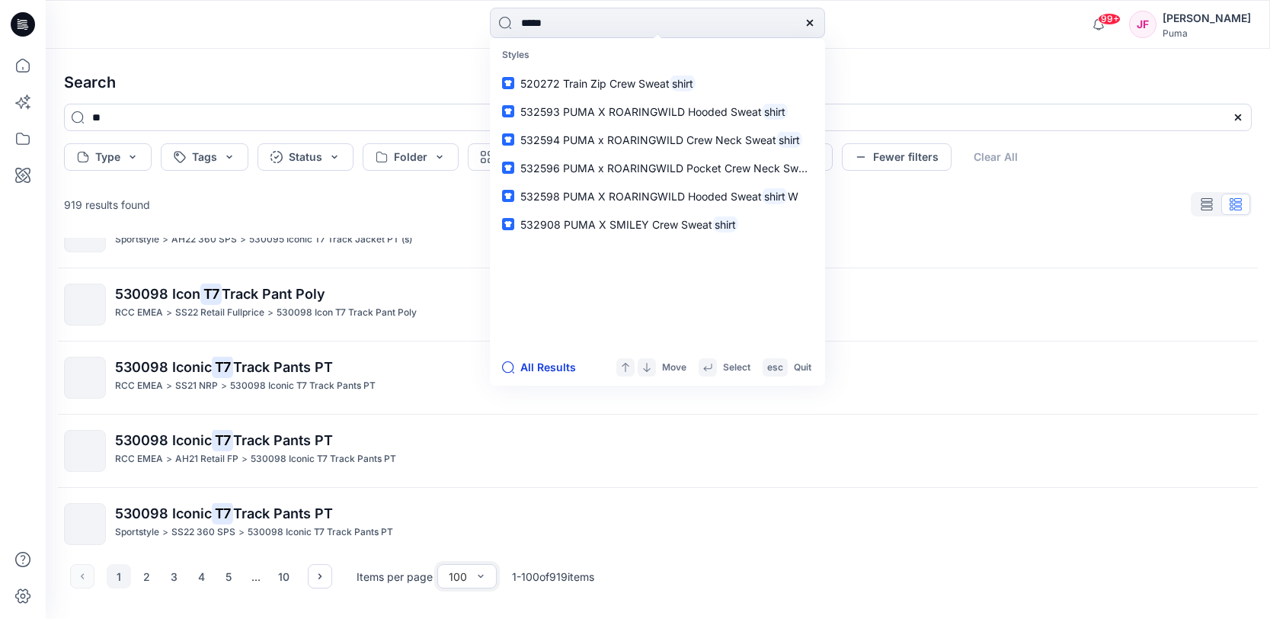
type input "*****"
click at [554, 360] on button "All Results" at bounding box center [544, 367] width 84 height 18
type input "*****"
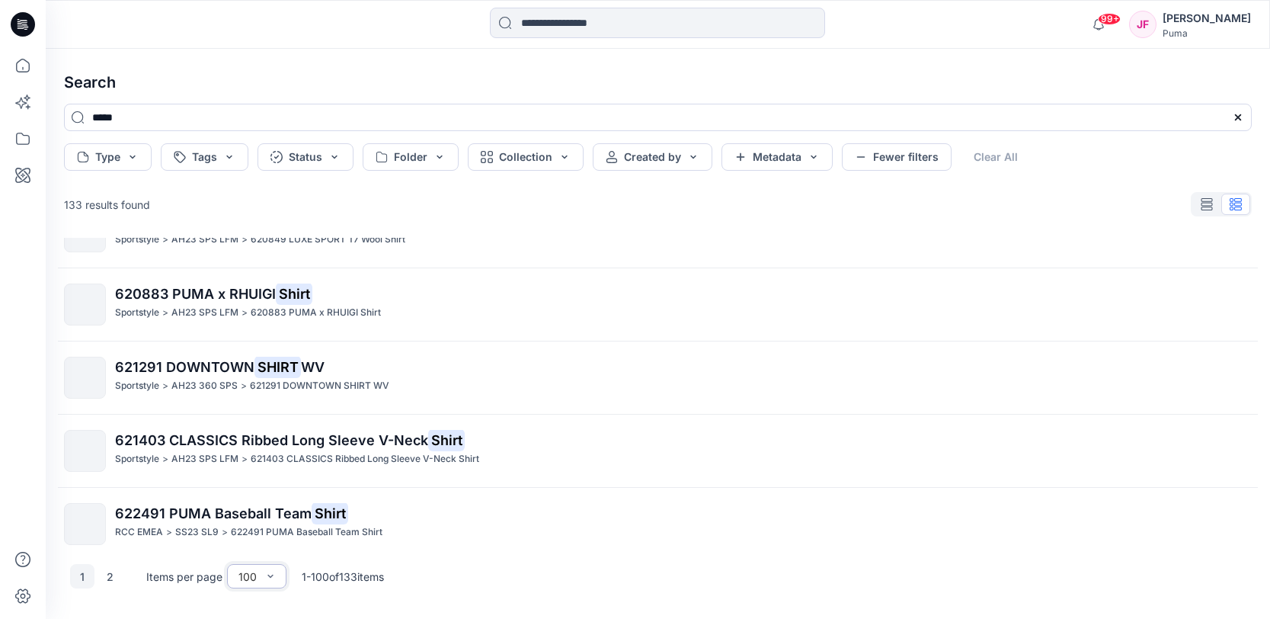
click at [258, 581] on div "100" at bounding box center [248, 576] width 34 height 16
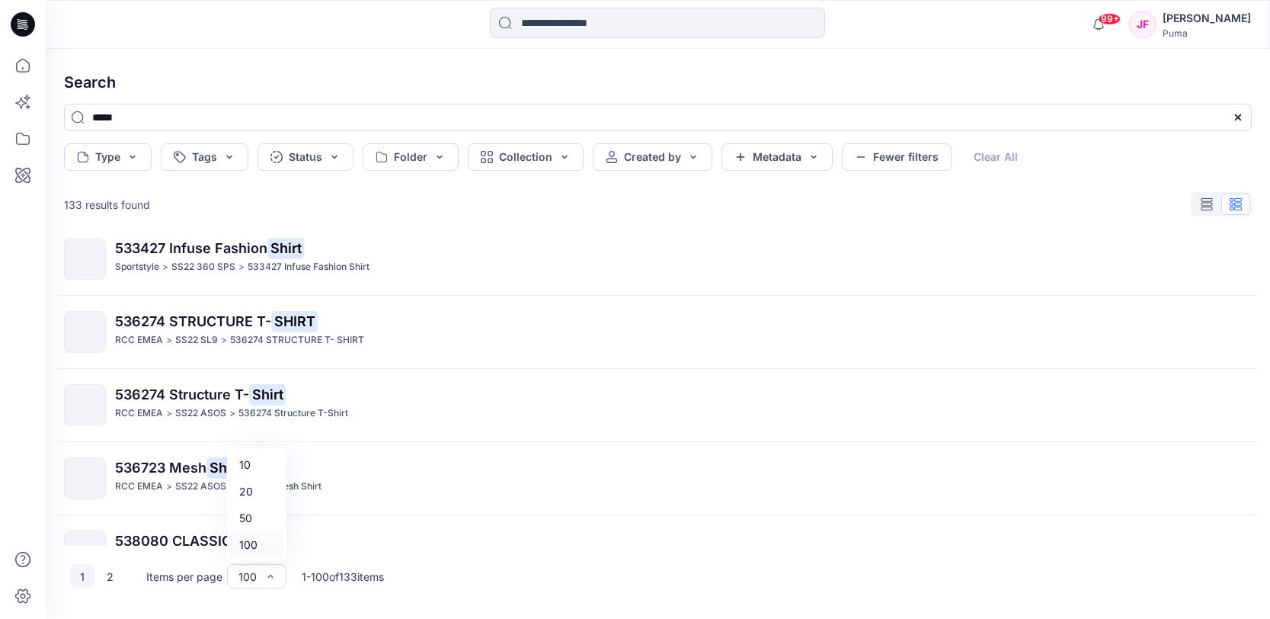
scroll to position [530, 0]
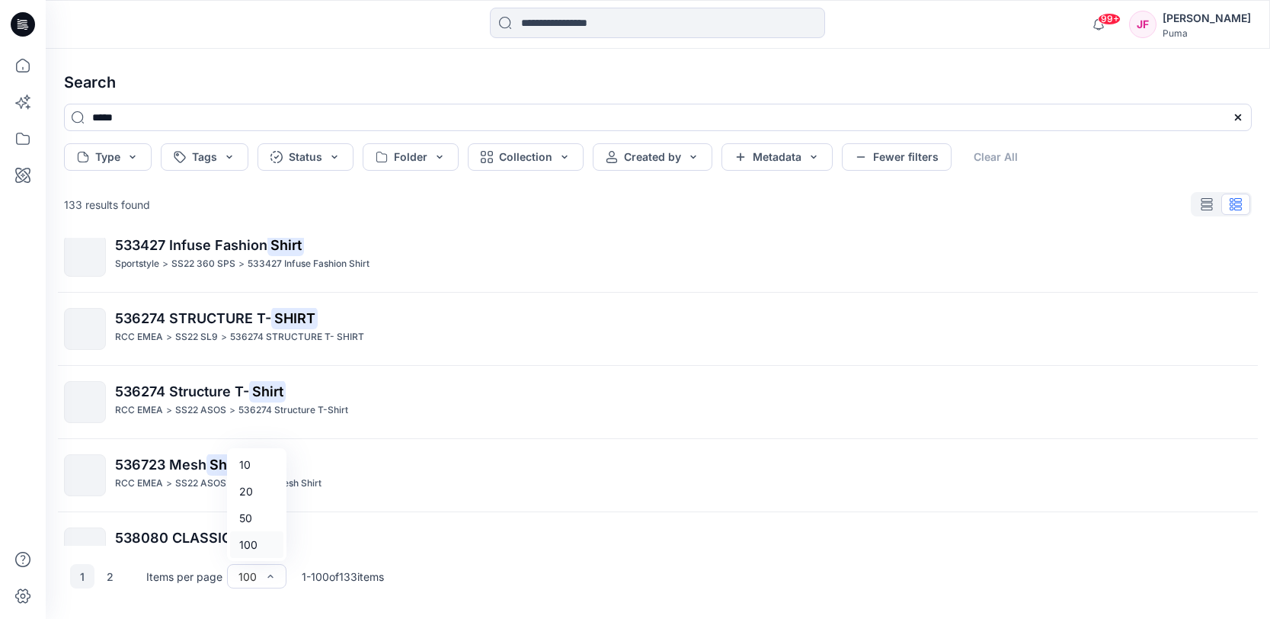
click at [35, 453] on div at bounding box center [23, 334] width 34 height 570
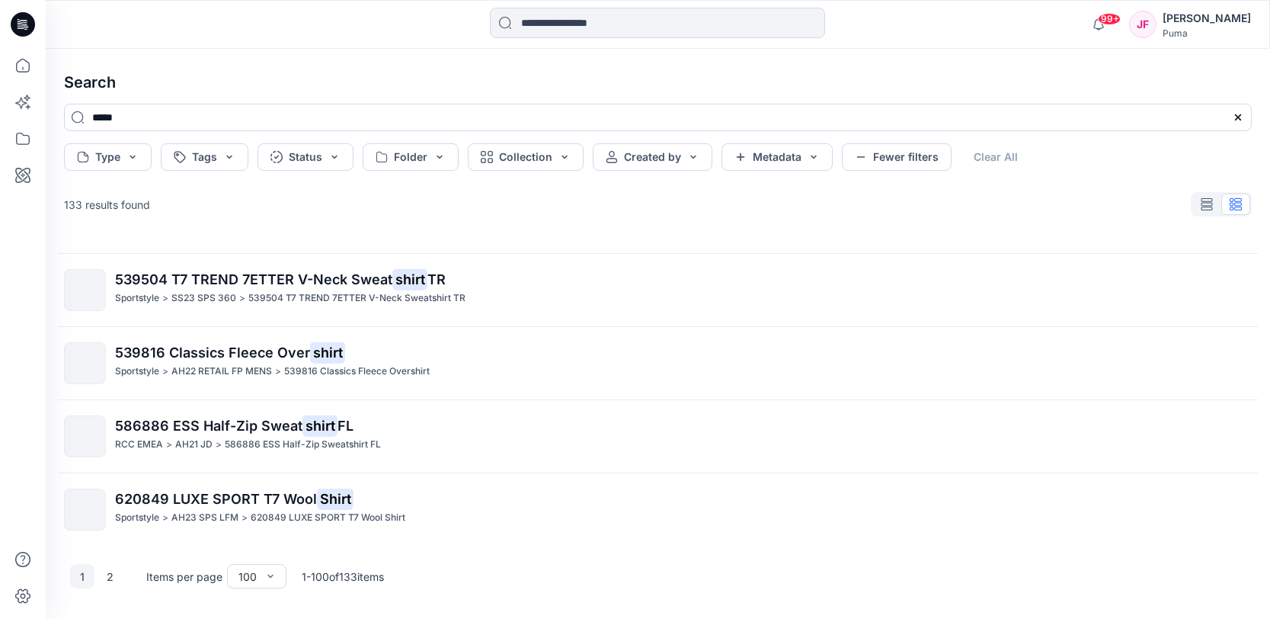
scroll to position [7007, 0]
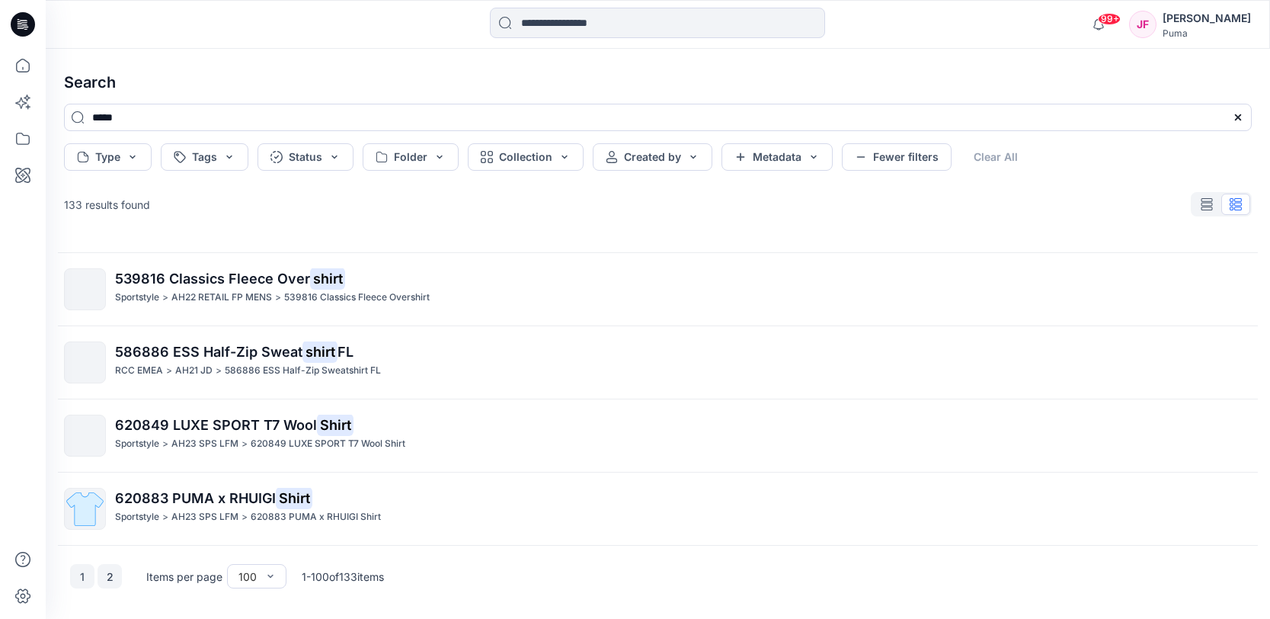
click at [104, 573] on button "2" at bounding box center [110, 576] width 24 height 24
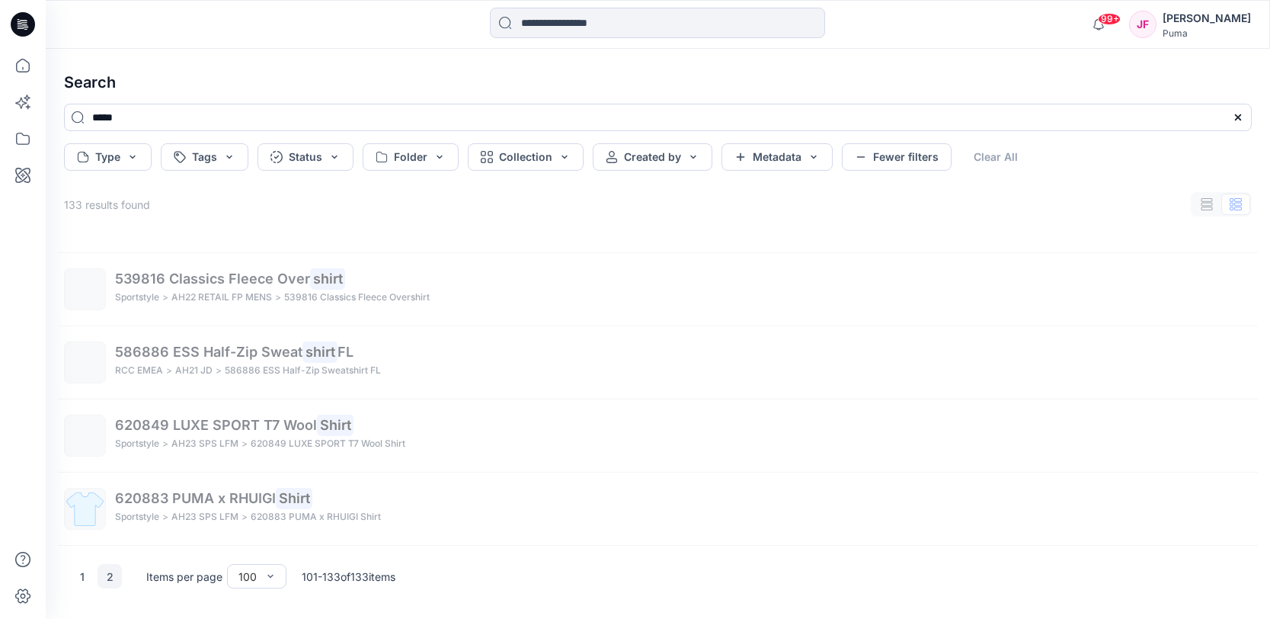
scroll to position [2106, 0]
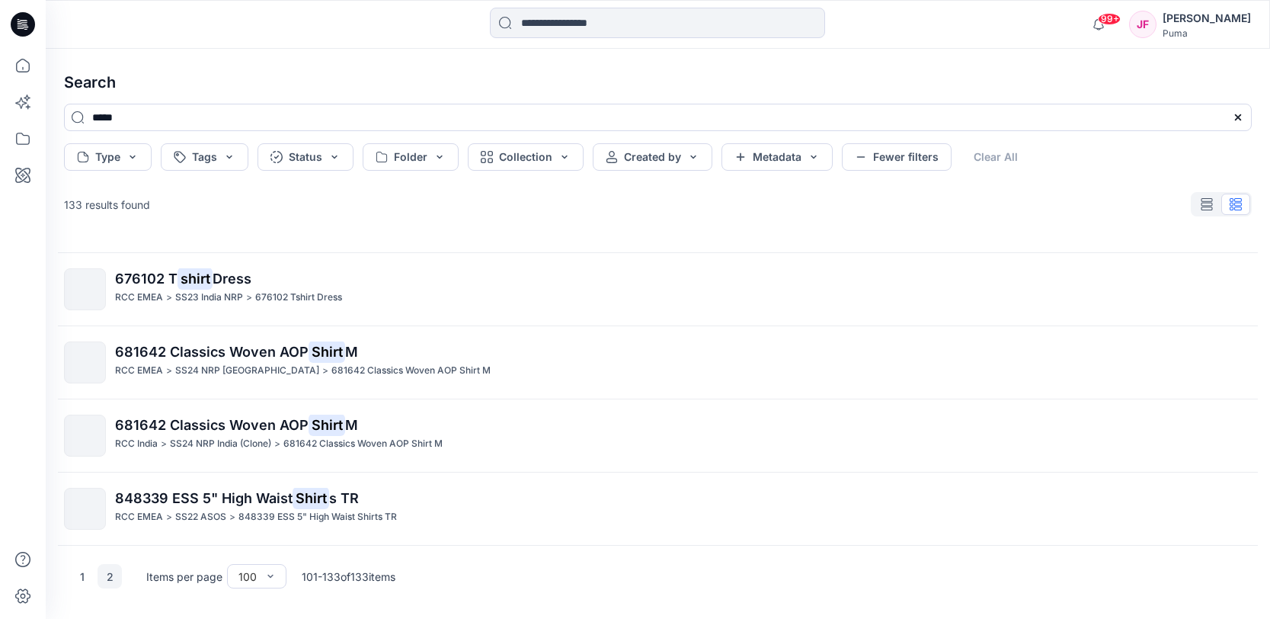
click at [571, 43] on div "99+ Notifications Leo Ma shared 610972_20250926 in AH26 Central Europe Interspo…" at bounding box center [658, 24] width 1224 height 49
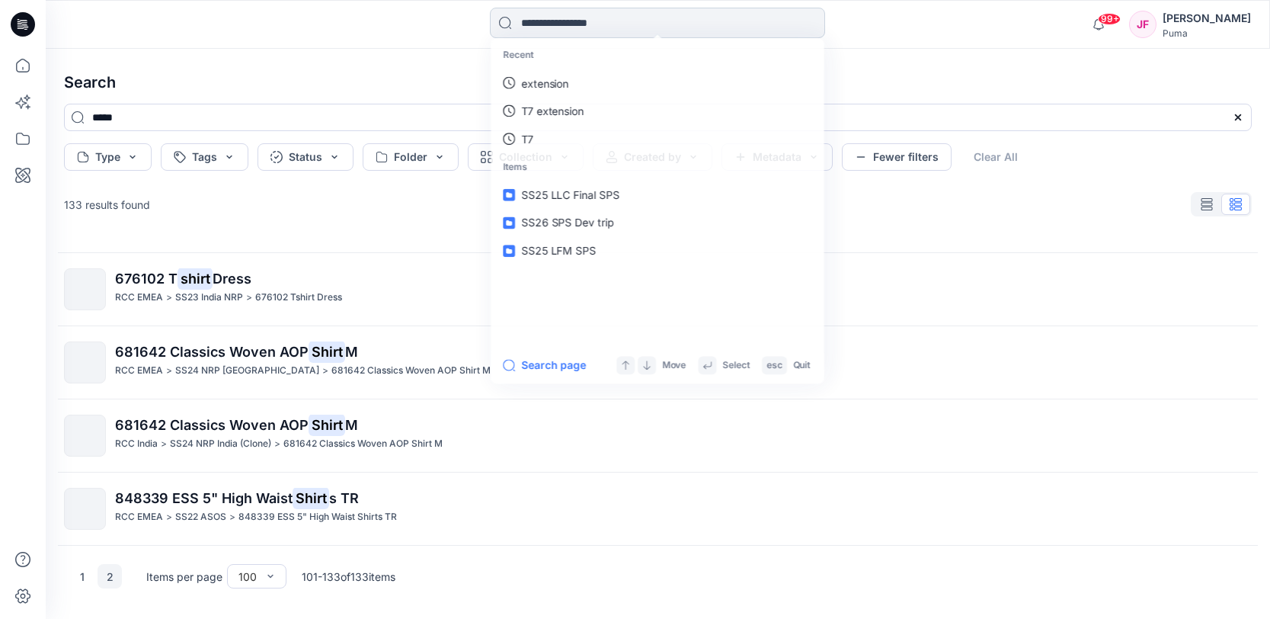
click at [577, 21] on input at bounding box center [657, 23] width 335 height 30
paste input "******"
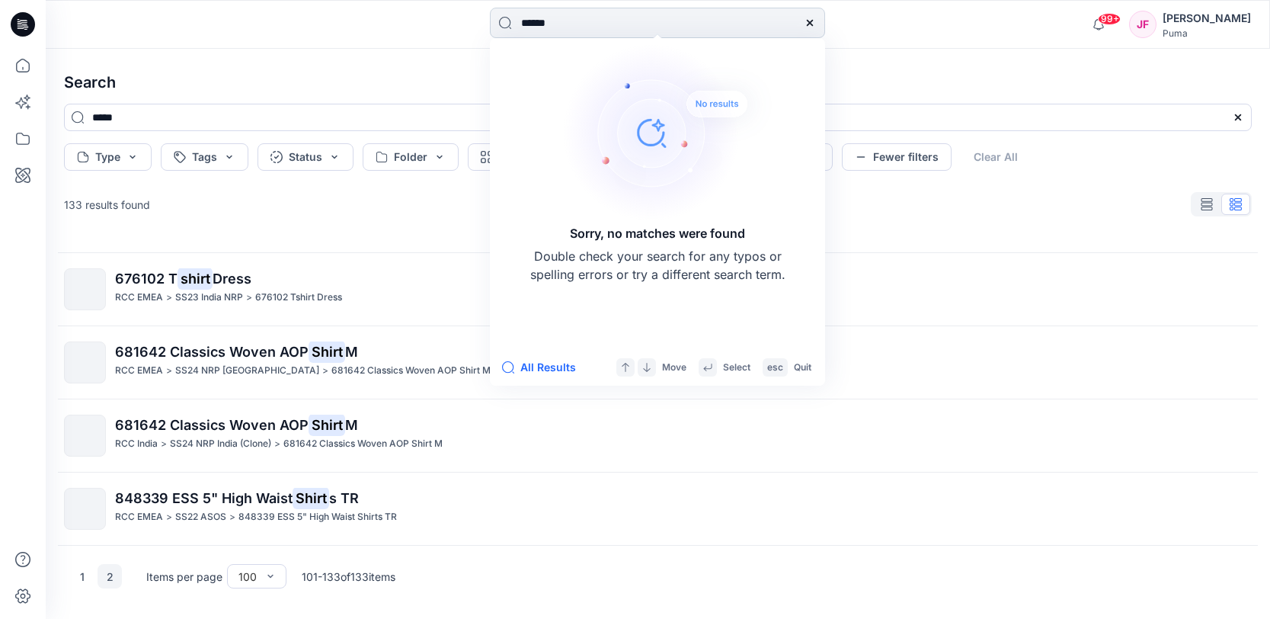
click at [653, 23] on input "******" at bounding box center [657, 23] width 335 height 30
paste input "**"
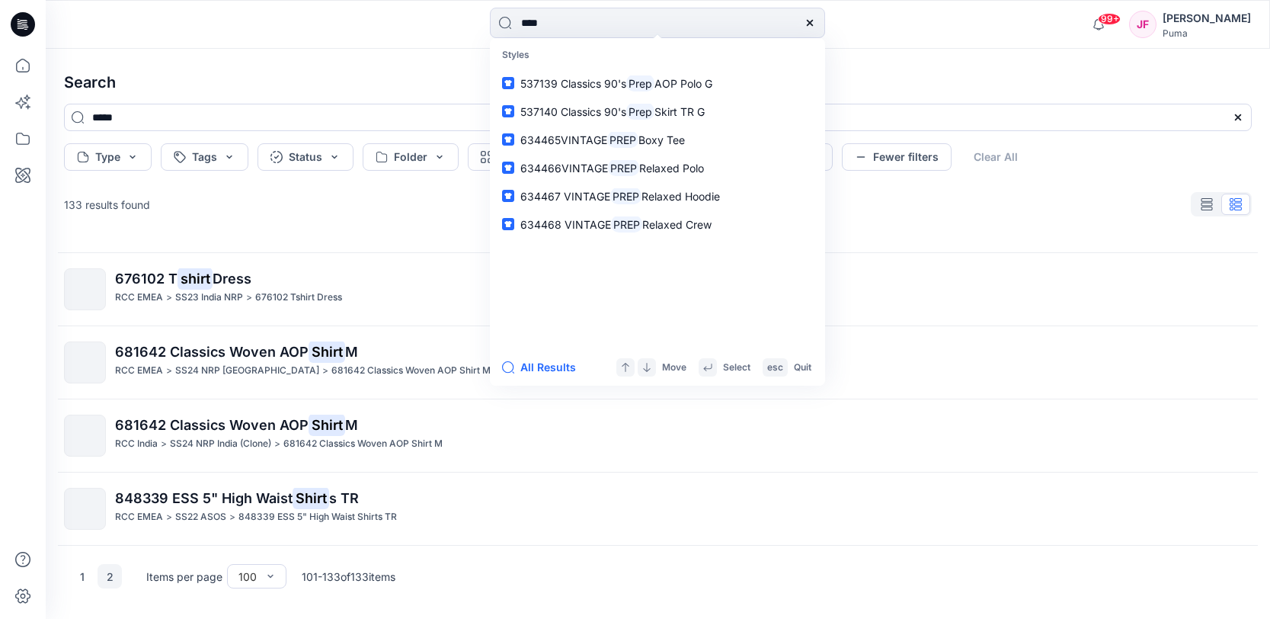
type input "****"
click at [531, 357] on div "All Results Move Select esc Quit" at bounding box center [657, 367] width 335 height 37
click at [531, 361] on button "All Results" at bounding box center [544, 367] width 84 height 18
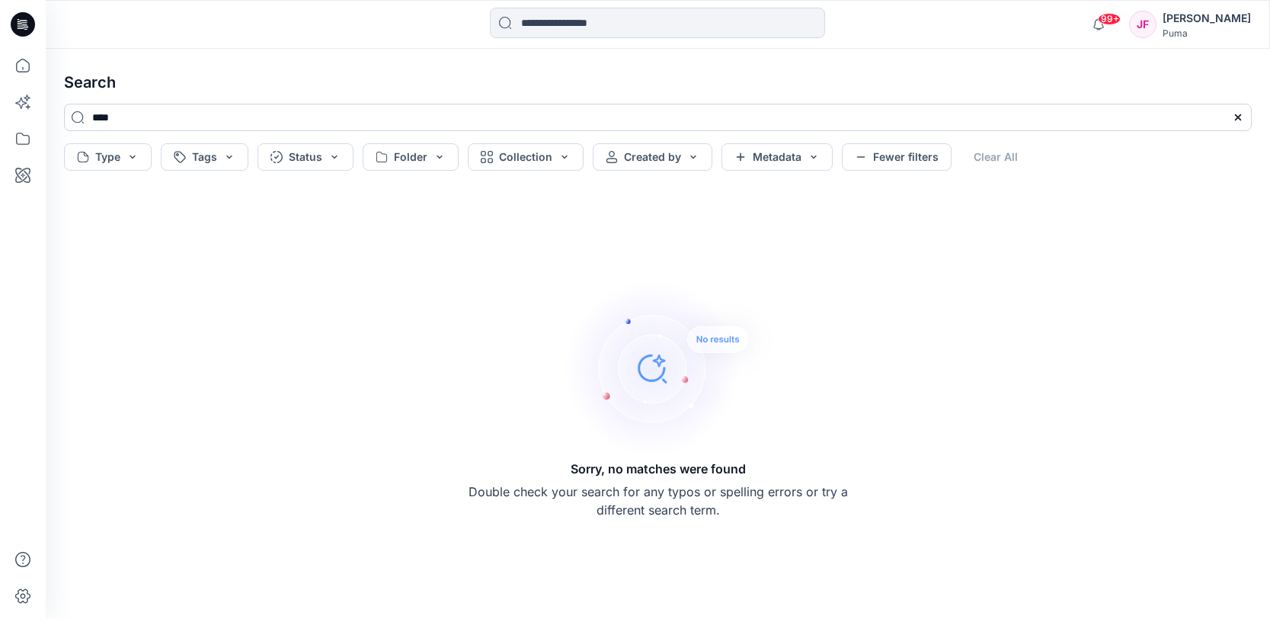
click at [221, 108] on input "****" at bounding box center [658, 117] width 1188 height 27
click at [216, 119] on input "****" at bounding box center [658, 117] width 1188 height 27
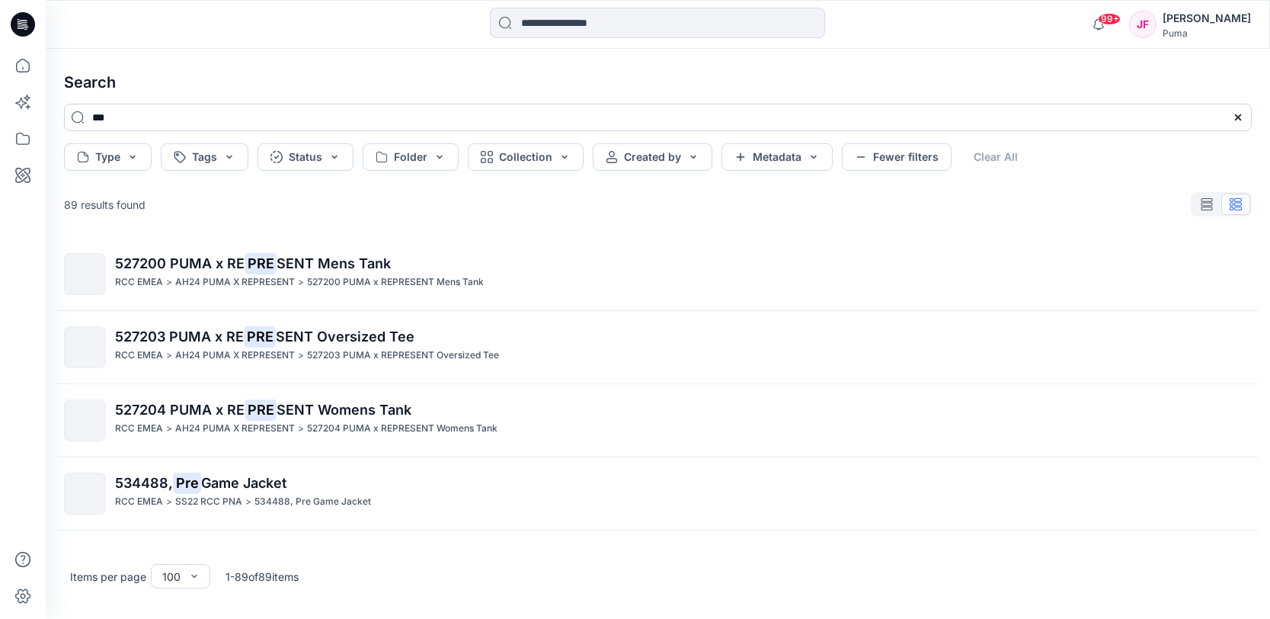
type input "****"
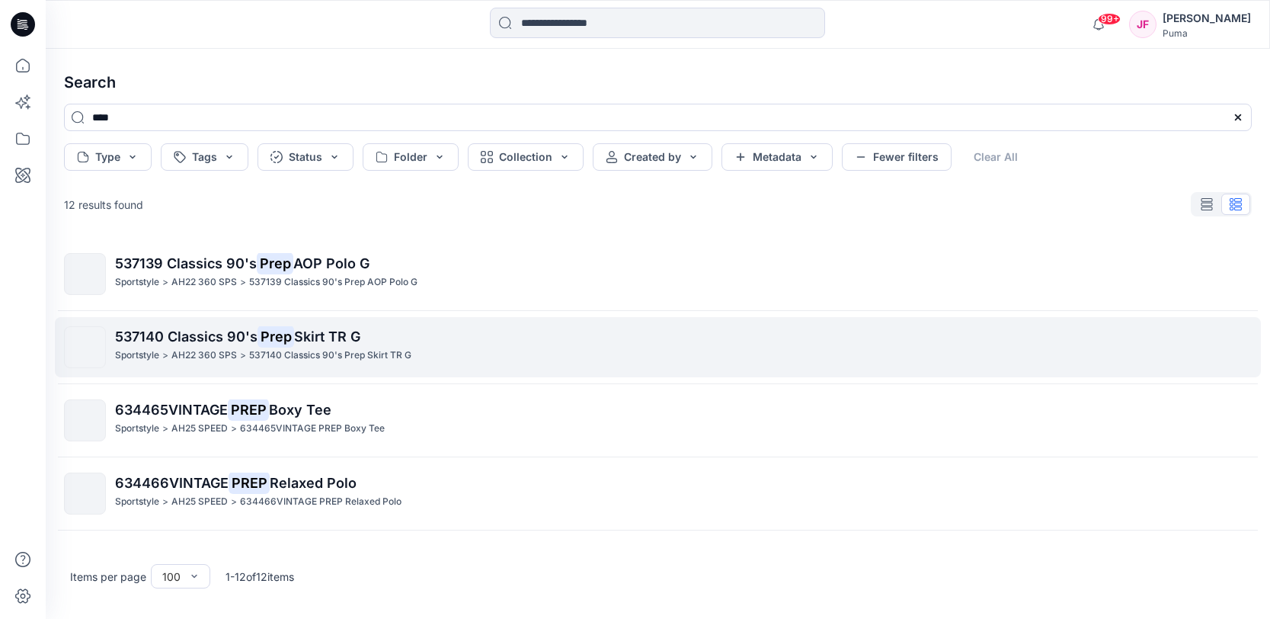
scroll to position [291, 0]
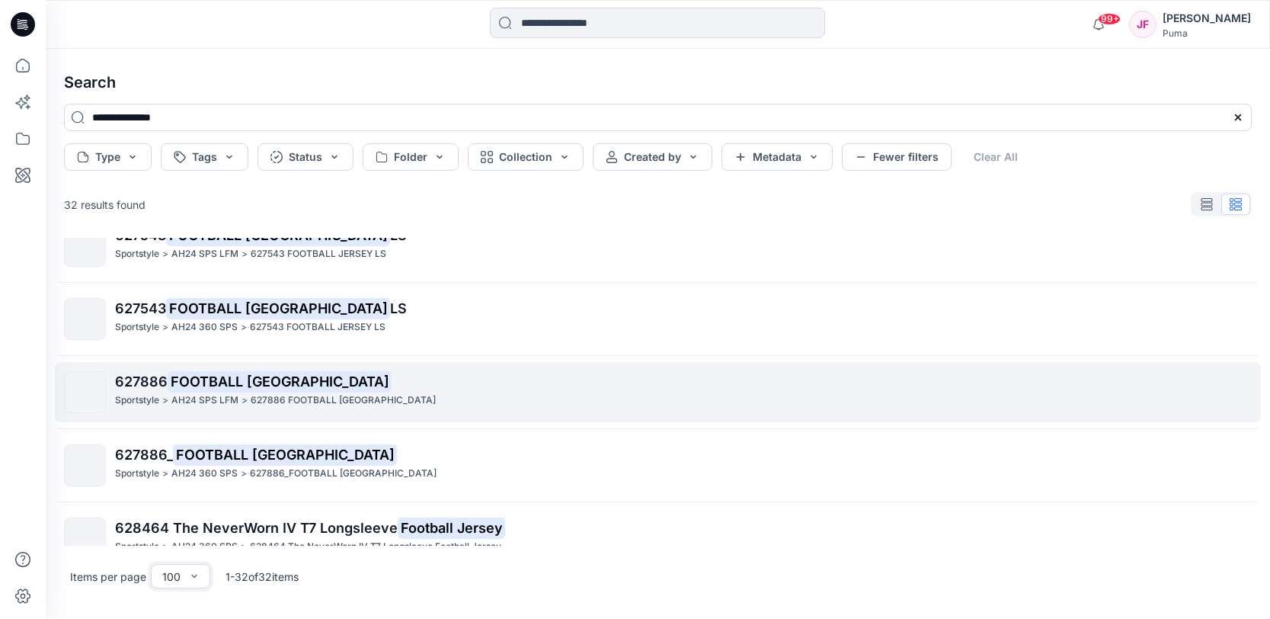
scroll to position [70, 0]
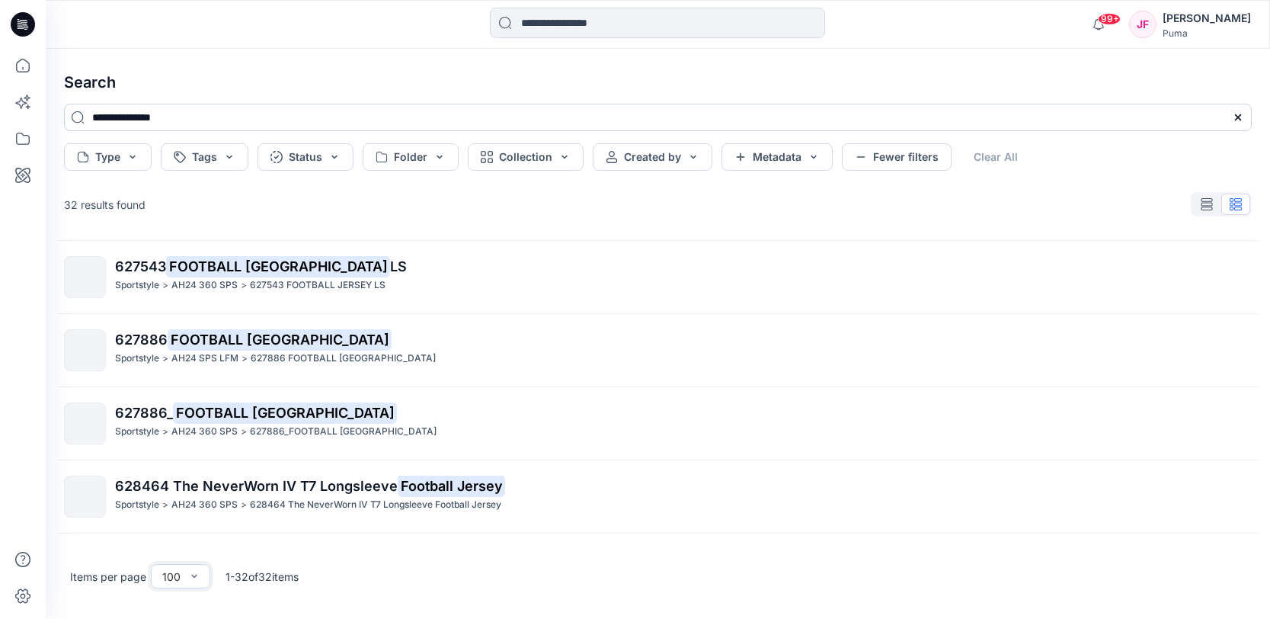
click at [239, 123] on input "**********" at bounding box center [658, 117] width 1188 height 27
click at [235, 126] on input "**********" at bounding box center [658, 117] width 1188 height 27
drag, startPoint x: 235, startPoint y: 126, endPoint x: 242, endPoint y: 112, distance: 15.0
click at [235, 126] on input "**********" at bounding box center [658, 117] width 1188 height 27
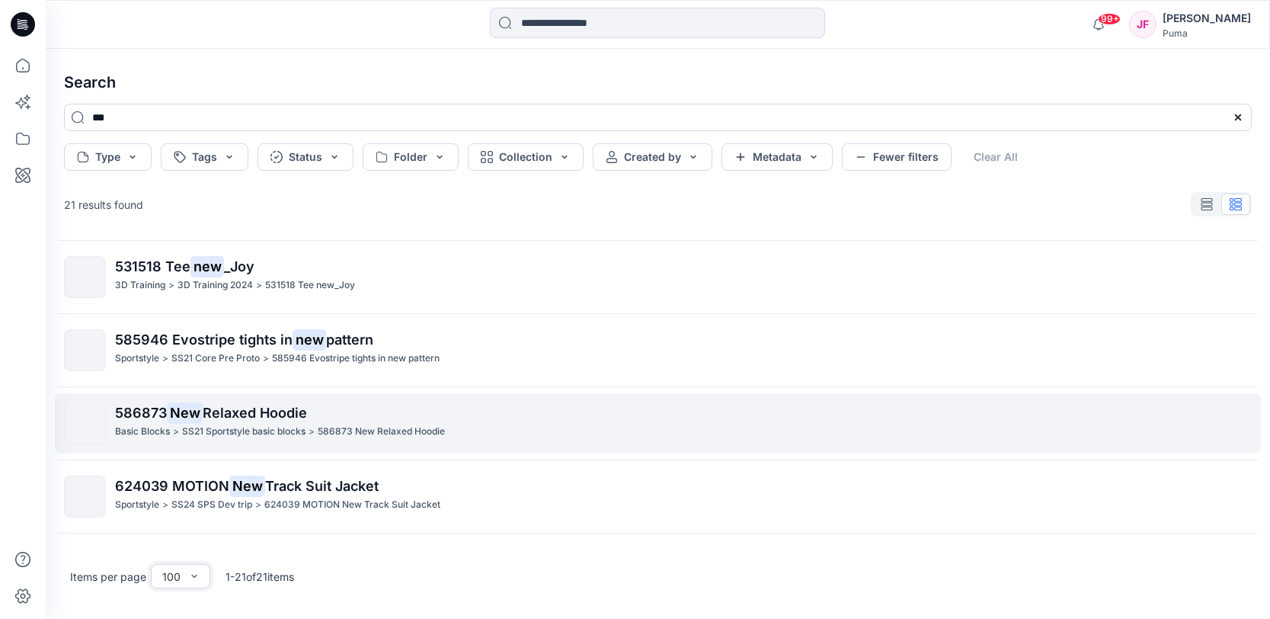
type input "***"
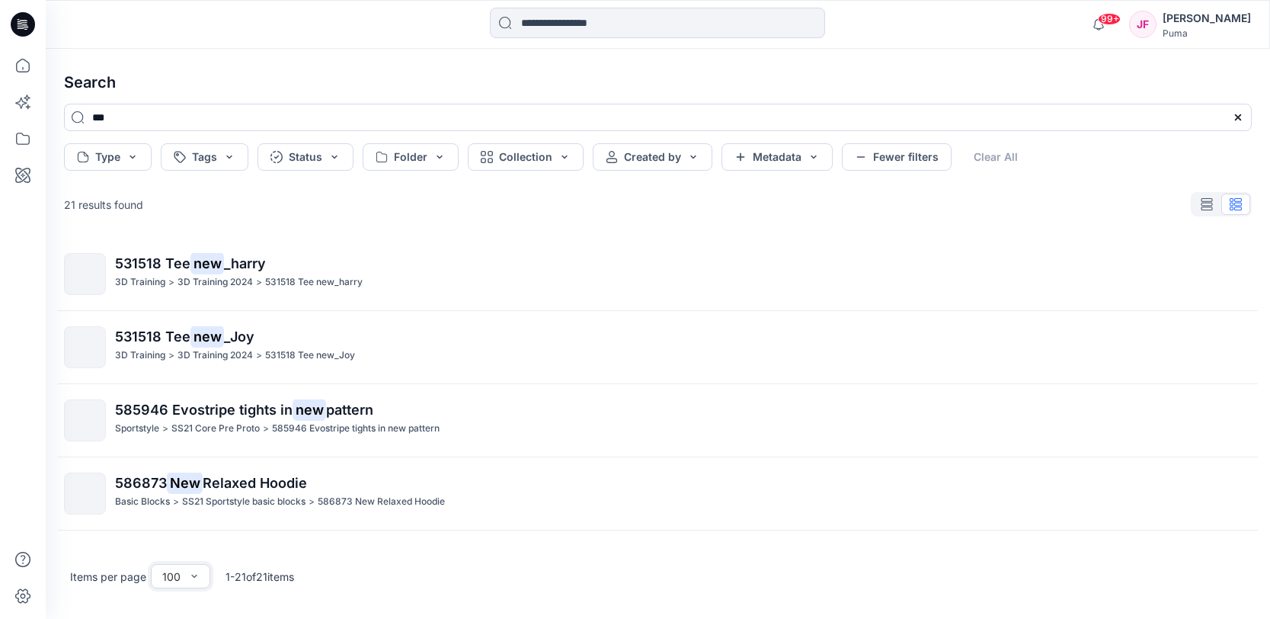
scroll to position [0, 0]
click at [563, 28] on input at bounding box center [657, 23] width 335 height 30
paste input "******"
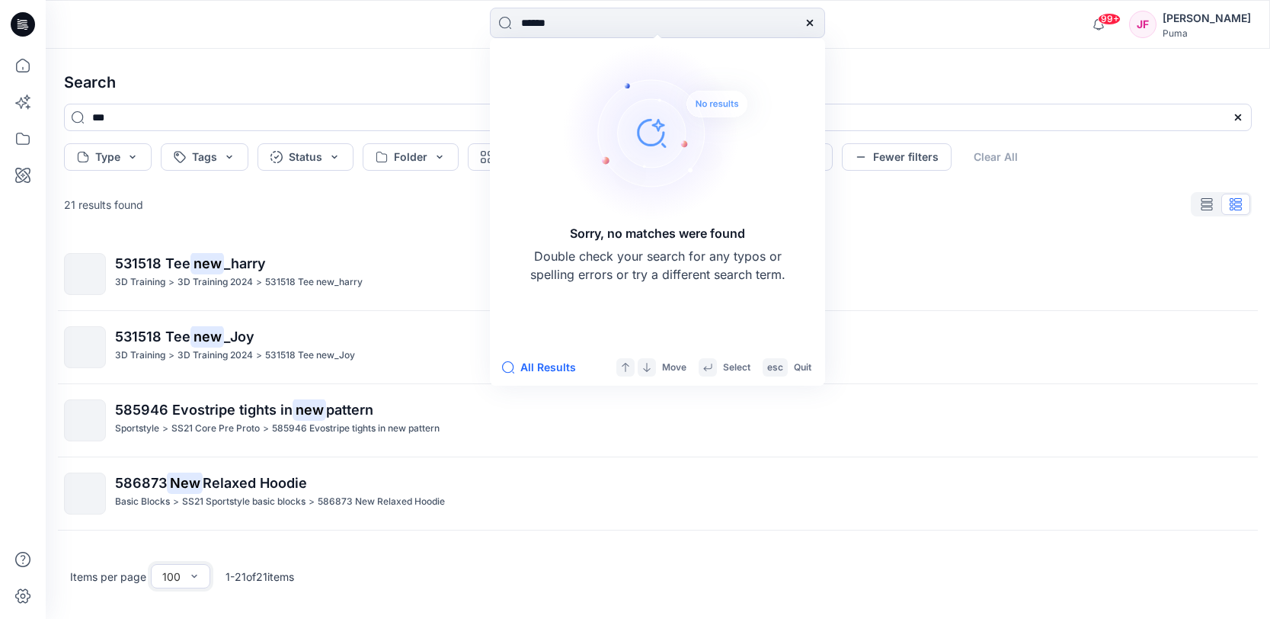
drag, startPoint x: 608, startPoint y: 33, endPoint x: 399, endPoint y: 8, distance: 211.0
click at [422, 22] on div "****** Sorry, no matches were found Double check your search for any typos or s…" at bounding box center [658, 25] width 612 height 34
type input "******"
click at [1008, 213] on div "21 results found" at bounding box center [658, 204] width 1212 height 30
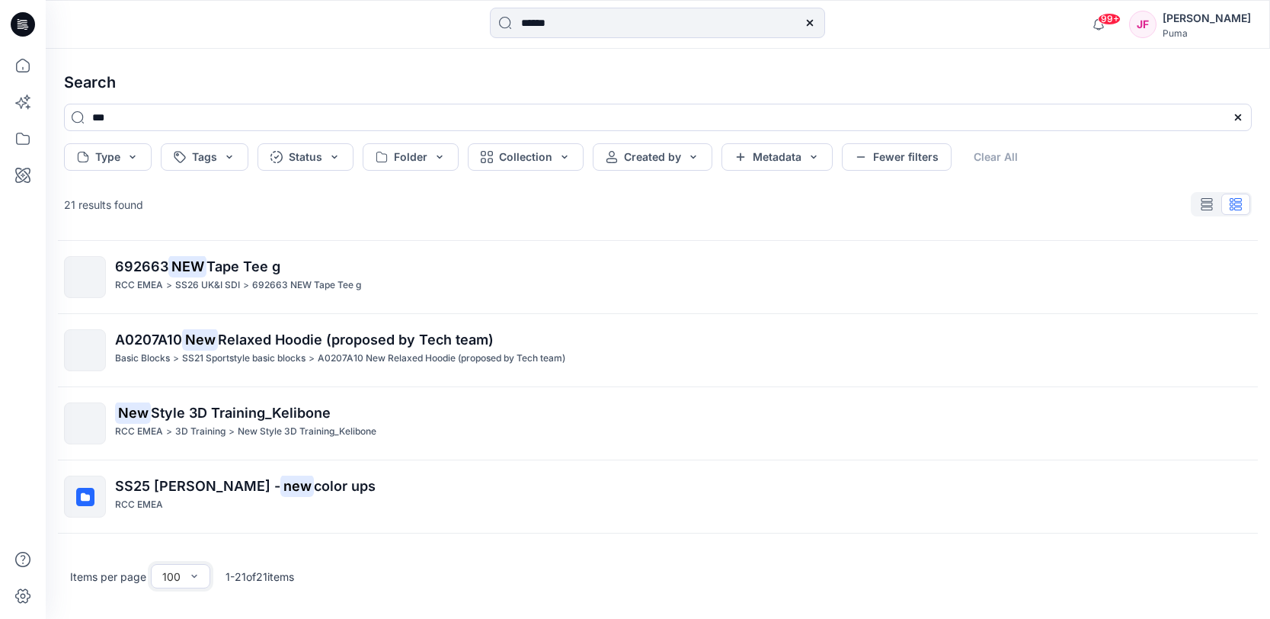
scroll to position [1229, 0]
